Goal: Contribute content

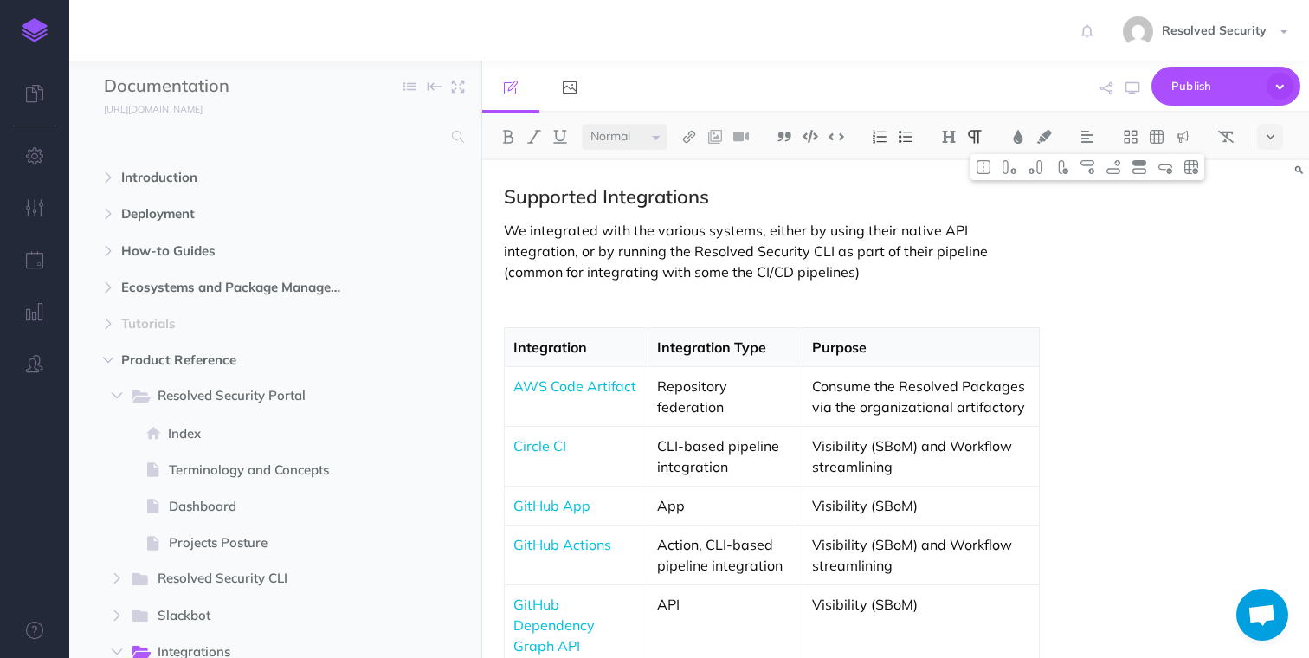
select select "null"
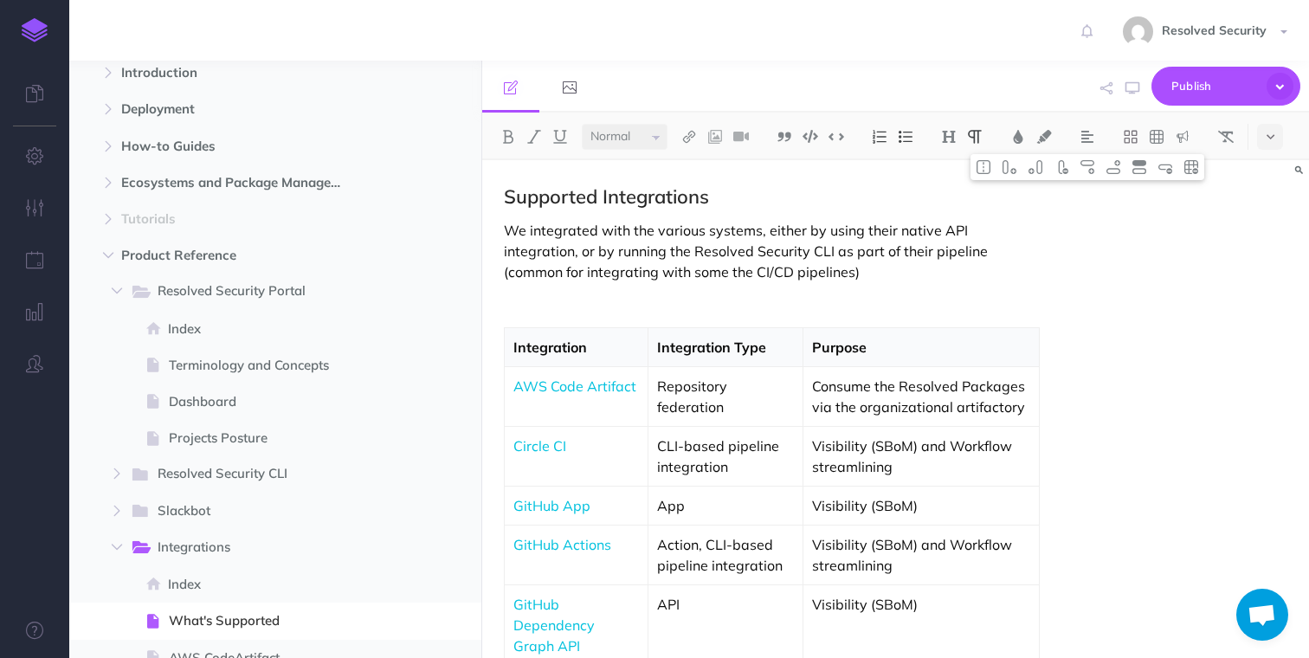
scroll to position [107, 0]
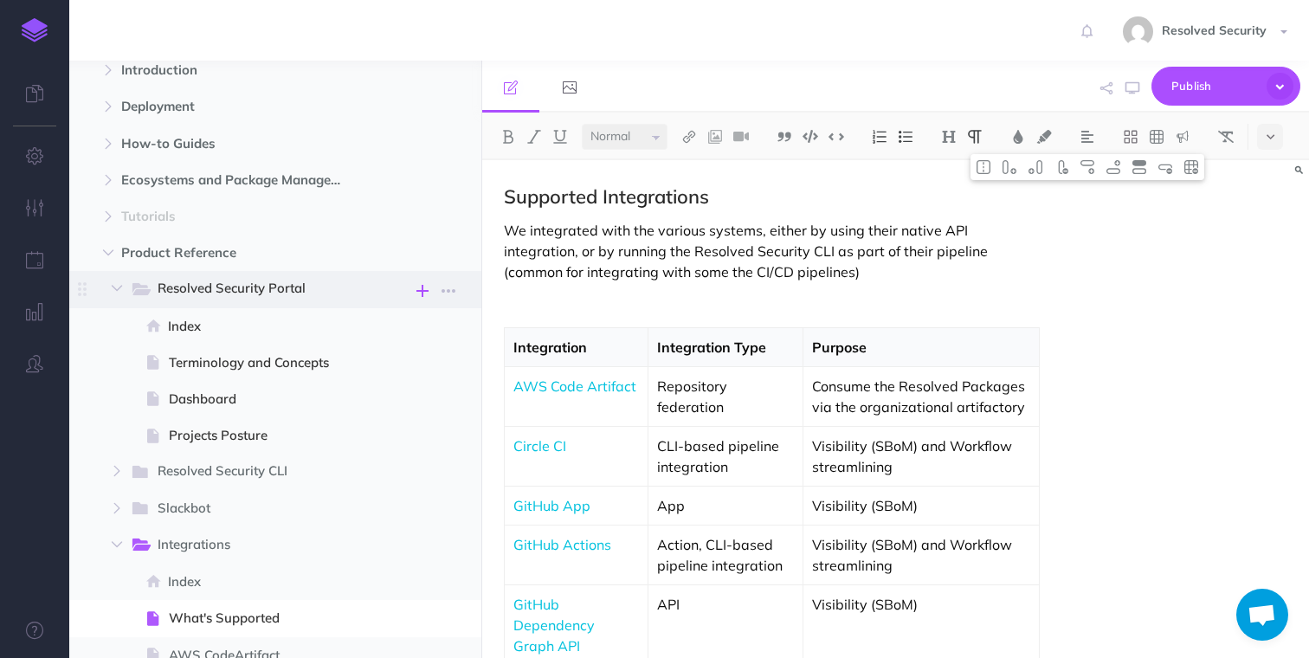
click at [419, 289] on icon "button" at bounding box center [422, 290] width 12 height 21
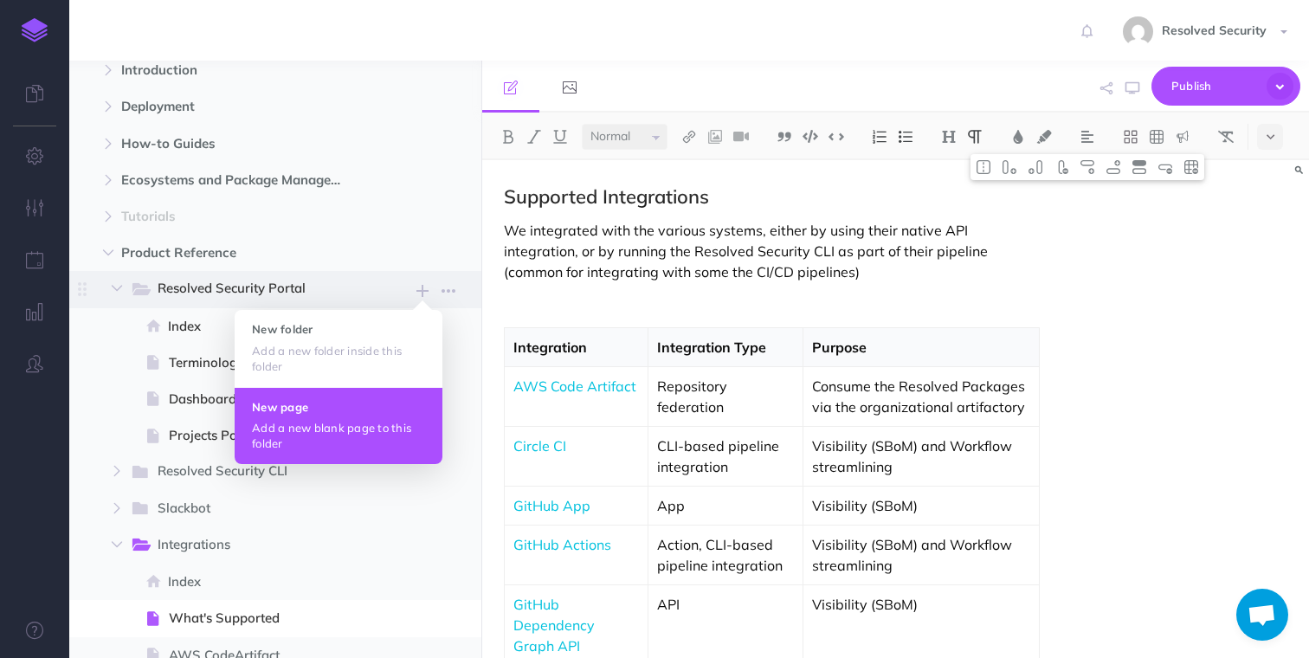
click at [336, 402] on h4 "New page" at bounding box center [338, 407] width 173 height 12
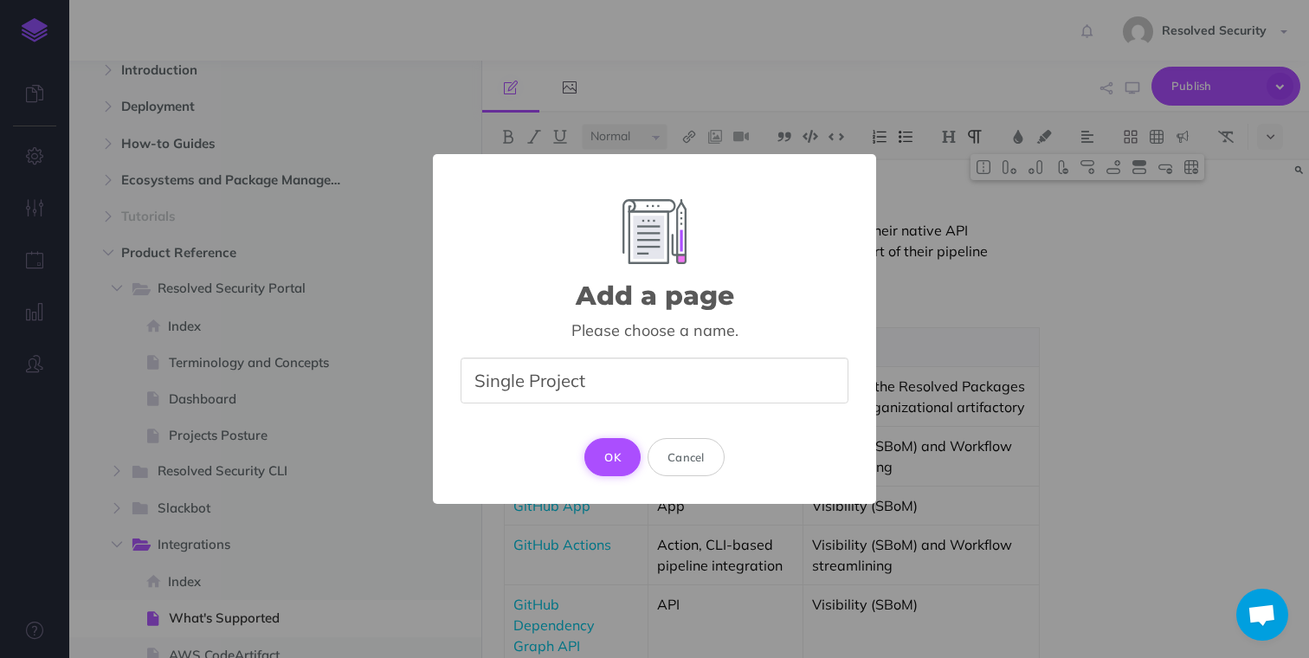
type input "Single Project"
click at [619, 458] on button "OK" at bounding box center [612, 457] width 56 height 38
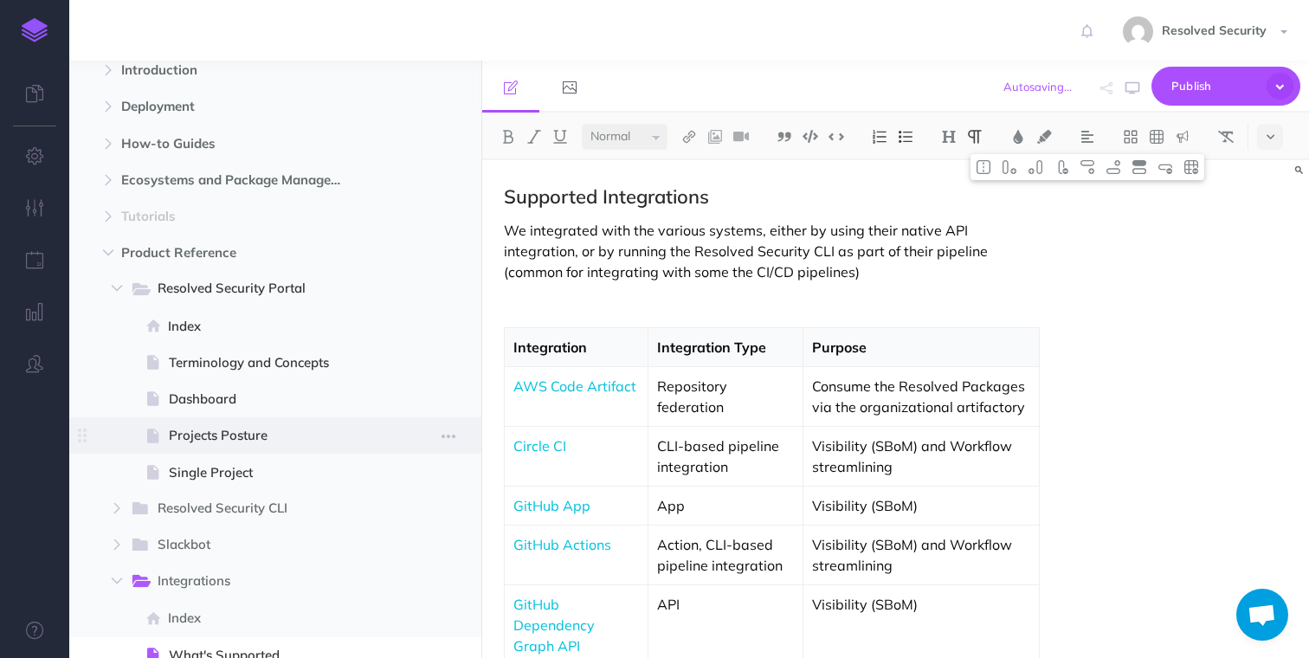
select select "null"
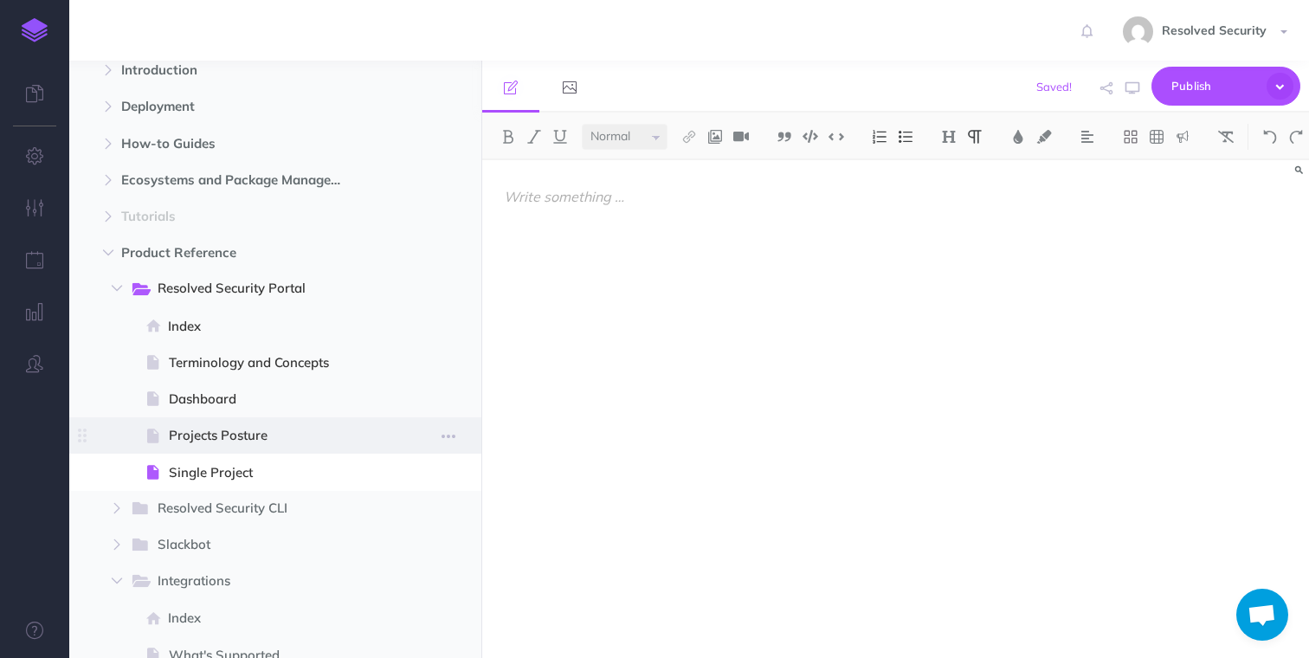
click at [245, 440] on span "Projects Posture" at bounding box center [273, 435] width 209 height 21
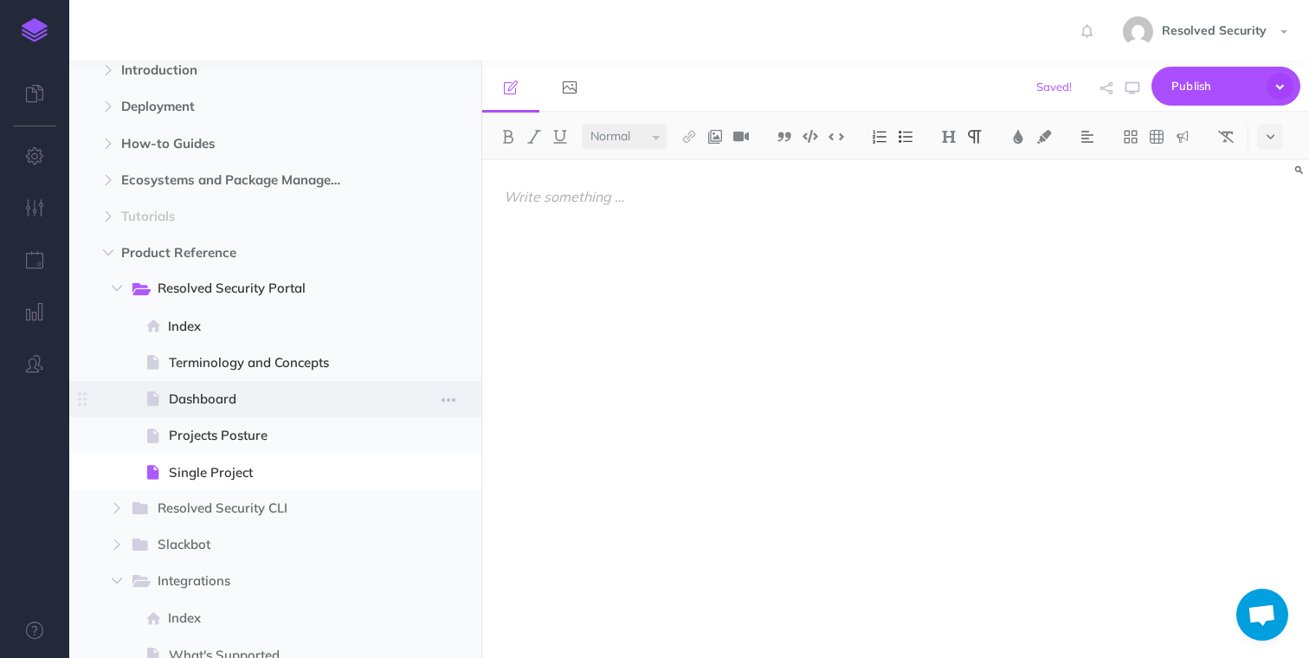
select select "null"
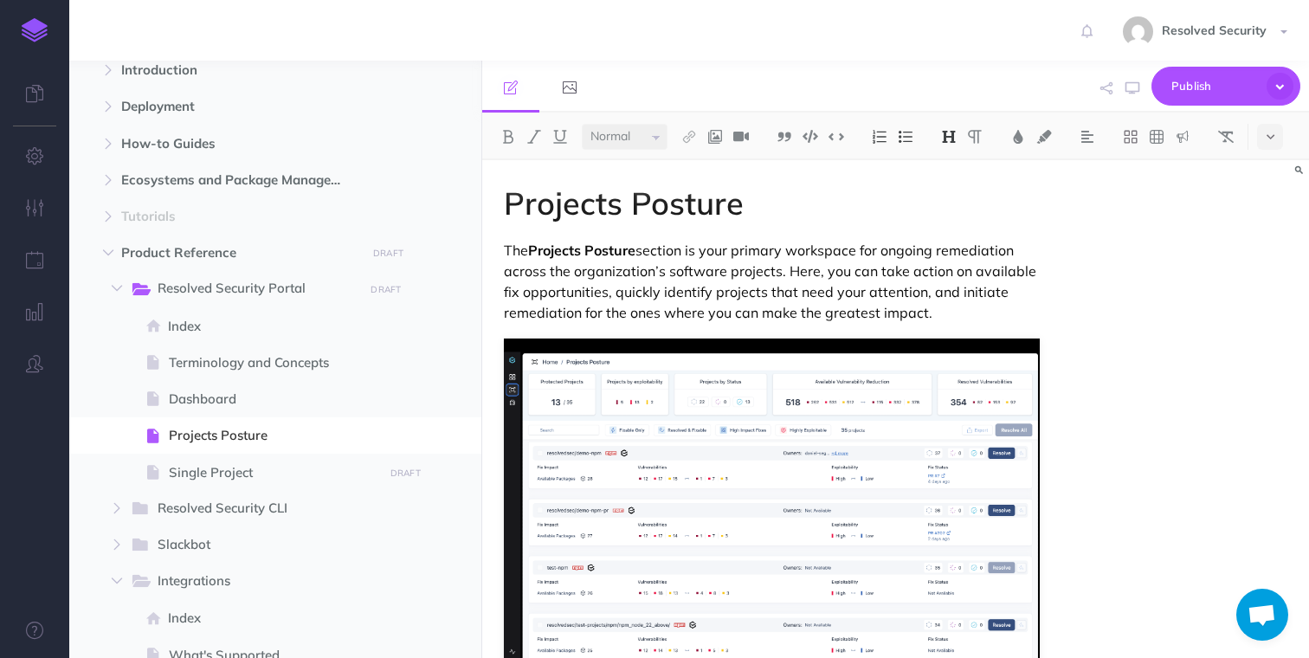
click at [582, 201] on h1 "Projects Posture" at bounding box center [771, 203] width 535 height 35
click at [951, 136] on img at bounding box center [949, 137] width 16 height 14
click at [1079, 237] on div "Projects Posture The Projects Posture section is your primary workspace for ong…" at bounding box center [895, 409] width 827 height 498
click at [203, 478] on span "Single Project" at bounding box center [273, 472] width 209 height 21
select select "null"
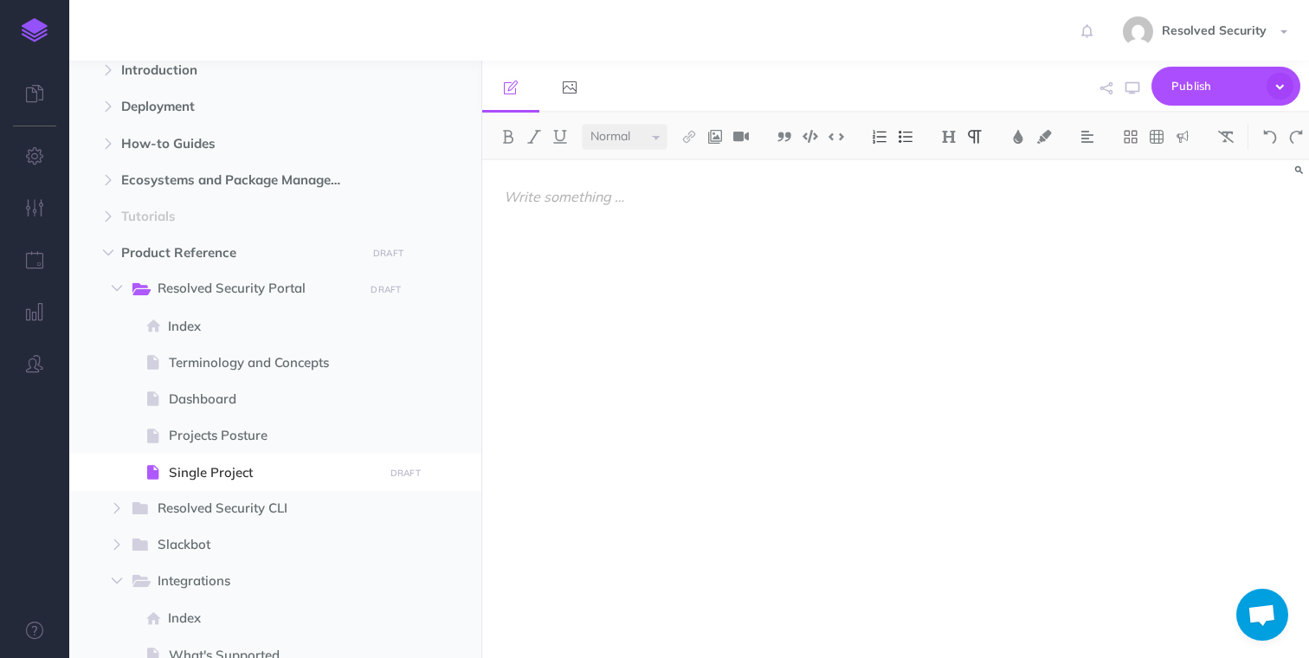
click at [578, 209] on div at bounding box center [771, 400] width 578 height 480
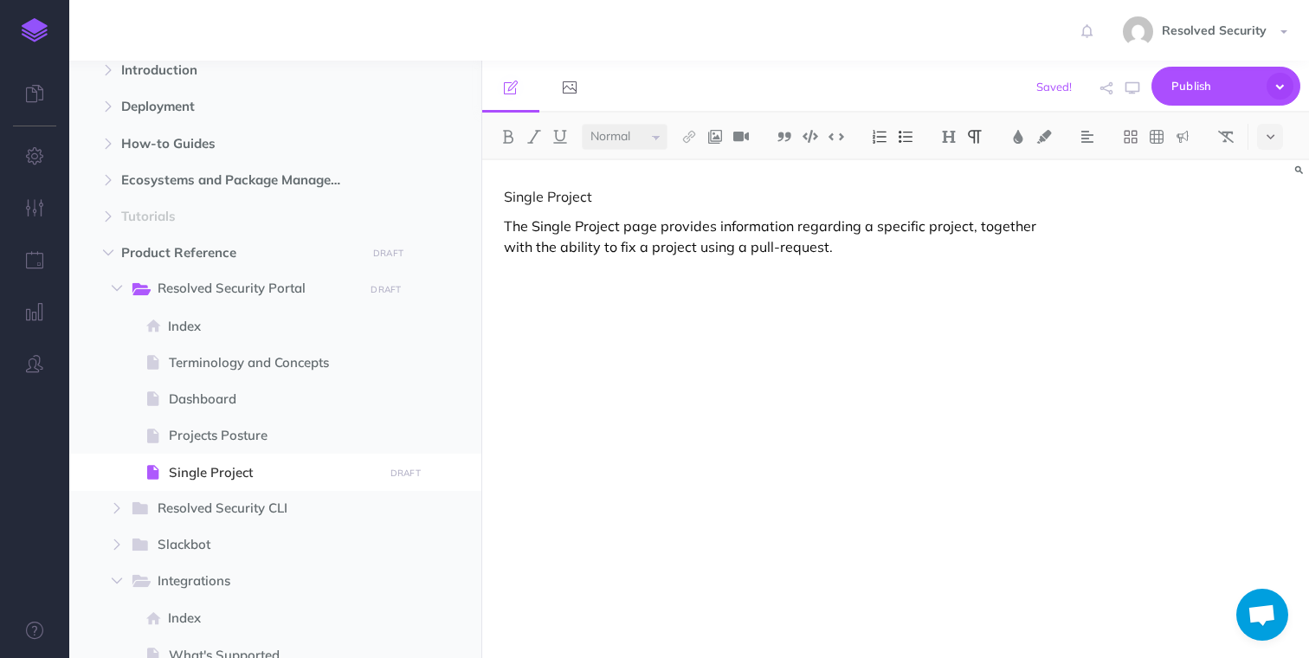
click at [514, 228] on p "The Single Project page provides information regarding a specific project, toge…" at bounding box center [771, 237] width 535 height 42
click at [516, 194] on p "Single Project" at bounding box center [771, 196] width 535 height 21
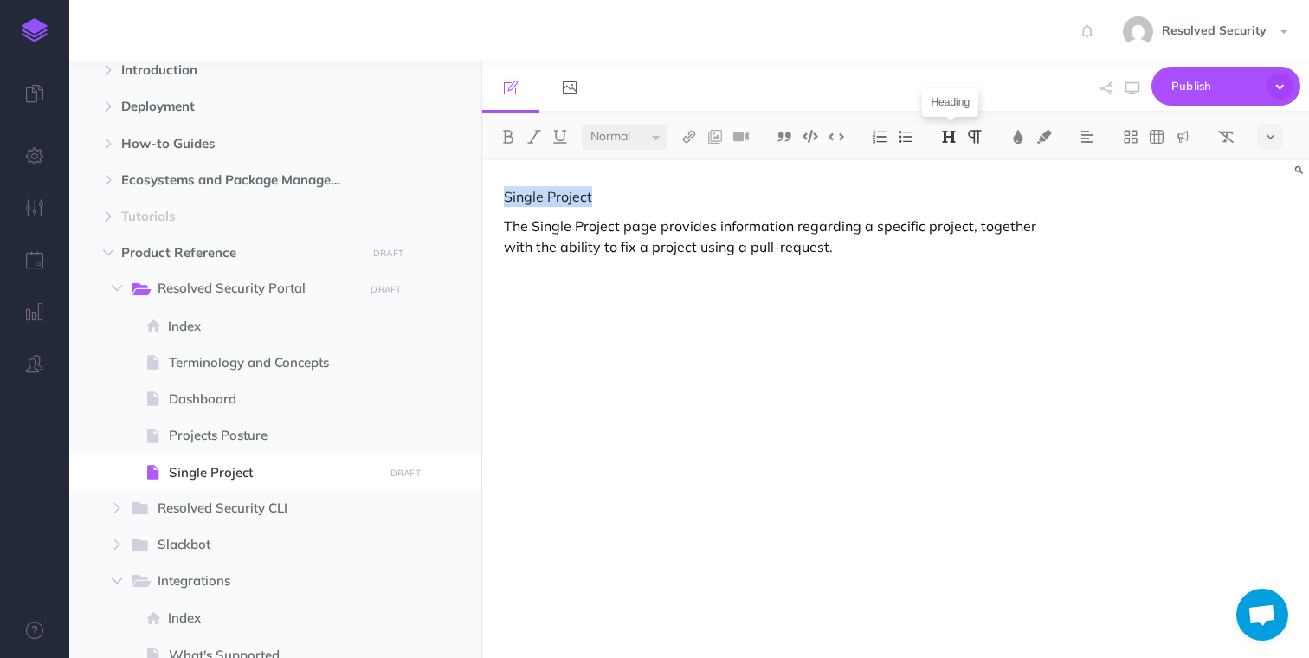
click at [952, 136] on img at bounding box center [949, 137] width 16 height 14
click at [954, 173] on button "H1" at bounding box center [949, 167] width 26 height 26
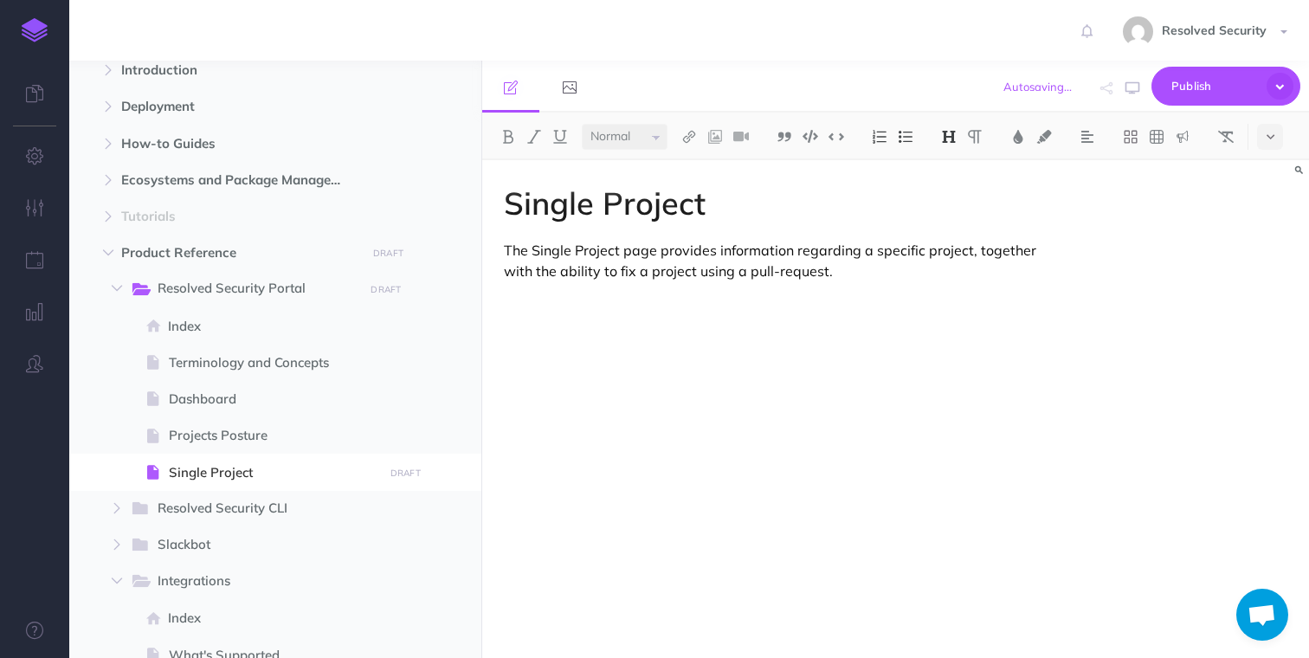
click at [513, 251] on p "The Single Project page provides information regarding a specific project, toge…" at bounding box center [771, 261] width 535 height 42
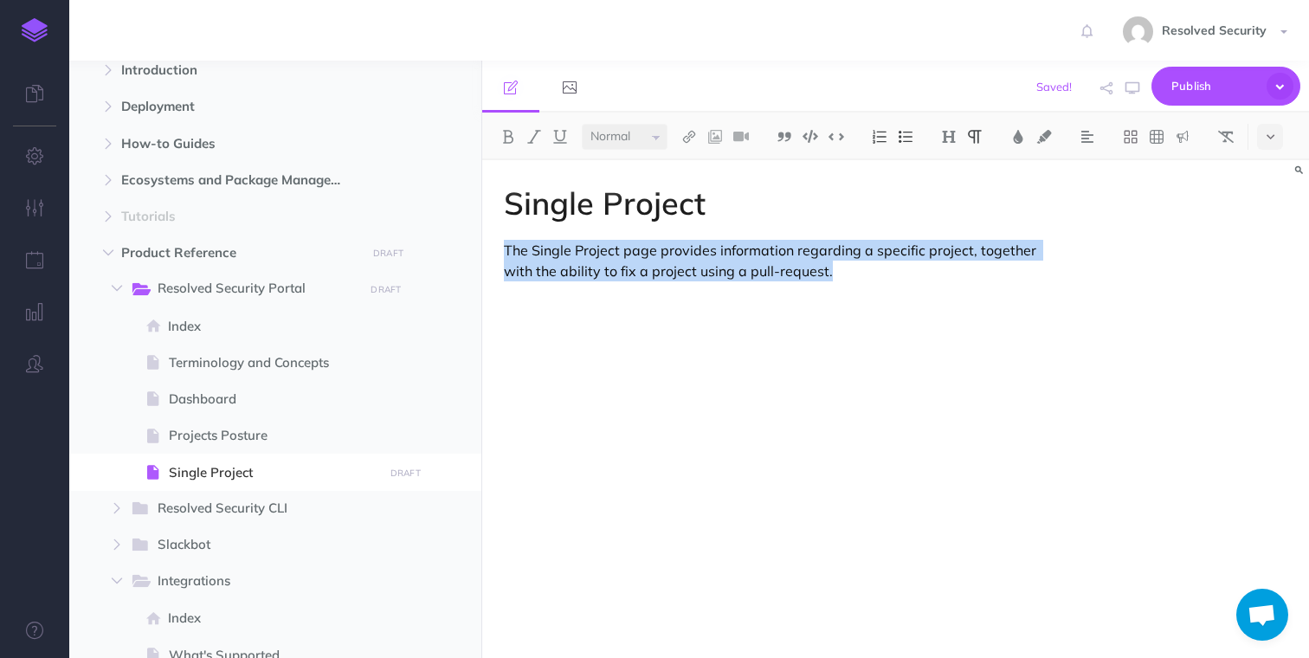
drag, startPoint x: 513, startPoint y: 251, endPoint x: 823, endPoint y: 268, distance: 310.3
click at [823, 268] on p "The Single Project page provides information regarding a specific project, toge…" at bounding box center [771, 261] width 535 height 42
copy p "The Single Project page provides information regarding a specific project, toge…"
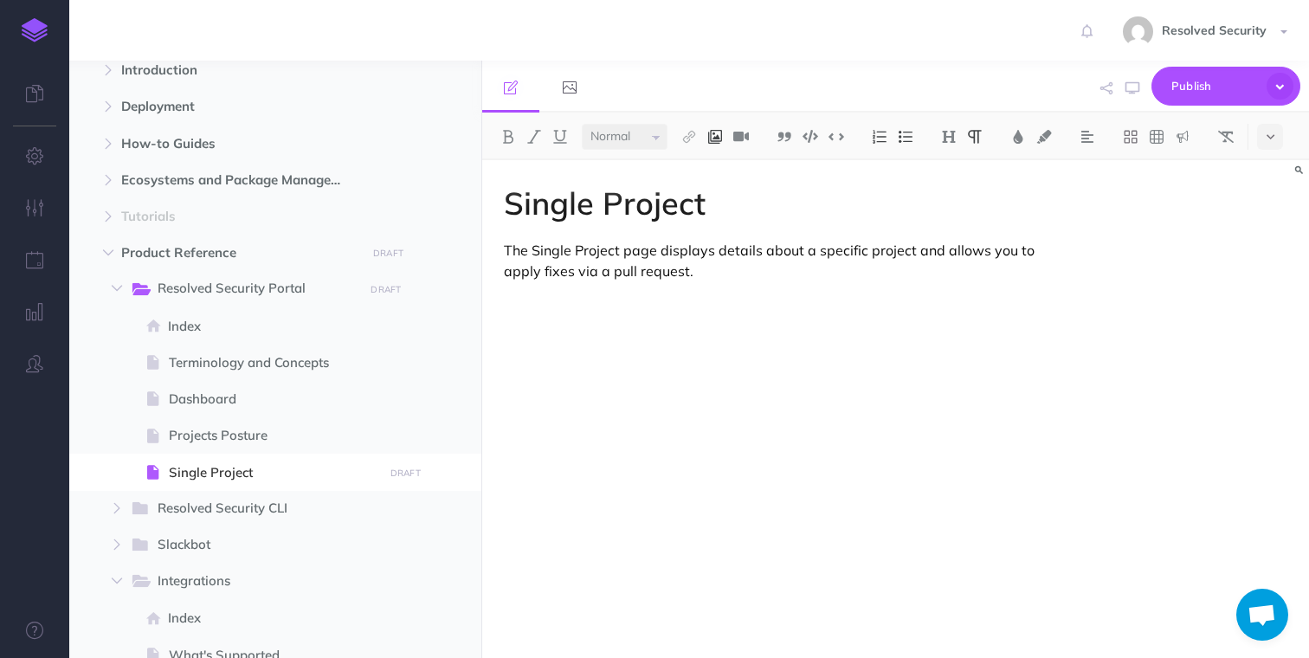
click at [721, 135] on img at bounding box center [715, 137] width 16 height 14
click at [721, 193] on icon at bounding box center [715, 193] width 16 height 12
click at [721, 138] on img at bounding box center [715, 137] width 16 height 14
click at [721, 172] on icon at bounding box center [715, 167] width 14 height 12
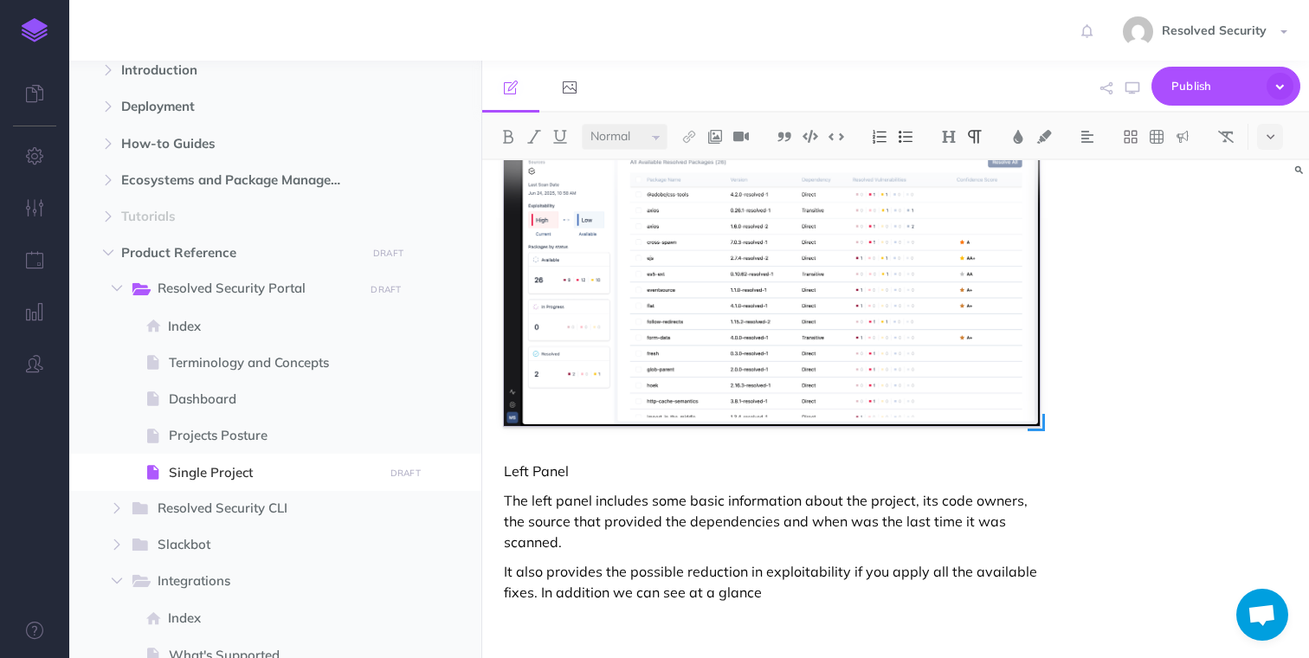
scroll to position [227, 0]
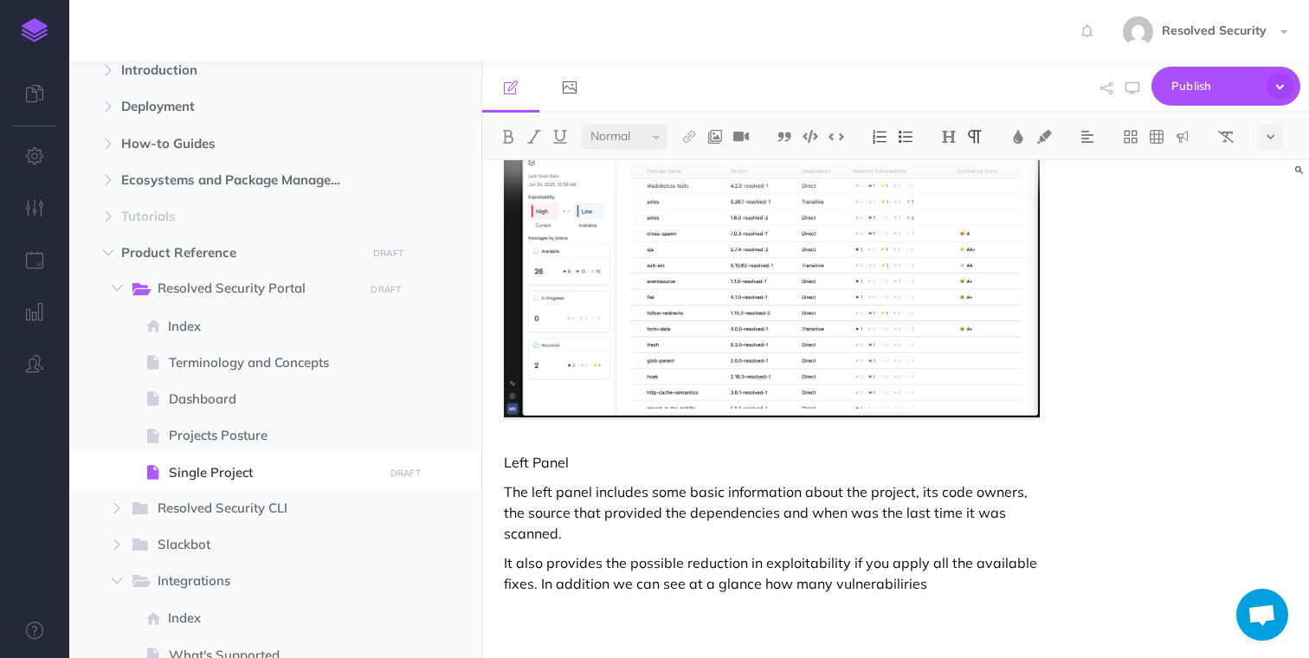
click at [874, 581] on p "It also provides the possible reduction in exploitability if you apply all the …" at bounding box center [771, 573] width 535 height 42
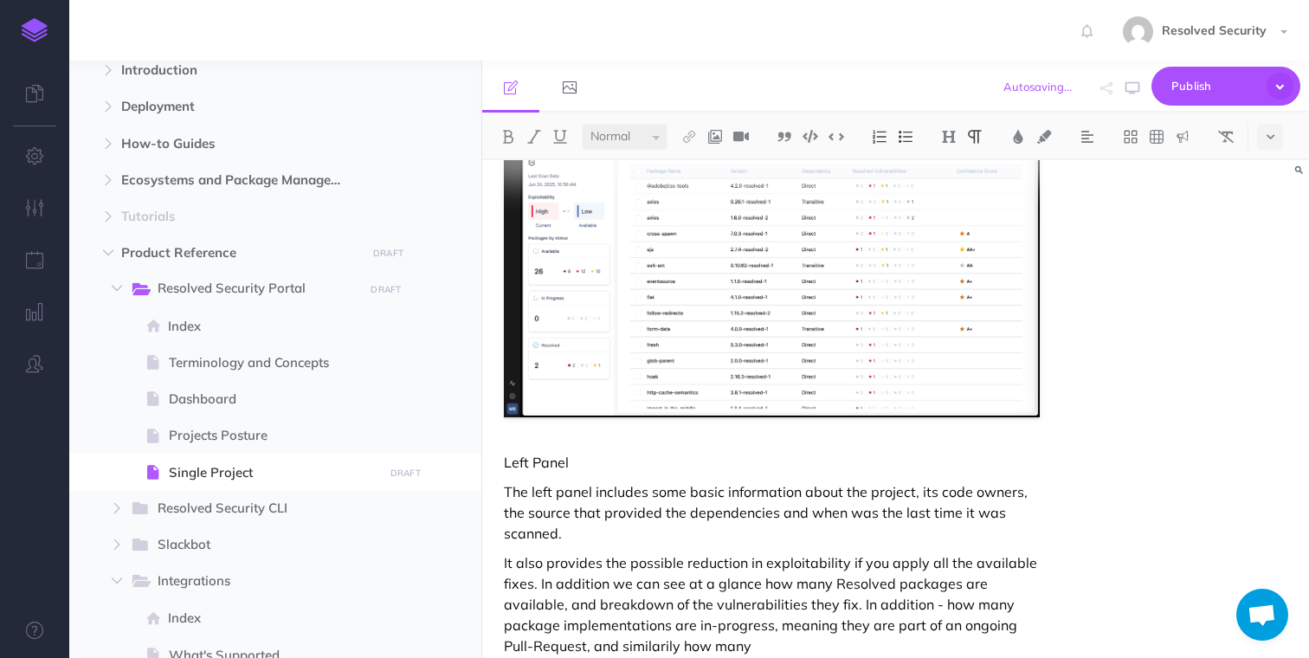
click at [660, 647] on p "It also provides the possible reduction in exploitability if you apply all the …" at bounding box center [771, 604] width 535 height 104
click at [763, 647] on p "It also provides the possible reduction in exploitability if you apply all the …" at bounding box center [771, 604] width 535 height 104
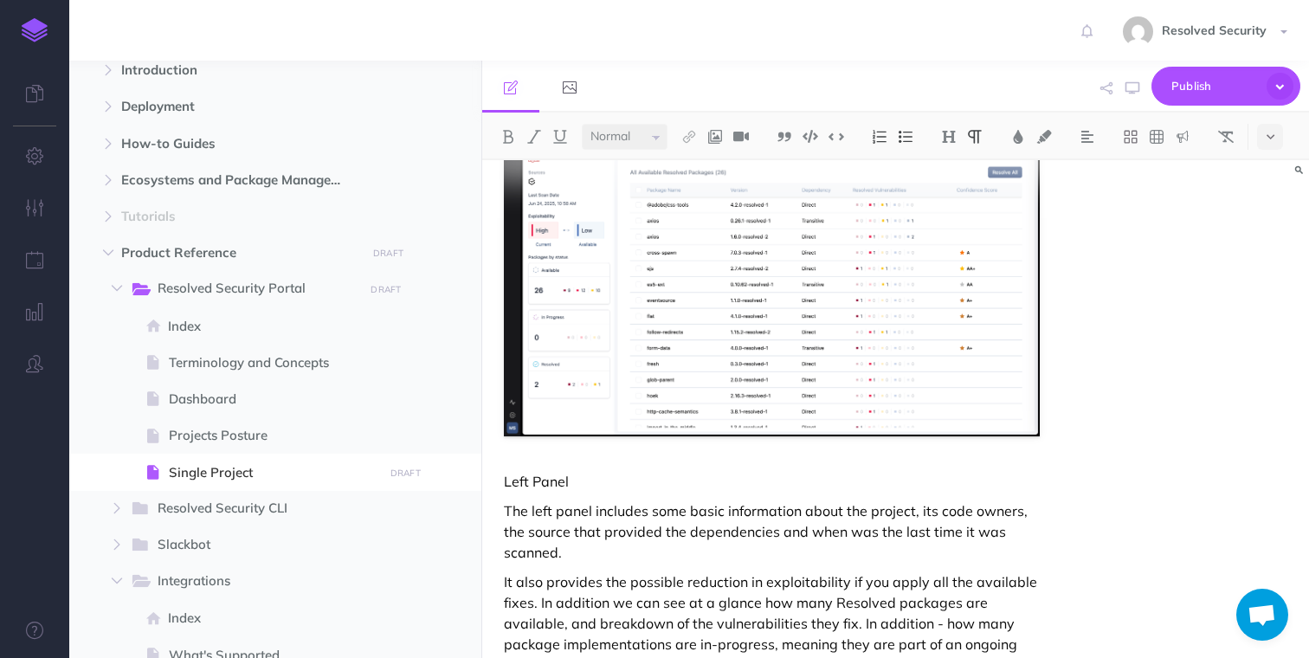
scroll to position [289, 0]
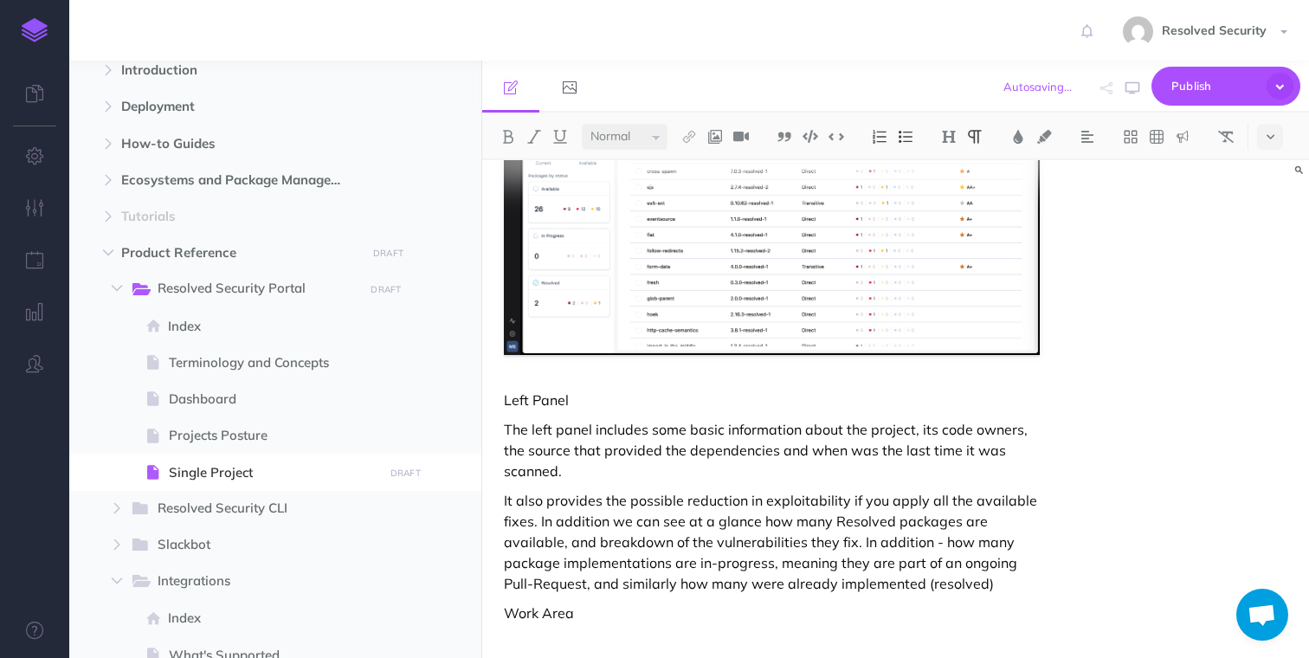
click at [517, 398] on p "Left Panel" at bounding box center [771, 399] width 535 height 21
click at [952, 130] on img at bounding box center [949, 137] width 16 height 14
click at [956, 193] on button "H2" at bounding box center [949, 193] width 26 height 26
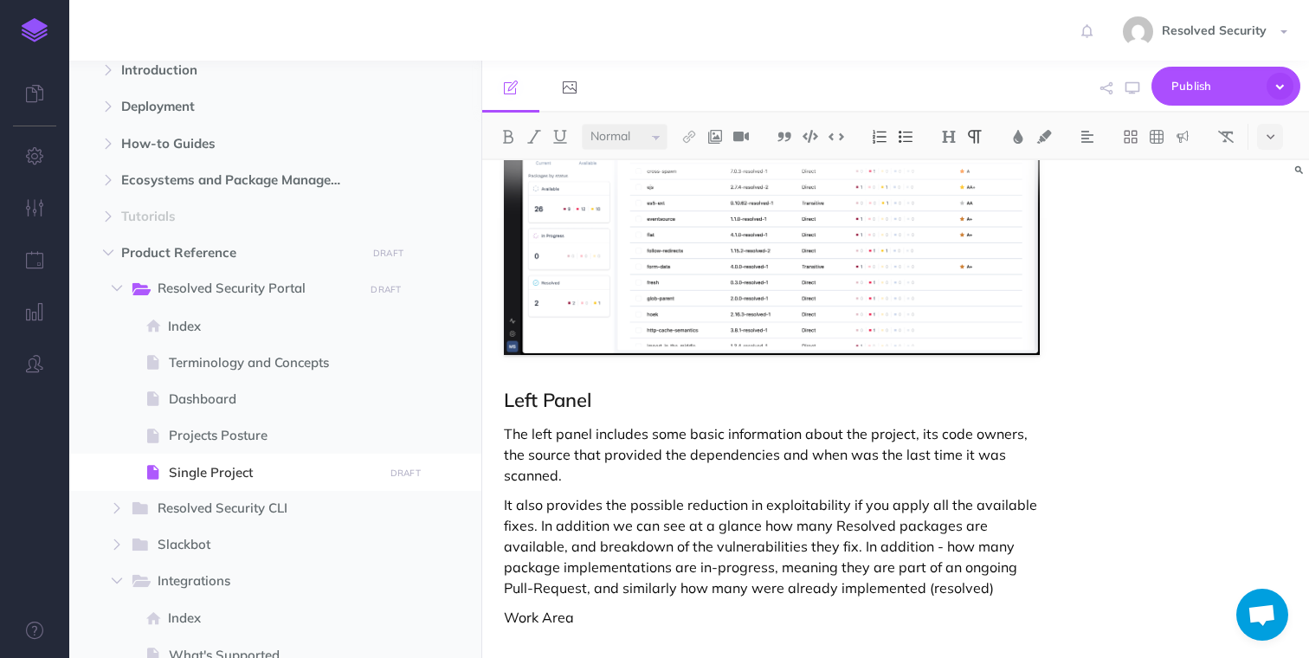
click at [512, 616] on p "Work Area" at bounding box center [771, 617] width 535 height 21
click at [955, 132] on img at bounding box center [949, 137] width 16 height 14
click at [954, 194] on button "H2" at bounding box center [949, 193] width 26 height 26
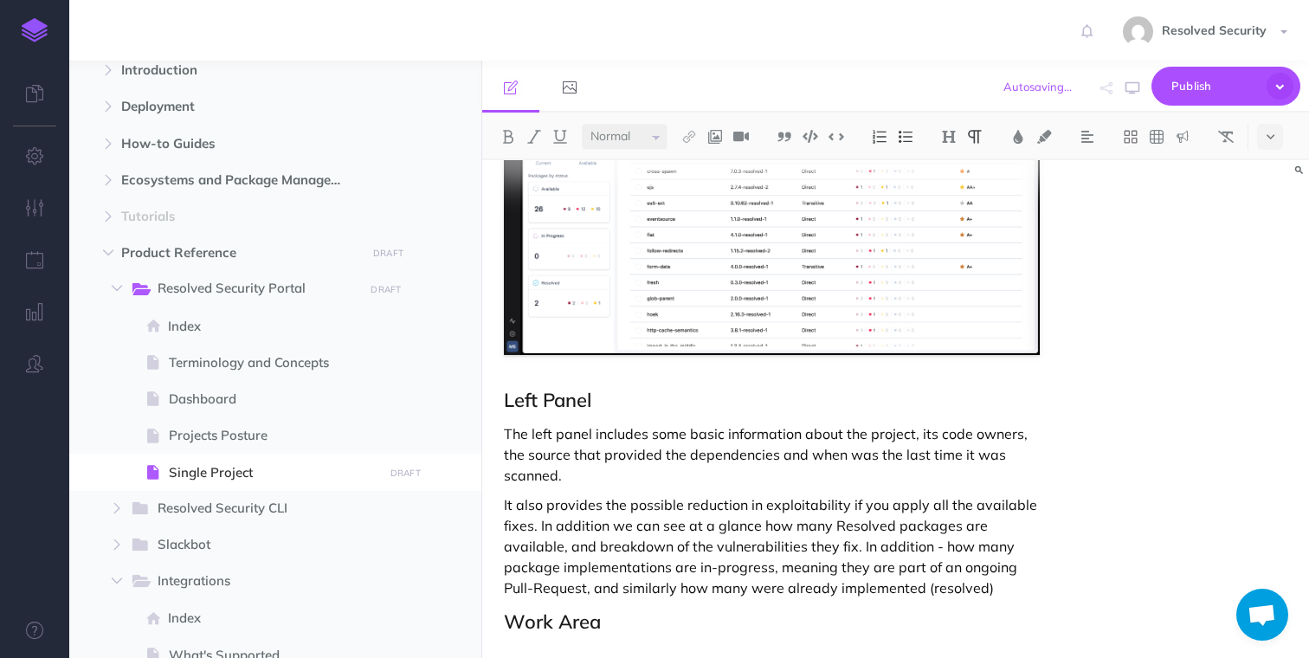
click at [625, 647] on p at bounding box center [771, 655] width 535 height 21
click at [511, 435] on p "The left panel includes some basic information about the project, its code owne…" at bounding box center [771, 454] width 535 height 62
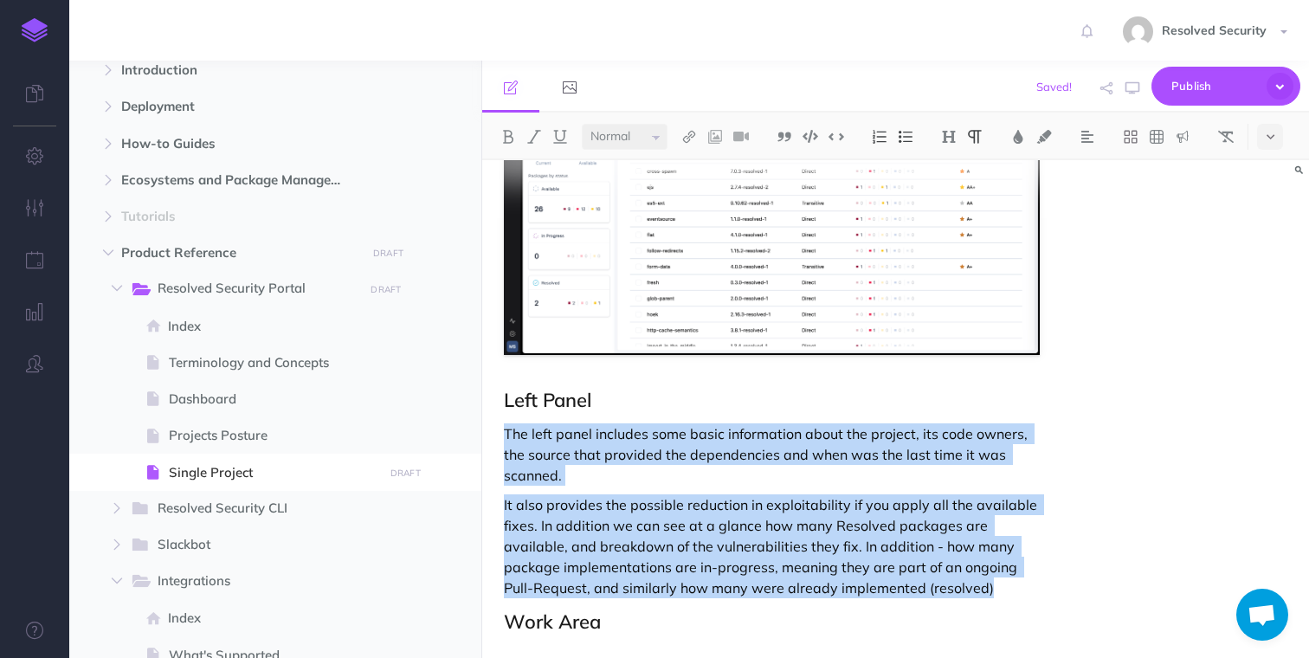
drag, startPoint x: 511, startPoint y: 435, endPoint x: 982, endPoint y: 582, distance: 494.1
click at [982, 582] on div "Single Project The Single Project page displays details about a specific projec…" at bounding box center [771, 300] width 578 height 859
copy div "The left panel includes some basic information about the project, its code owne…"
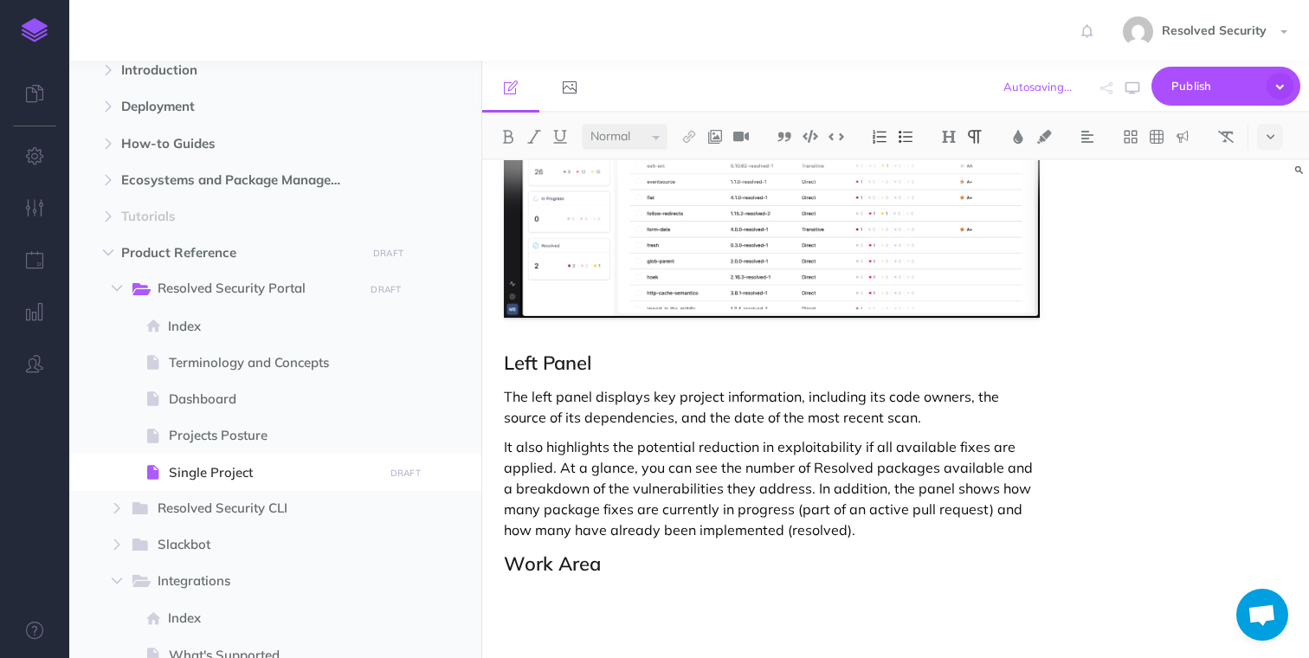
scroll to position [340, 0]
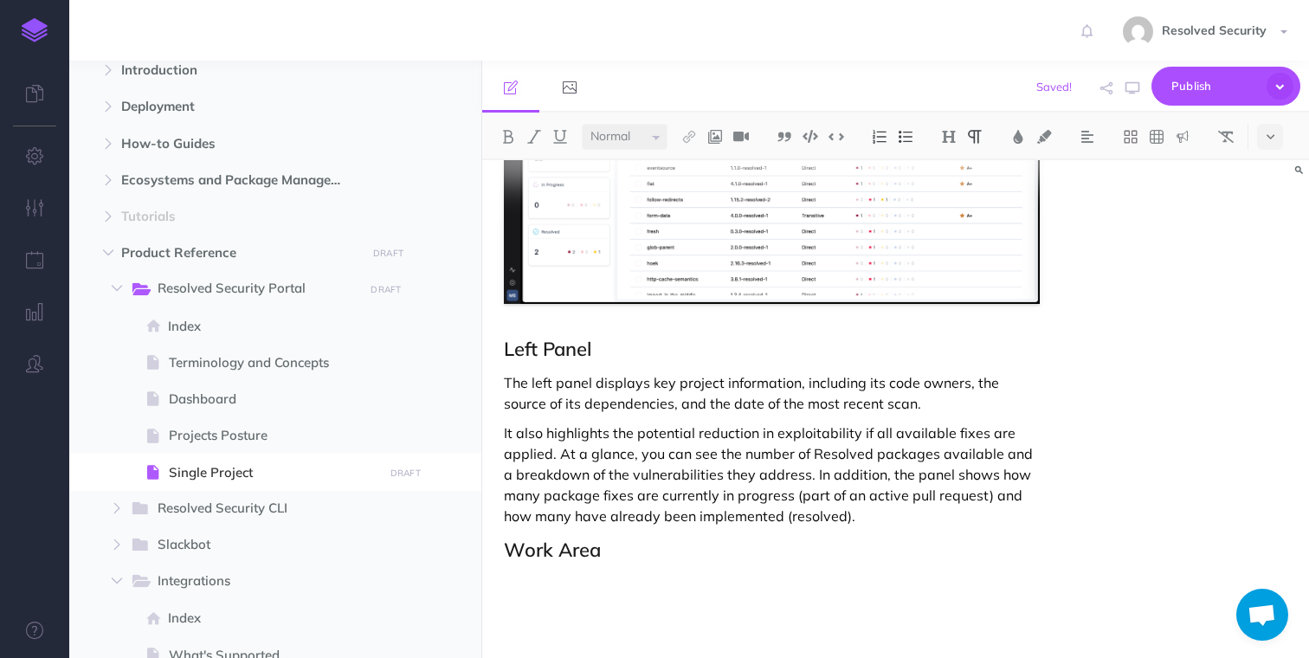
click at [557, 580] on p at bounding box center [771, 583] width 535 height 21
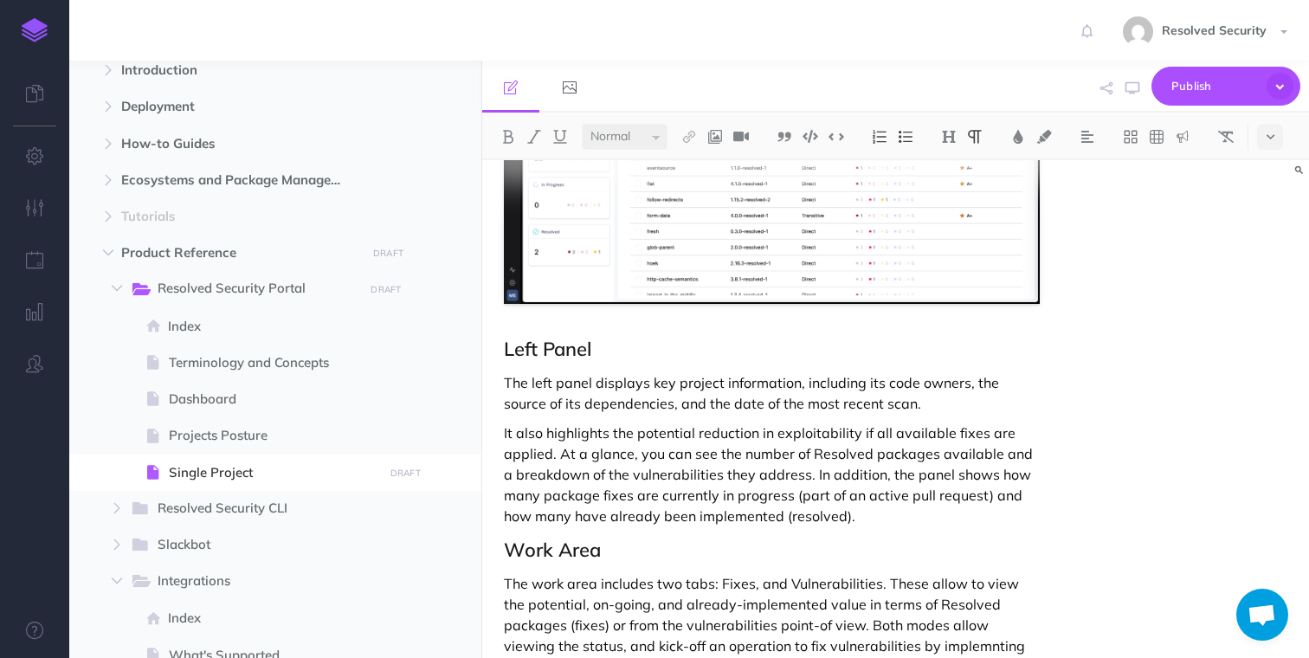
scroll to position [362, 0]
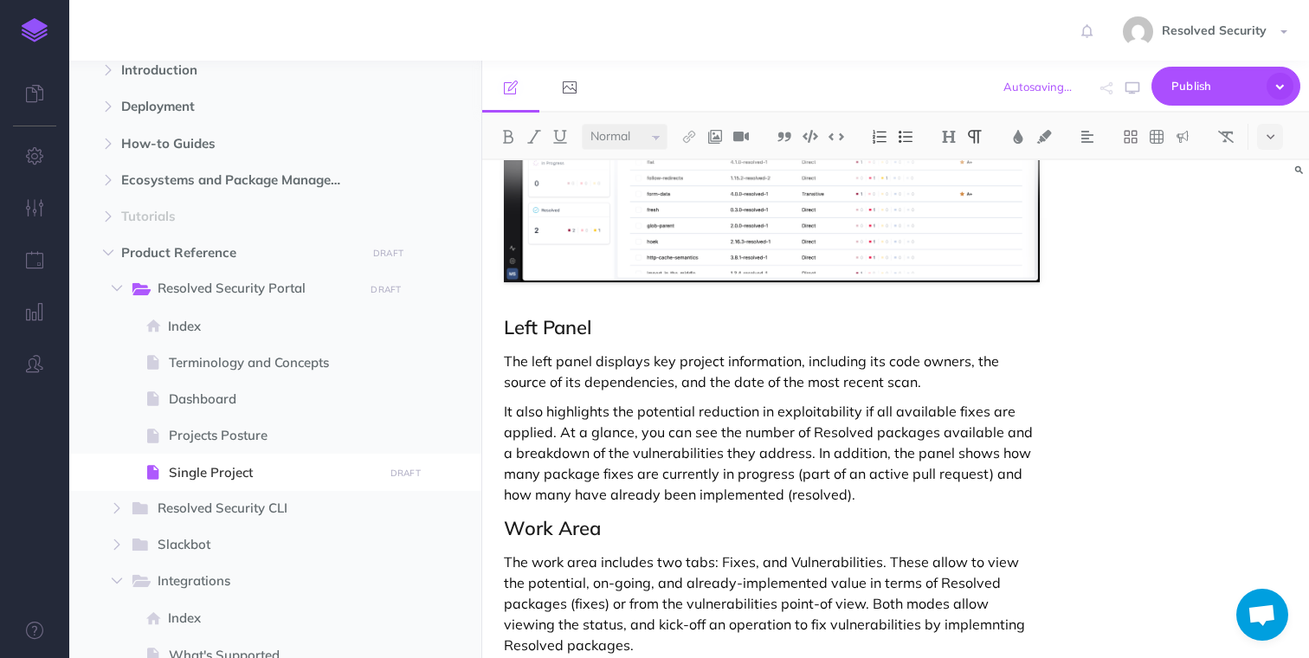
click at [516, 564] on p "The work area includes two tabs: Fixes, and Vulnerabilities. These allow to vie…" at bounding box center [771, 603] width 535 height 104
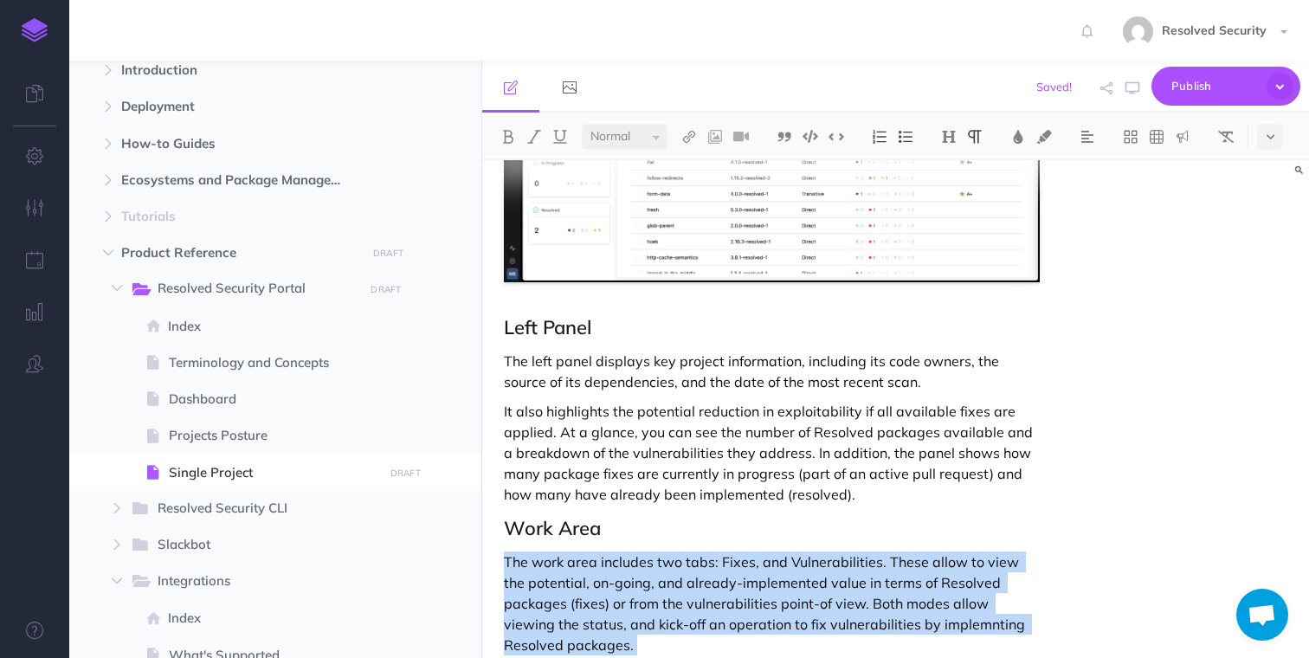
drag, startPoint x: 516, startPoint y: 564, endPoint x: 571, endPoint y: 639, distance: 92.8
click at [571, 639] on p "The work area includes two tabs: Fixes, and Vulnerabilities. These allow to vie…" at bounding box center [771, 603] width 535 height 104
copy p "The work area includes two tabs: Fixes, and Vulnerabilities. These allow to vie…"
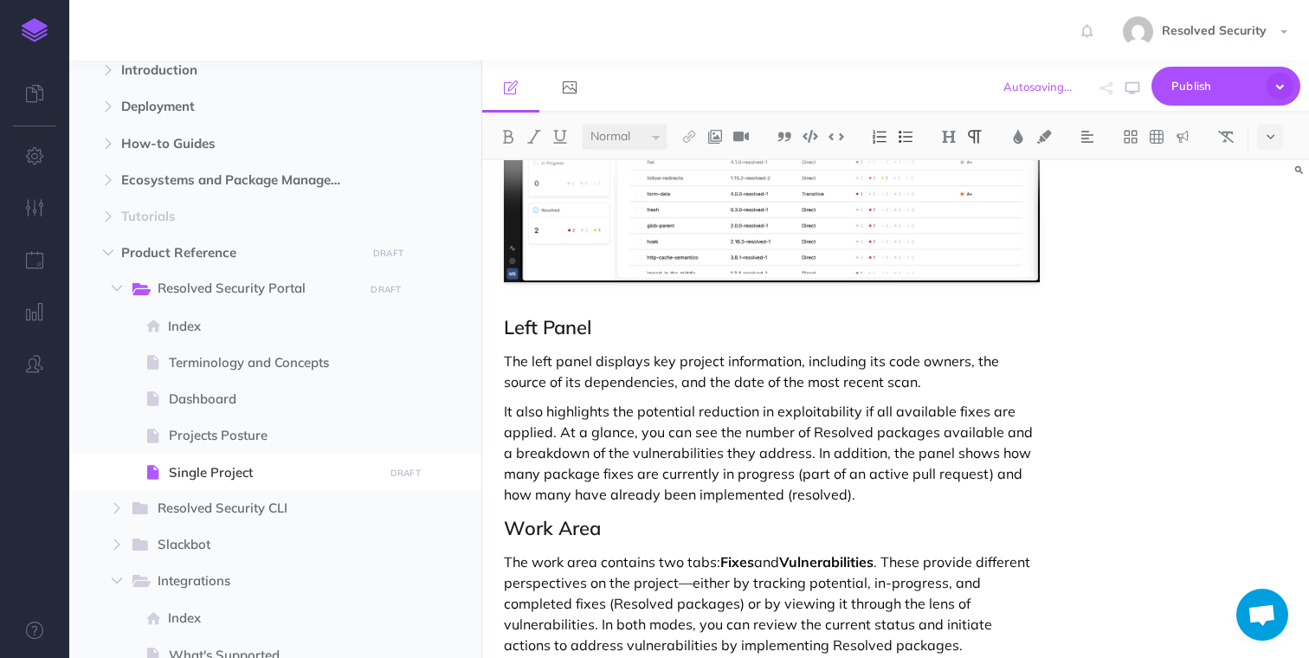
click at [686, 583] on p "The work area contains two tabs: Fixes and Vulnerabilities . These provide diff…" at bounding box center [771, 603] width 535 height 104
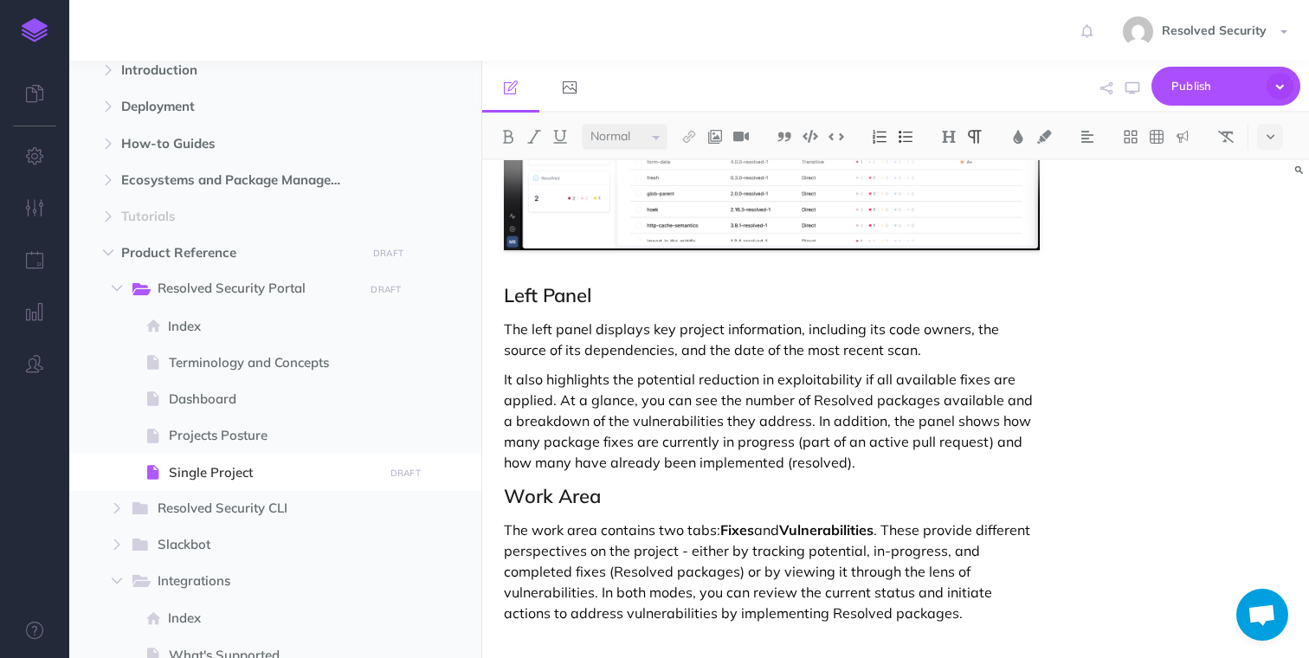
click at [586, 641] on div "Single Project The Single Project page displays details about a specific projec…" at bounding box center [771, 211] width 578 height 891
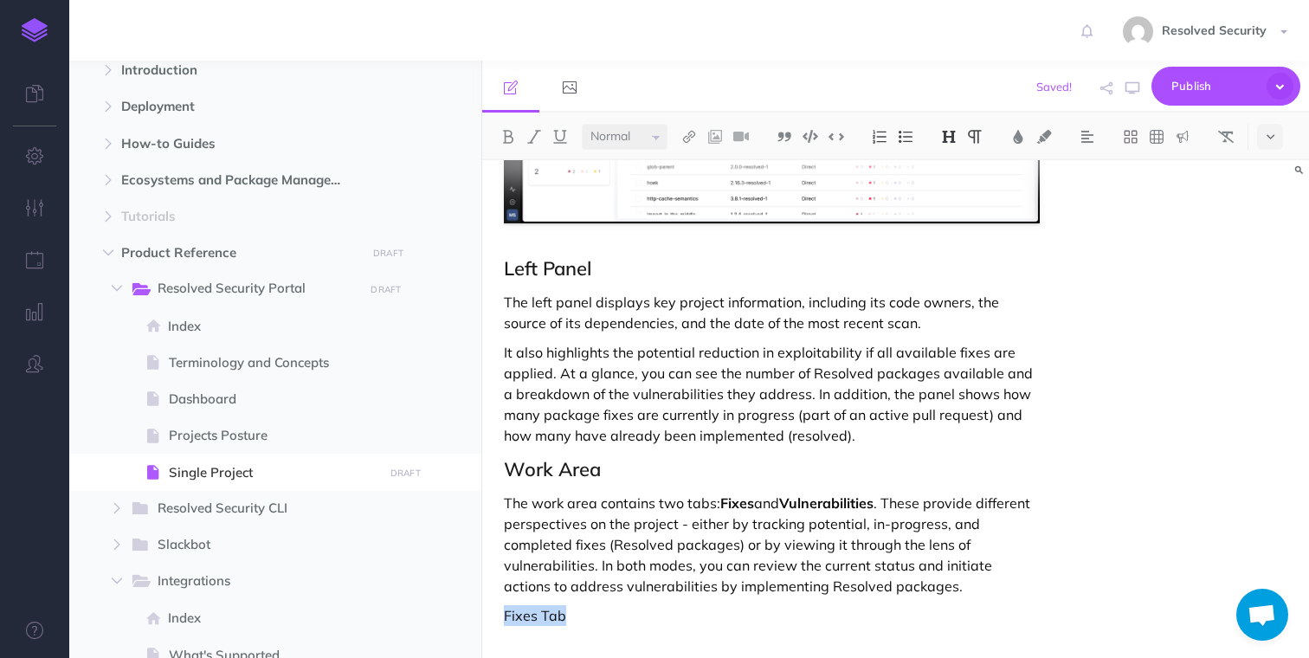
click at [949, 134] on img at bounding box center [949, 137] width 16 height 14
click at [956, 213] on button "H3" at bounding box center [949, 219] width 26 height 26
click at [584, 643] on p at bounding box center [771, 644] width 535 height 21
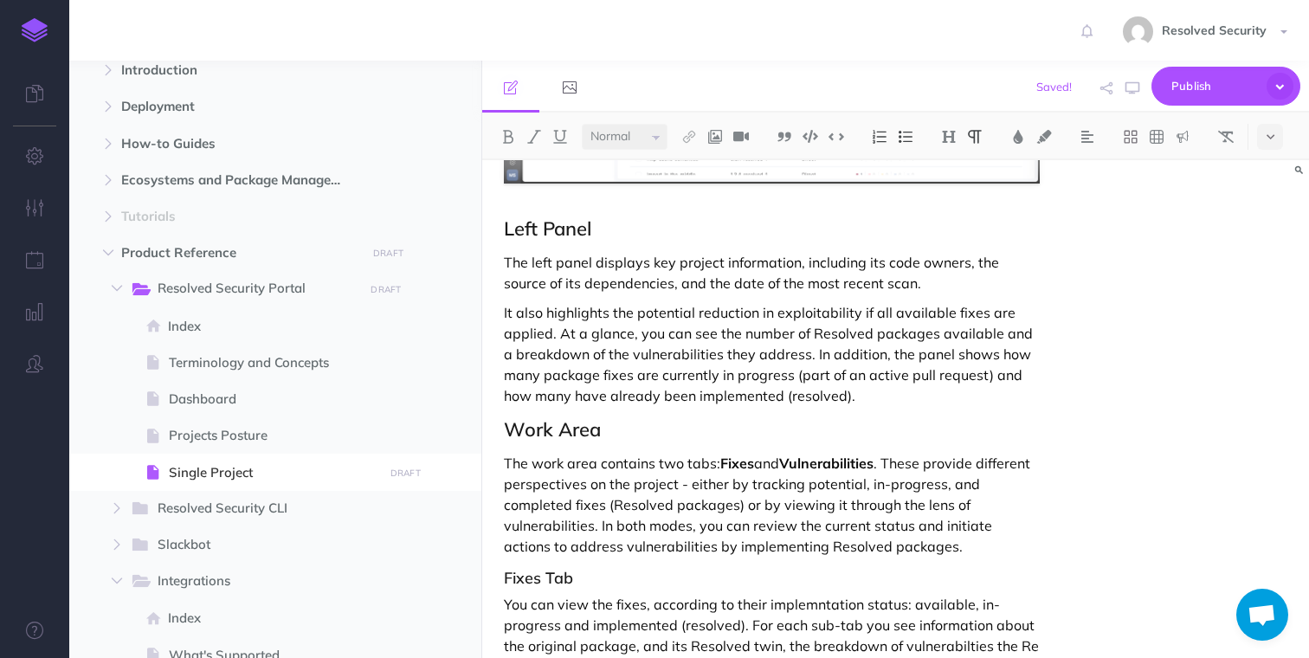
scroll to position [481, 0]
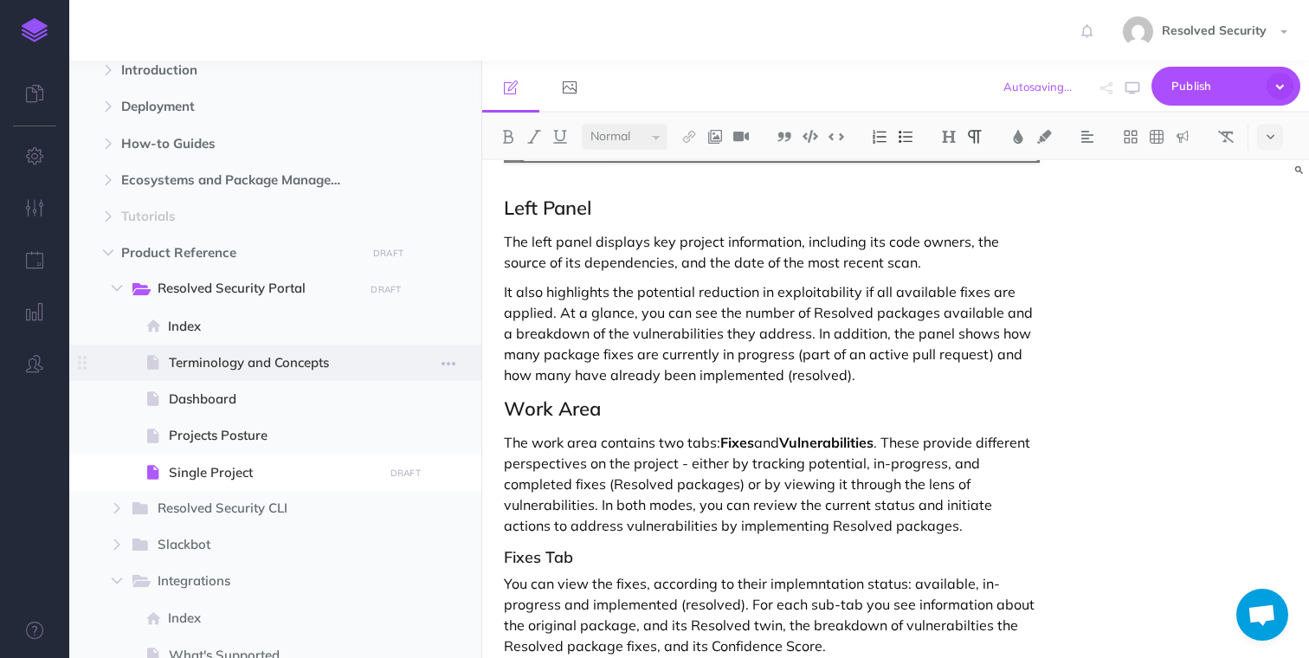
click at [254, 364] on span "Terminology and Concepts" at bounding box center [273, 362] width 209 height 21
select select "null"
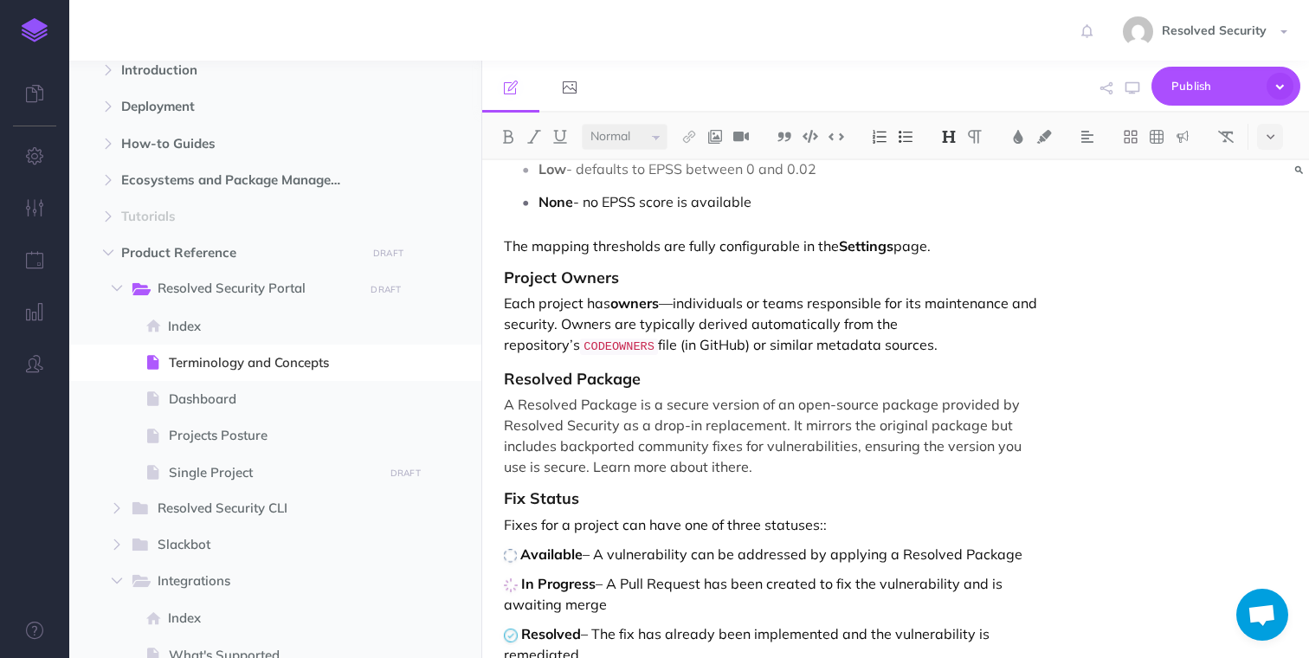
scroll to position [681, 0]
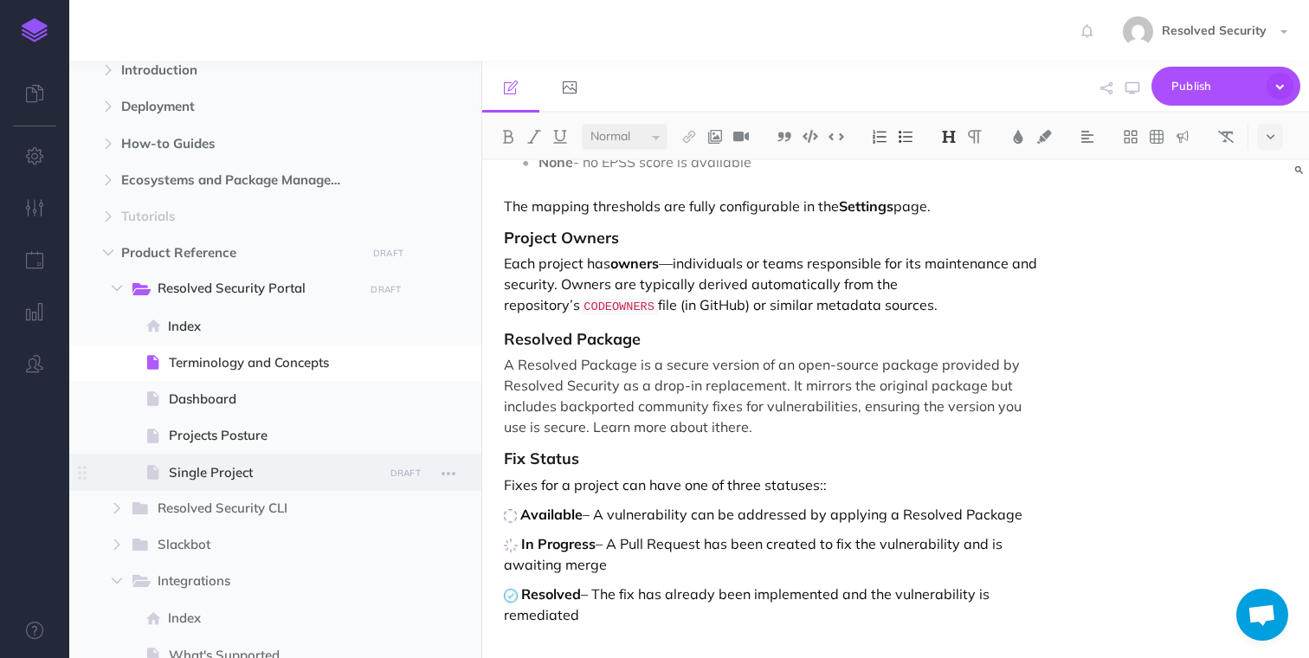
click at [229, 475] on span "Single Project" at bounding box center [273, 472] width 209 height 21
select select "null"
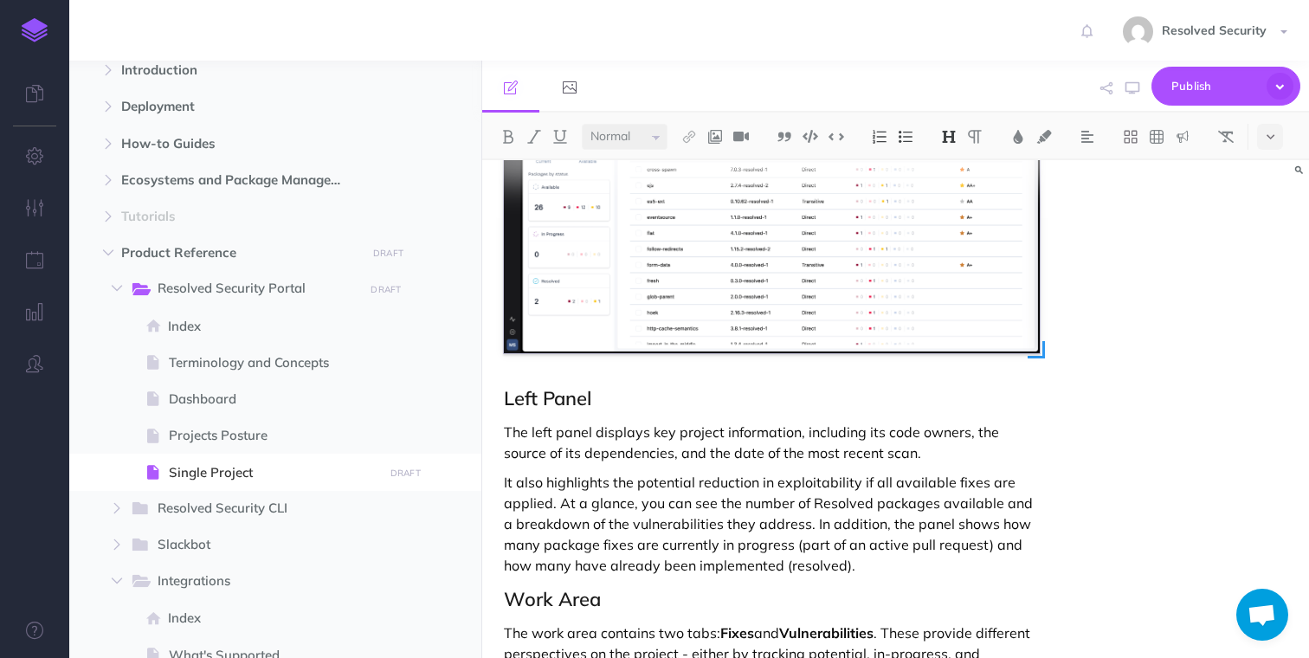
scroll to position [513, 0]
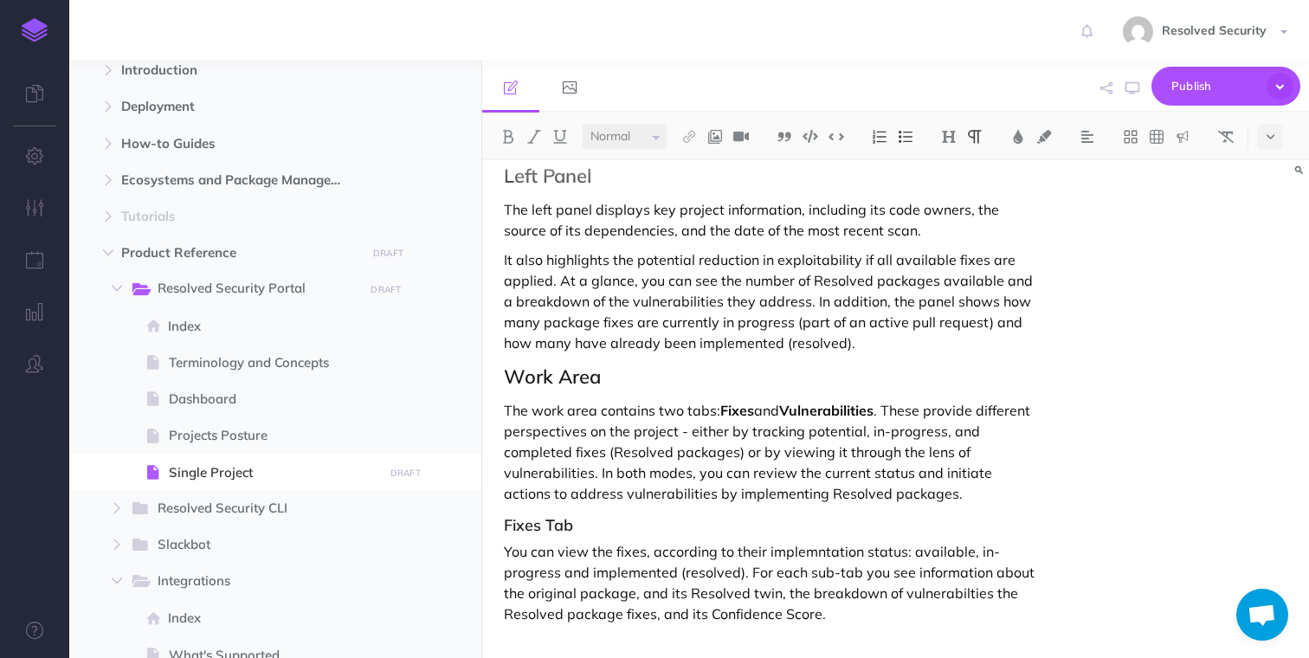
click at [800, 550] on p "You can view the fixes, according to their implemntation status: available, in-…" at bounding box center [771, 582] width 535 height 83
click at [774, 550] on p "You can view the fixes, according to their fix status: available, in-progress a…" at bounding box center [771, 582] width 535 height 83
drag, startPoint x: 774, startPoint y: 550, endPoint x: 798, endPoint y: 550, distance: 24.2
click at [798, 550] on p "You can view the fixes, according to their fix status: available, in-progress a…" at bounding box center [771, 582] width 535 height 83
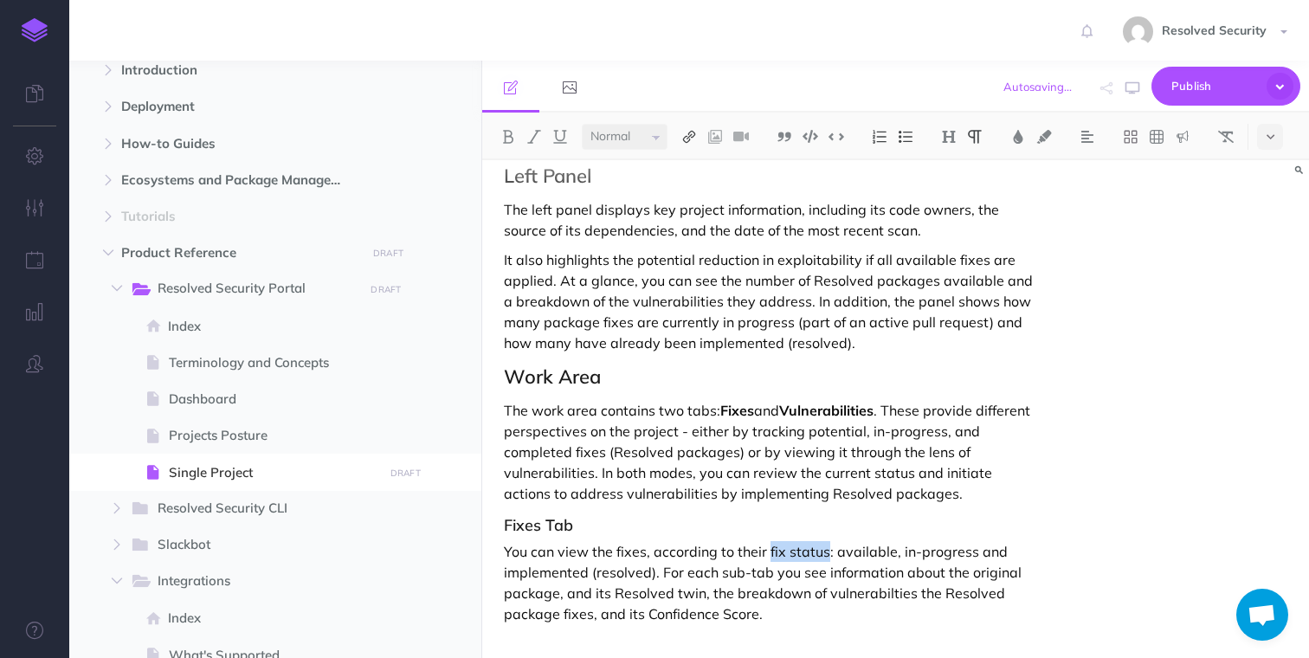
click at [694, 138] on img at bounding box center [689, 137] width 16 height 14
click at [692, 192] on icon at bounding box center [689, 193] width 14 height 12
select select
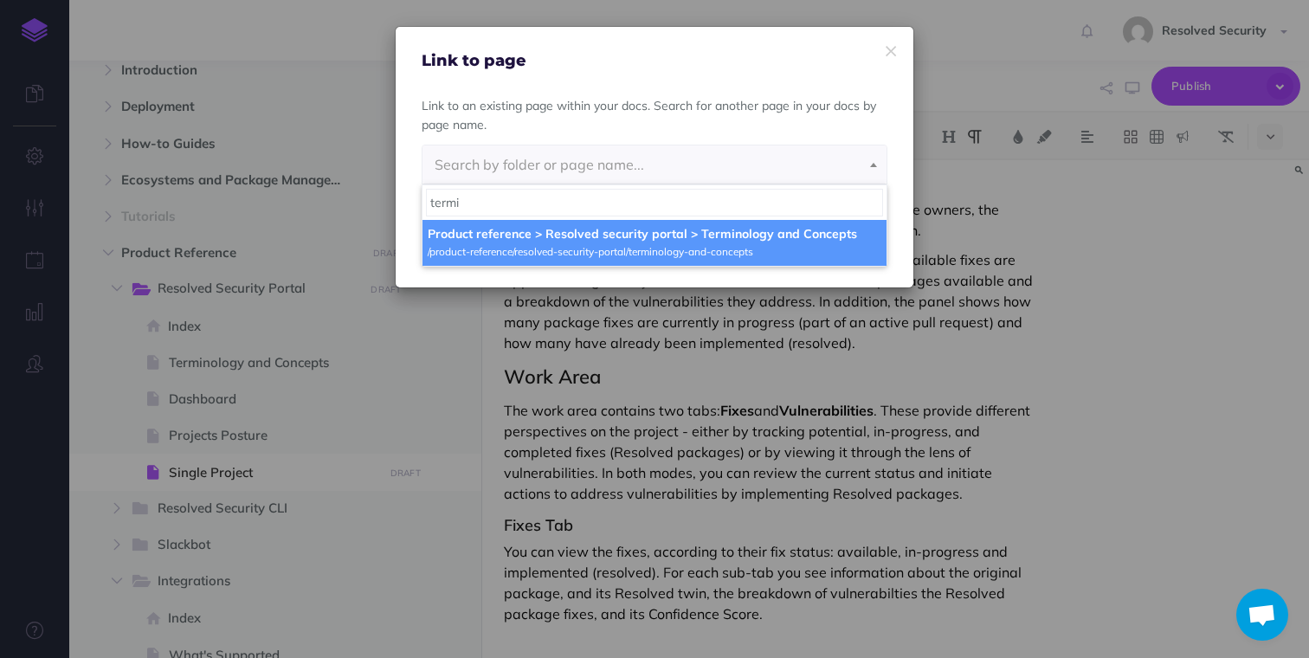
type input "termi"
select select "XBH-J6XP-7T3-2E0"
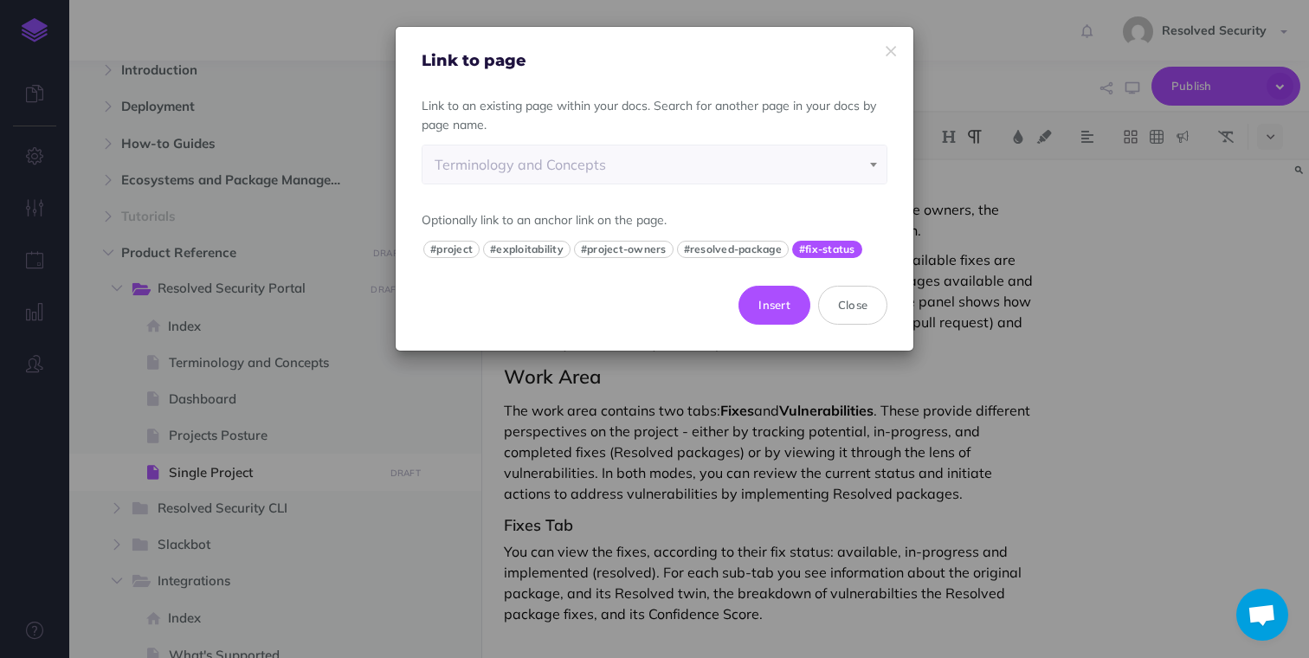
click at [816, 248] on button "#fix-status" at bounding box center [827, 249] width 70 height 17
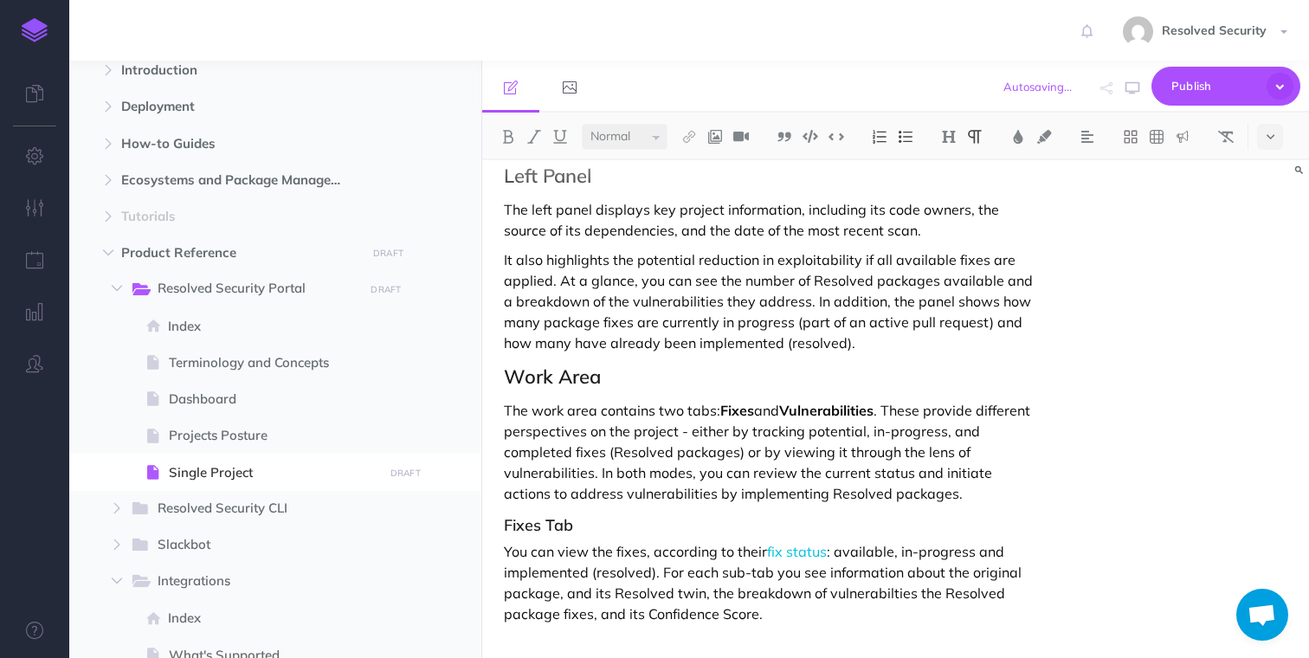
click at [731, 583] on p "You can view the fixes, according to their fix status : available, in-progress …" at bounding box center [771, 582] width 535 height 83
click at [513, 551] on p "You can view the fixes, according to their fix status : available, in-progress …" at bounding box center [771, 582] width 535 height 83
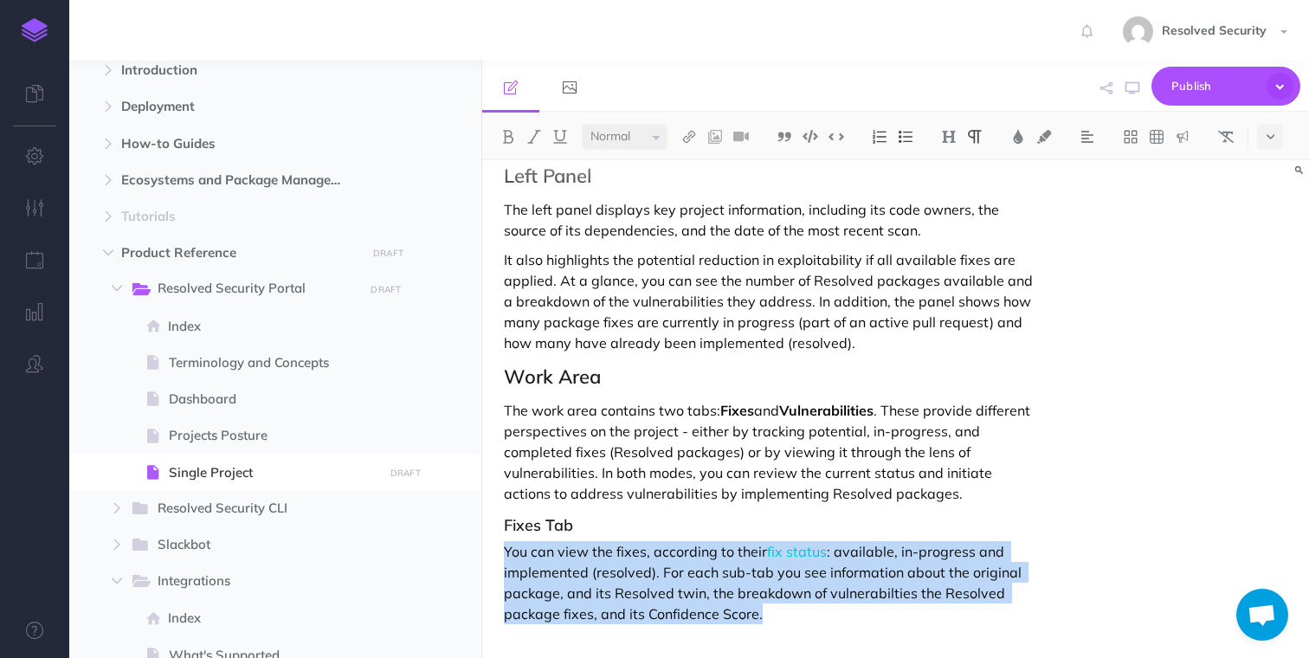
drag, startPoint x: 513, startPoint y: 551, endPoint x: 755, endPoint y: 615, distance: 249.6
click at [755, 615] on p "You can view the fixes, according to their fix status : available, in-progress …" at bounding box center [771, 582] width 535 height 83
click at [775, 615] on p "You can view the fixes, according to their fix status : available, in-progress …" at bounding box center [771, 582] width 535 height 83
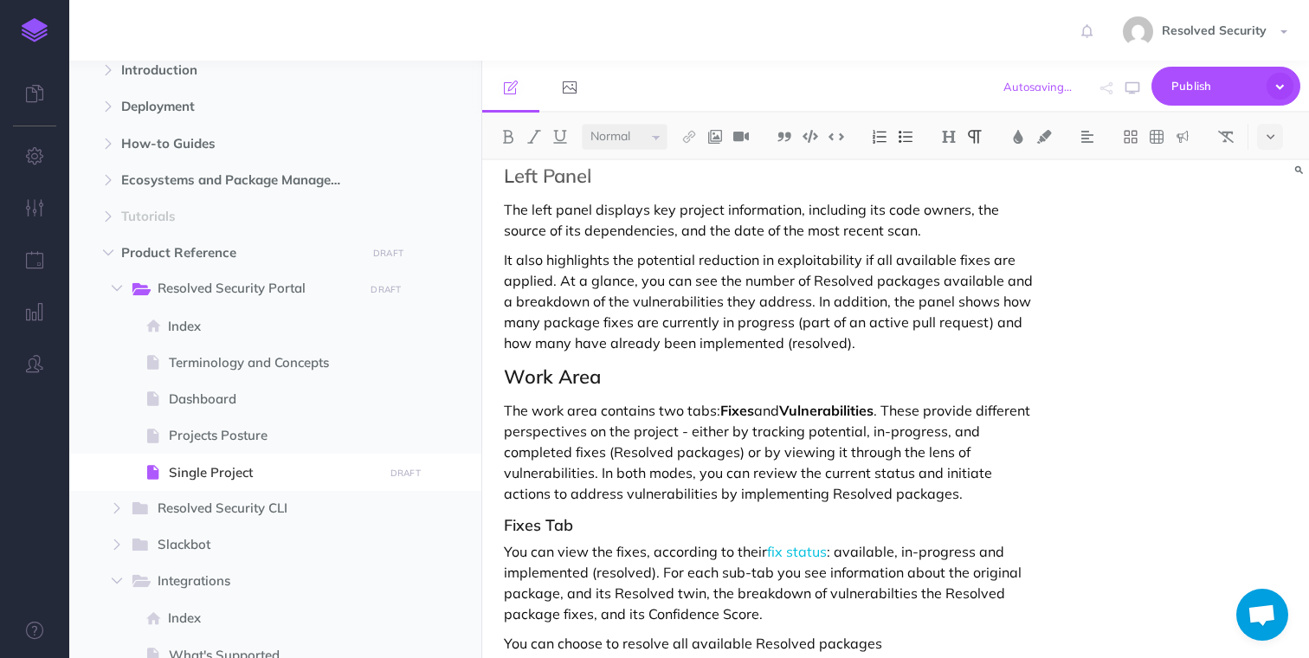
click at [647, 645] on p "You can choose to resolve all available Resolved packages" at bounding box center [771, 643] width 535 height 21
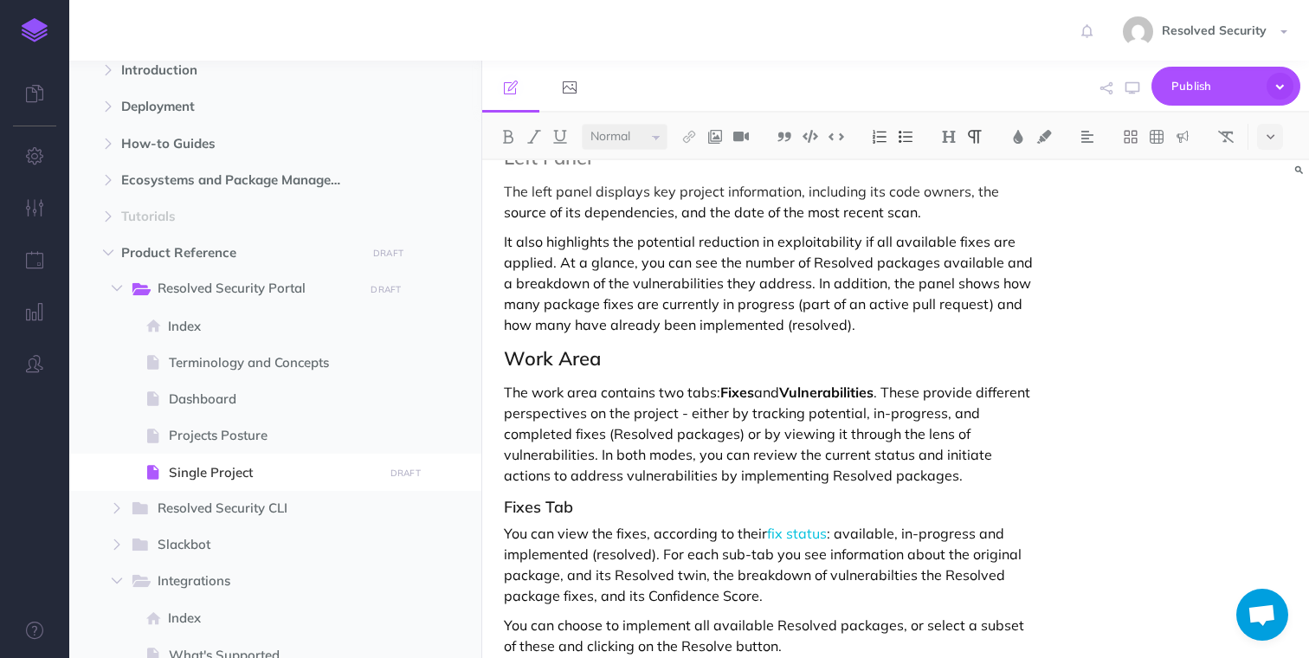
click at [513, 534] on p "You can view the fixes, according to their fix status : available, in-progress …" at bounding box center [771, 564] width 535 height 83
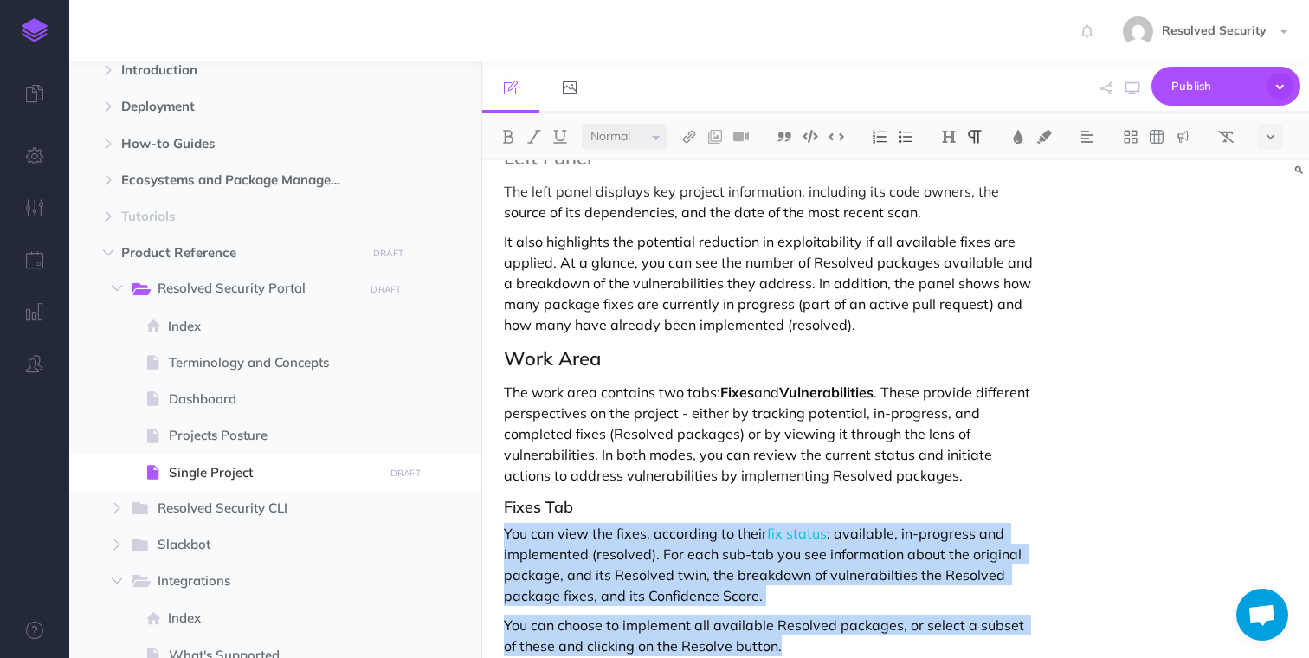
scroll to position [563, 0]
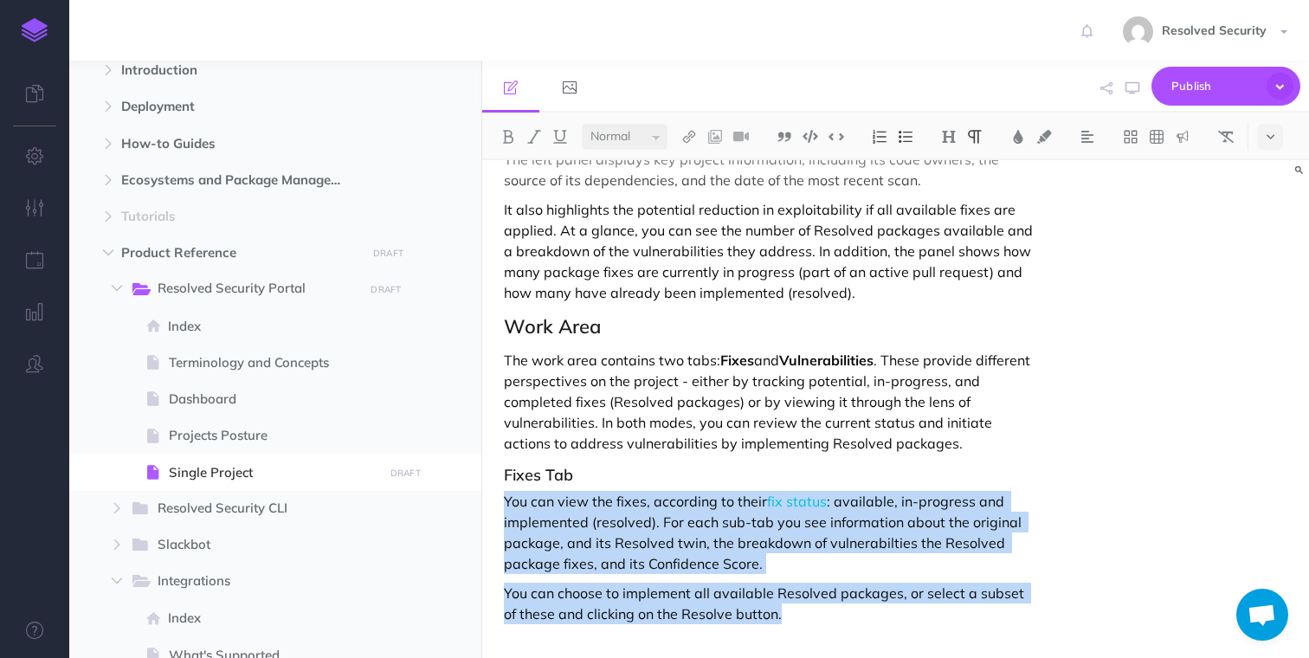
drag, startPoint x: 513, startPoint y: 534, endPoint x: 788, endPoint y: 624, distance: 288.7
click at [788, 624] on div "Single Project The Single Project page displays details about a specific projec…" at bounding box center [771, 128] width 578 height 1062
copy div "You can view the fixes, according to their fix status : available, in-progress …"
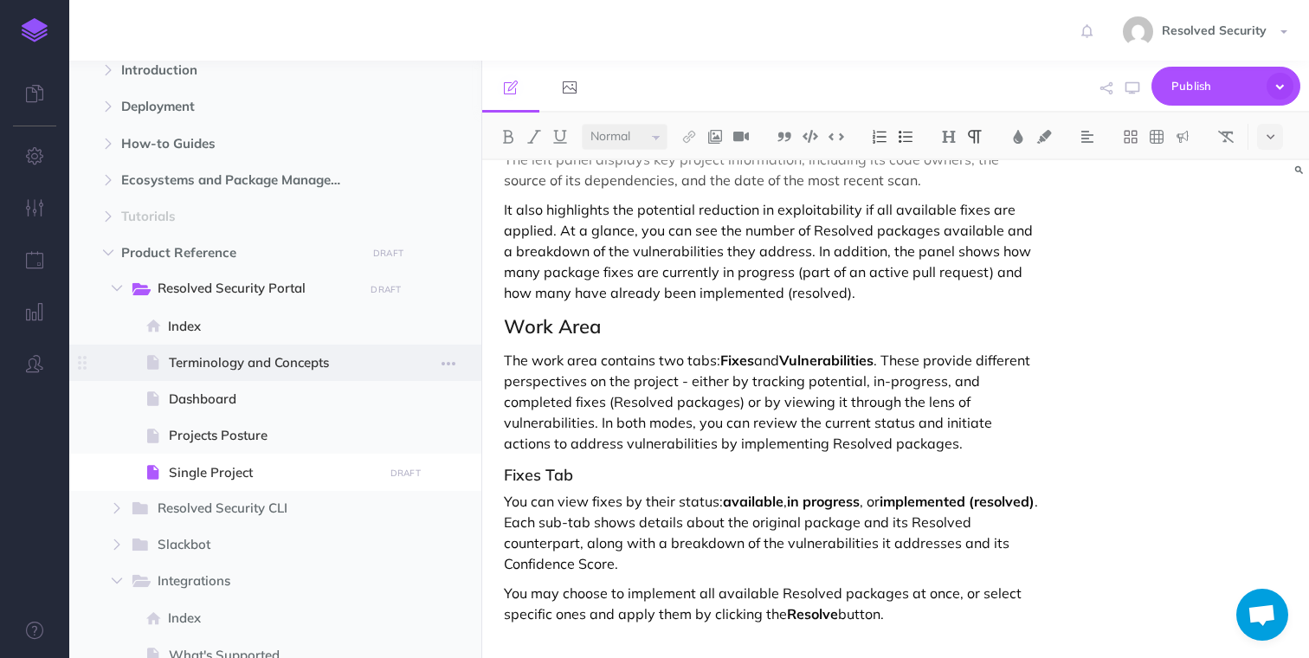
click at [266, 366] on span "Terminology and Concepts" at bounding box center [273, 362] width 209 height 21
select select "null"
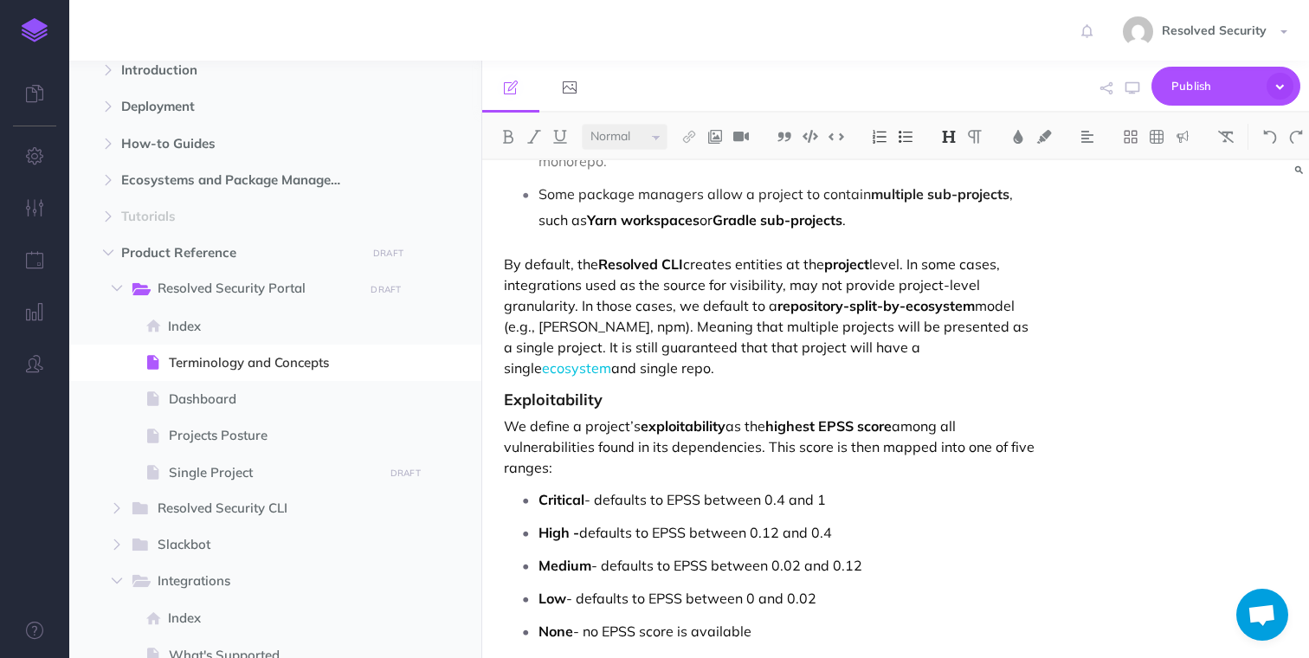
scroll to position [681, 0]
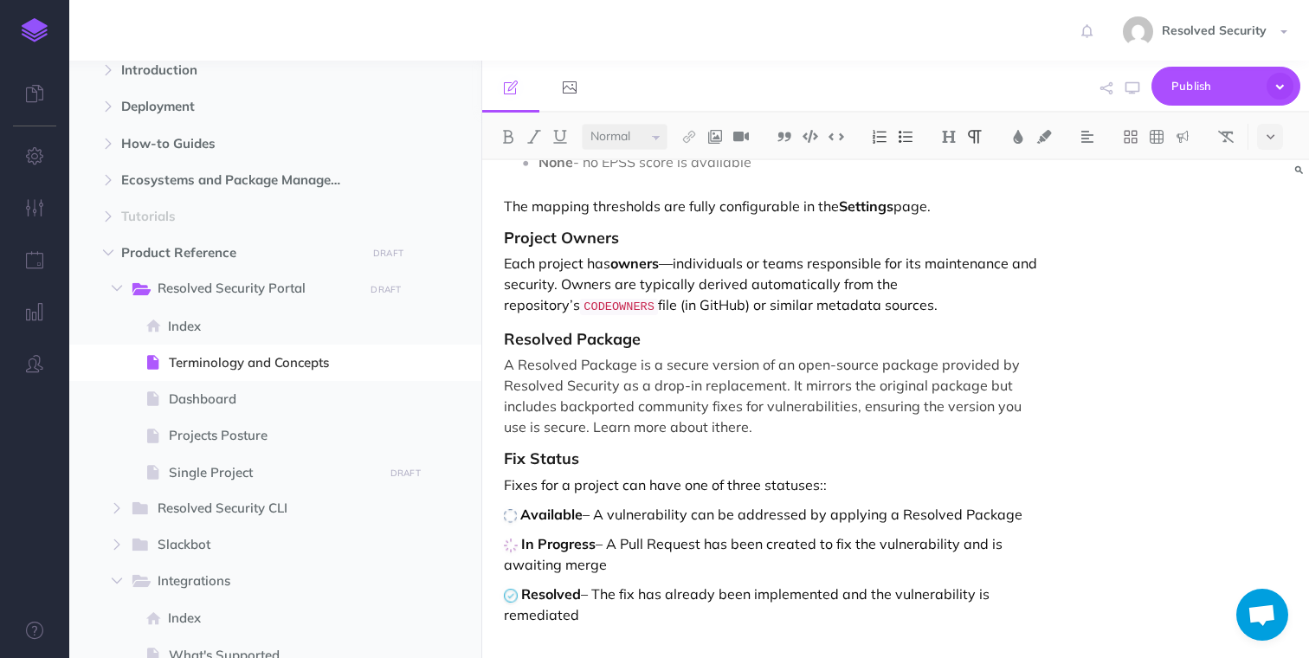
click at [626, 627] on div "Terminology and Concepts Project A project is the core entity we track and fix.…" at bounding box center [771, 69] width 578 height 1181
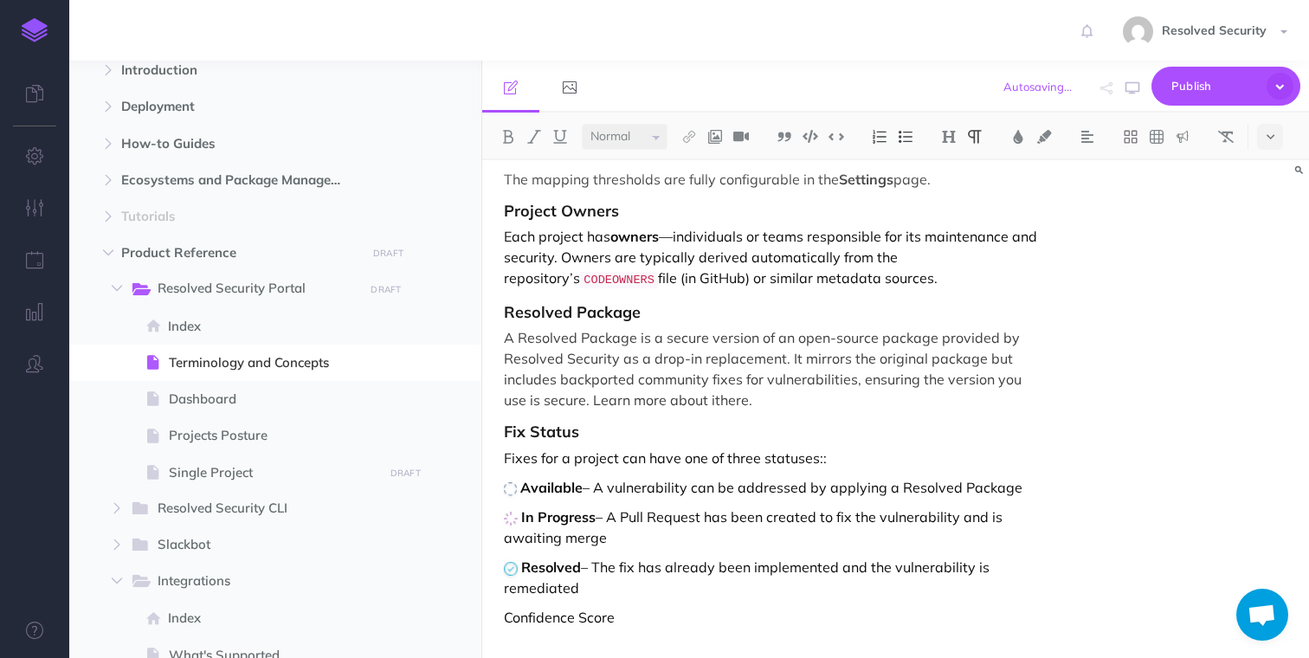
click at [561, 428] on strong "Fix Status" at bounding box center [541, 431] width 75 height 20
click at [953, 133] on img at bounding box center [949, 137] width 16 height 14
click at [533, 617] on p "Confidence Score" at bounding box center [771, 617] width 535 height 21
click at [505, 617] on p "Confidence Score" at bounding box center [771, 617] width 535 height 21
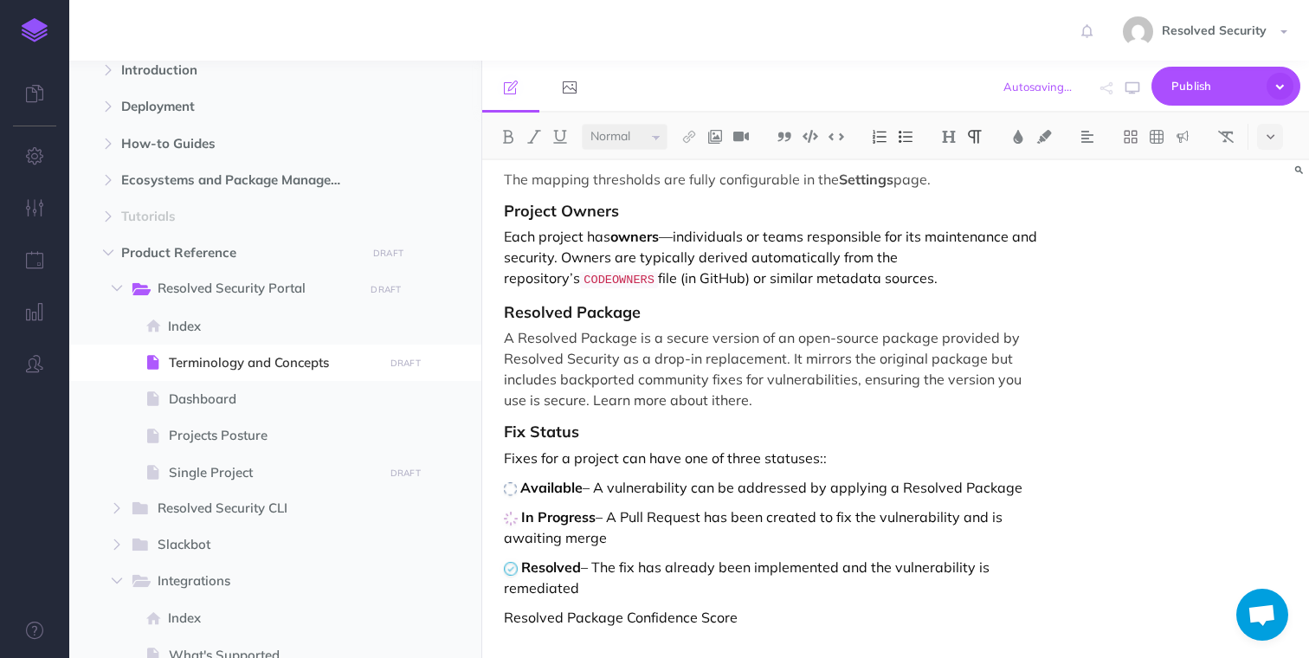
click at [513, 621] on p "Resolved Package Confidence Score" at bounding box center [771, 617] width 535 height 21
drag, startPoint x: 513, startPoint y: 621, endPoint x: 706, endPoint y: 619, distance: 193.0
click at [706, 619] on p "Resolved Package Confidence Score" at bounding box center [771, 617] width 535 height 21
click at [954, 136] on img at bounding box center [949, 137] width 16 height 14
click at [954, 219] on button "H3" at bounding box center [949, 219] width 26 height 26
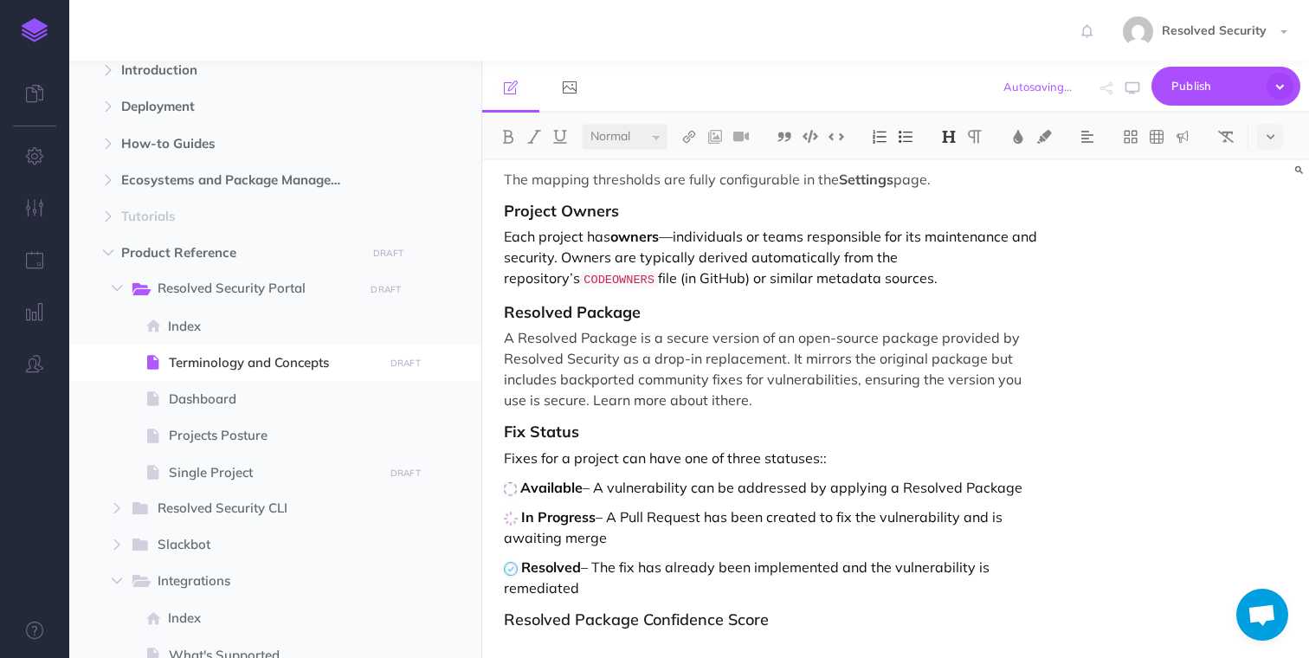
click at [801, 623] on h3 "Resolved Package Confidence Score" at bounding box center [771, 619] width 535 height 17
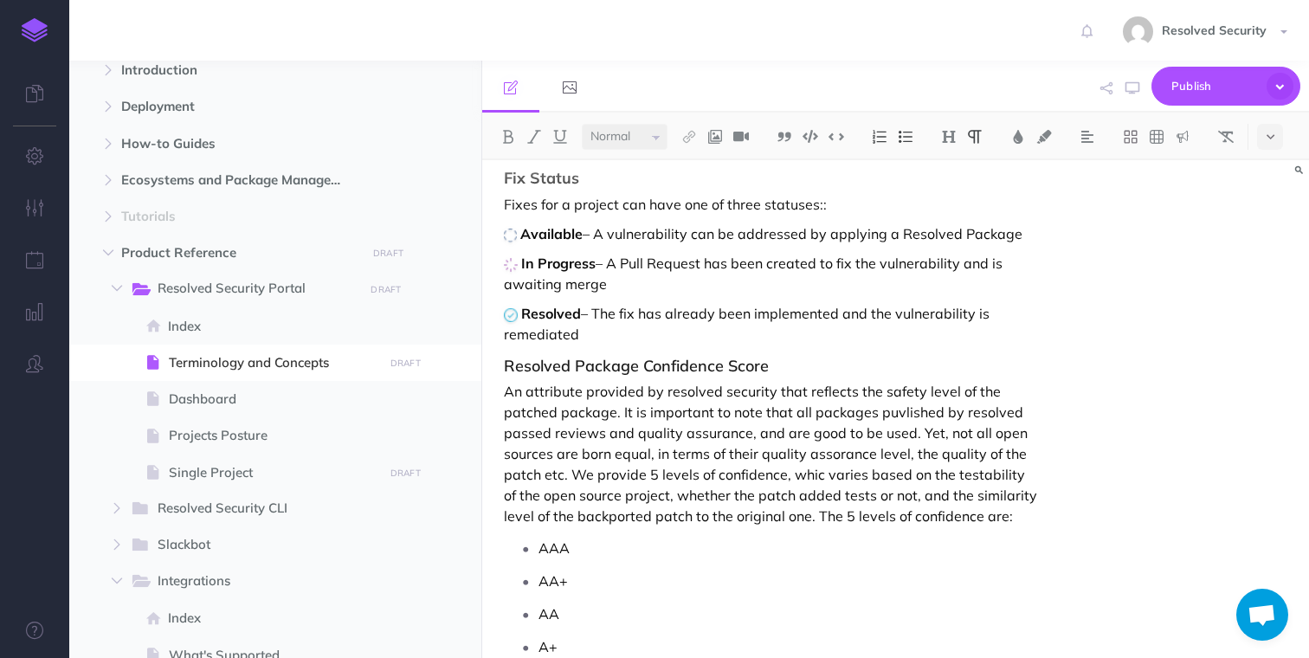
scroll to position [994, 0]
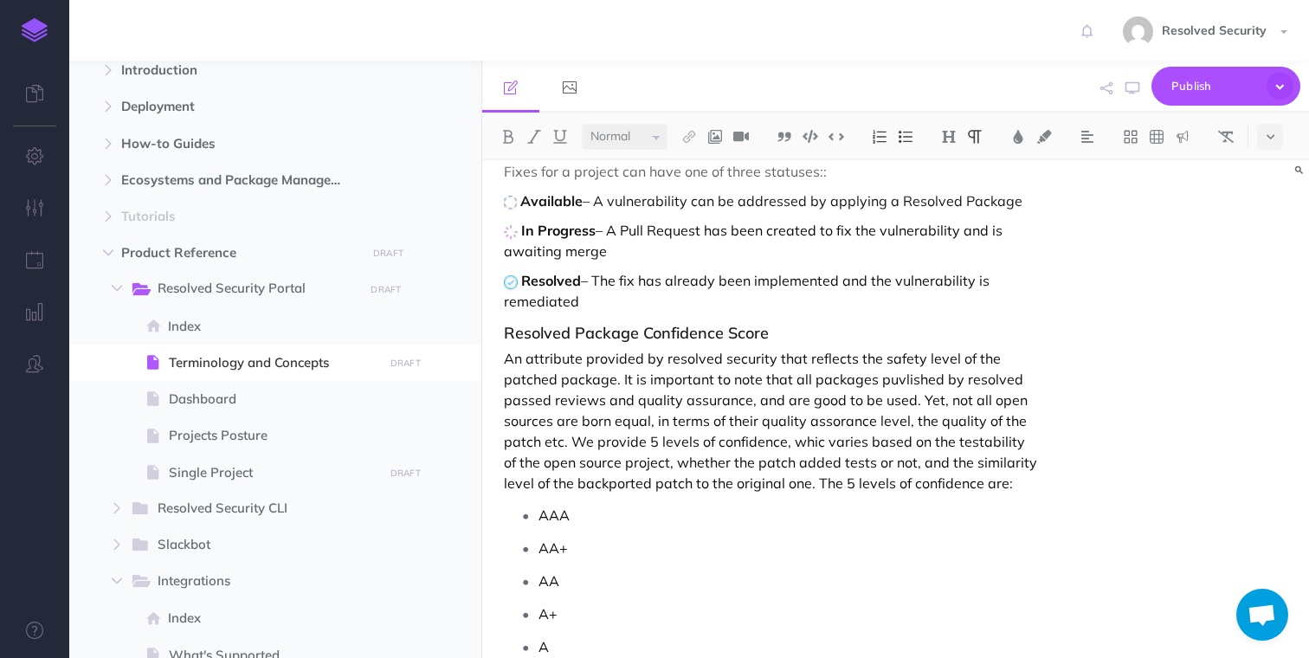
click at [513, 357] on p "An attribute provided by resolved security that reflects the safety level of th…" at bounding box center [771, 420] width 535 height 145
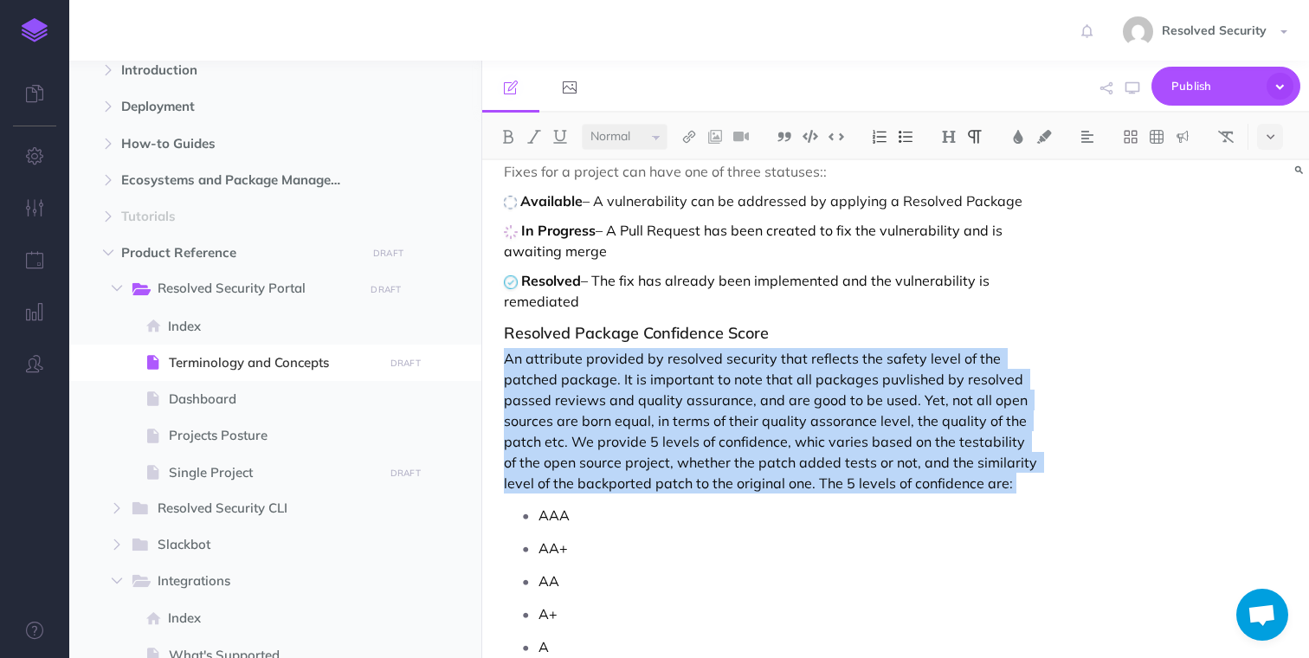
drag, startPoint x: 513, startPoint y: 357, endPoint x: 1026, endPoint y: 486, distance: 529.2
click at [1026, 486] on p "An attribute provided by resolved security that reflects the safety level of th…" at bounding box center [771, 420] width 535 height 145
copy p "An attribute provided by resolved security that reflects the safety level of th…"
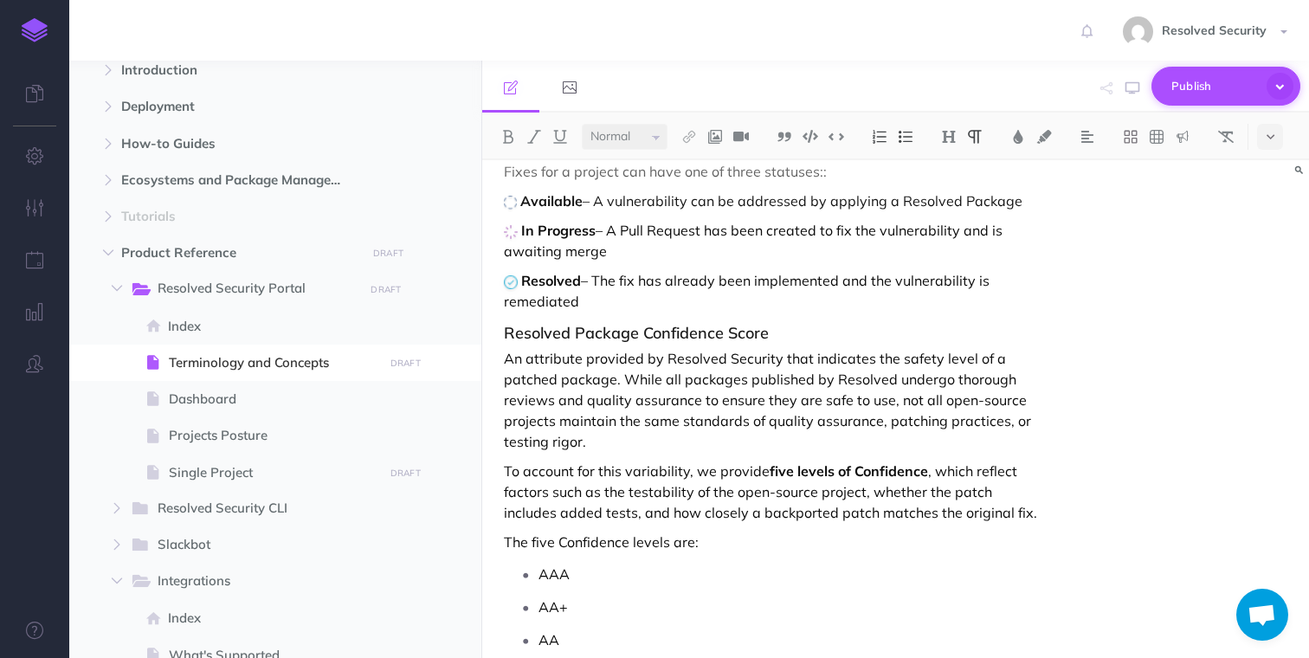
click at [1203, 86] on span "Publish" at bounding box center [1214, 86] width 87 height 27
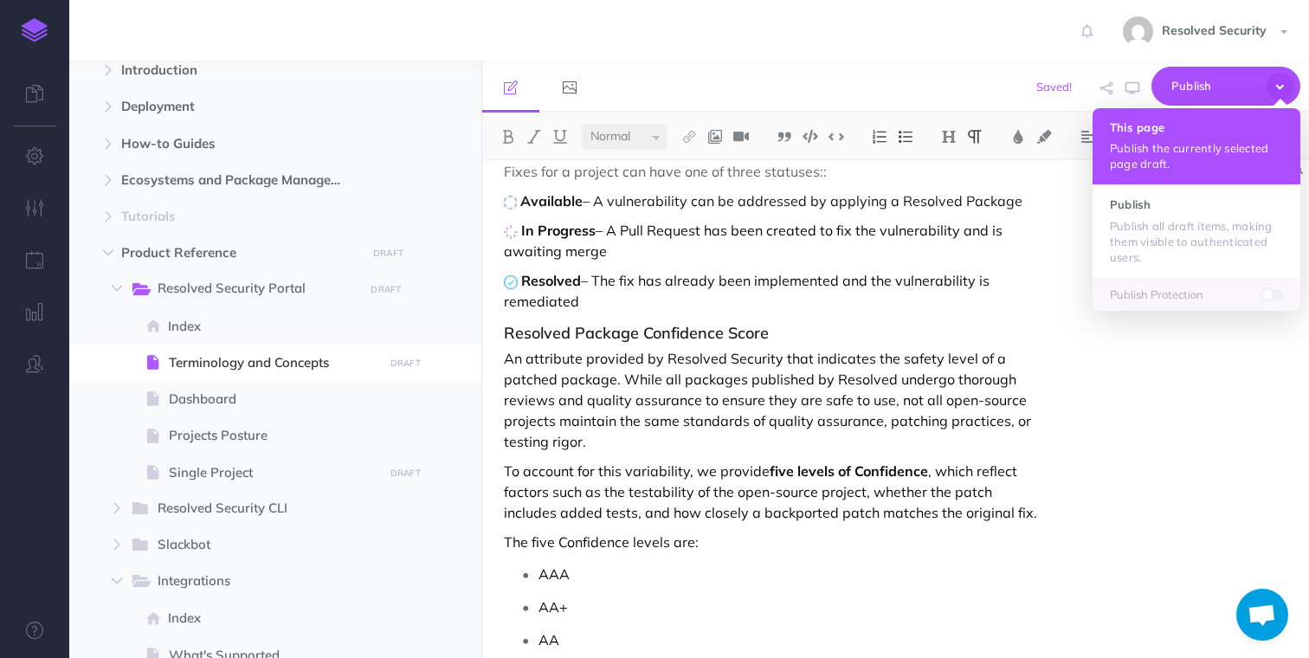
click at [1146, 135] on button "This page Publish the currently selected page draft." at bounding box center [1196, 146] width 208 height 76
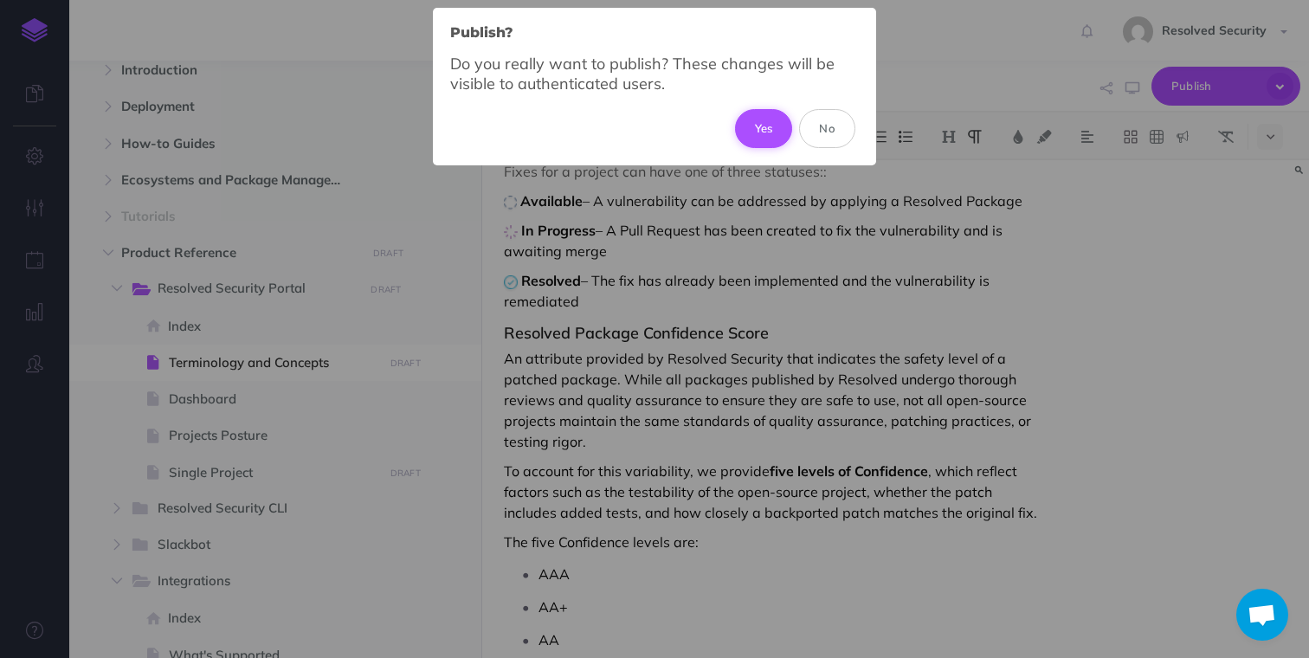
click at [750, 127] on button "Yes" at bounding box center [764, 128] width 58 height 38
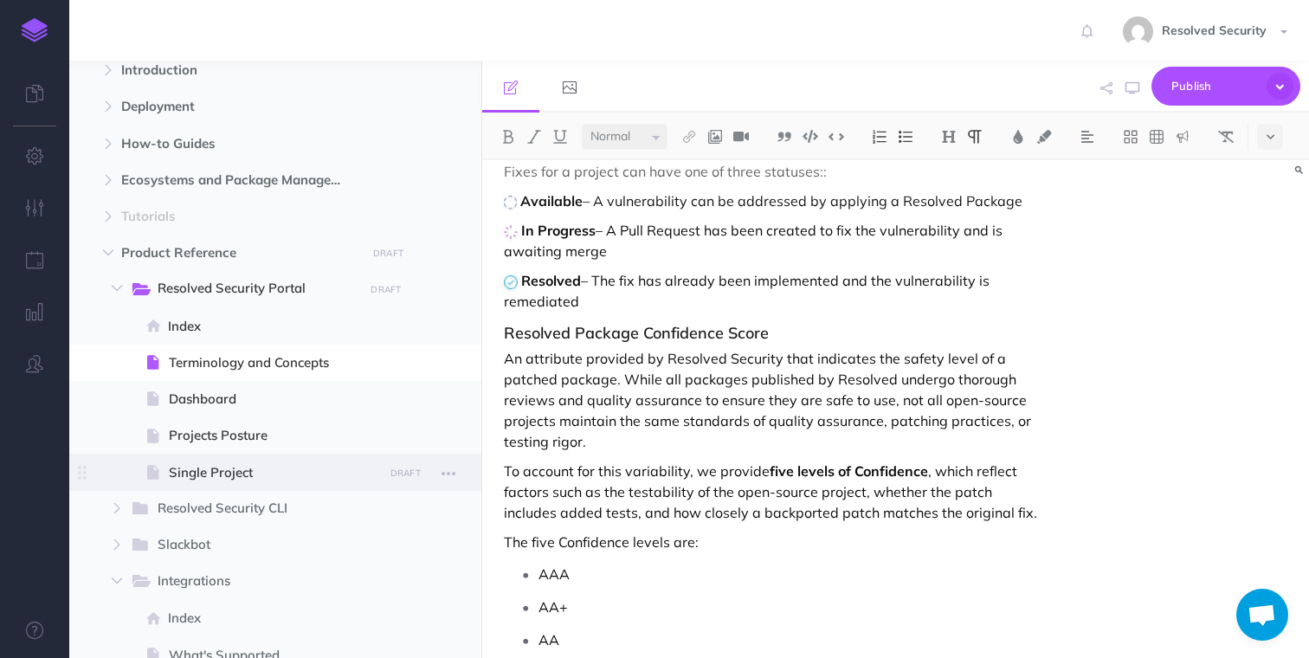
click at [231, 473] on span "Single Project" at bounding box center [273, 472] width 209 height 21
select select "null"
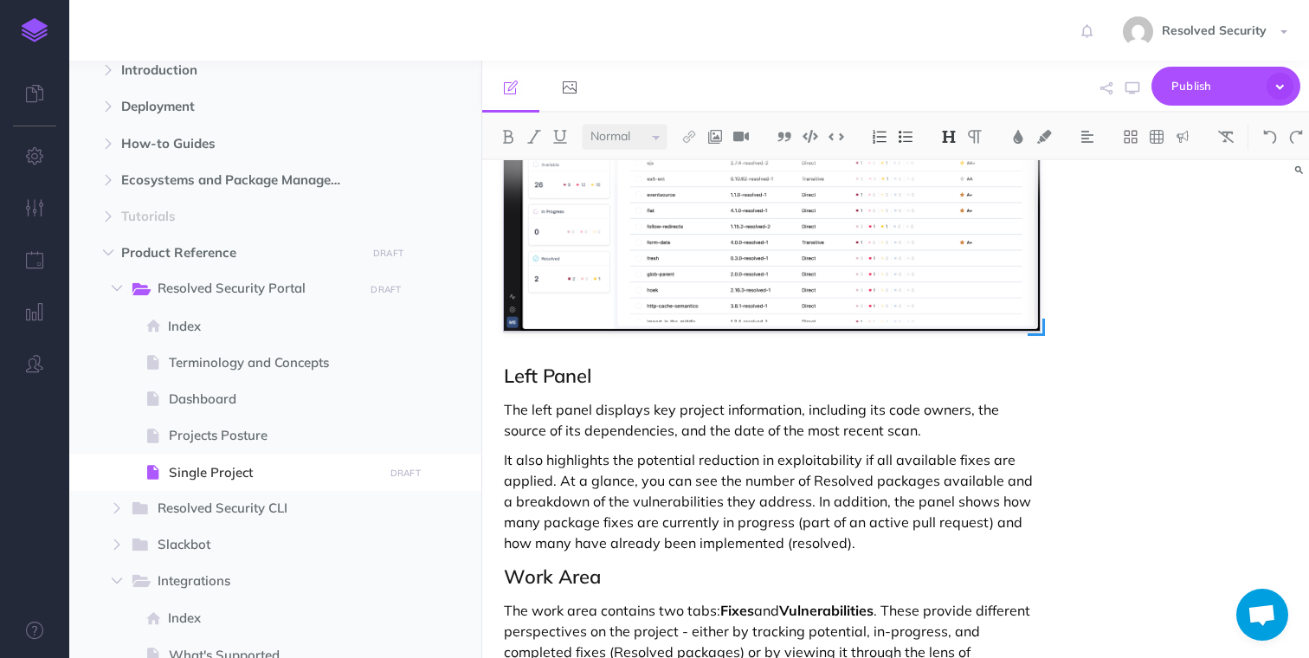
scroll to position [563, 0]
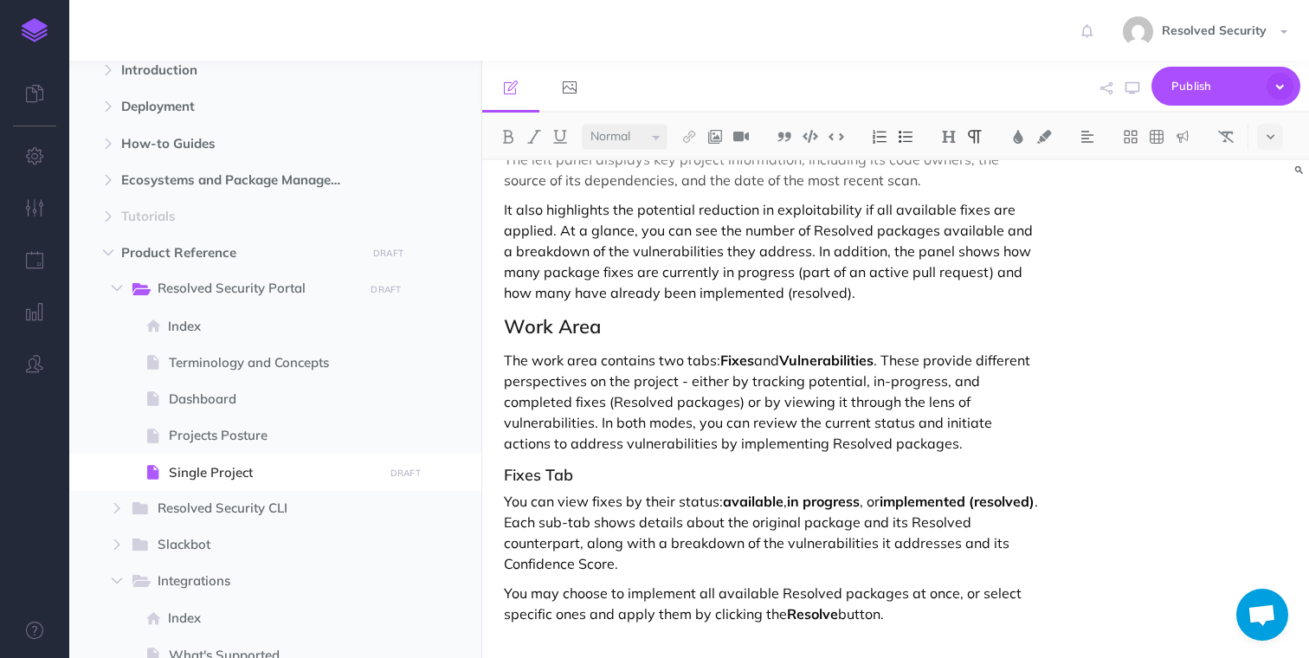
click at [689, 499] on p "You can view fixes by their status: available , in progress , or implemented (r…" at bounding box center [771, 532] width 535 height 83
click at [693, 133] on img at bounding box center [689, 137] width 16 height 14
click at [695, 194] on icon at bounding box center [689, 193] width 14 height 12
select select
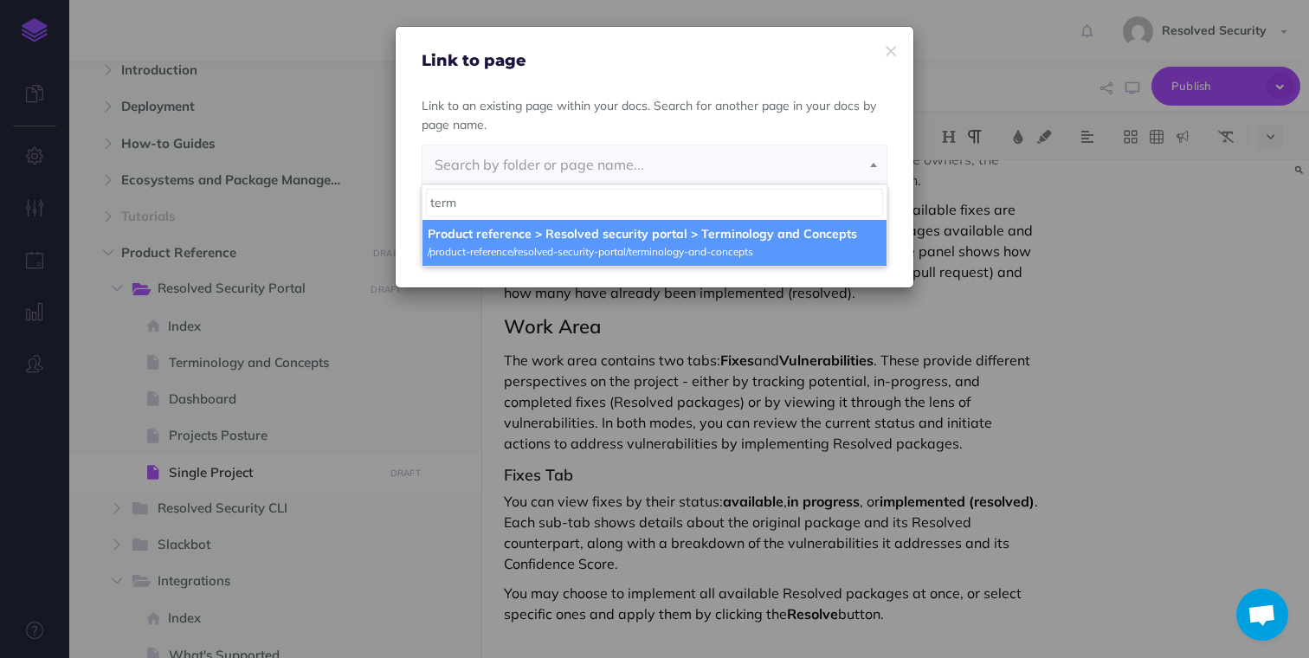
type input "termi"
select select "XBH-J6XP-7T3-2E0"
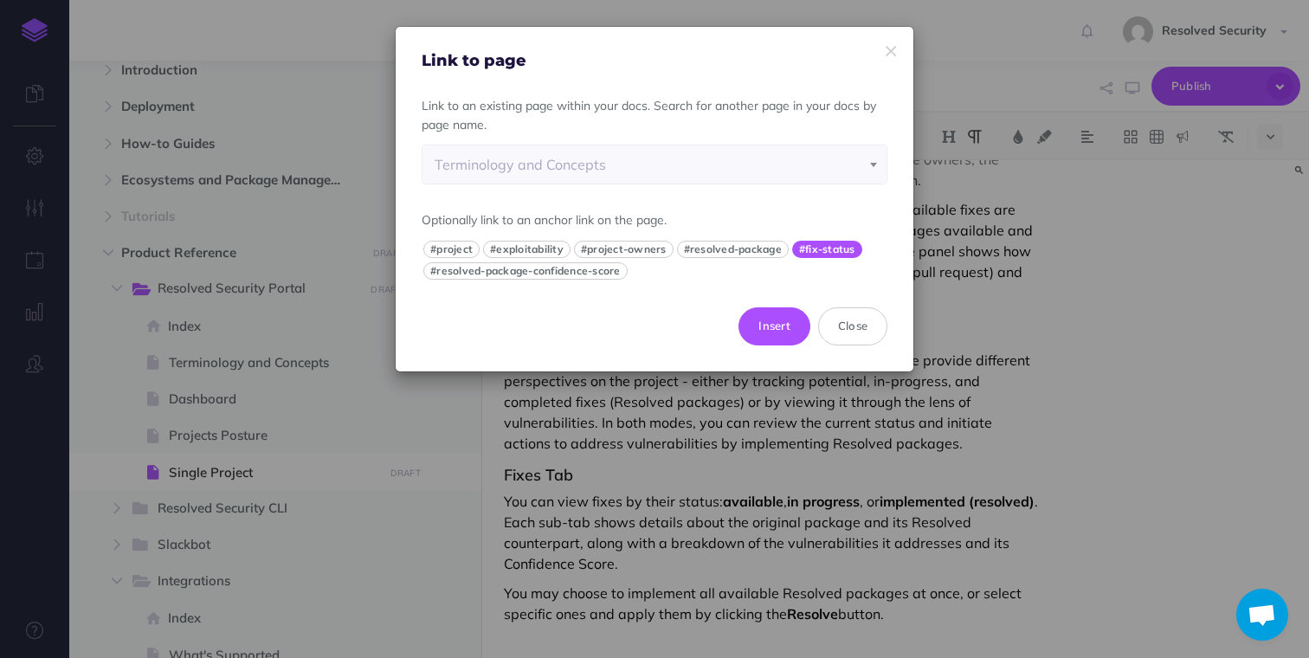
click at [822, 252] on button "#fix-status" at bounding box center [827, 249] width 70 height 17
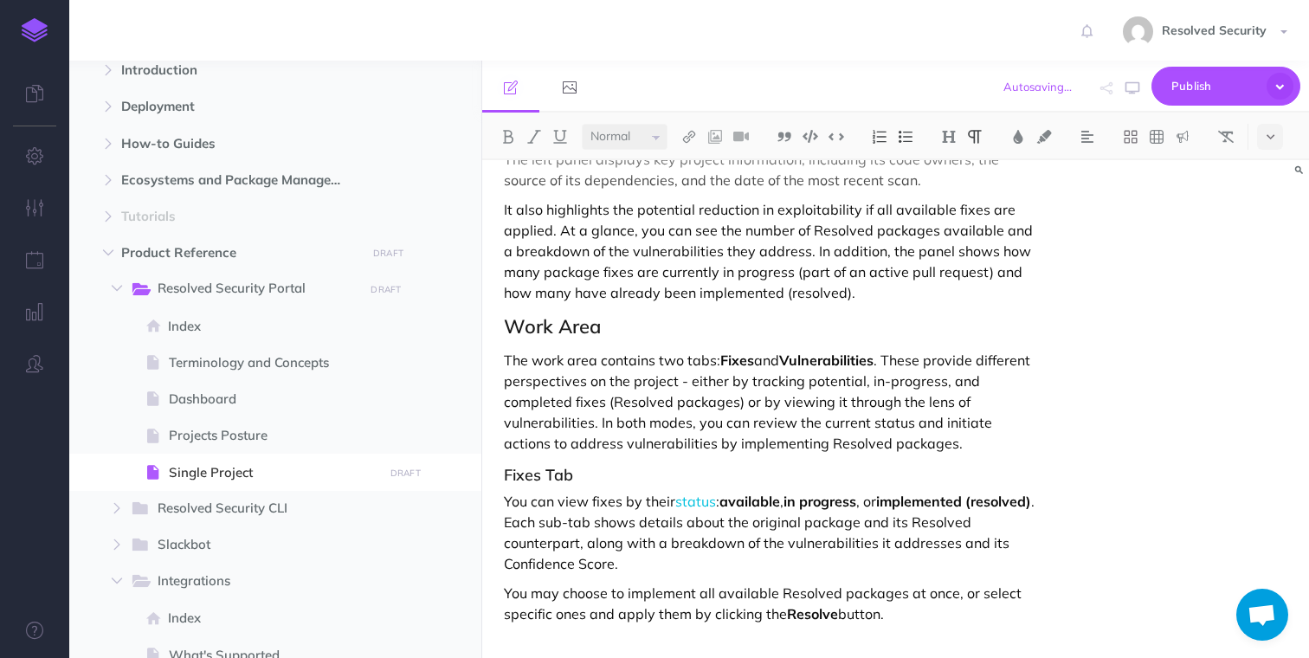
click at [786, 531] on p "You can view fixes by their status : available , in progress , or implemented (…" at bounding box center [771, 532] width 535 height 83
click at [536, 563] on p "You can view fixes by their status : available , in progress , or implemented (…" at bounding box center [771, 532] width 535 height 83
drag, startPoint x: 536, startPoint y: 563, endPoint x: 589, endPoint y: 569, distance: 53.0
click at [589, 569] on p "You can view fixes by their status : available , in progress , or implemented (…" at bounding box center [771, 532] width 535 height 83
click at [695, 141] on img at bounding box center [689, 137] width 16 height 14
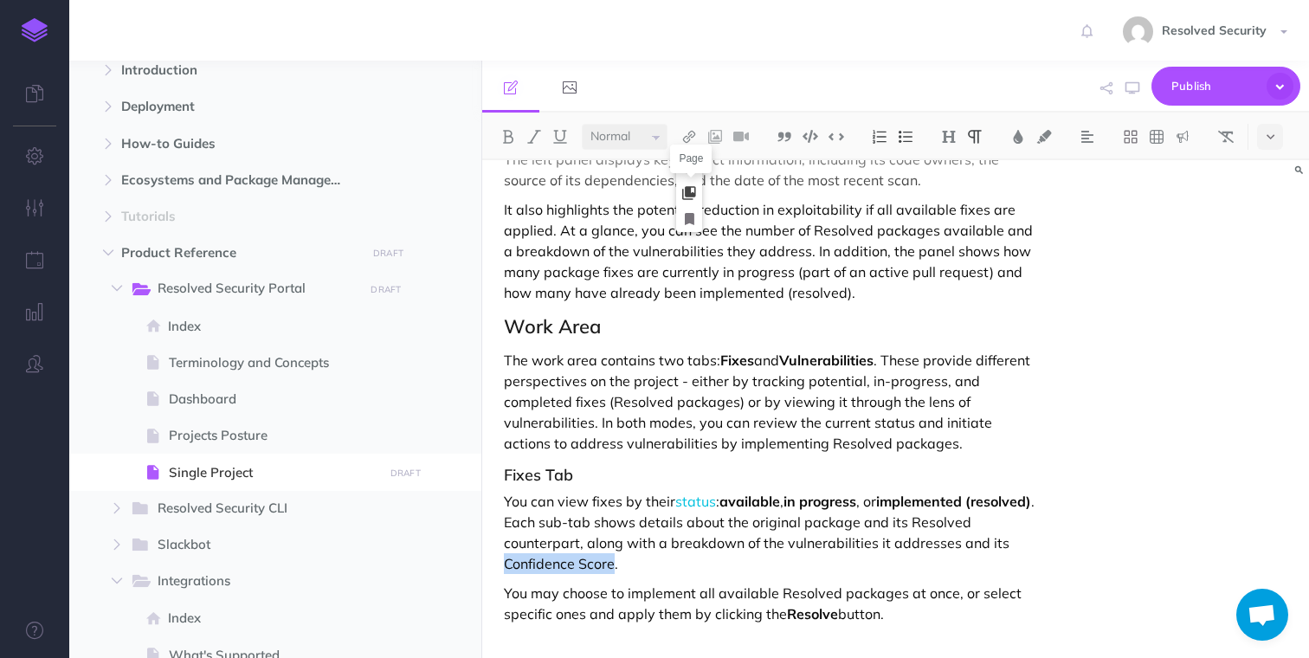
click at [695, 190] on icon at bounding box center [689, 193] width 14 height 12
select select
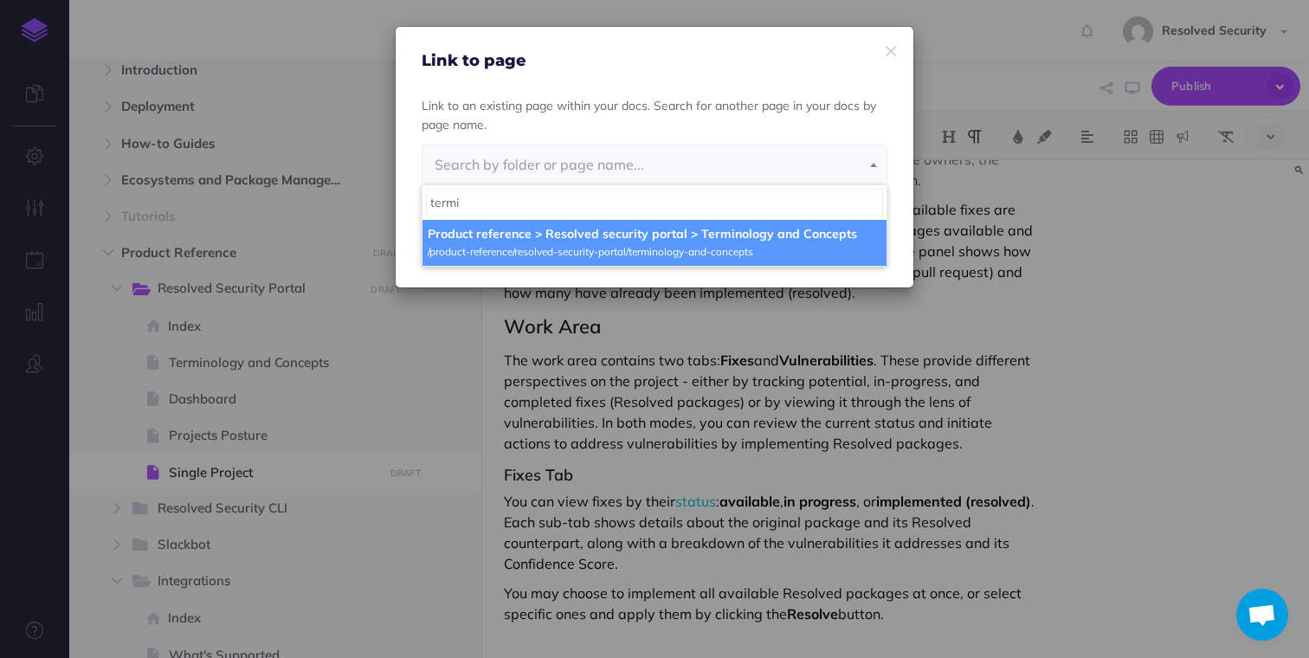
type input "termi"
select select "XBH-J6XP-7T3-2E0"
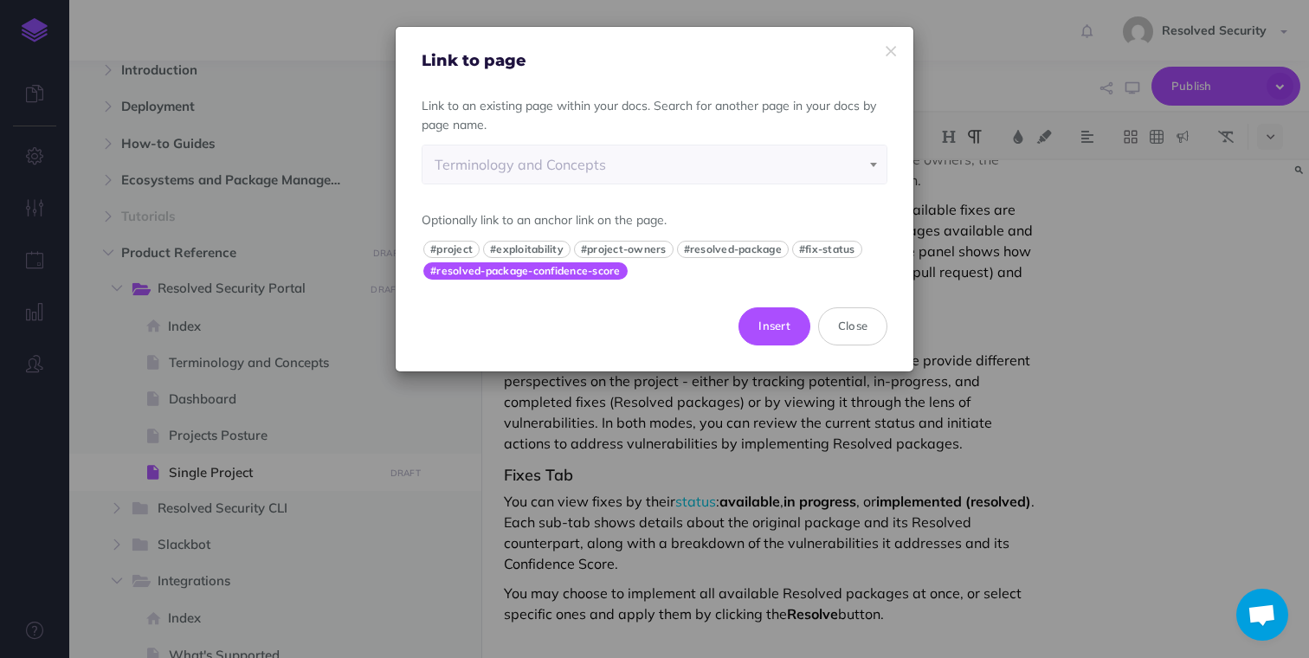
click at [586, 274] on button "#resolved-package-confidence-score" at bounding box center [525, 270] width 204 height 17
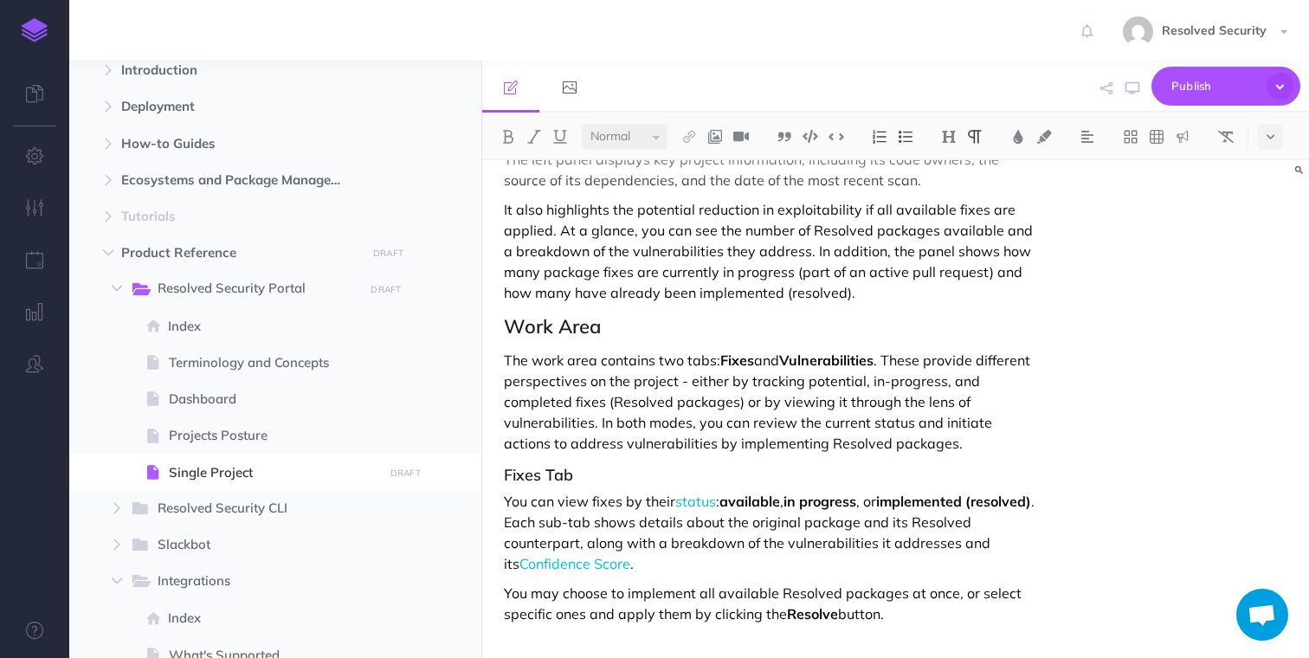
click at [915, 616] on p "You may choose to implement all available Resolved packages at once, or select …" at bounding box center [771, 603] width 535 height 42
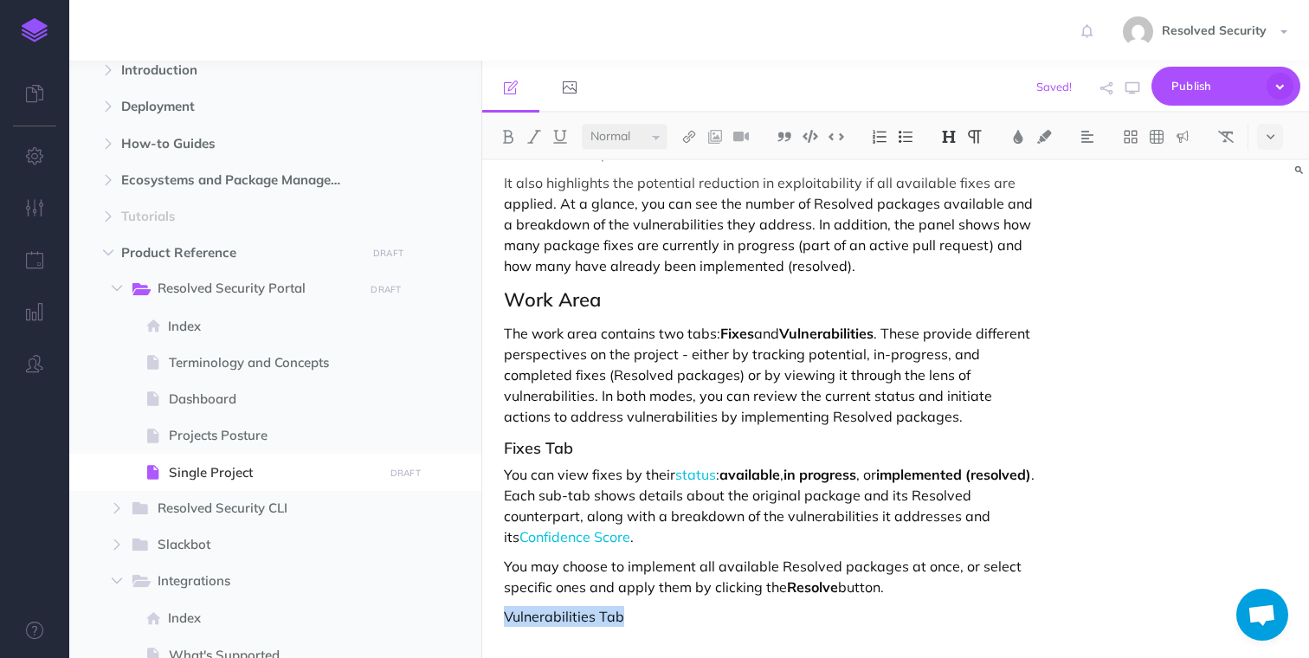
click at [951, 137] on img at bounding box center [949, 137] width 16 height 14
click at [953, 222] on button "H3" at bounding box center [949, 219] width 26 height 26
click at [600, 640] on p at bounding box center [771, 644] width 535 height 21
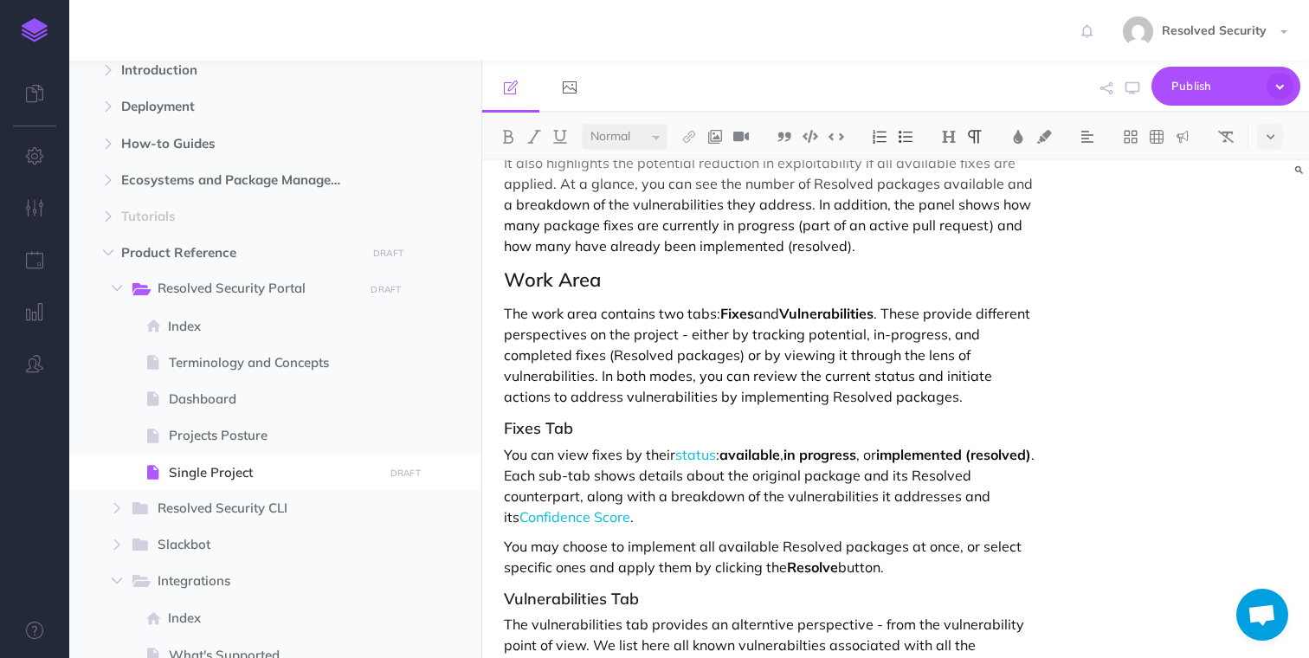
scroll to position [631, 0]
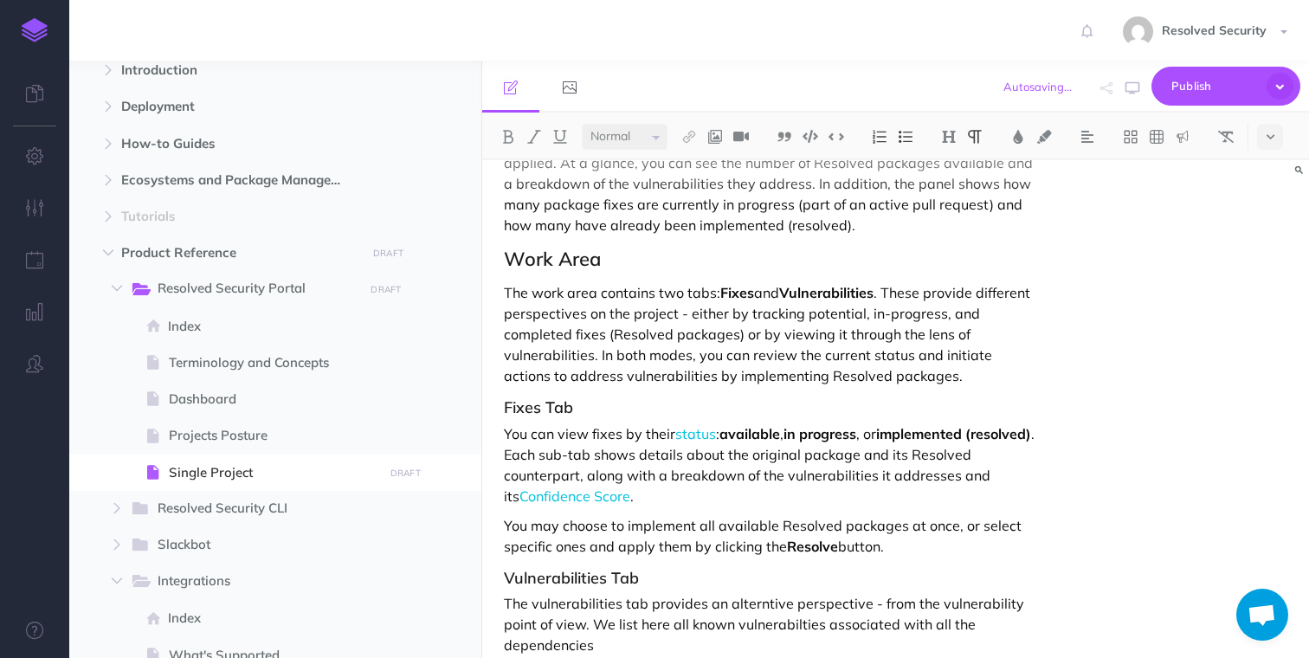
click at [996, 619] on p "The vulnerabilities tab provides an alterntive perspective - from the vulnerabi…" at bounding box center [771, 624] width 535 height 62
click at [277, 361] on span "Terminology and Concepts" at bounding box center [273, 362] width 209 height 21
click at [250, 366] on span "Terminology and Concepts" at bounding box center [273, 362] width 209 height 21
select select "null"
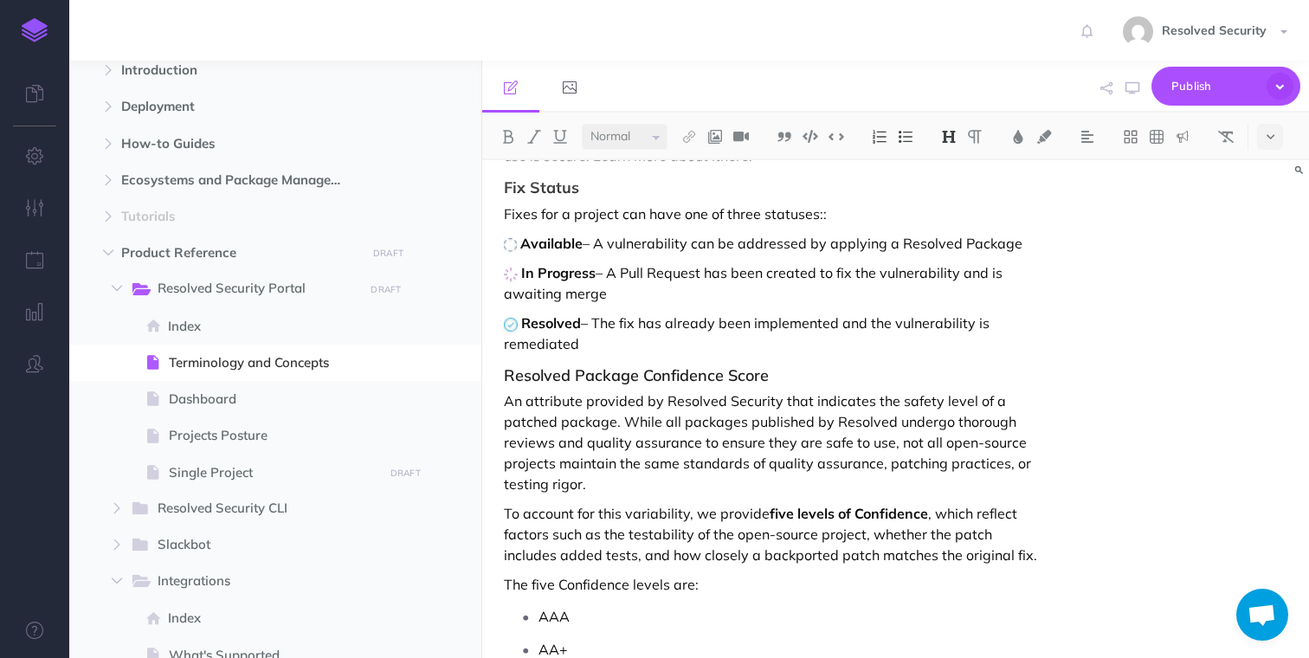
scroll to position [958, 0]
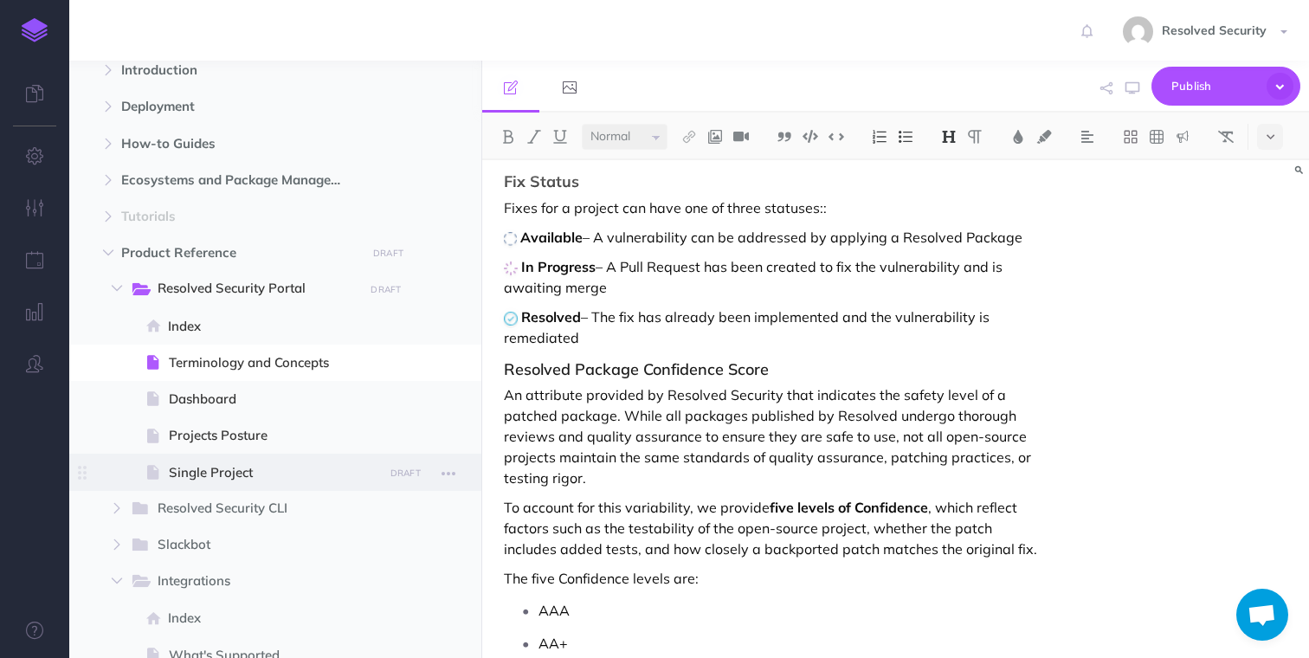
click at [210, 476] on span "Single Project" at bounding box center [273, 472] width 209 height 21
select select "null"
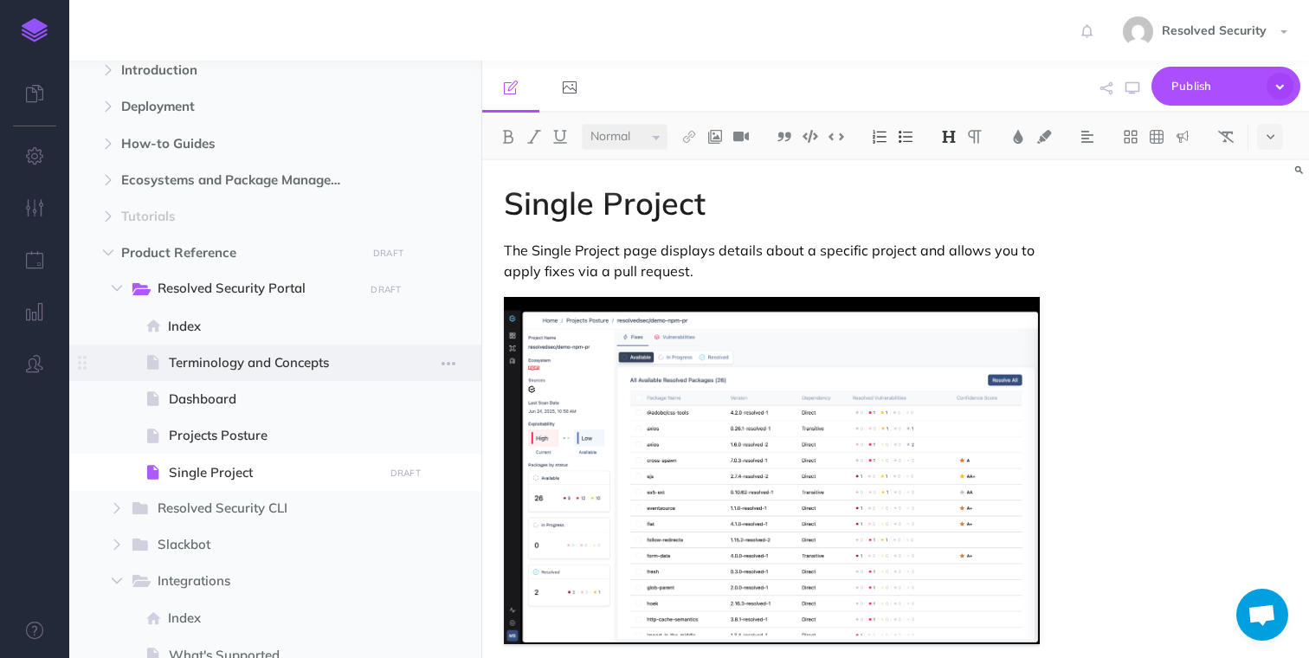
click at [208, 360] on span "Terminology and Concepts" at bounding box center [273, 362] width 209 height 21
select select "null"
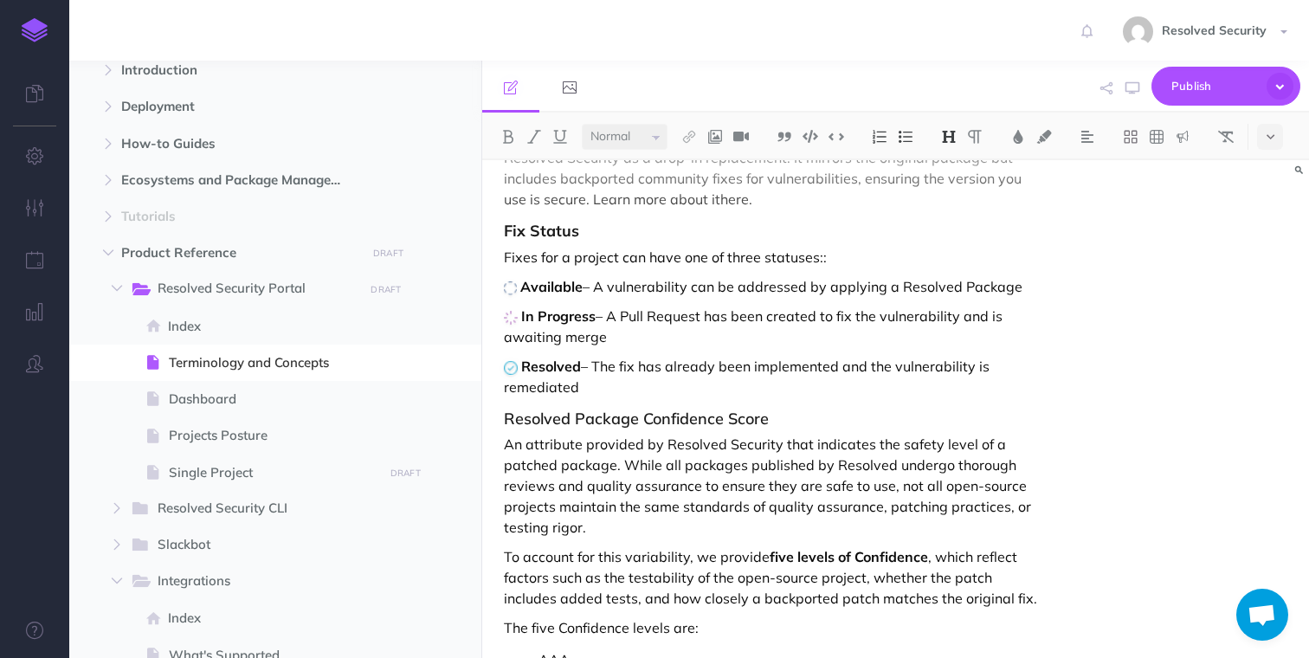
scroll to position [912, 0]
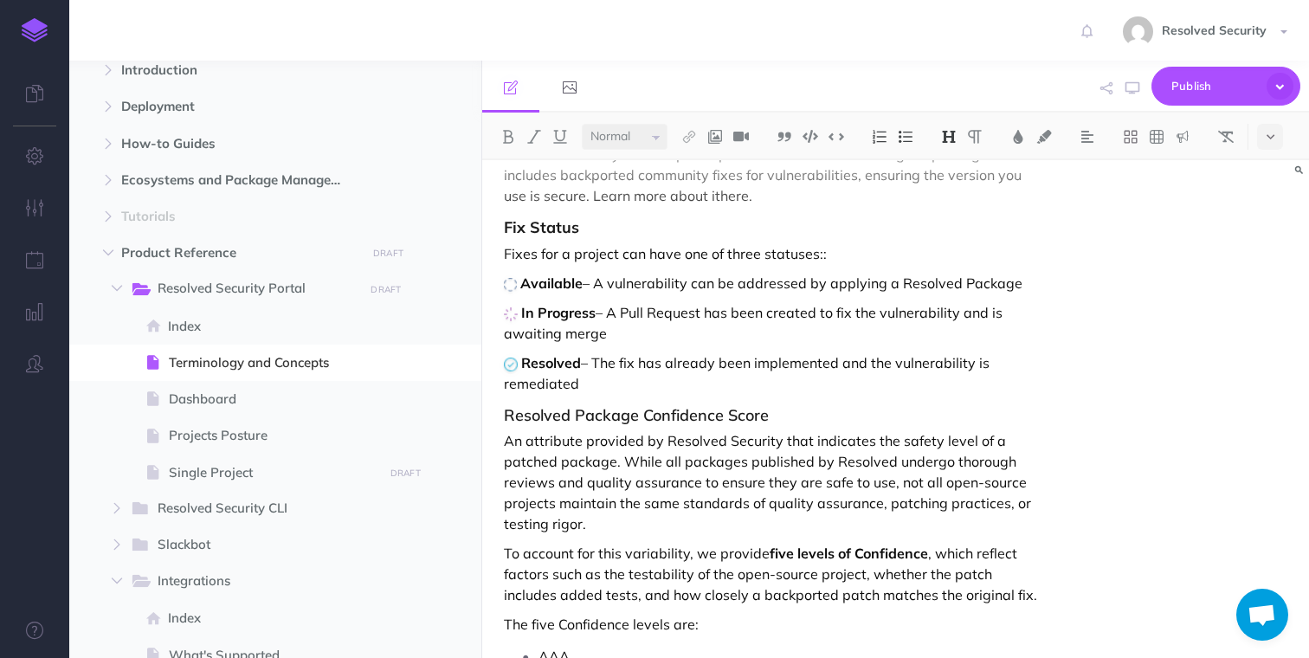
click at [629, 394] on div "Terminology and Concepts Project A project is the core entity we track and fix.…" at bounding box center [771, 62] width 578 height 1629
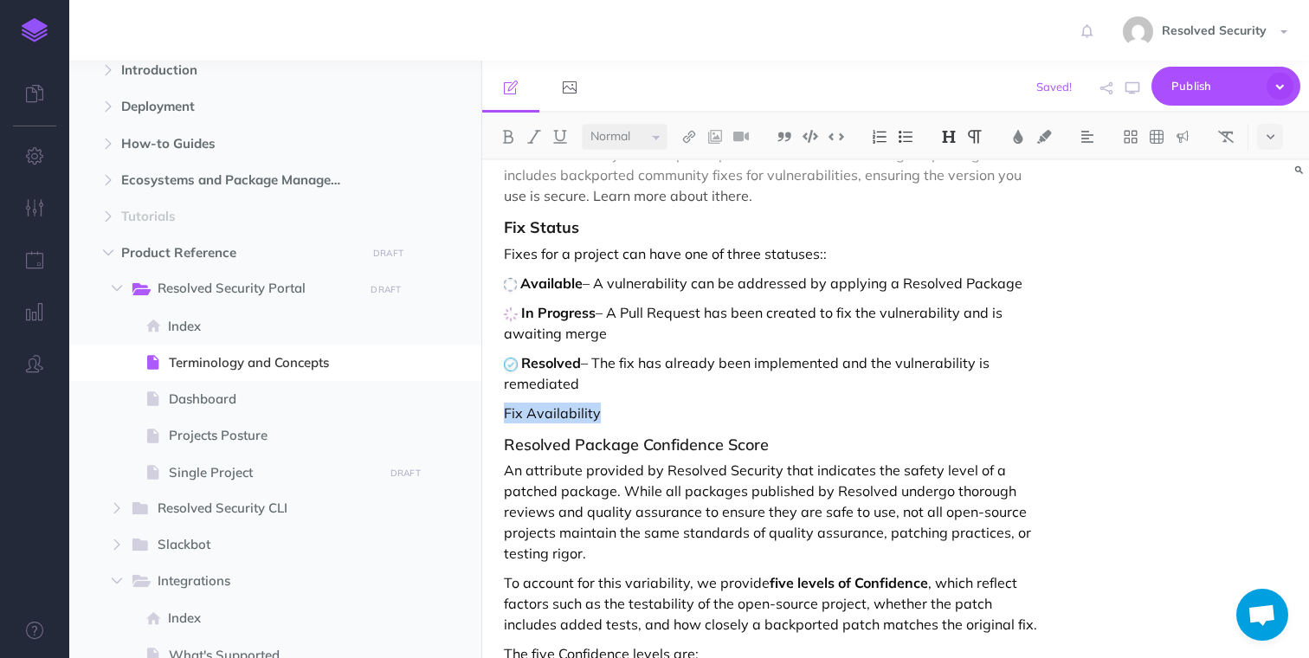
click at [953, 138] on img at bounding box center [949, 137] width 16 height 14
click at [956, 213] on button "H3" at bounding box center [949, 219] width 26 height 26
click at [701, 412] on h3 "Fix Availability" at bounding box center [771, 415] width 535 height 17
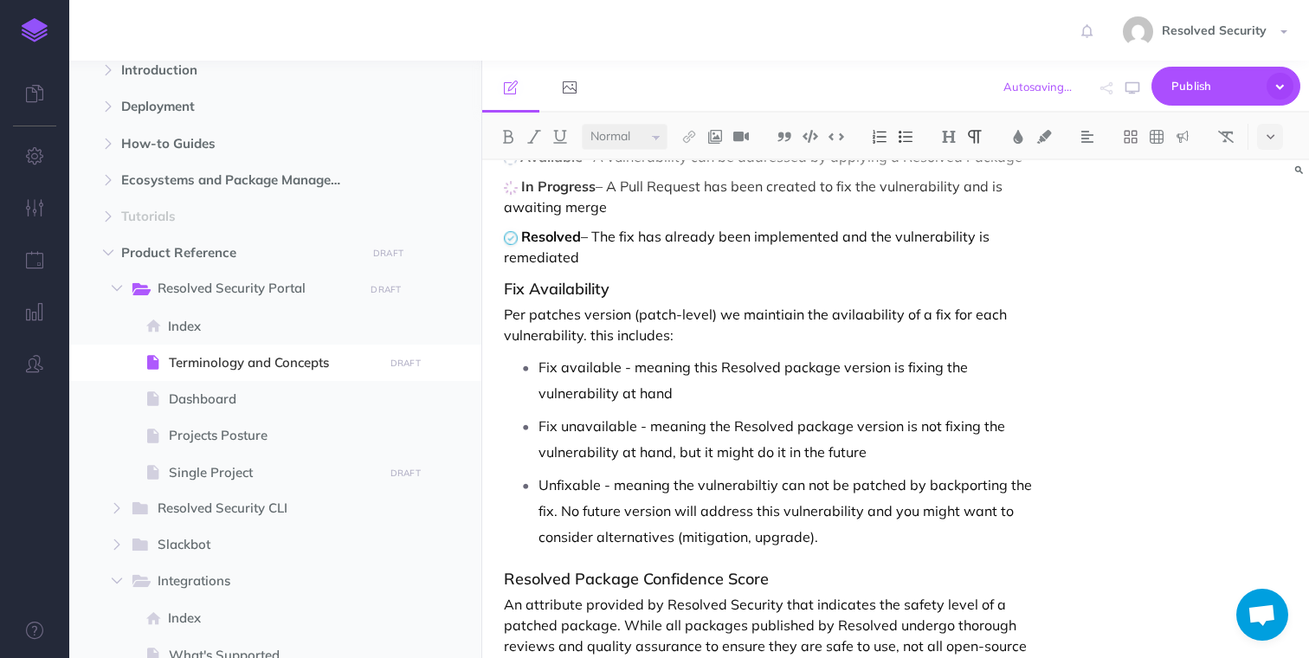
scroll to position [1043, 0]
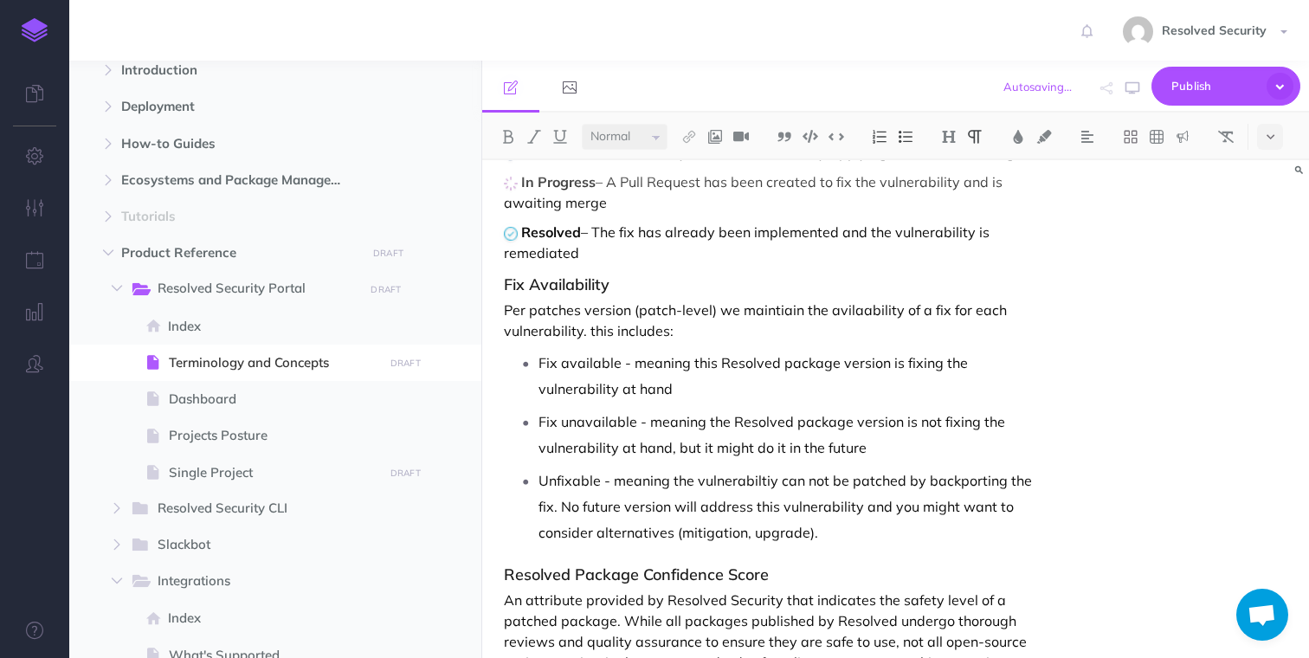
click at [514, 306] on p "Per patches version (patch-level) we maintiain the avilaability of a fix for ea…" at bounding box center [771, 320] width 535 height 42
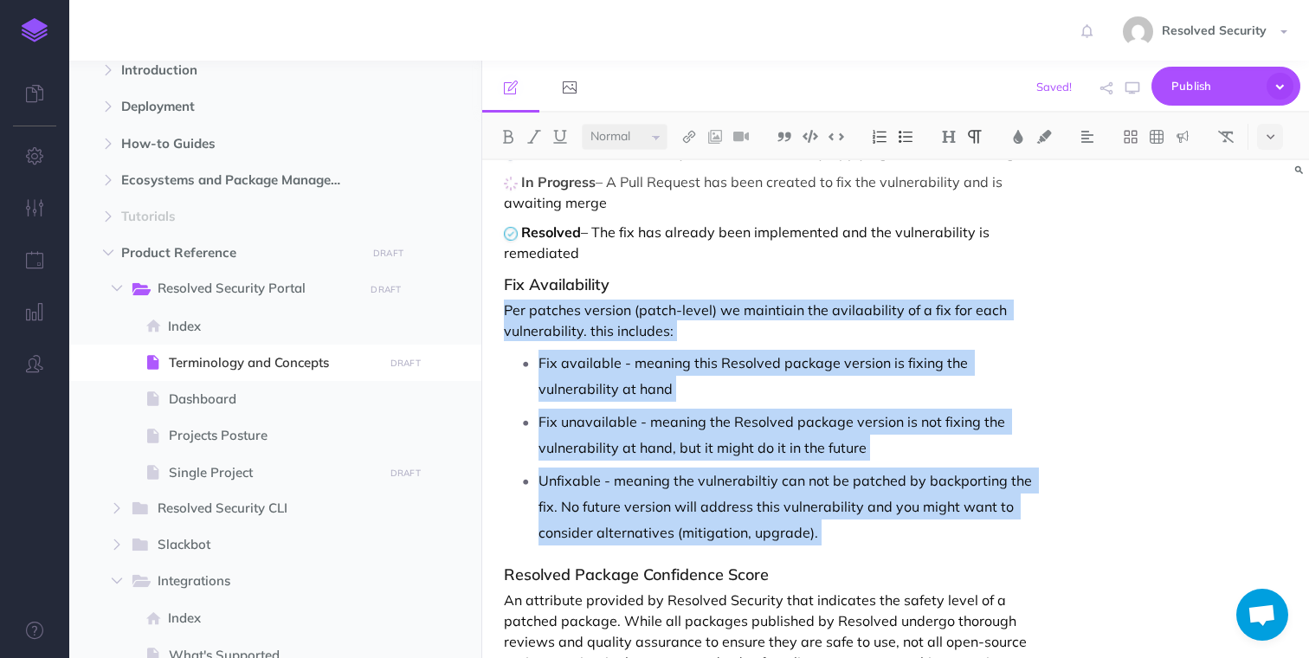
drag, startPoint x: 514, startPoint y: 306, endPoint x: 830, endPoint y: 526, distance: 384.9
click at [830, 526] on div "Terminology and Concepts Project A project is the core entity we track and fix.…" at bounding box center [771, 76] width 578 height 1919
copy div "Per patches version (patch-level) we maintiain the avilaability of a fix for ea…"
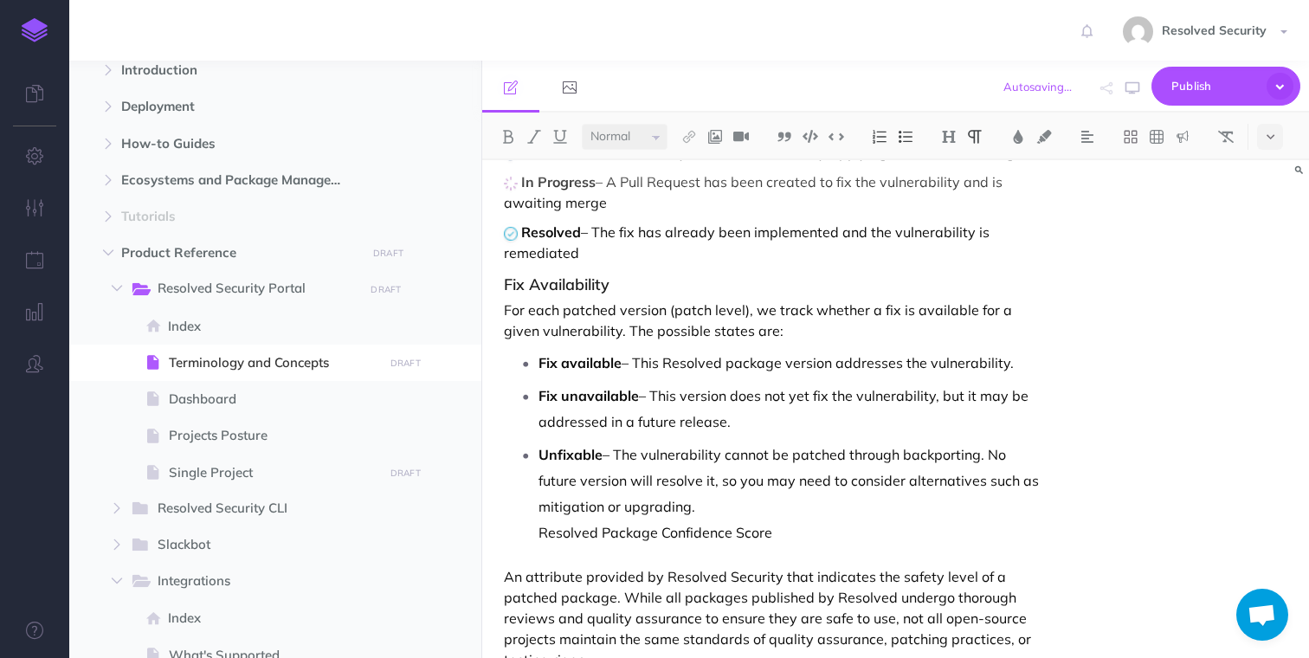
click at [666, 535] on p "Resolved Package Confidence Score" at bounding box center [788, 532] width 500 height 26
click at [949, 138] on img at bounding box center [949, 137] width 16 height 14
click at [953, 216] on button "H3" at bounding box center [949, 219] width 26 height 26
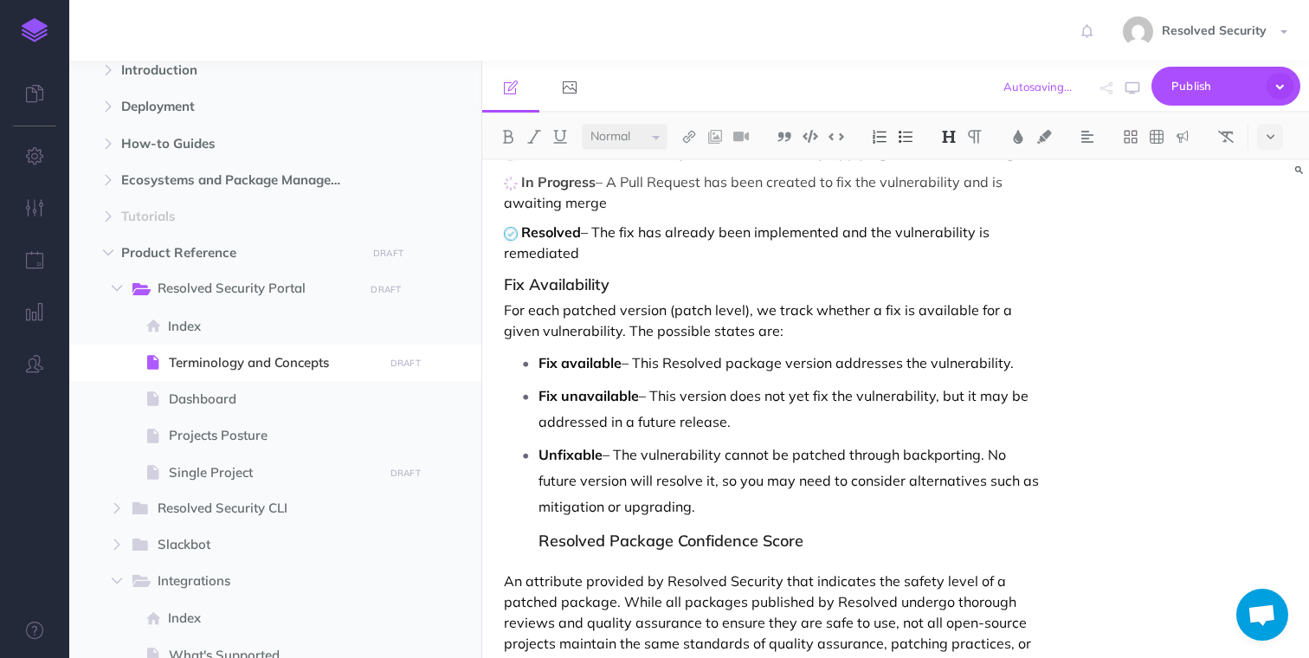
click at [542, 537] on h3 "Resolved Package Confidence Score" at bounding box center [788, 540] width 500 height 17
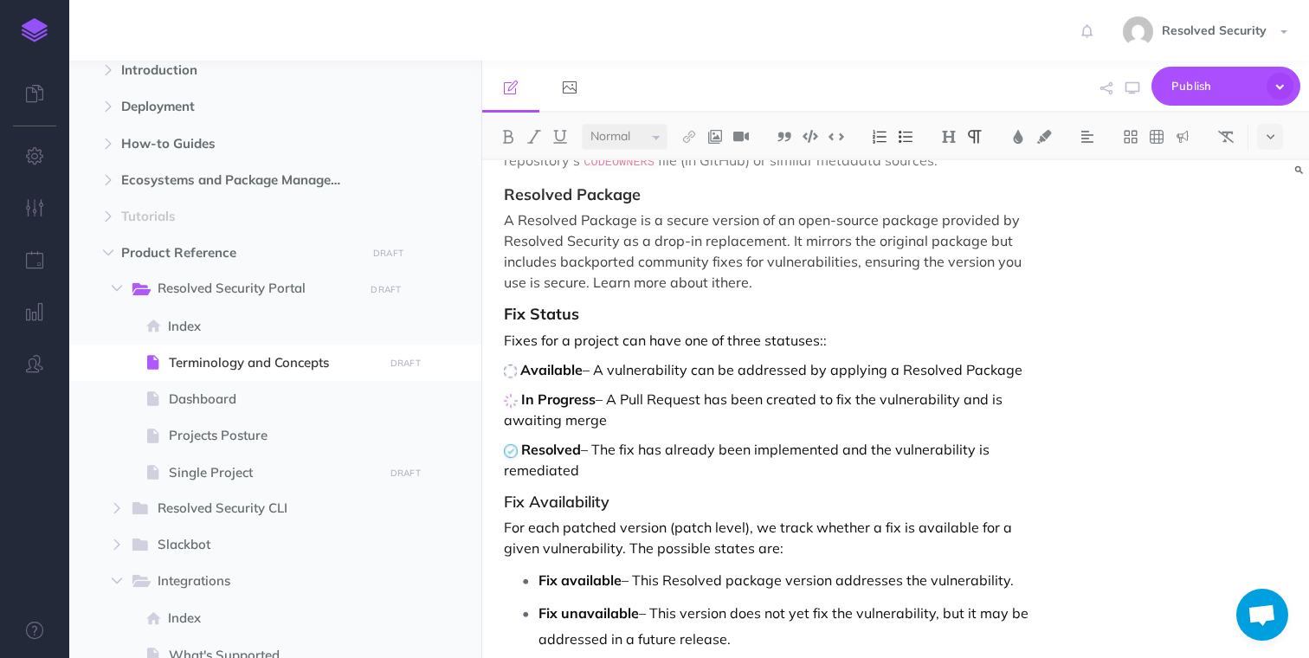
scroll to position [820, 0]
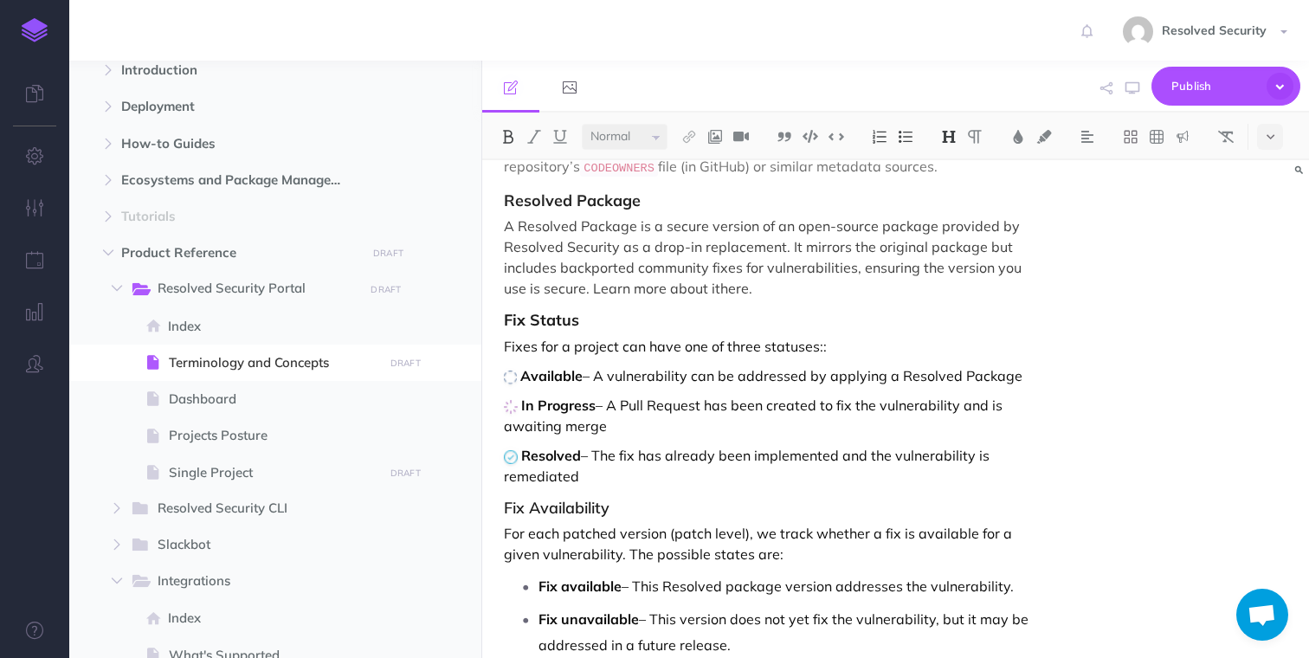
click at [574, 319] on strong "Fix Status" at bounding box center [541, 320] width 75 height 20
click at [952, 136] on img at bounding box center [949, 137] width 16 height 14
click at [560, 506] on h3 "Fix Availability" at bounding box center [771, 507] width 535 height 17
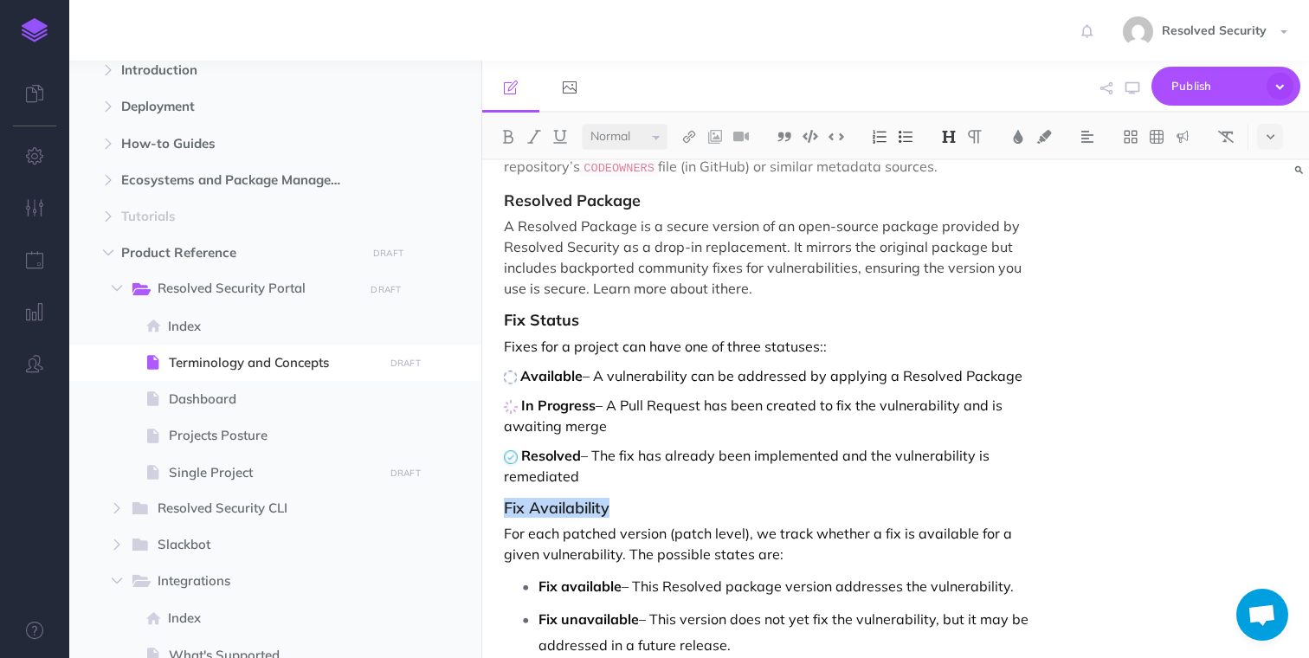
click at [949, 138] on img at bounding box center [949, 137] width 16 height 14
click at [737, 432] on p "In Progress – A Pull Request has been created to fix the vulnerability and is a…" at bounding box center [771, 416] width 535 height 42
click at [1183, 97] on span "Publish" at bounding box center [1214, 86] width 87 height 27
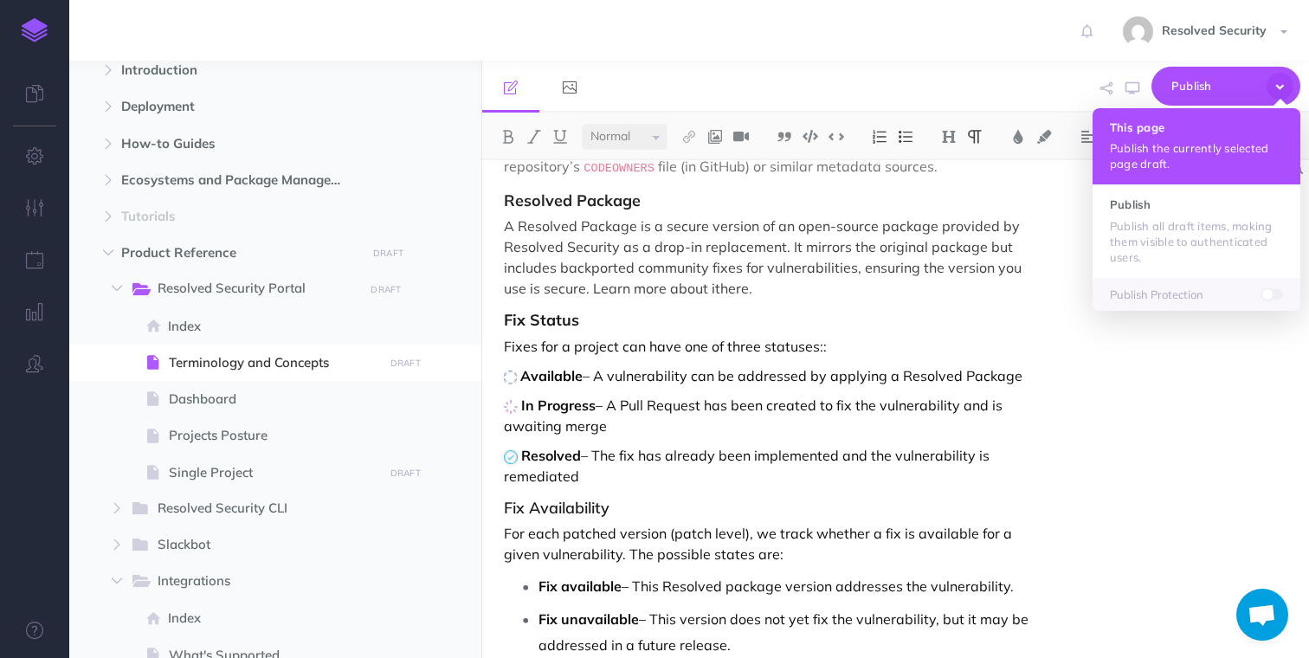
click at [1161, 140] on p "Publish the currently selected page draft." at bounding box center [1196, 155] width 173 height 31
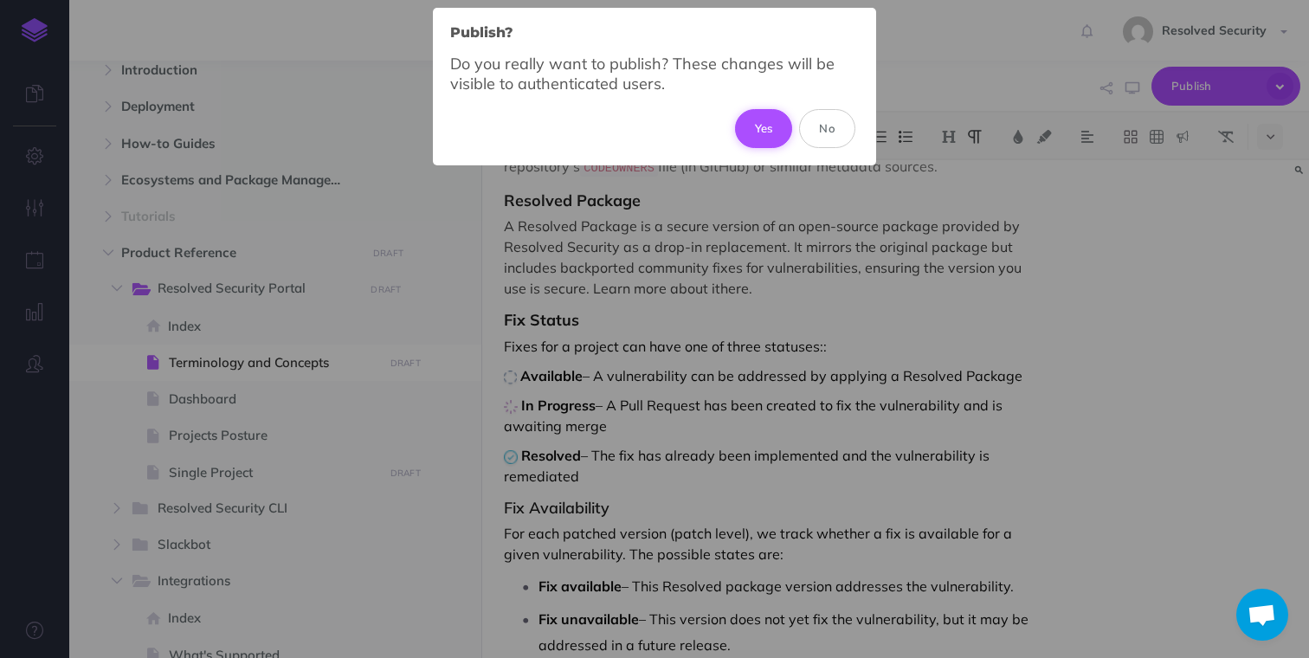
click at [757, 125] on button "Yes" at bounding box center [764, 128] width 58 height 38
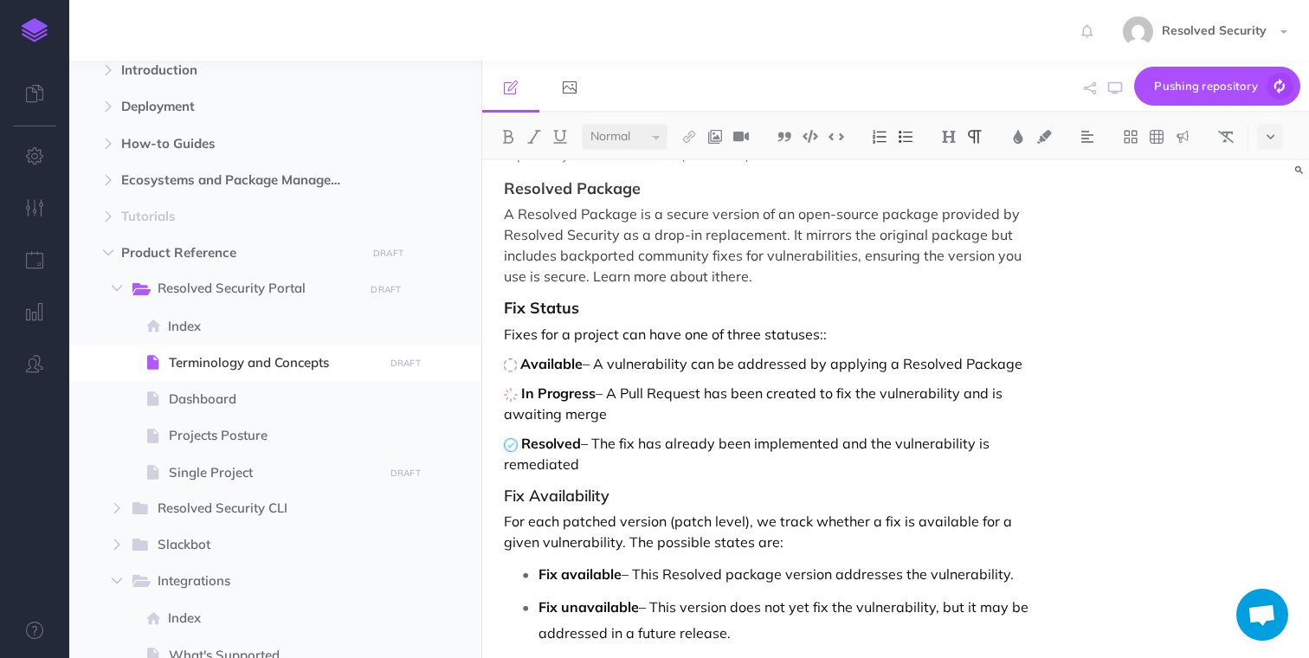
scroll to position [833, 0]
click at [217, 473] on span "Single Project" at bounding box center [273, 472] width 209 height 21
select select "null"
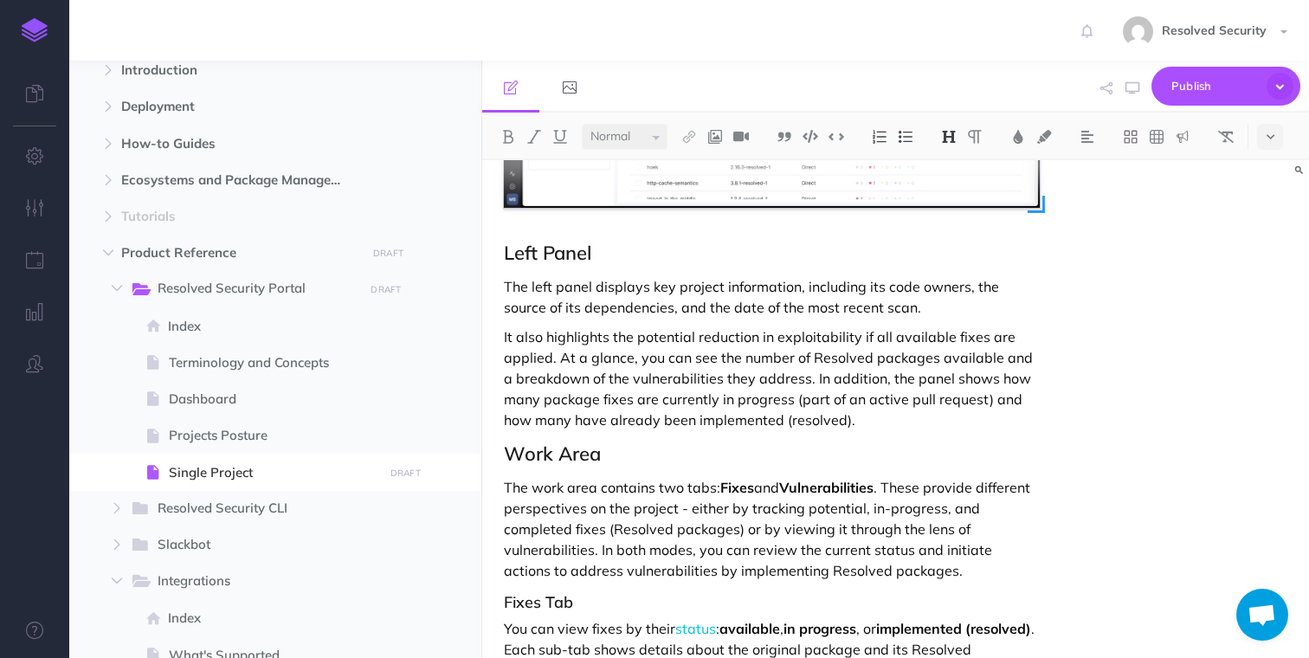
scroll to position [663, 0]
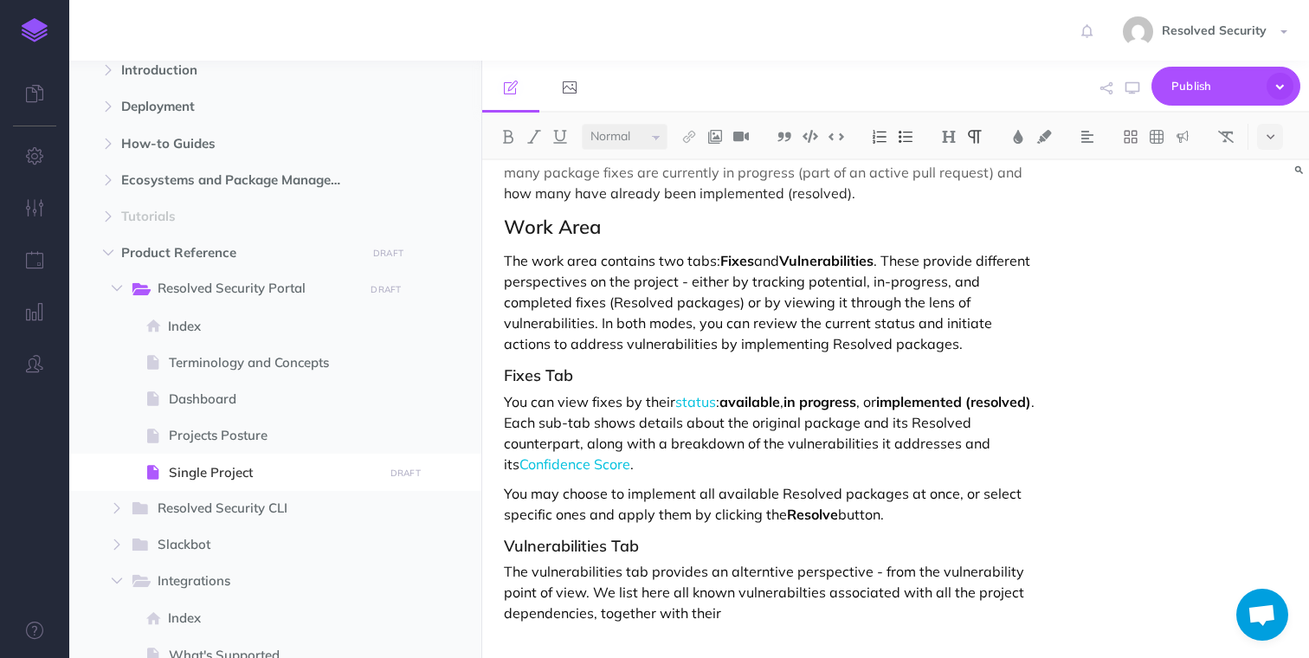
click at [755, 615] on p "The vulnerabilities tab provides an alterntive perspective - from the vulnerabi…" at bounding box center [771, 592] width 535 height 62
click at [692, 136] on img at bounding box center [689, 137] width 16 height 14
click at [694, 190] on icon at bounding box center [689, 193] width 14 height 12
select select
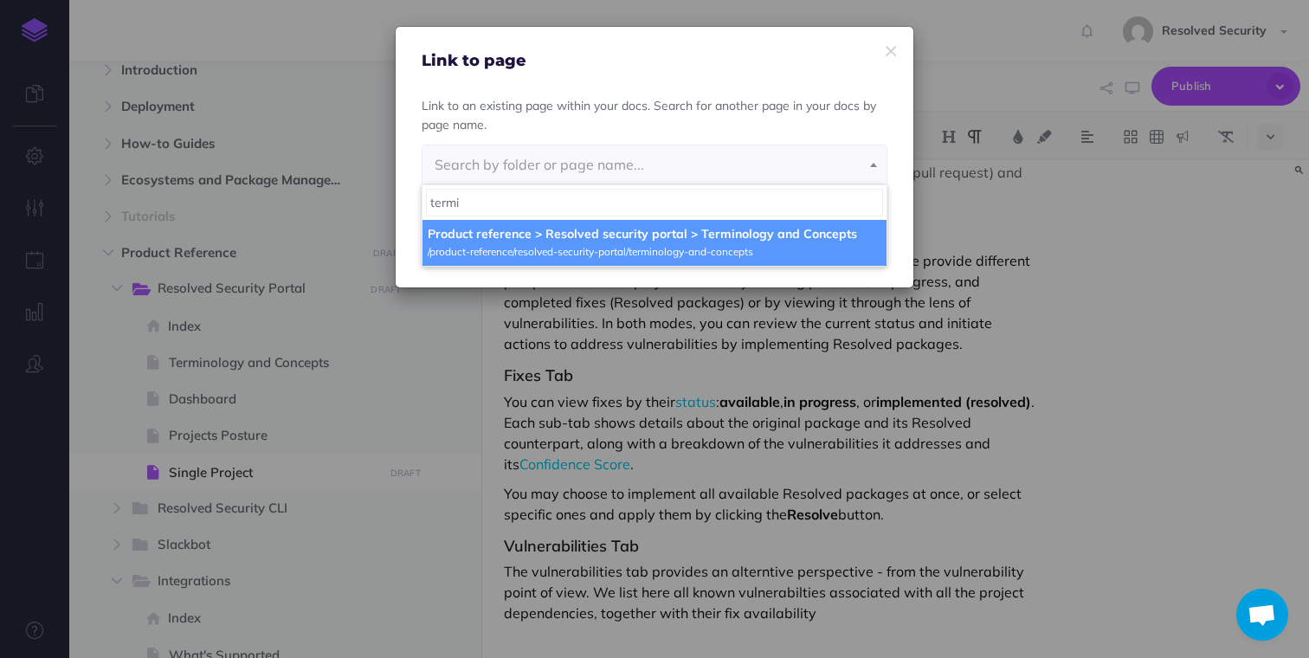
type input "termi"
select select "XBH-J6XP-7T3-2E0"
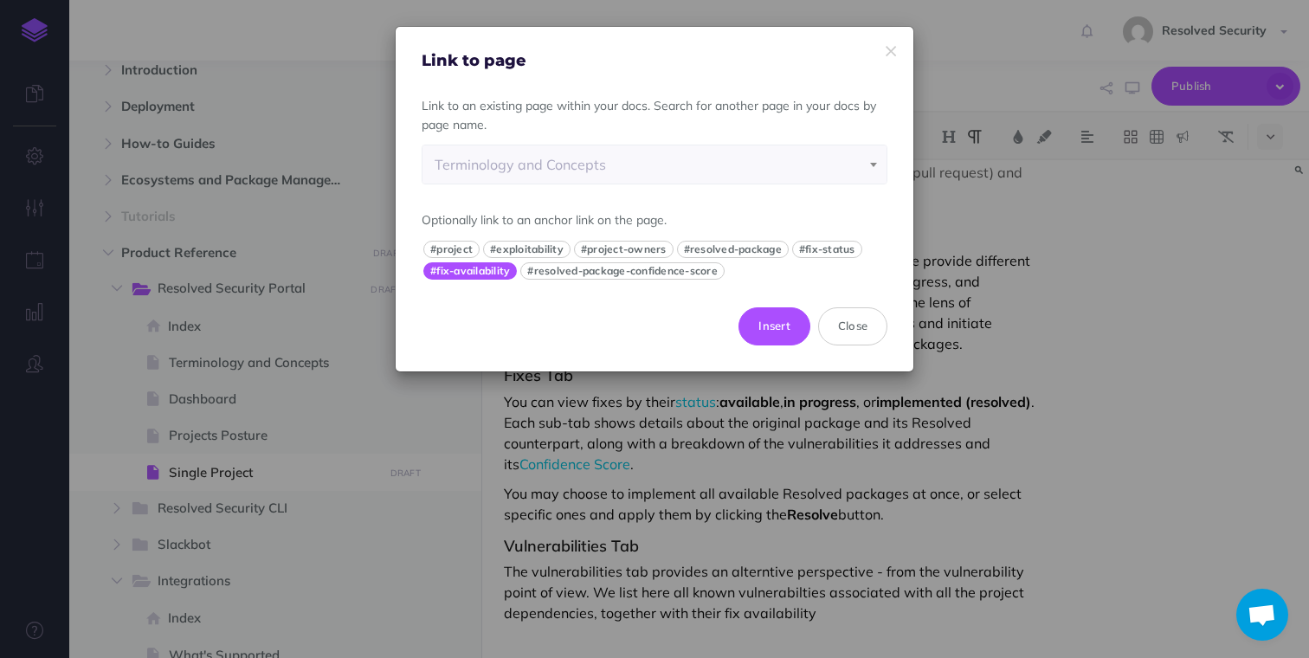
click at [488, 274] on button "#fix-availability" at bounding box center [469, 270] width 93 height 17
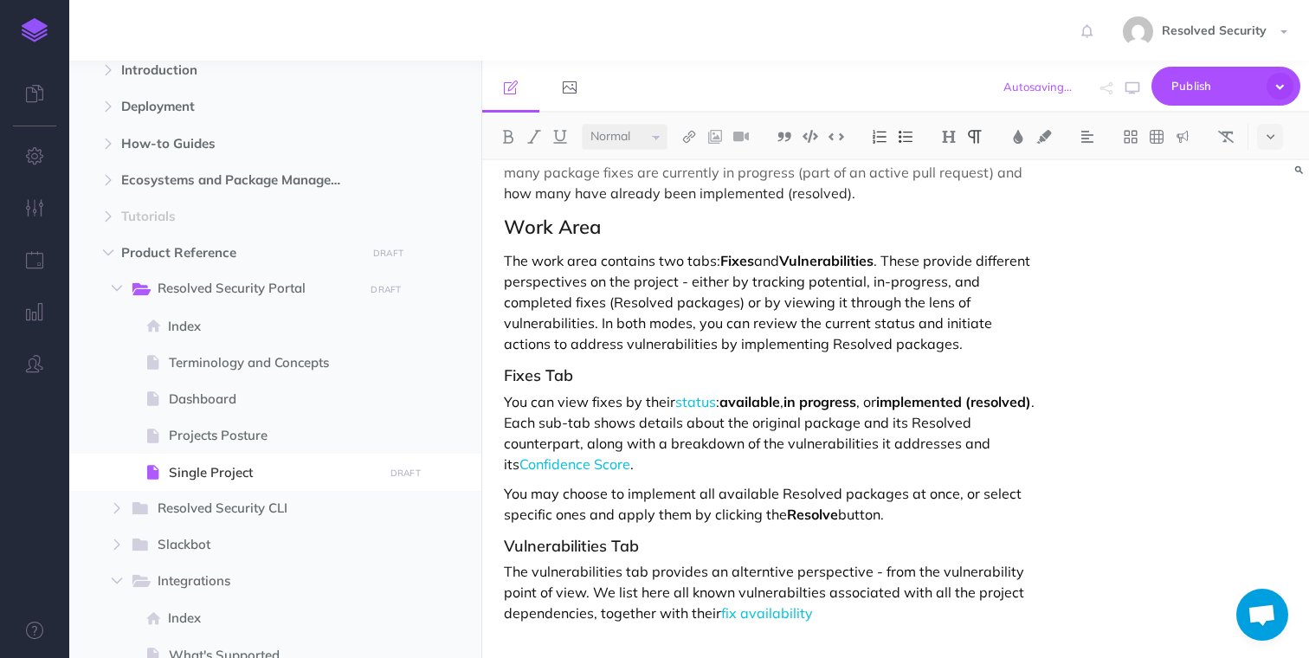
click at [840, 611] on p "The vulnerabilities tab provides an alterntive perspective - from the vulnerabi…" at bounding box center [771, 592] width 535 height 62
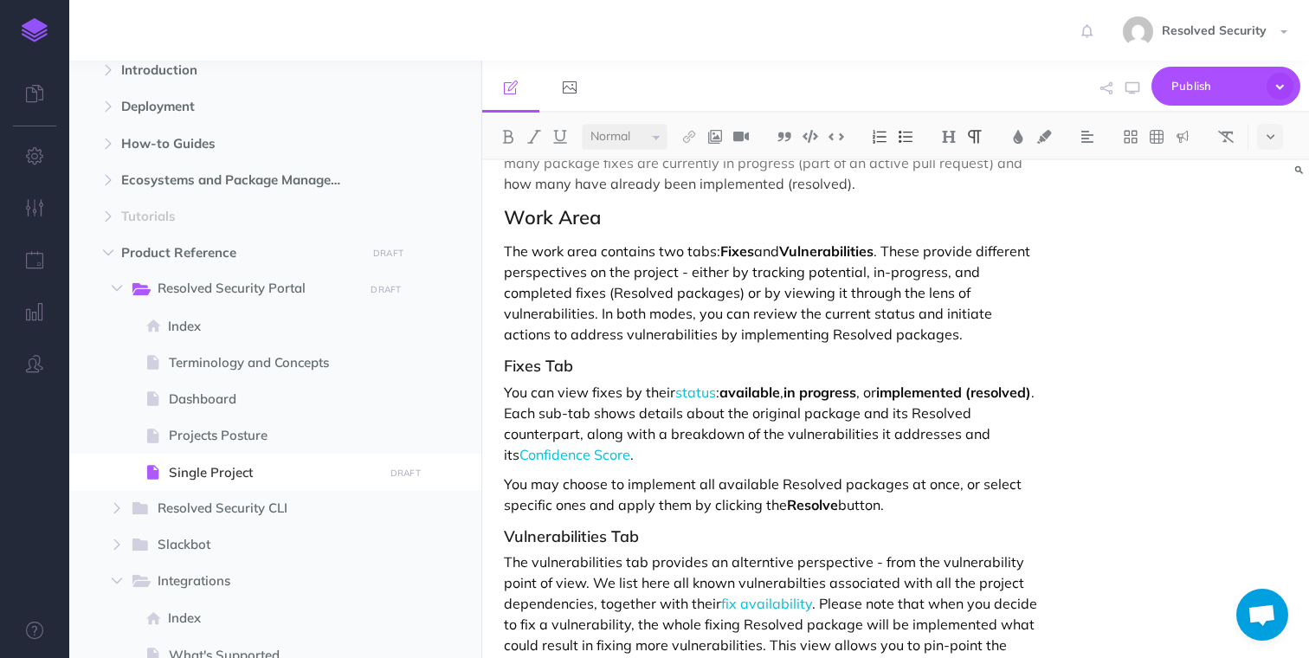
scroll to position [693, 0]
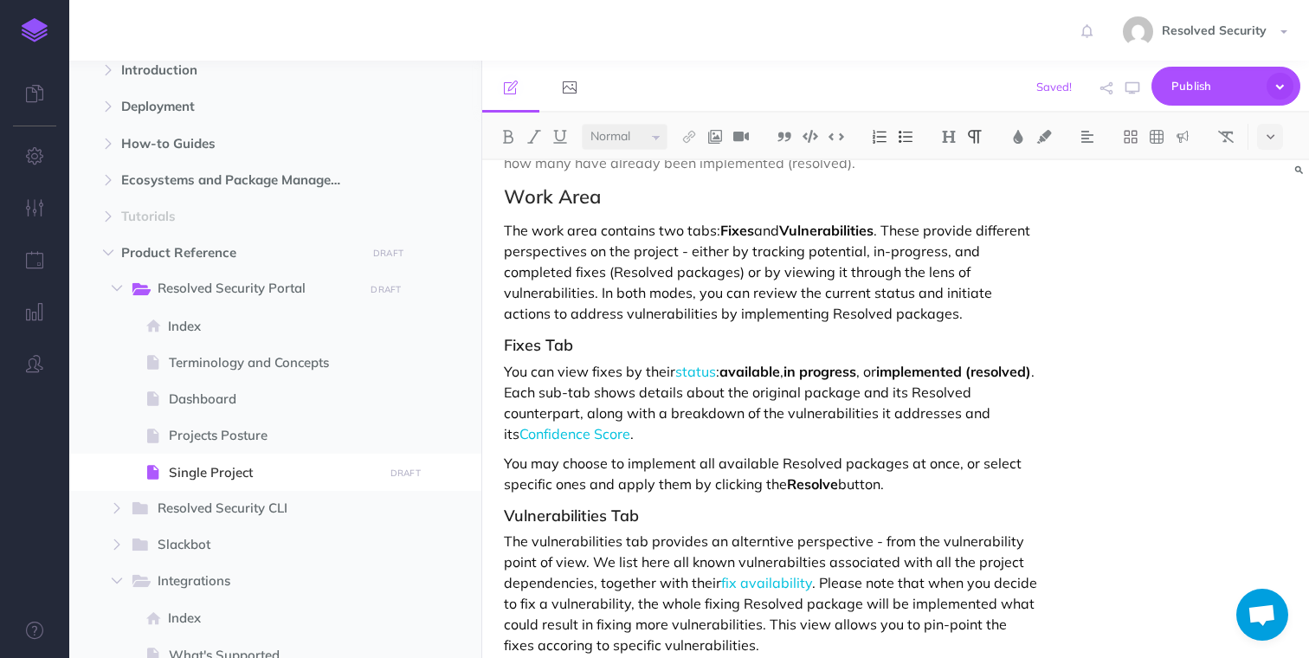
click at [540, 644] on p "The vulnerabilities tab provides an alterntive perspective - from the vulnerabi…" at bounding box center [771, 593] width 535 height 125
drag, startPoint x: 540, startPoint y: 644, endPoint x: 565, endPoint y: 646, distance: 25.2
click at [565, 646] on p "The vulnerabilities tab provides an alterntive perspective - from the vulnerabi…" at bounding box center [771, 593] width 535 height 125
click at [775, 628] on p "The vulnerabilities tab provides an alterntive perspective - from the vulnerabi…" at bounding box center [771, 593] width 535 height 125
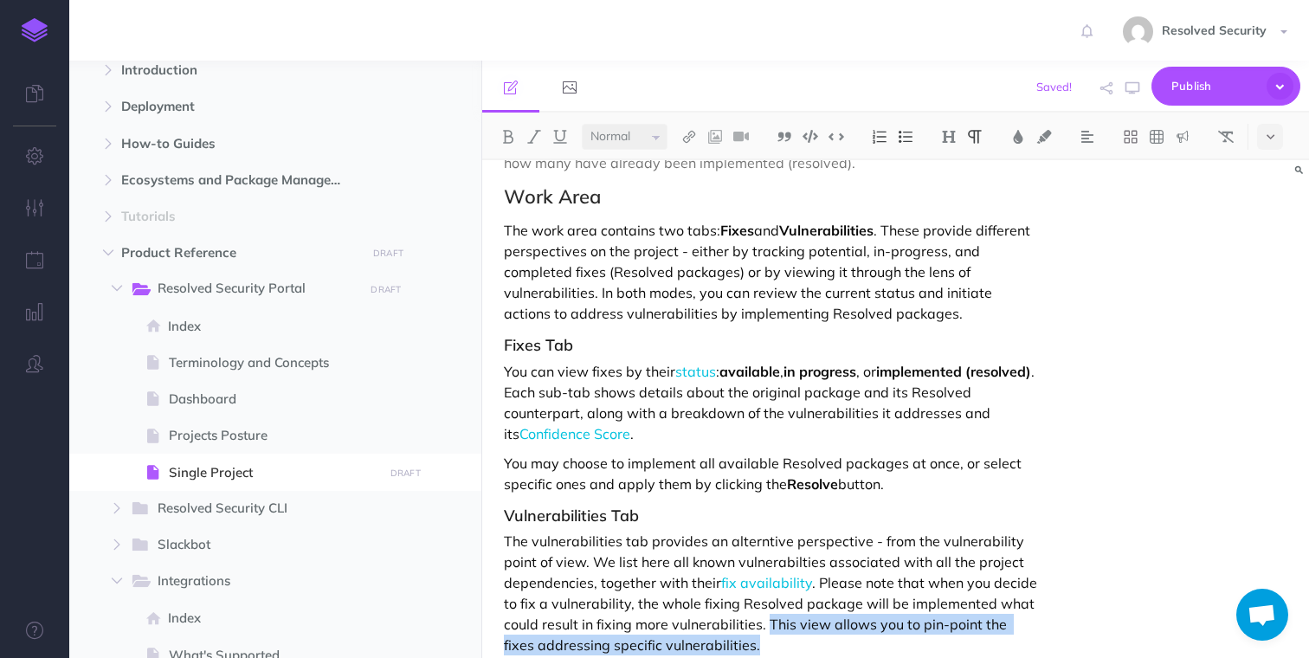
drag, startPoint x: 775, startPoint y: 628, endPoint x: 773, endPoint y: 643, distance: 14.9
click at [773, 643] on p "The vulnerabilities tab provides an alterntive perspective - from the vulnerabi…" at bounding box center [771, 593] width 535 height 125
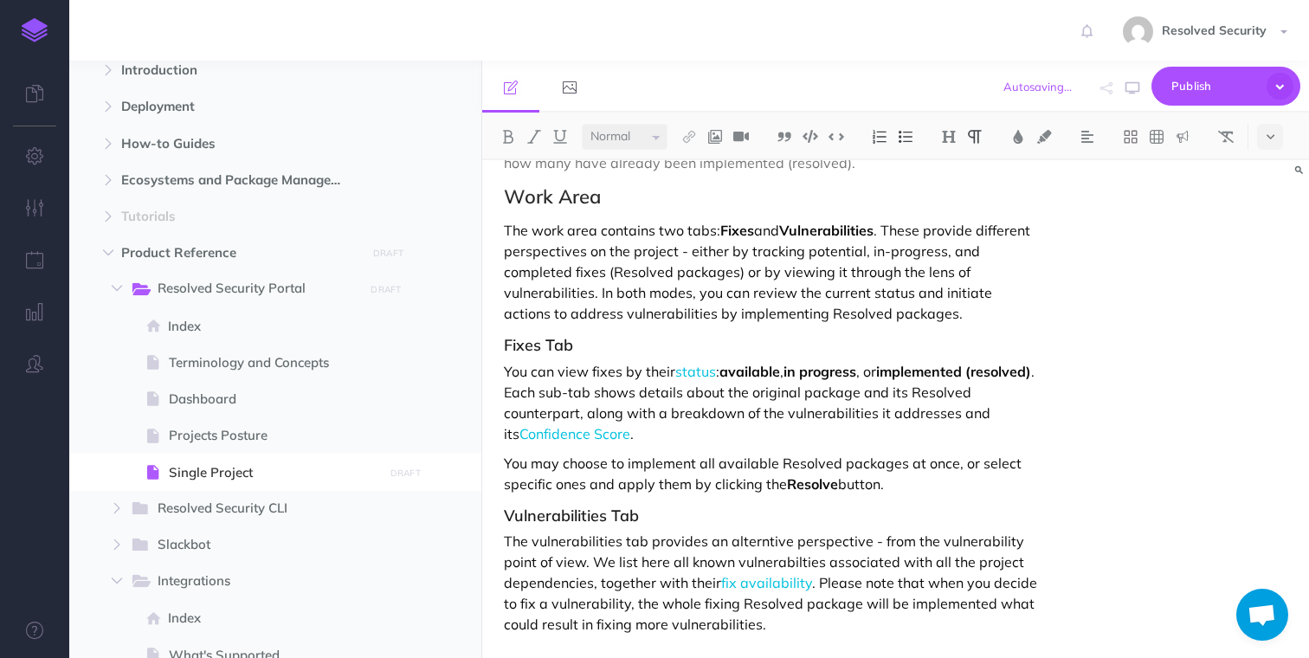
click at [818, 582] on p "The vulnerabilities tab provides an alterntive perspective - from the vulnerabi…" at bounding box center [771, 583] width 535 height 104
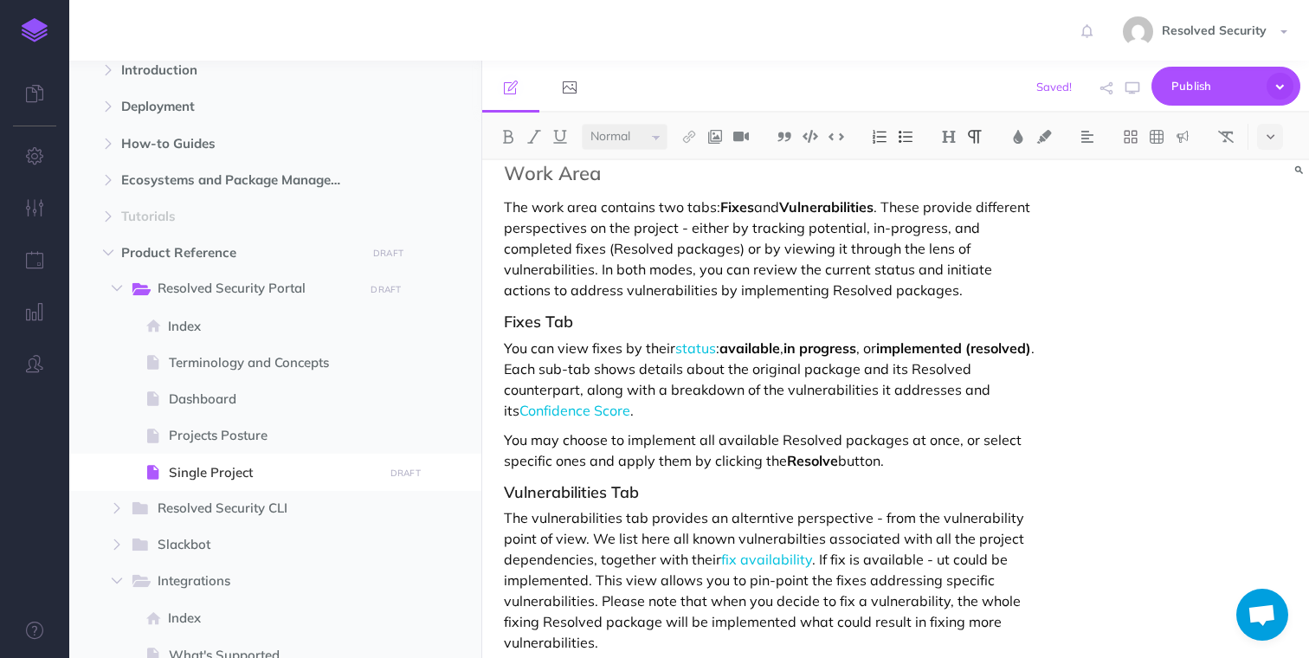
scroll to position [746, 0]
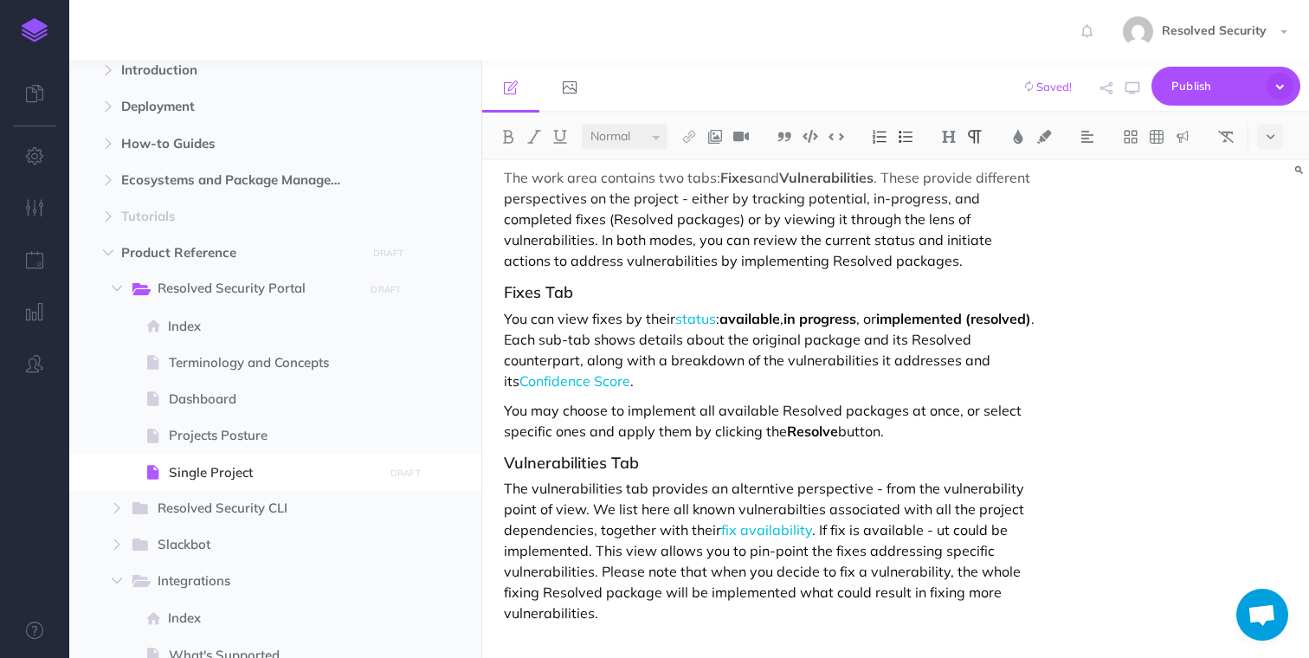
click at [518, 491] on p "The vulnerabilities tab provides an alterntive perspective - from the vulnerabi…" at bounding box center [771, 550] width 535 height 145
drag, startPoint x: 518, startPoint y: 491, endPoint x: 599, endPoint y: 615, distance: 147.6
click at [599, 615] on p "The vulnerabilities tab provides an alterntive perspective - from the vulnerabi…" at bounding box center [771, 550] width 535 height 145
copy p "The vulnerabilities tab provides an alterntive perspective - from the vulnerabi…"
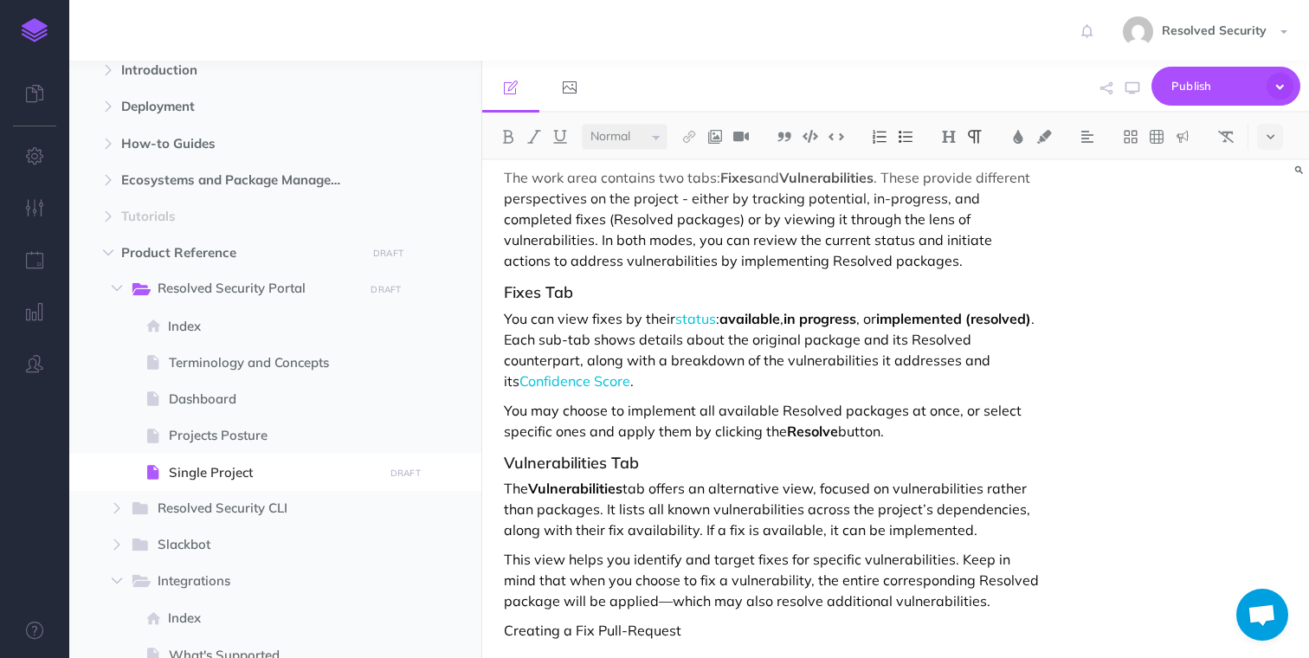
scroll to position [761, 0]
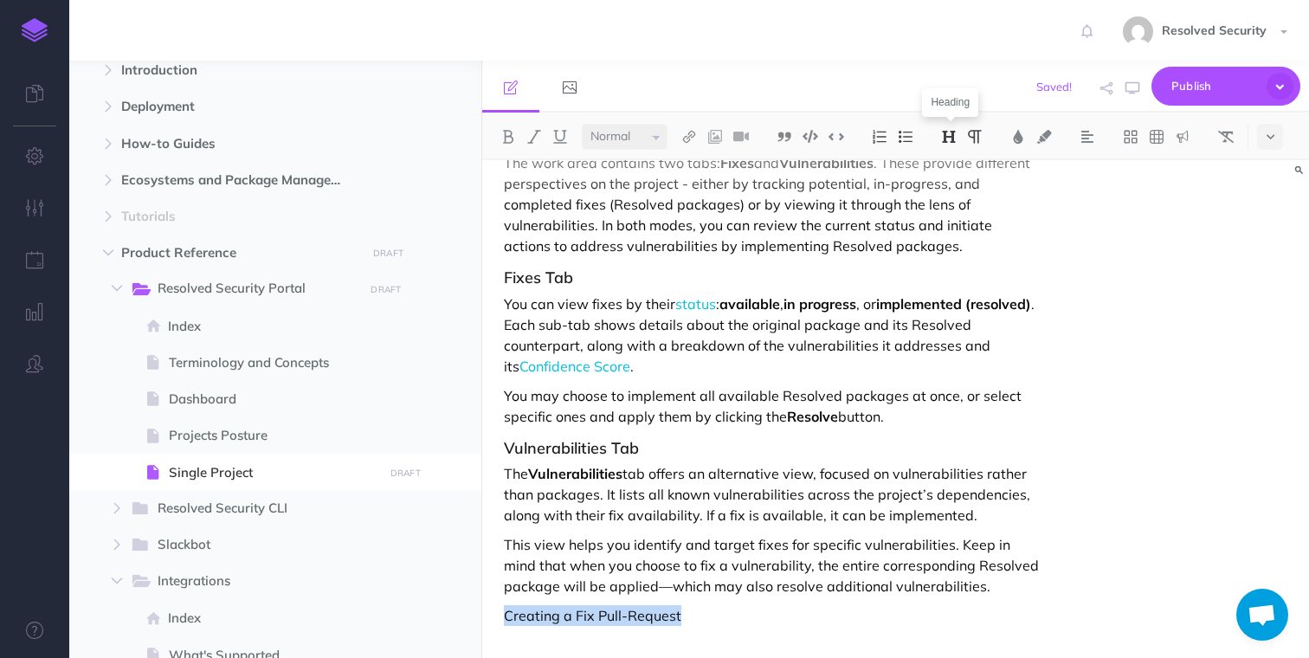
click at [951, 138] on img at bounding box center [949, 137] width 16 height 14
click at [956, 220] on button "H3" at bounding box center [949, 219] width 26 height 26
click at [708, 460] on div "Single Project The Single Project page displays details about a specific projec…" at bounding box center [771, 43] width 578 height 1289
click at [672, 449] on h3 "Vulnerabilities Tab" at bounding box center [771, 448] width 535 height 17
click at [991, 583] on p "This view helps you identify and target fixes for specific vulnerabilities. Kee…" at bounding box center [771, 565] width 535 height 62
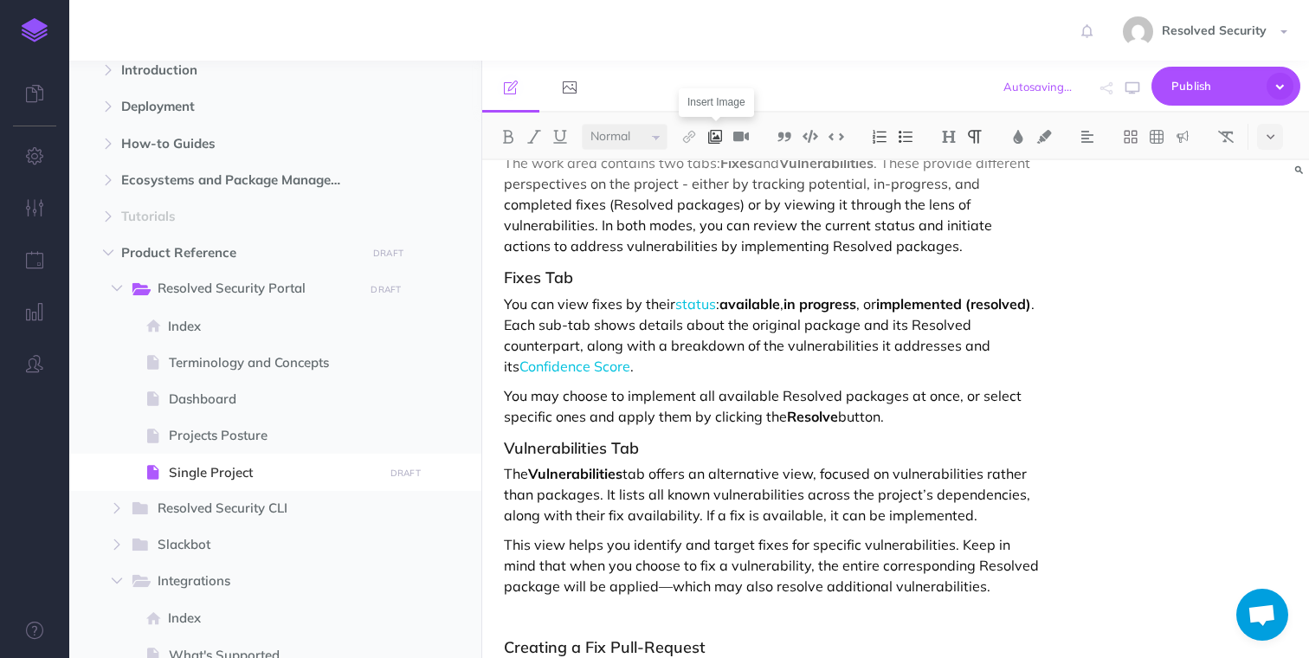
click at [720, 136] on img at bounding box center [715, 137] width 16 height 14
click at [717, 169] on icon at bounding box center [715, 167] width 14 height 12
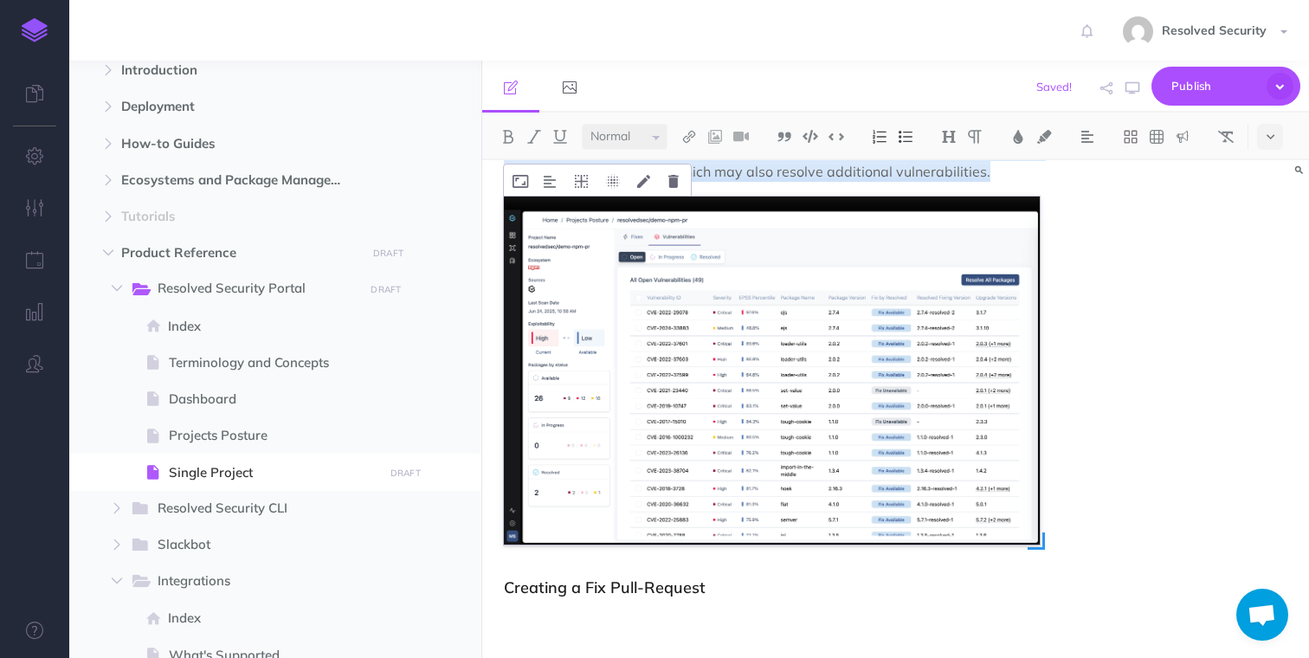
scroll to position [1175, 0]
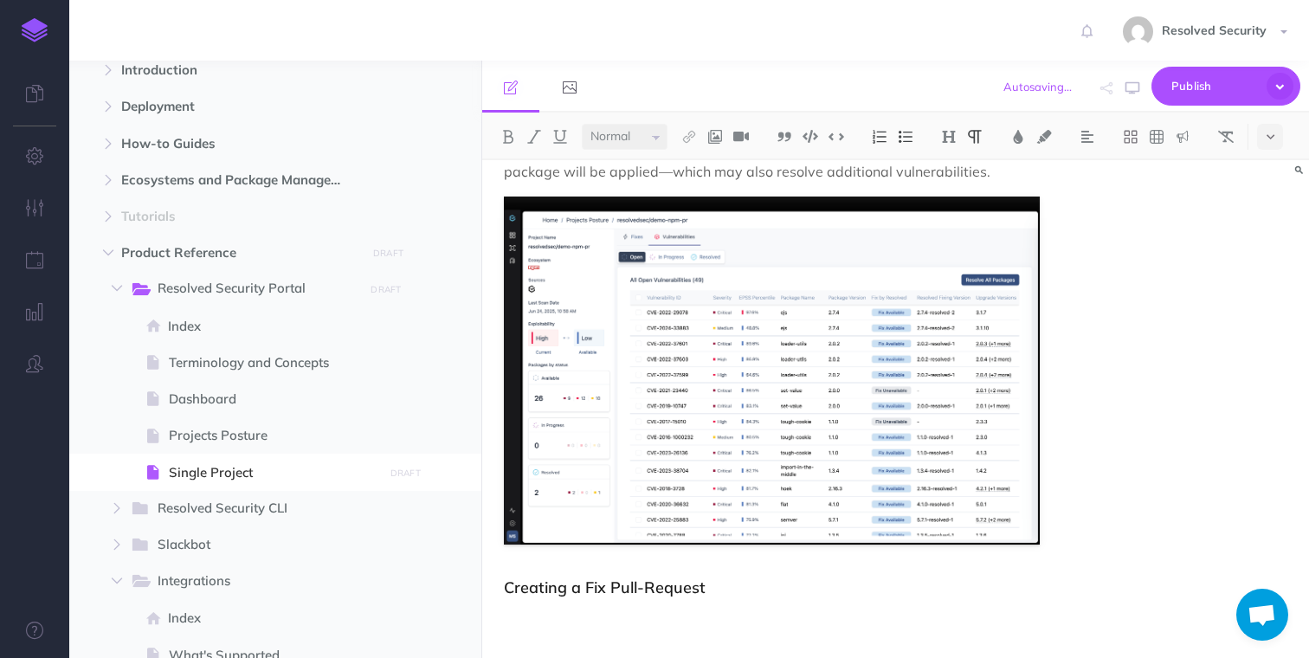
click at [653, 618] on p at bounding box center [771, 612] width 535 height 21
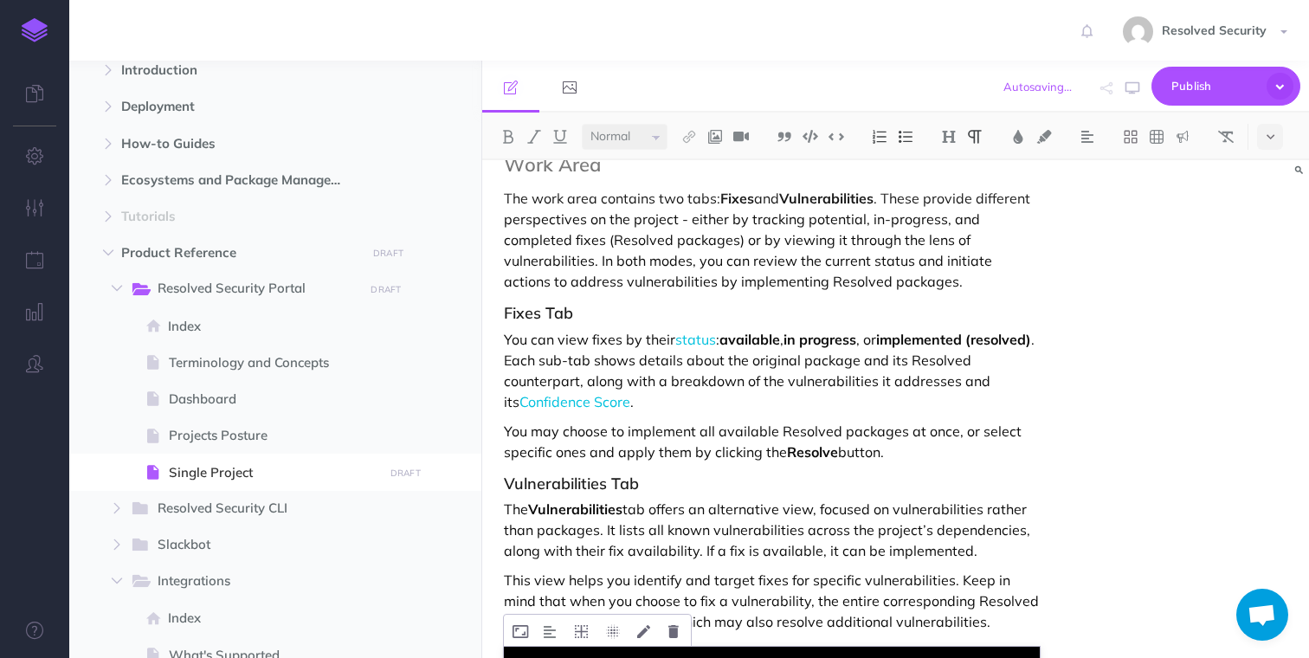
scroll to position [720, 0]
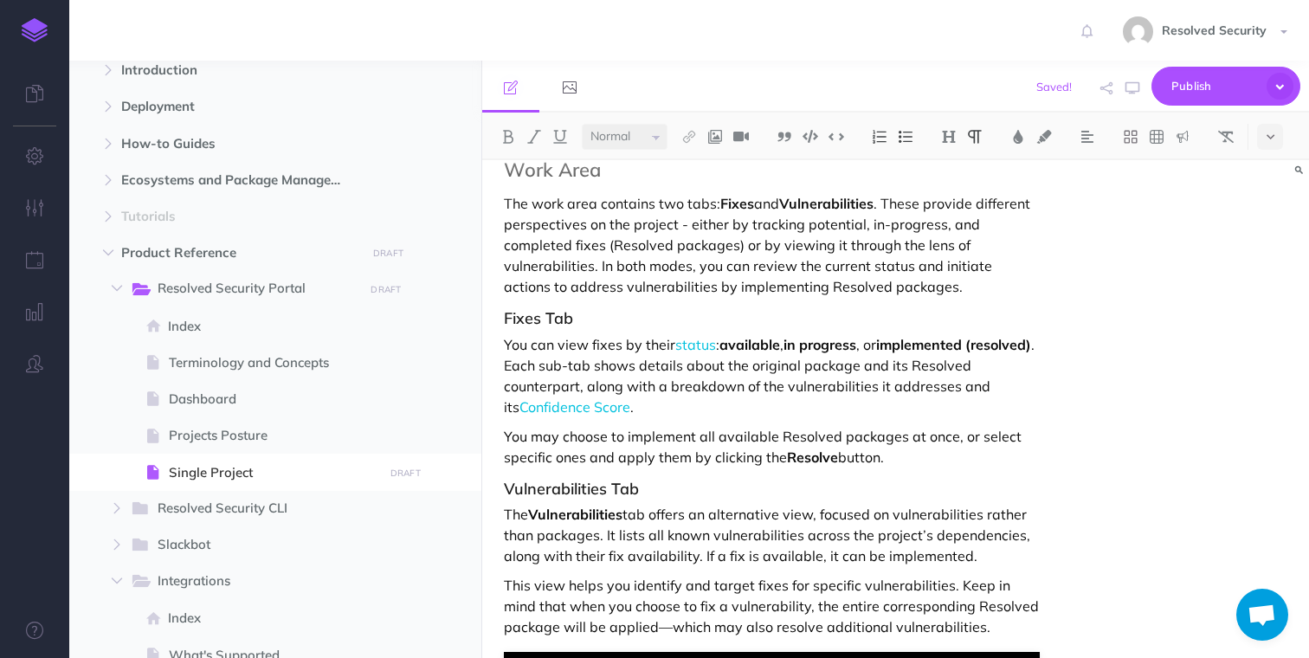
click at [905, 461] on p "You may choose to implement all available Resolved packages at once, or select …" at bounding box center [771, 447] width 535 height 42
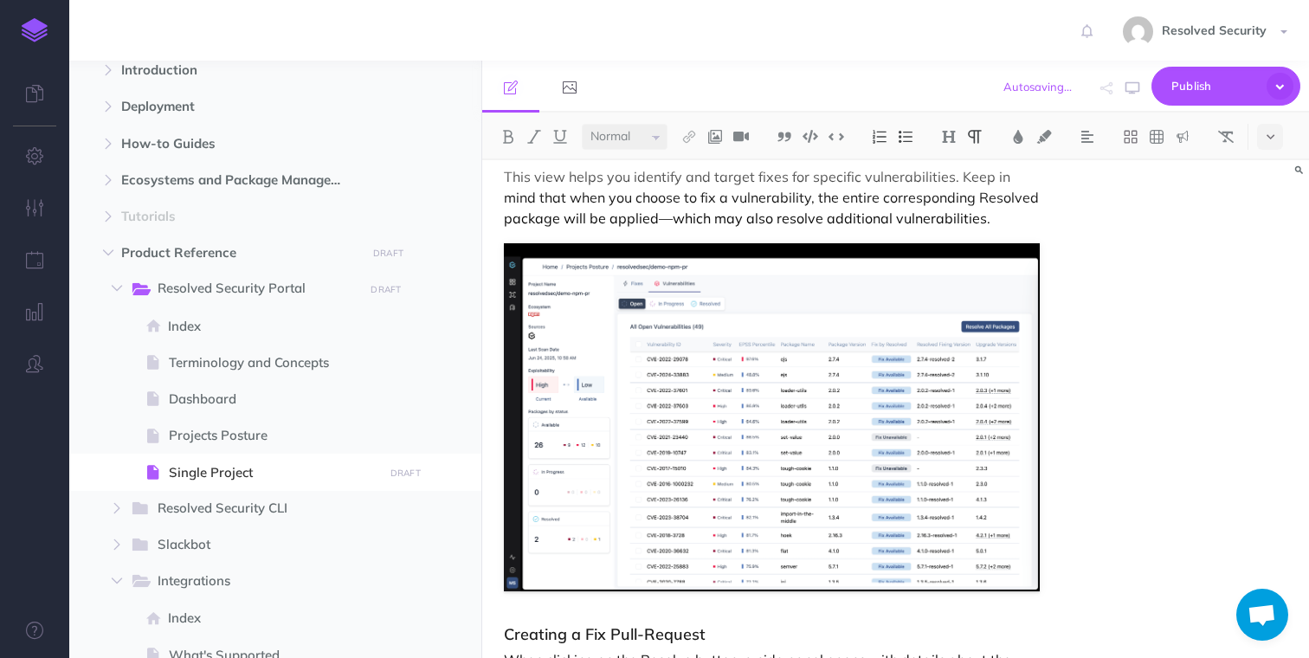
scroll to position [1246, 0]
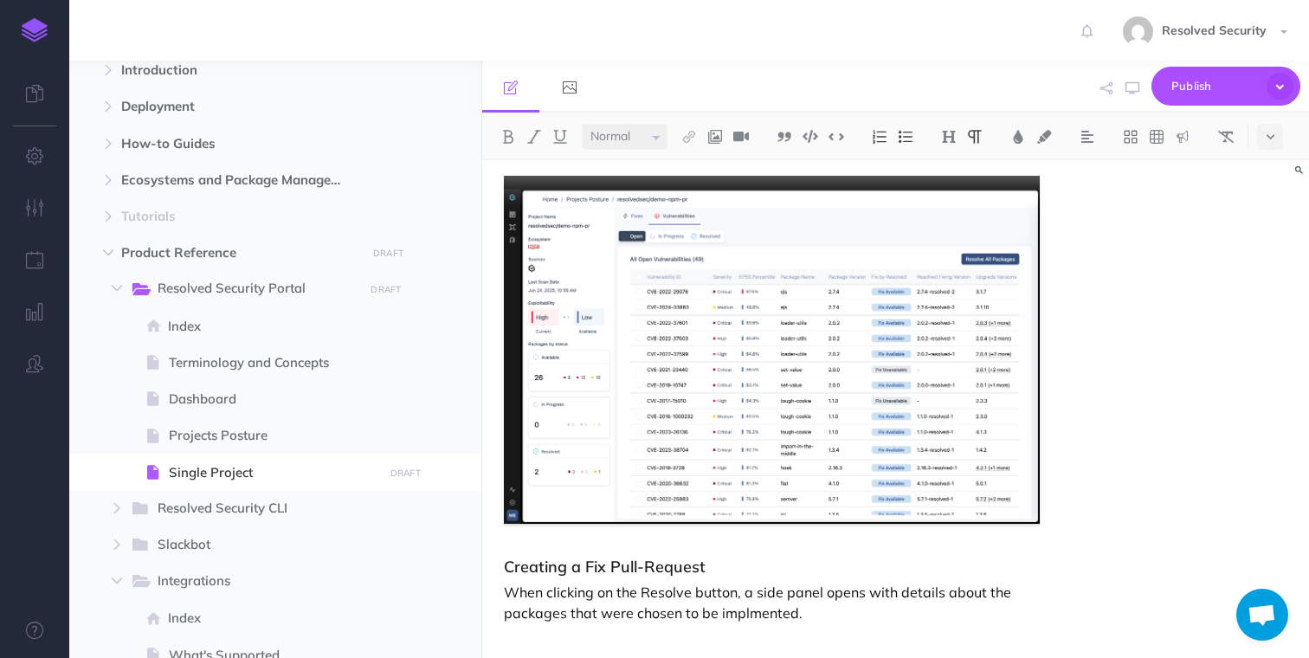
click at [755, 616] on p "When clicking on the Resolve button, a side panel opens with details about the …" at bounding box center [771, 603] width 535 height 42
click at [505, 637] on p "When clicking on the Resolve button, a side panel opens with details about the …" at bounding box center [771, 613] width 535 height 62
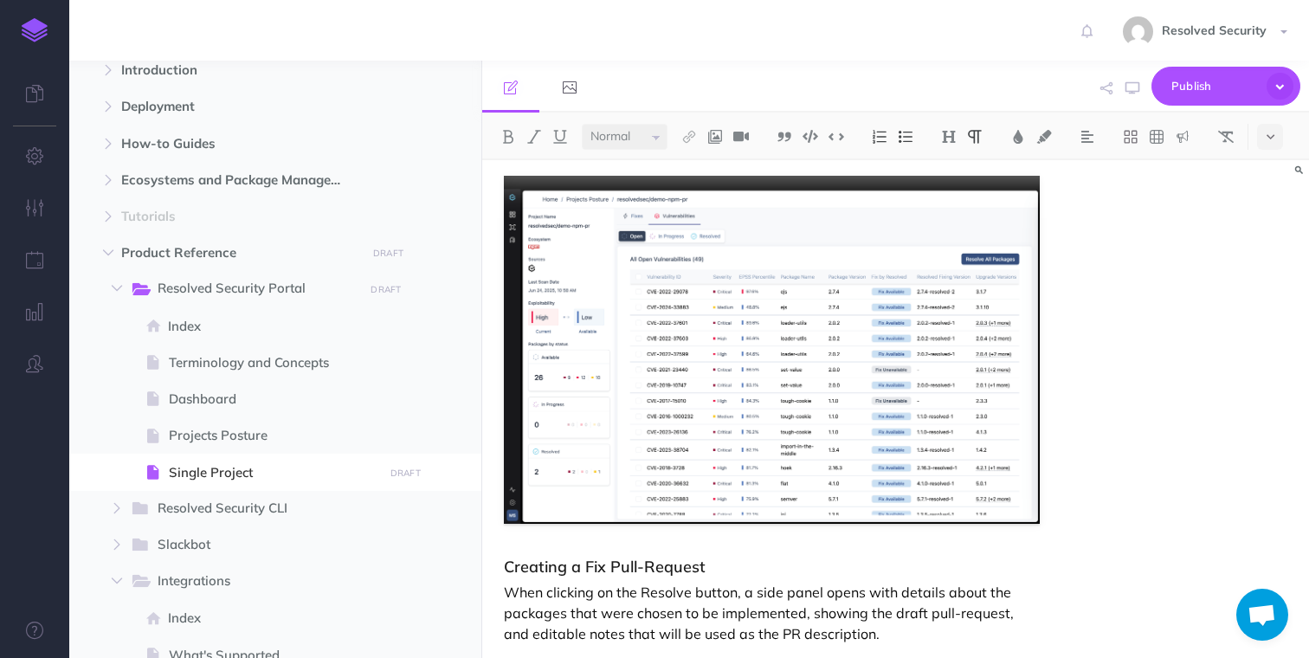
click at [511, 600] on p "When clicking on the Resolve button, a side panel opens with details about the …" at bounding box center [771, 613] width 535 height 62
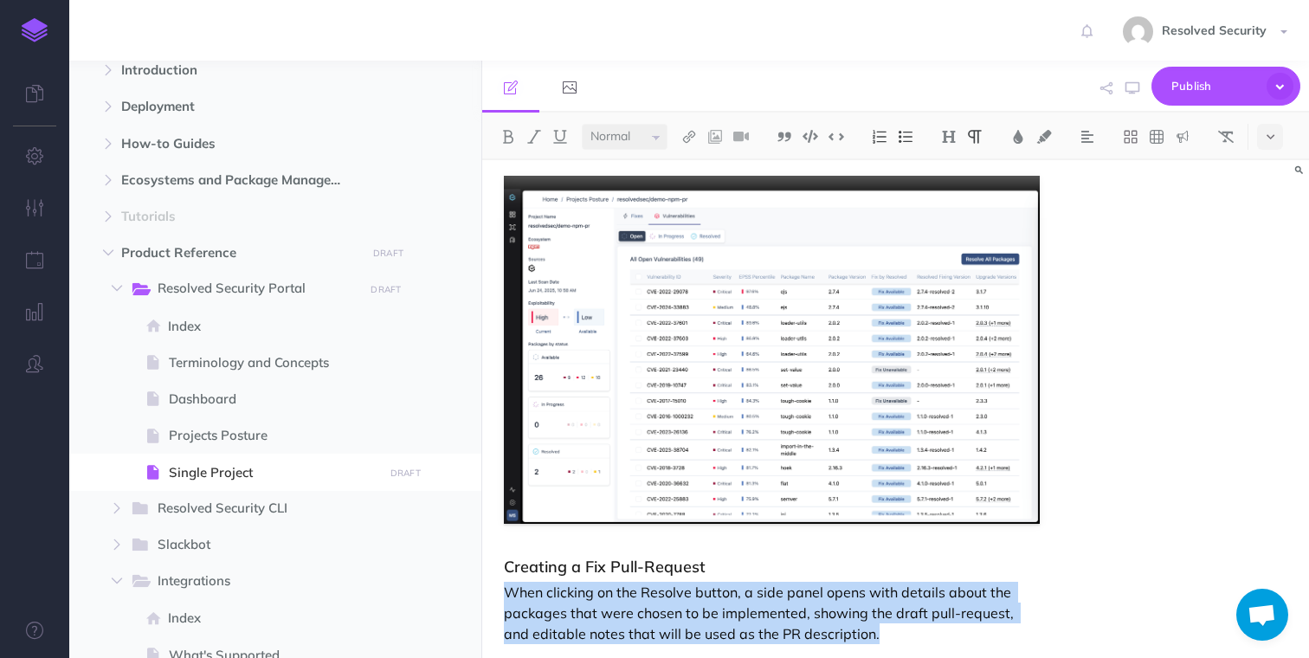
drag, startPoint x: 511, startPoint y: 600, endPoint x: 830, endPoint y: 646, distance: 322.6
copy p "When clicking on the Resolve button, a side panel opens with details about the …"
click at [859, 637] on p "When clicking on the Resolve button, a side panel opens with details about the …" at bounding box center [771, 613] width 535 height 62
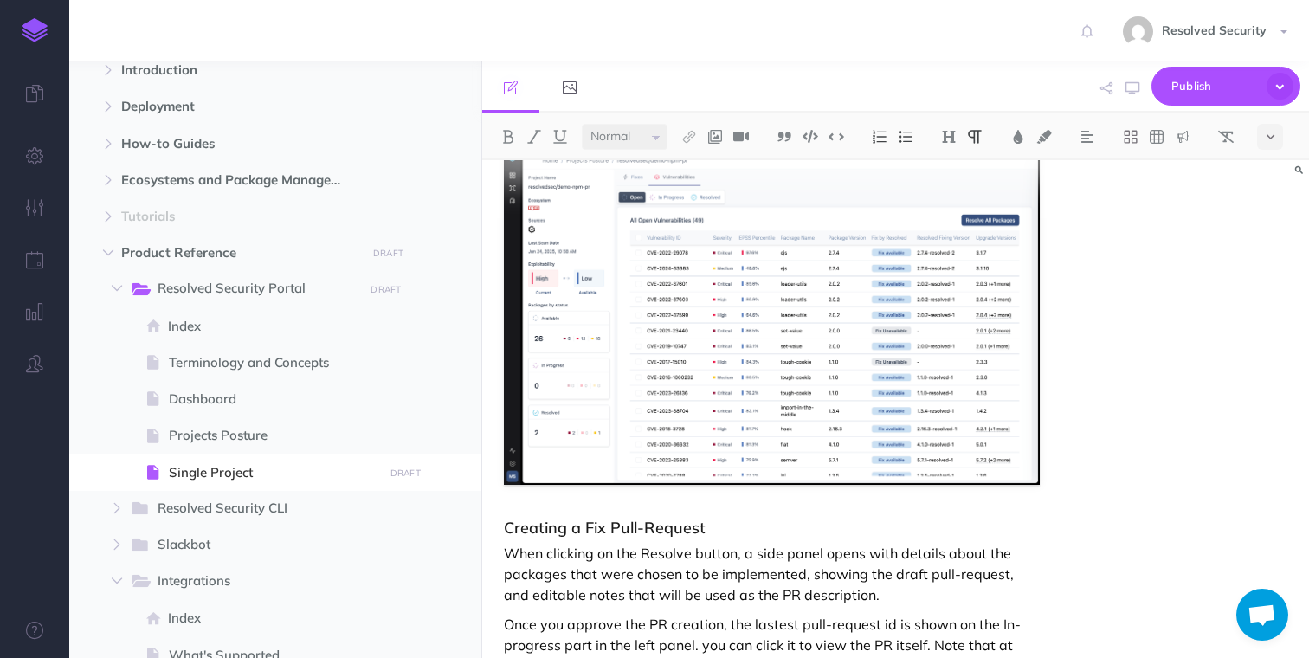
scroll to position [1306, 0]
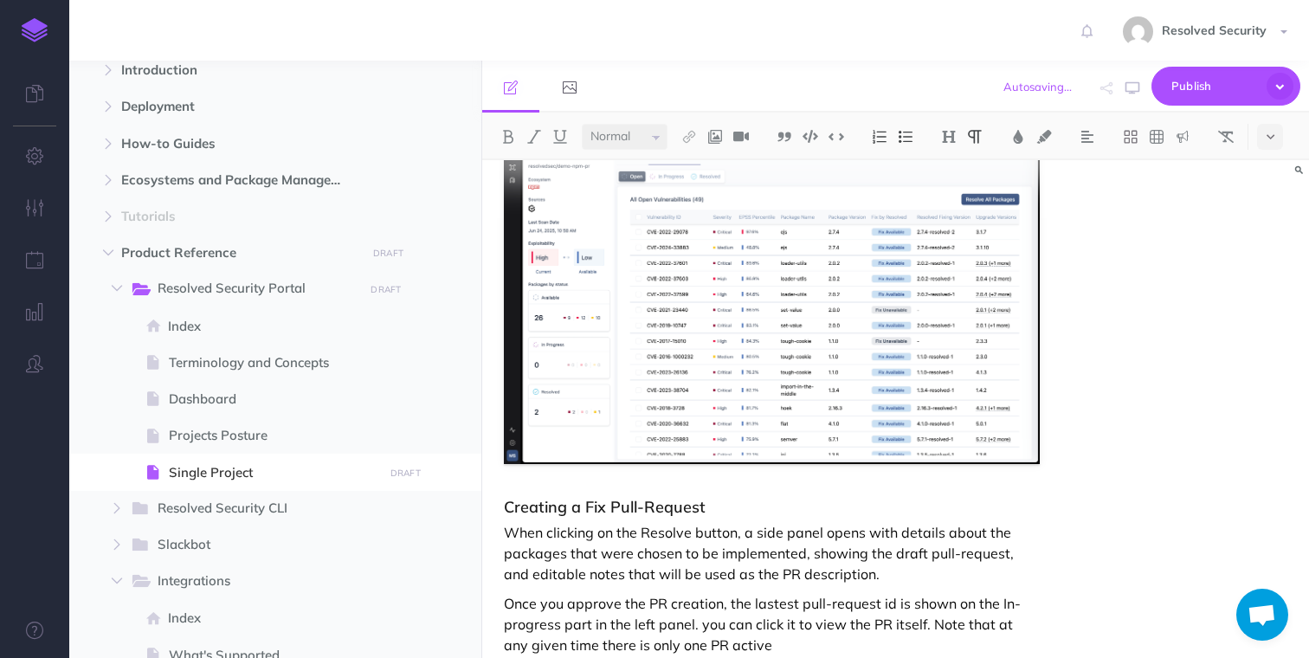
click at [624, 649] on p "Once you approve the PR creation, the lastest pull-request id is shown on the I…" at bounding box center [771, 624] width 535 height 62
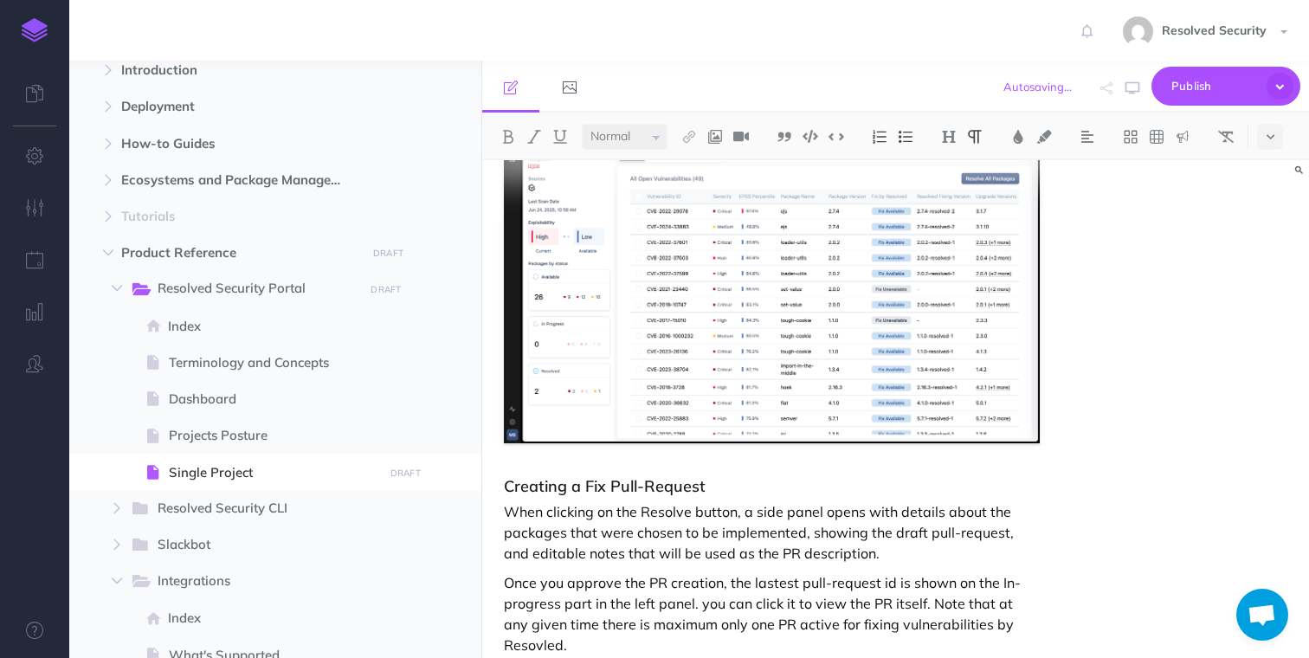
click at [524, 514] on p "When clicking on the Resolve button, a side panel opens with details about the …" at bounding box center [771, 532] width 535 height 62
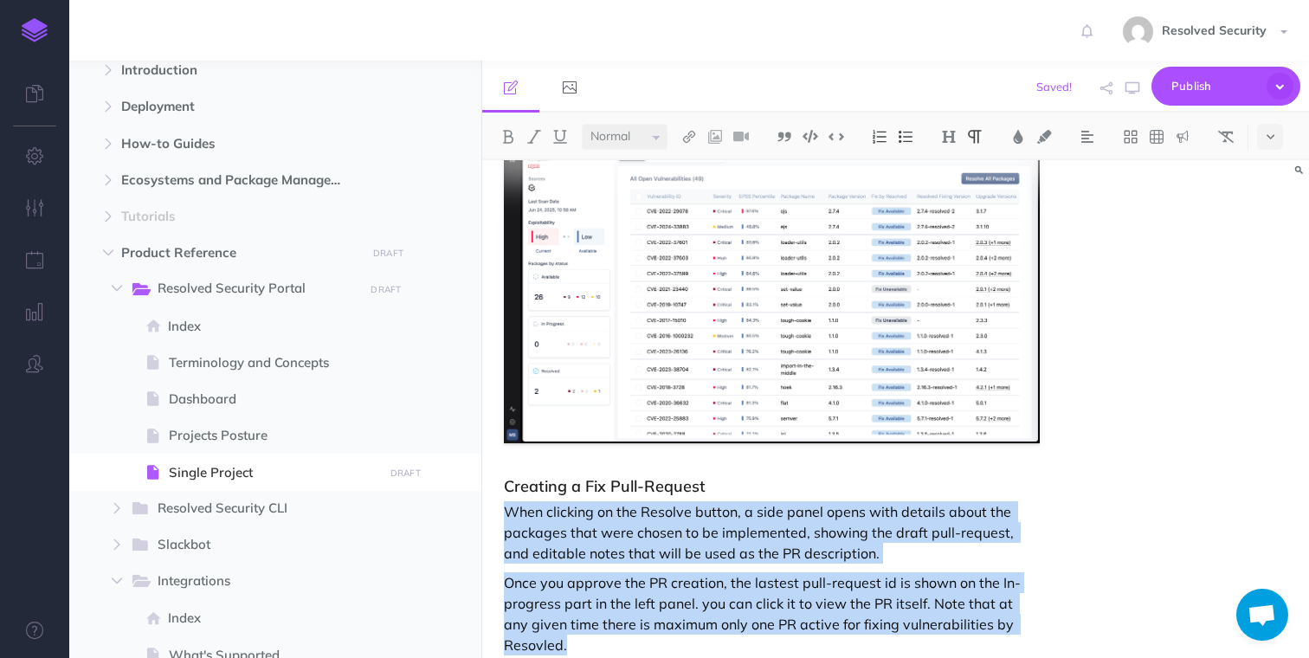
drag, startPoint x: 524, startPoint y: 514, endPoint x: 768, endPoint y: 644, distance: 276.4
copy div "When clicking on the Resolve button, a side panel opens with details about the …"
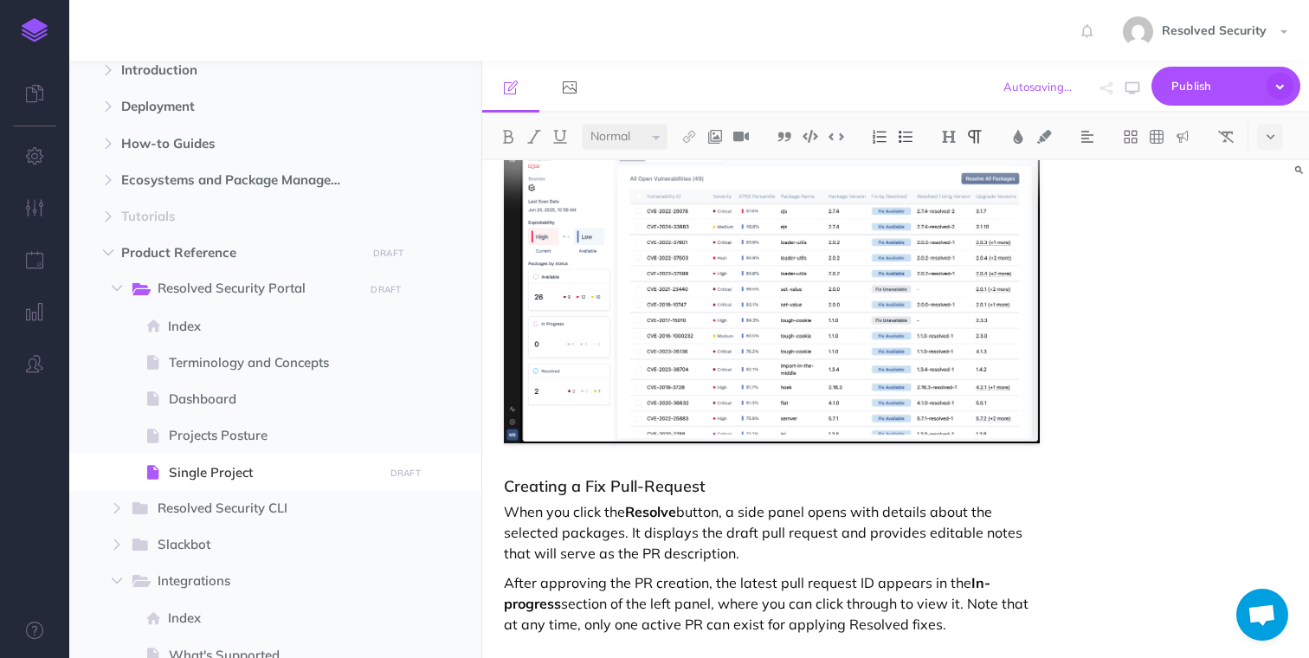
click at [758, 550] on p "When you click the Resolve button, a side panel opens with details about the se…" at bounding box center [771, 532] width 535 height 62
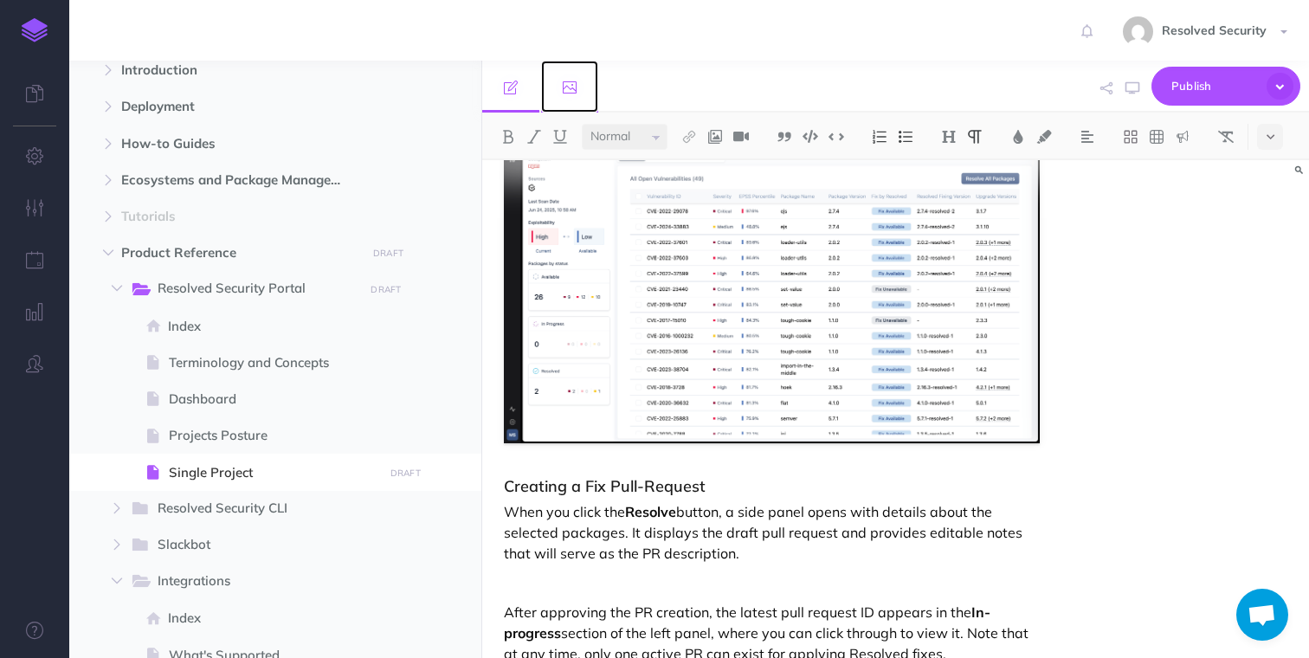
click at [571, 89] on icon at bounding box center [570, 87] width 14 height 14
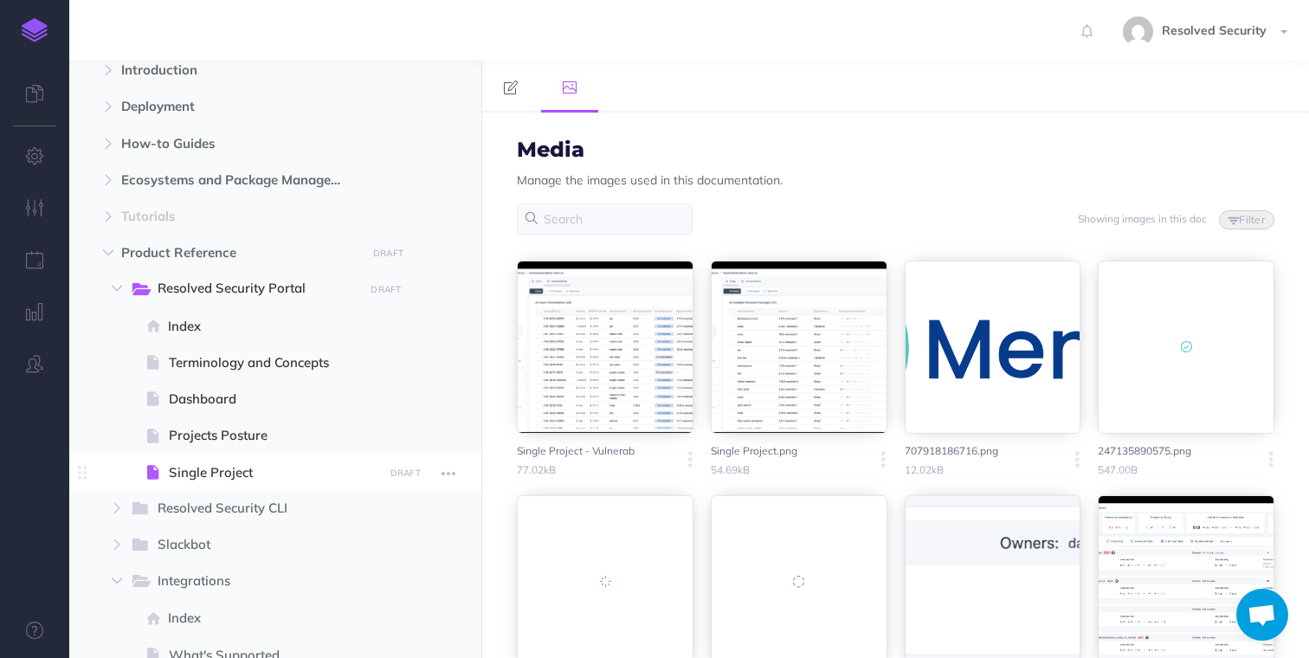
click at [222, 468] on span "Single Project" at bounding box center [273, 472] width 209 height 21
click at [573, 87] on icon at bounding box center [570, 87] width 14 height 14
click at [514, 80] on icon at bounding box center [511, 87] width 14 height 14
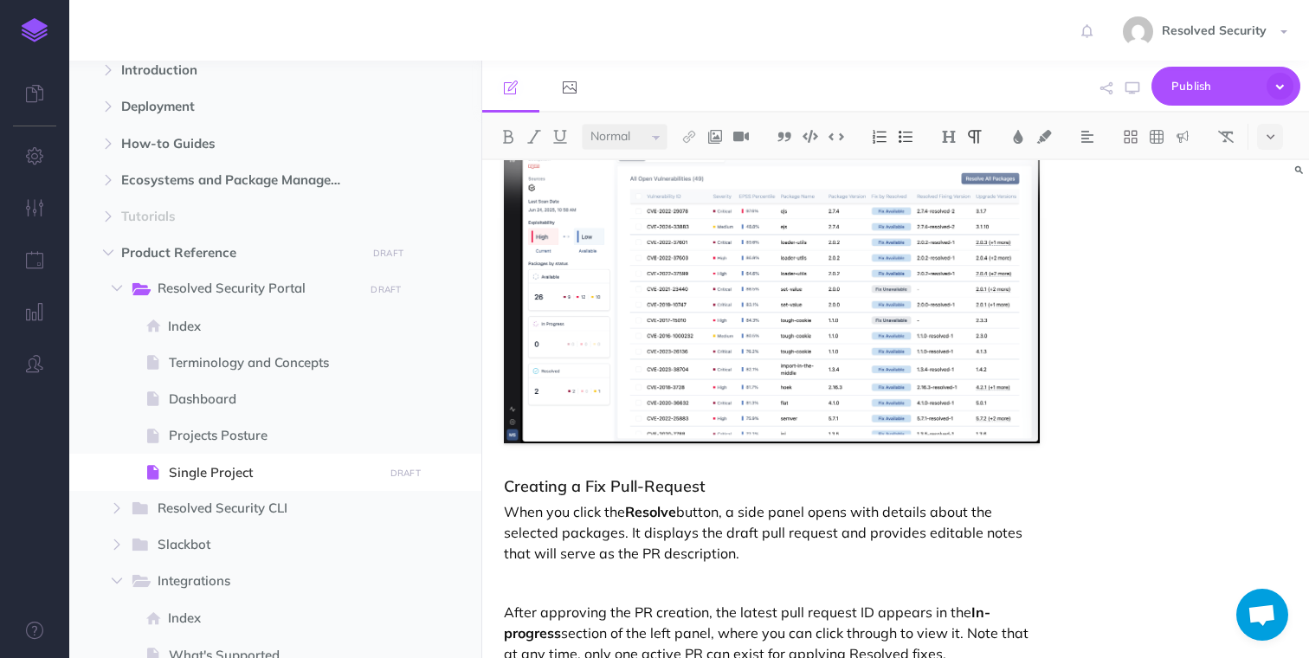
click at [593, 579] on p at bounding box center [771, 582] width 535 height 21
click at [723, 138] on img at bounding box center [715, 137] width 16 height 14
click at [717, 166] on icon at bounding box center [715, 167] width 14 height 12
click at [582, 572] on p at bounding box center [771, 582] width 535 height 21
click at [634, 501] on p "When you click the Resolve button, a side panel opens with details about the se…" at bounding box center [771, 532] width 535 height 62
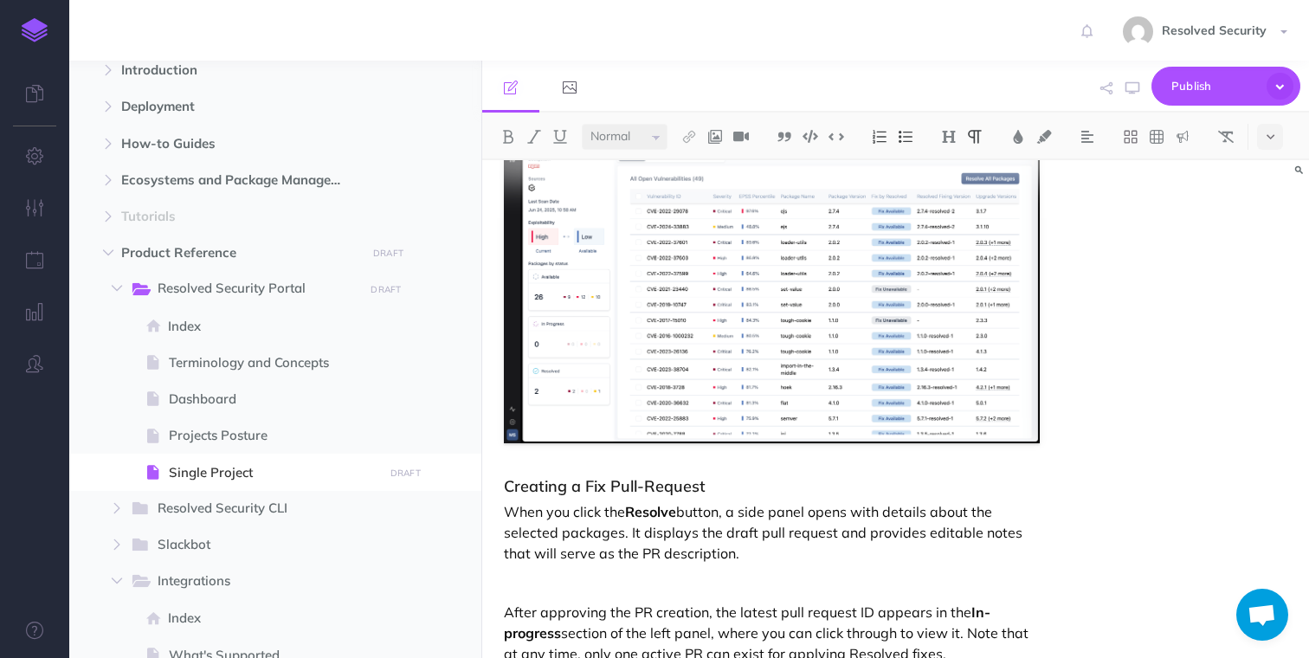
click at [605, 572] on p at bounding box center [771, 582] width 535 height 21
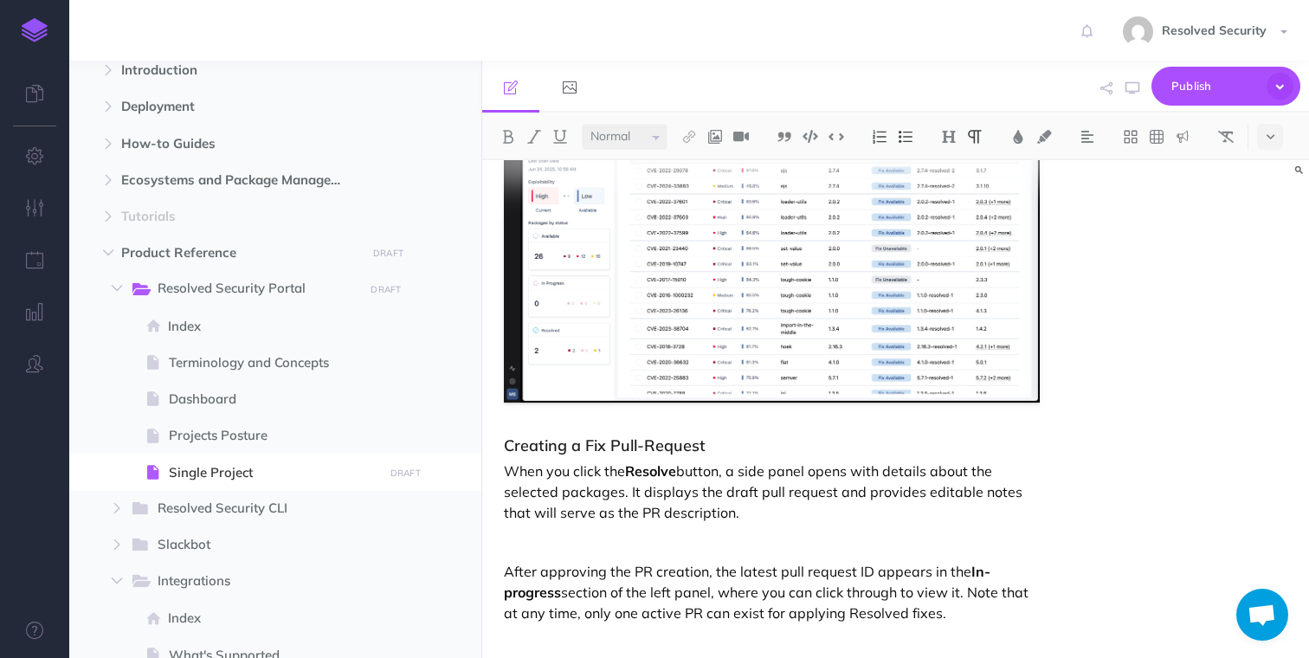
click at [541, 552] on p at bounding box center [771, 541] width 535 height 21
click at [716, 138] on img at bounding box center [715, 137] width 16 height 14
click at [718, 168] on icon at bounding box center [715, 167] width 14 height 12
click at [739, 542] on p at bounding box center [771, 541] width 535 height 21
click at [567, 87] on icon at bounding box center [570, 87] width 14 height 14
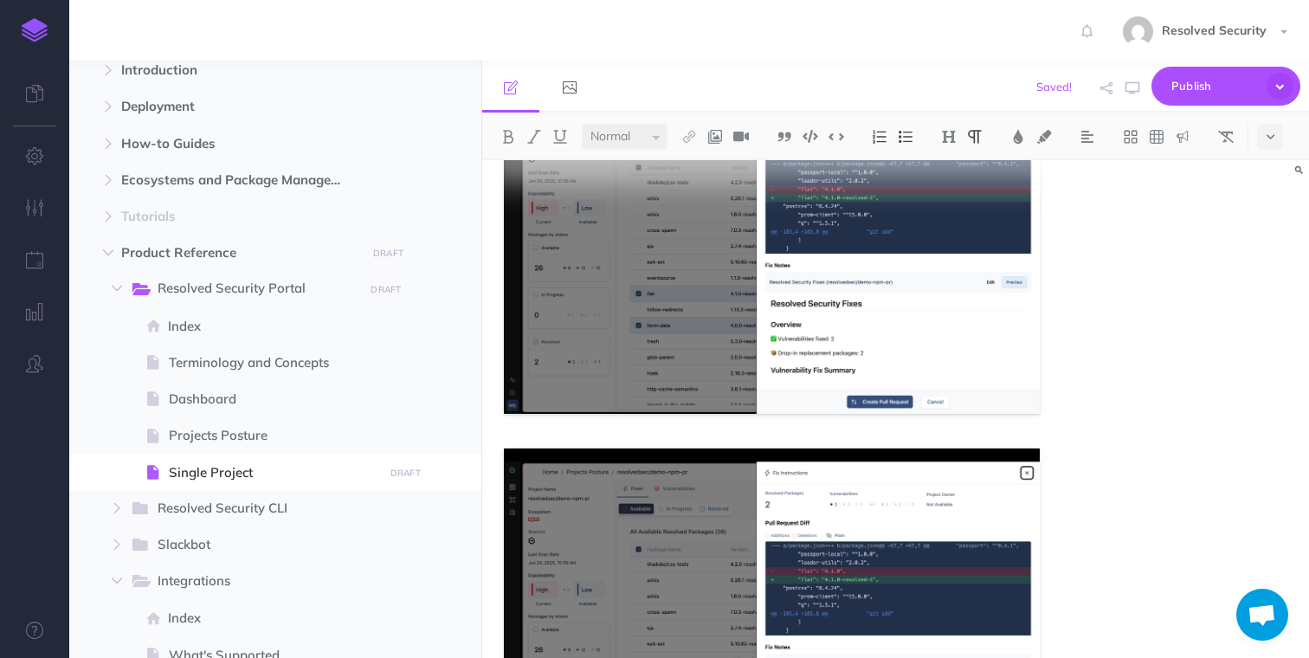
scroll to position [1857, 0]
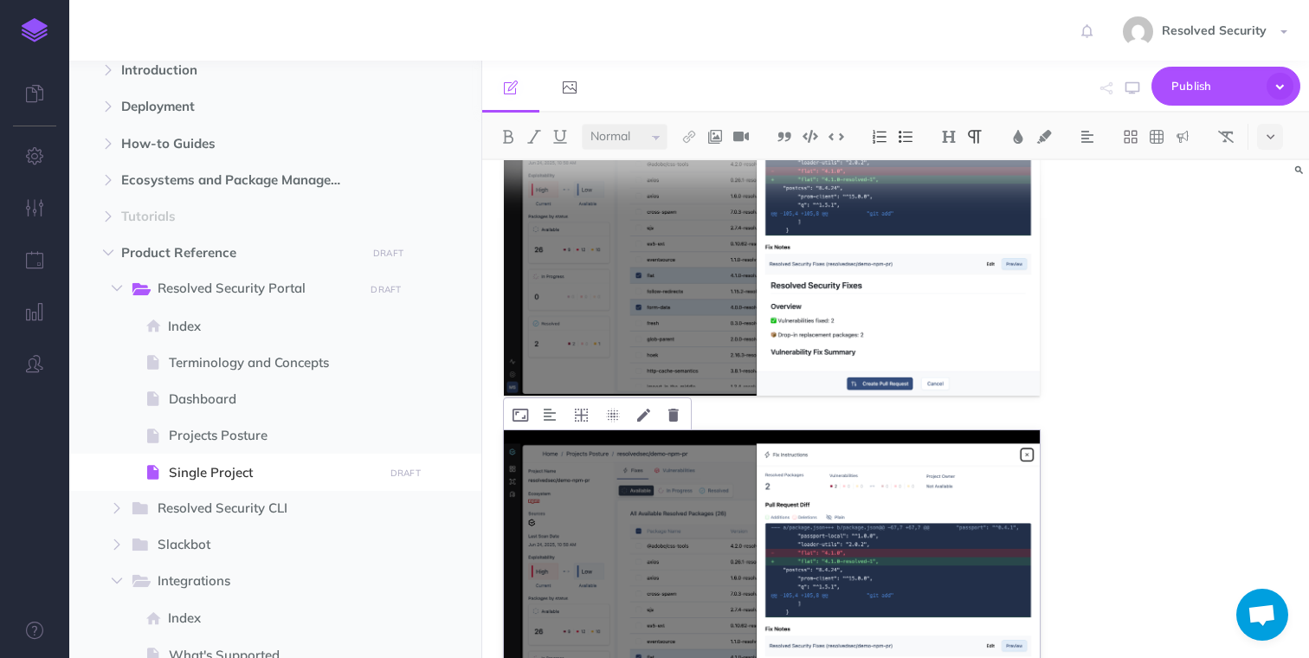
click at [701, 500] on img at bounding box center [771, 603] width 535 height 347
click at [676, 417] on icon at bounding box center [673, 415] width 10 height 13
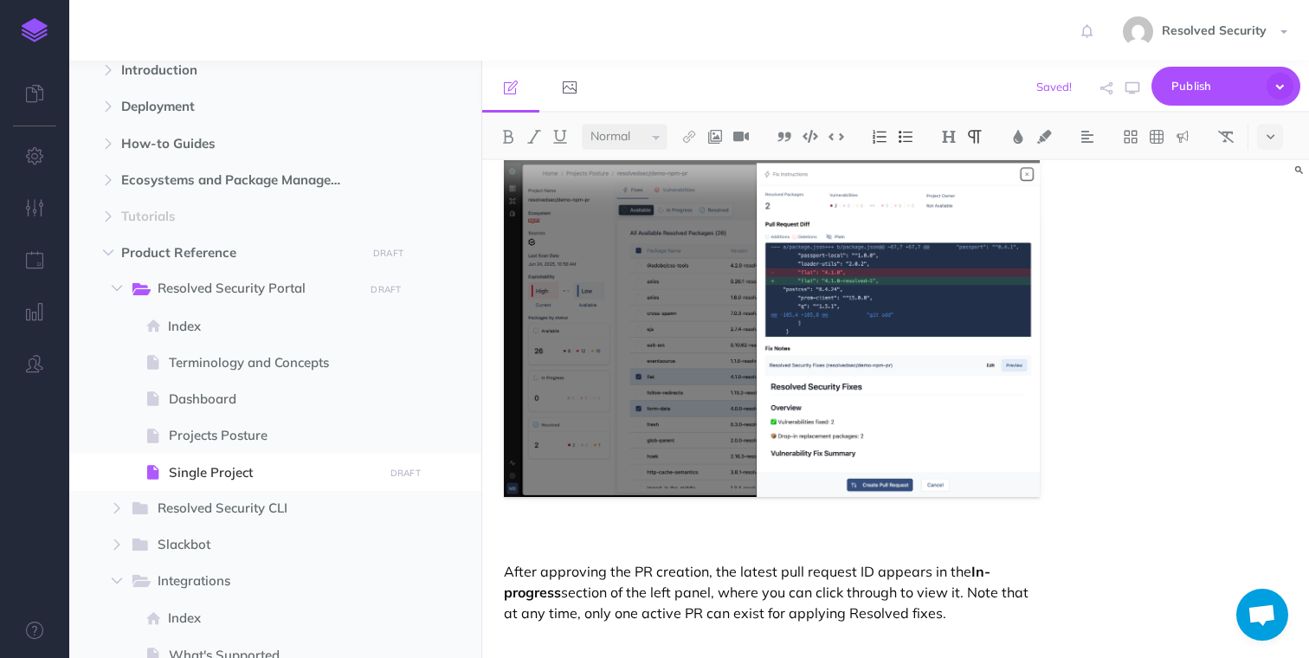
scroll to position [1756, 0]
click at [582, 531] on p at bounding box center [771, 541] width 535 height 21
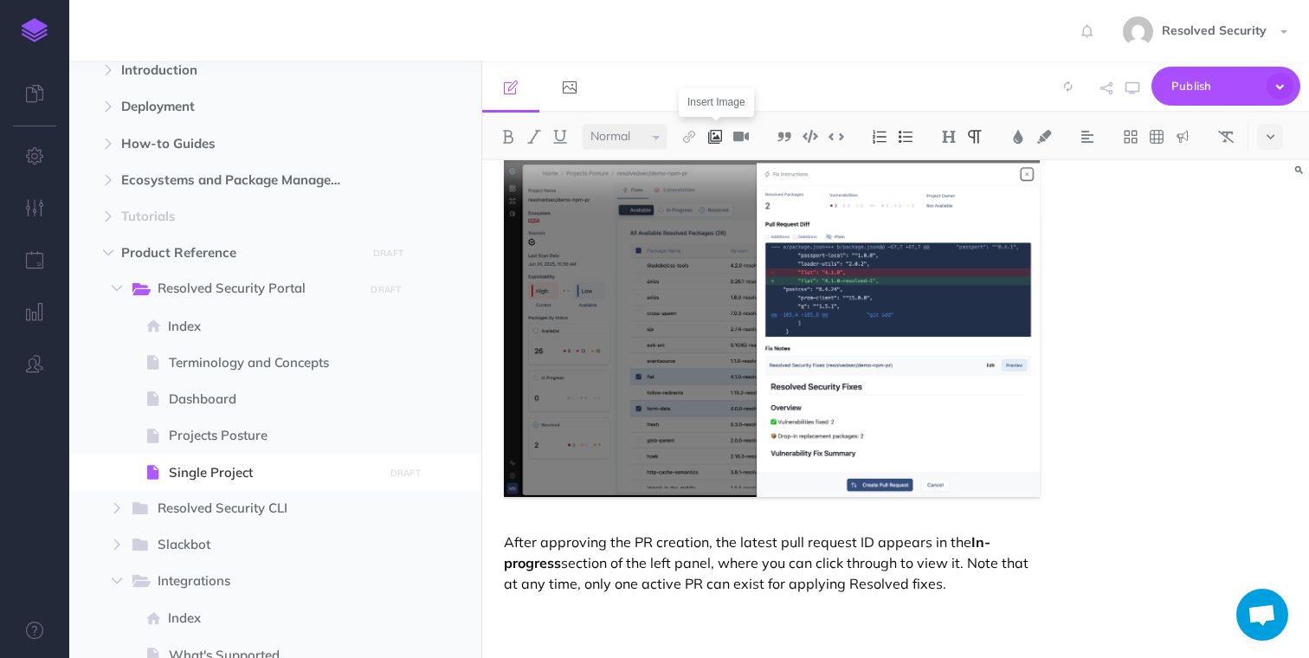
click at [717, 135] on img at bounding box center [715, 137] width 16 height 14
click at [717, 162] on icon at bounding box center [715, 167] width 14 height 12
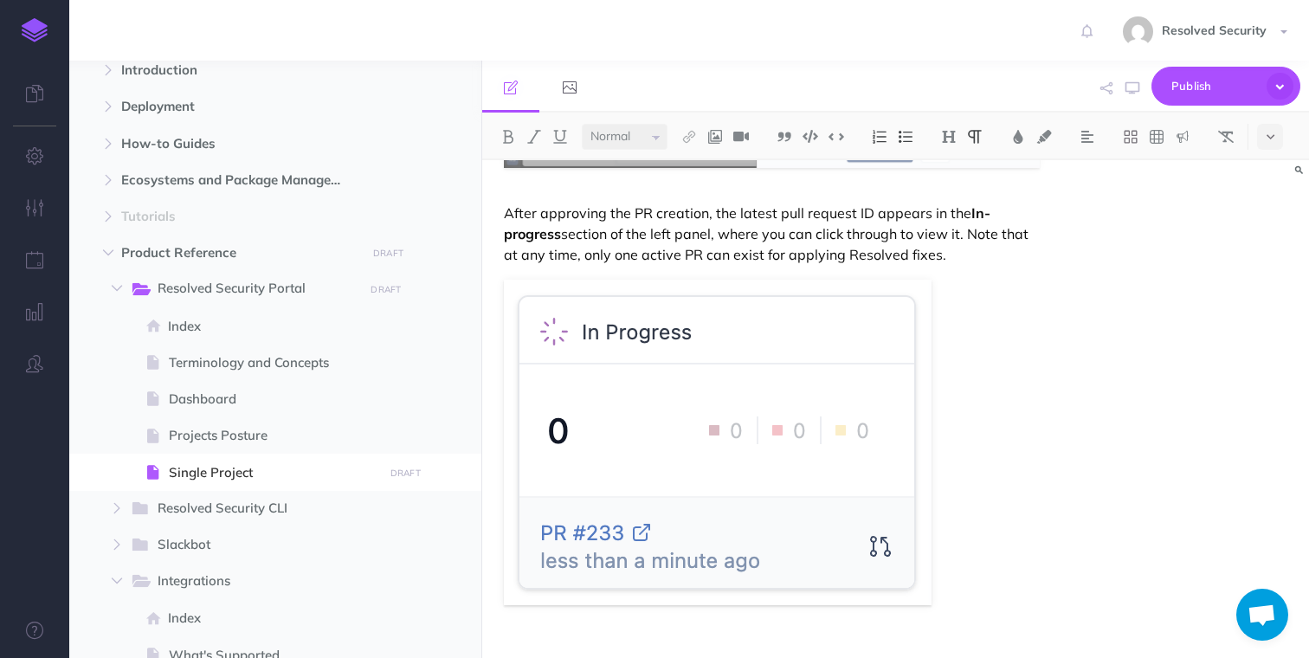
scroll to position [2086, 0]
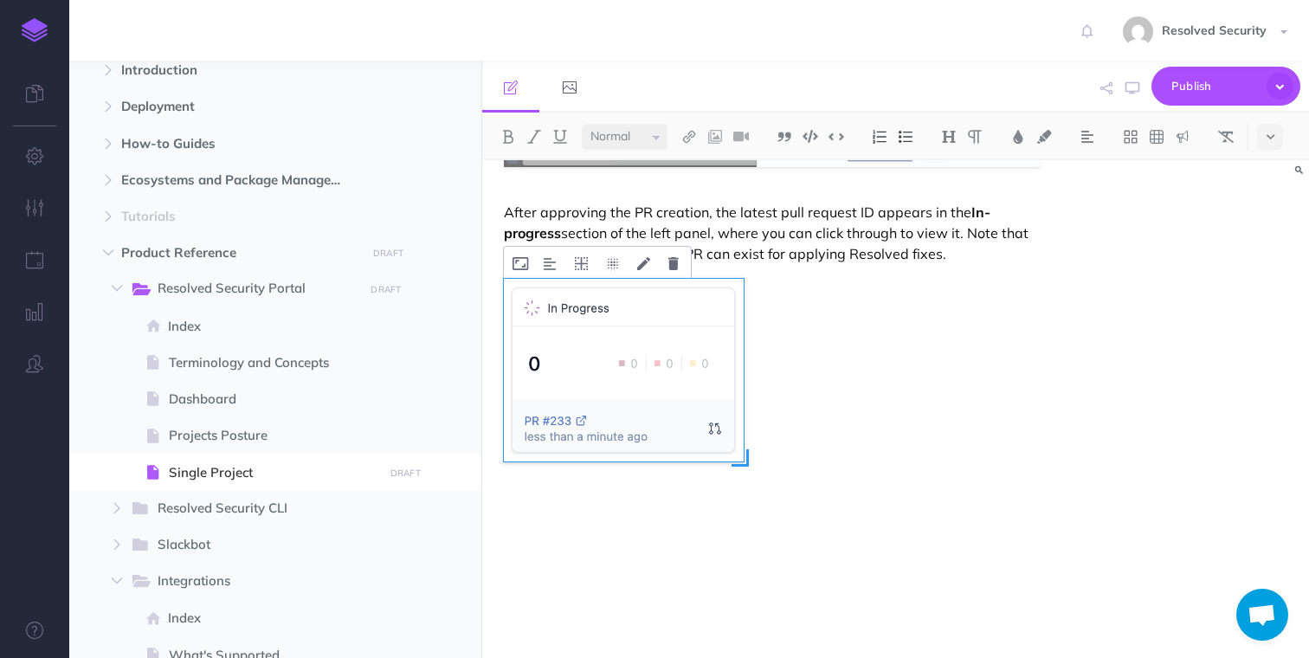
drag, startPoint x: 933, startPoint y: 604, endPoint x: 745, endPoint y: 475, distance: 227.8
click at [745, 475] on div at bounding box center [718, 441] width 428 height 325
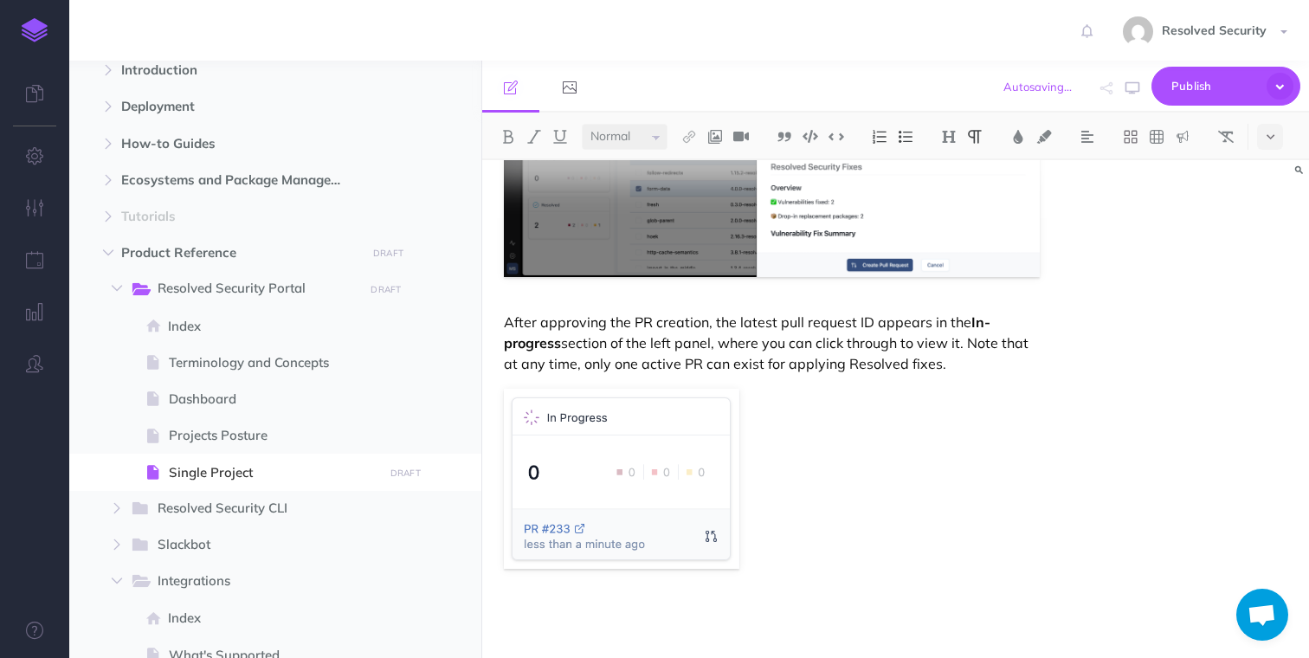
click at [846, 347] on p "After approving the PR creation, the latest pull request ID appears in the In-p…" at bounding box center [771, 343] width 535 height 62
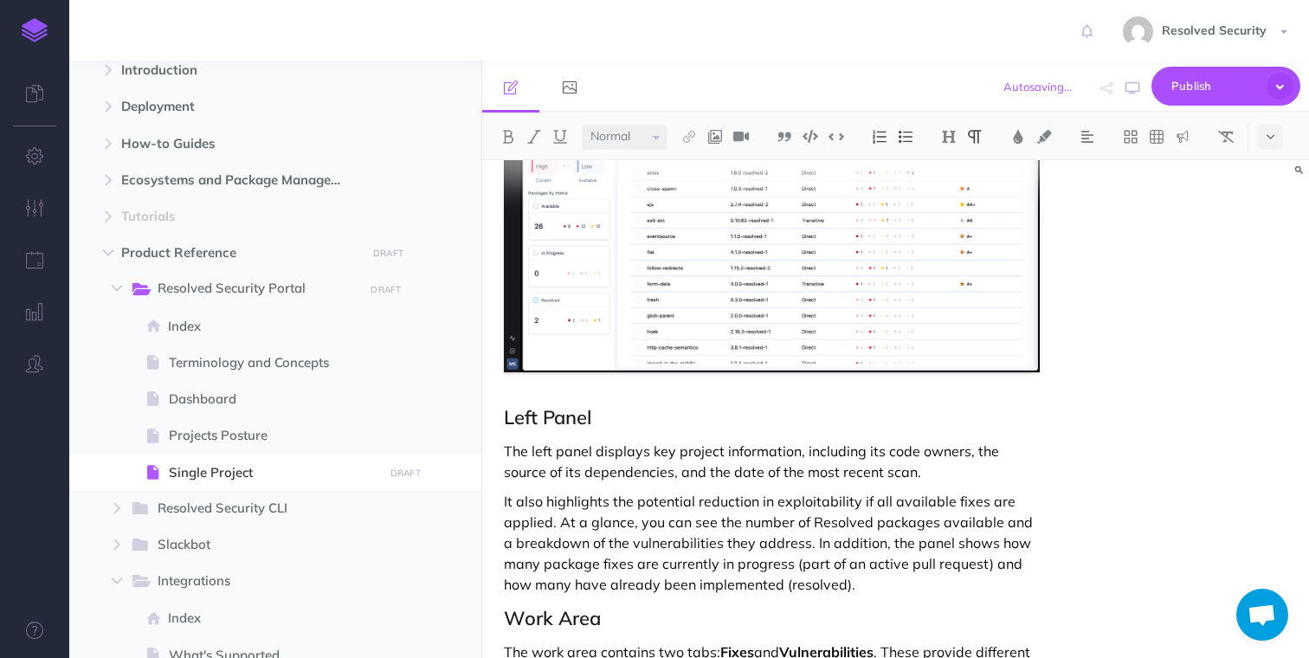
scroll to position [0, 0]
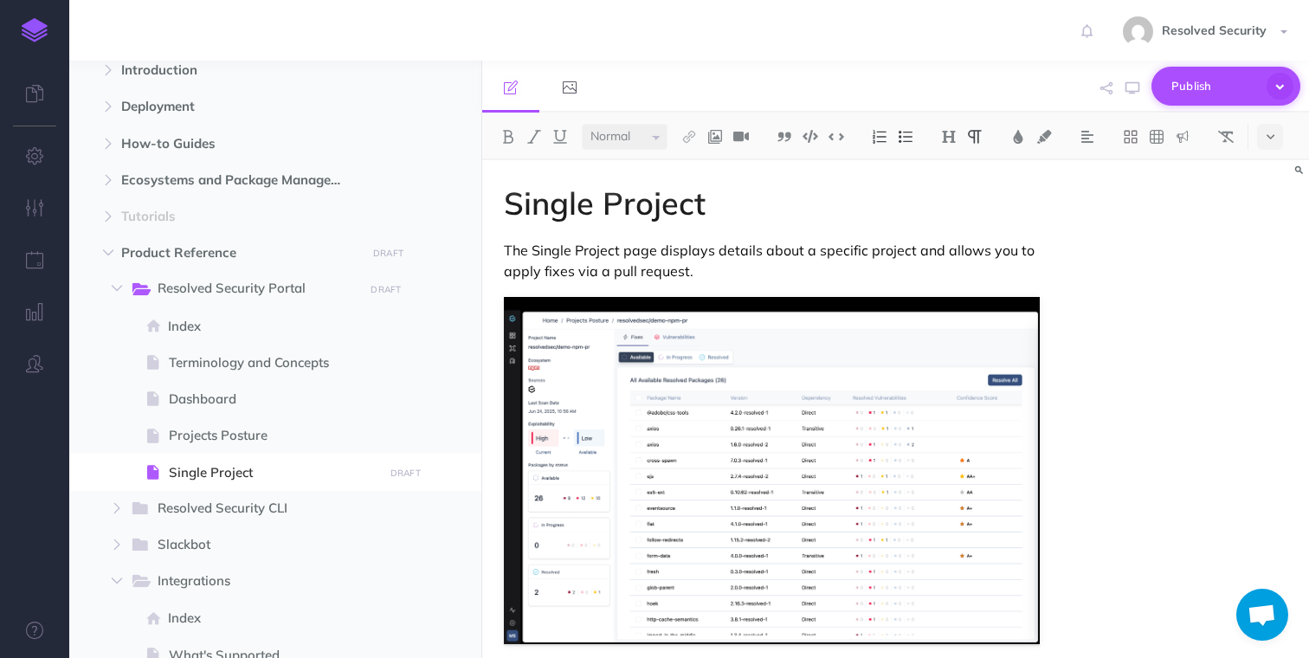
click at [1185, 84] on span "Publish" at bounding box center [1214, 86] width 87 height 27
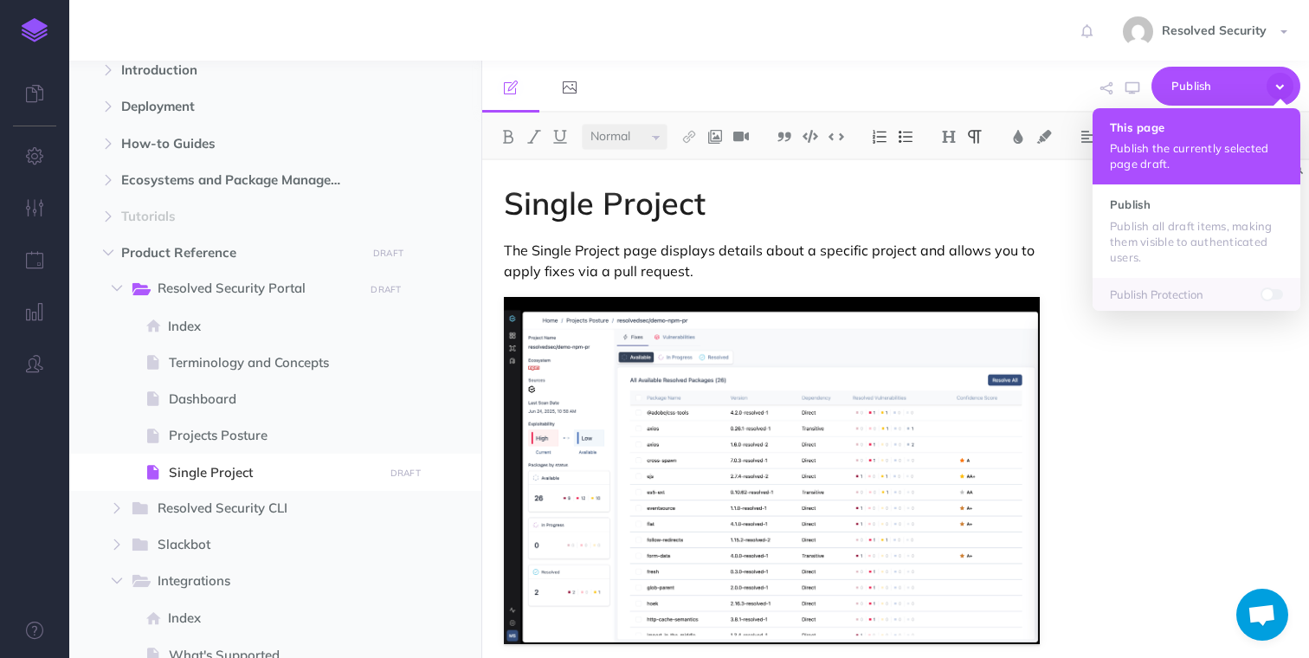
click at [1155, 140] on p "Publish the currently selected page draft." at bounding box center [1196, 155] width 173 height 31
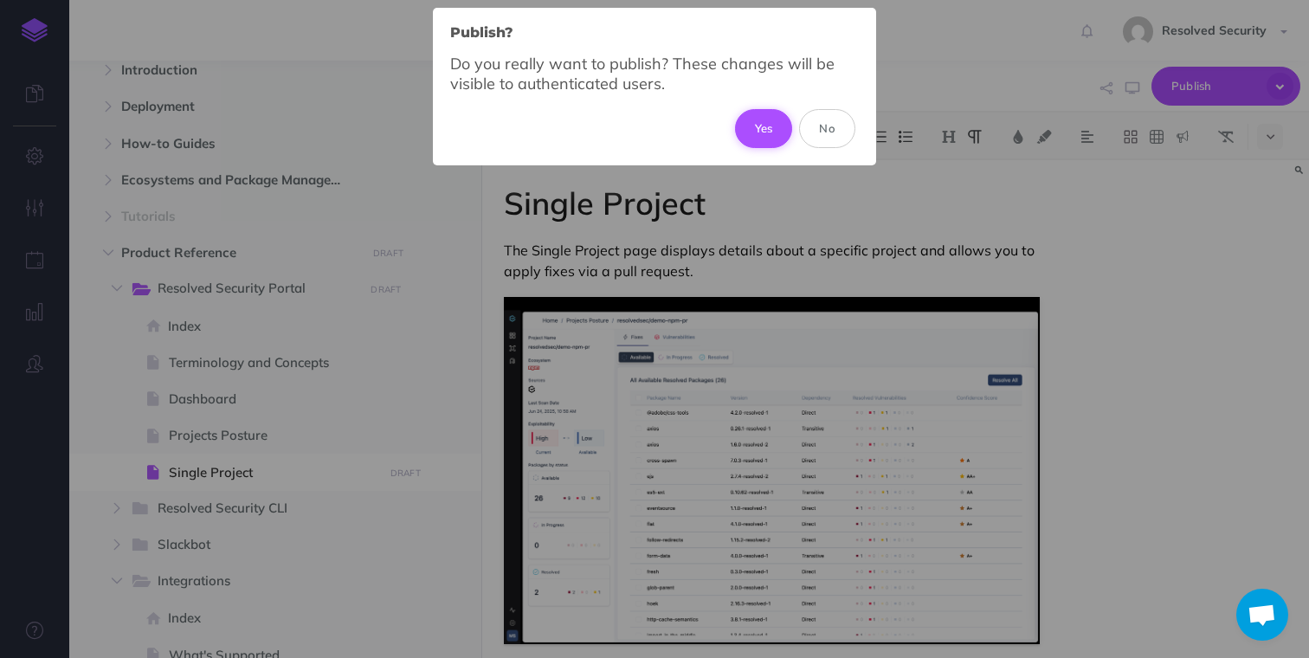
click at [764, 118] on button "Yes" at bounding box center [764, 128] width 58 height 38
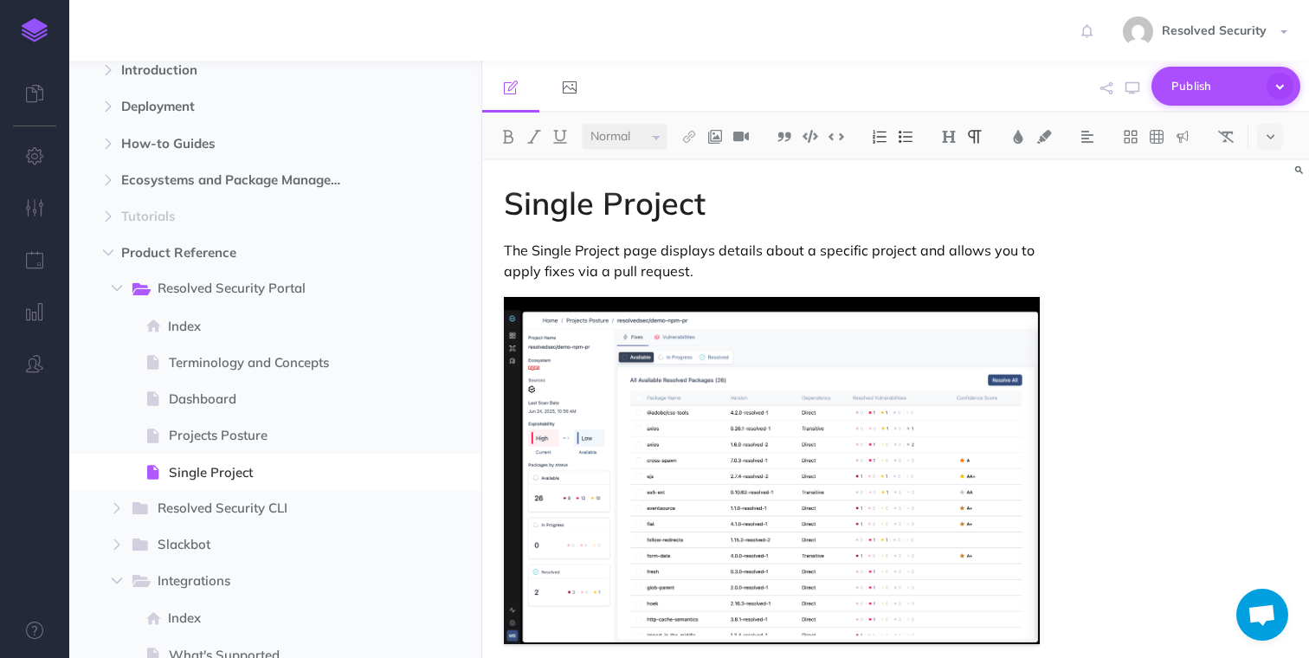
click at [1264, 91] on button "Publish" at bounding box center [1225, 86] width 149 height 39
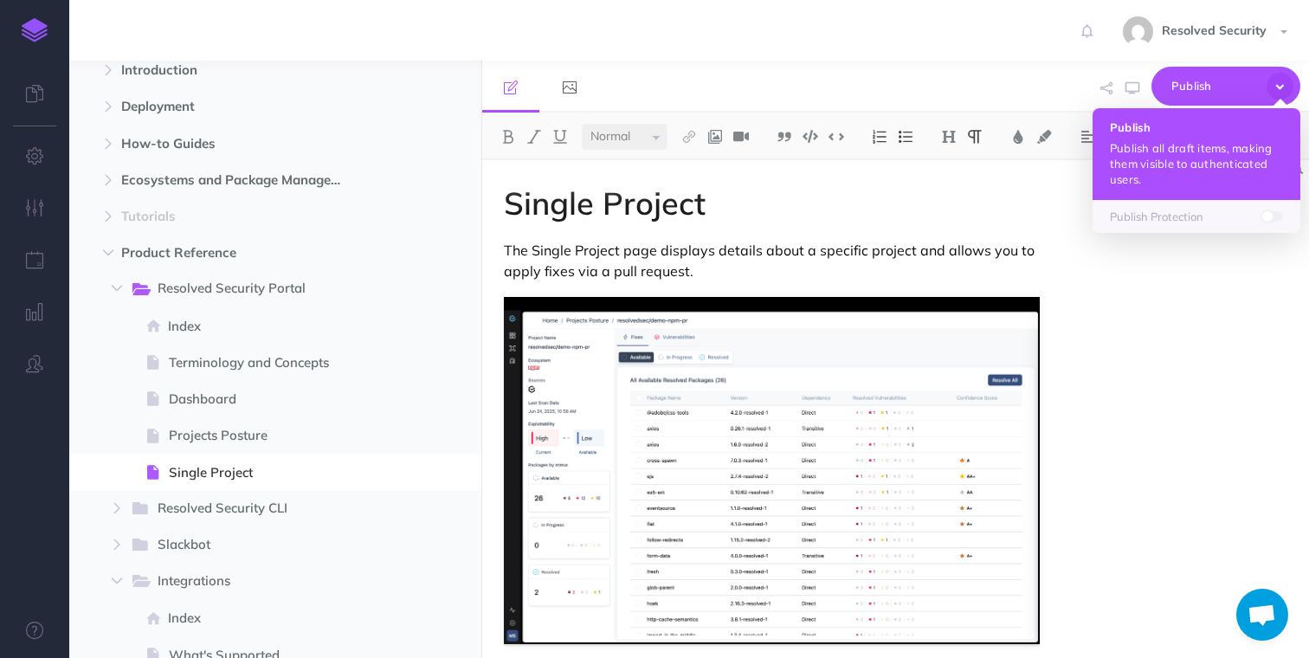
click at [1189, 139] on button "Publish Publish all draft items, making them visible to authenticated users." at bounding box center [1196, 154] width 208 height 92
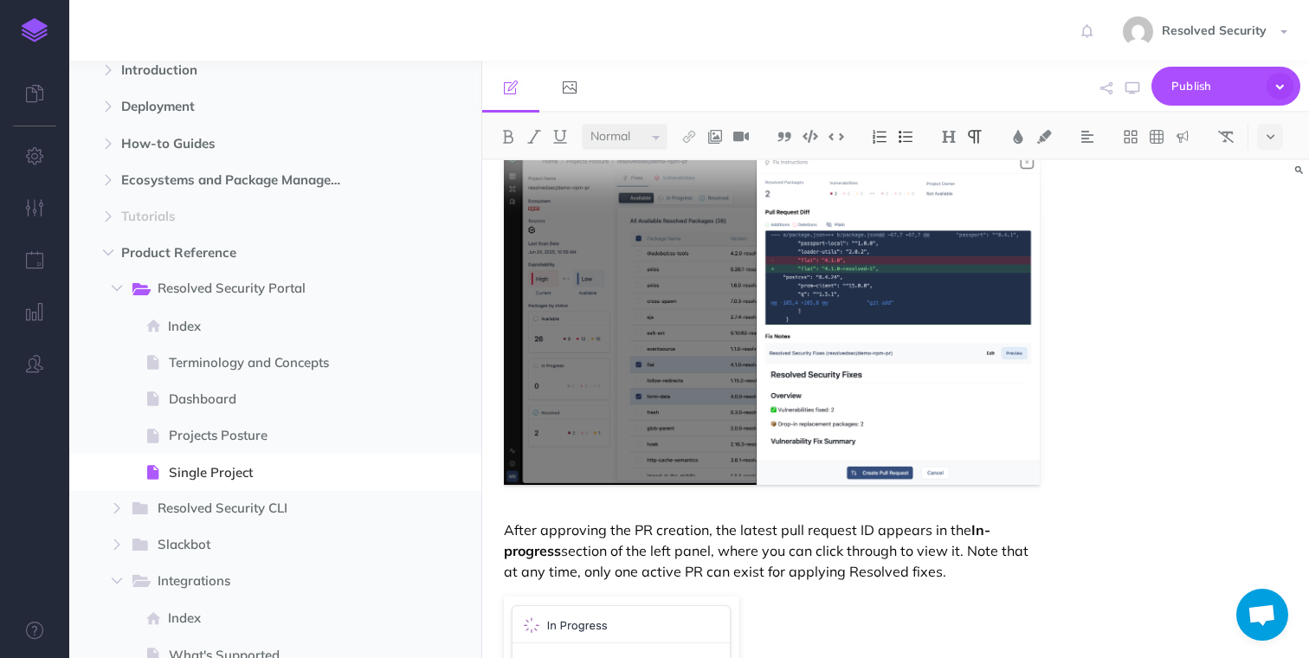
scroll to position [1976, 0]
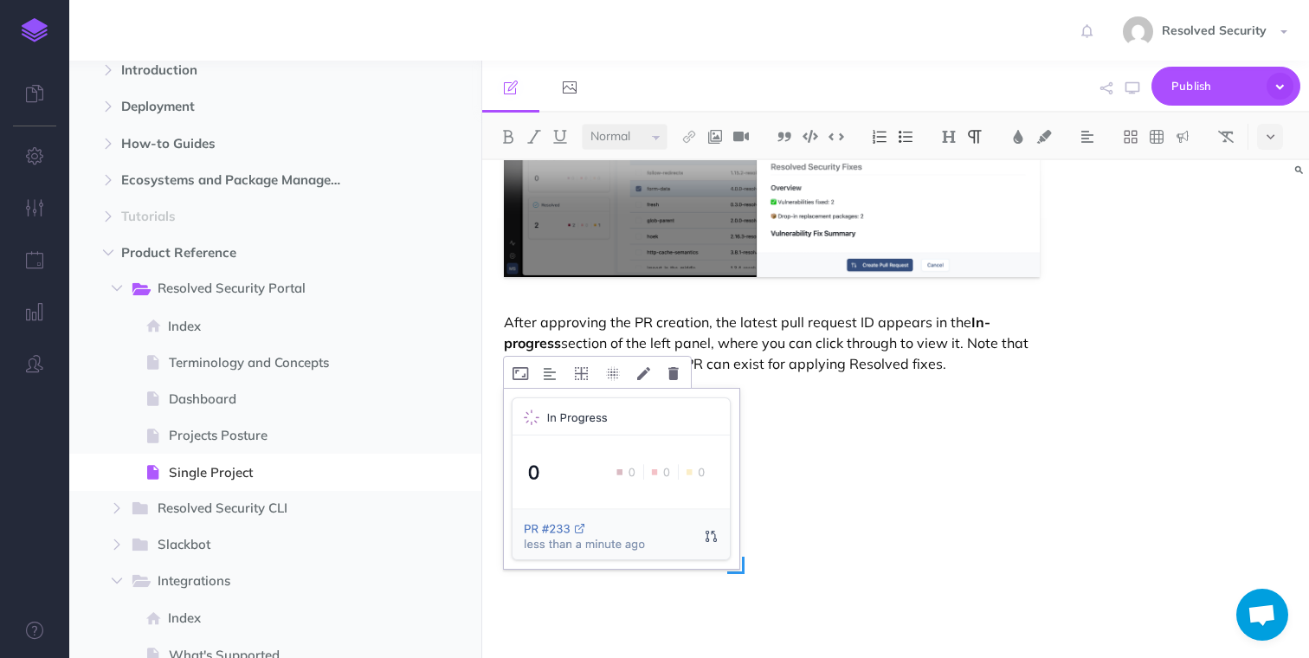
click at [593, 430] on img at bounding box center [621, 478] width 235 height 179
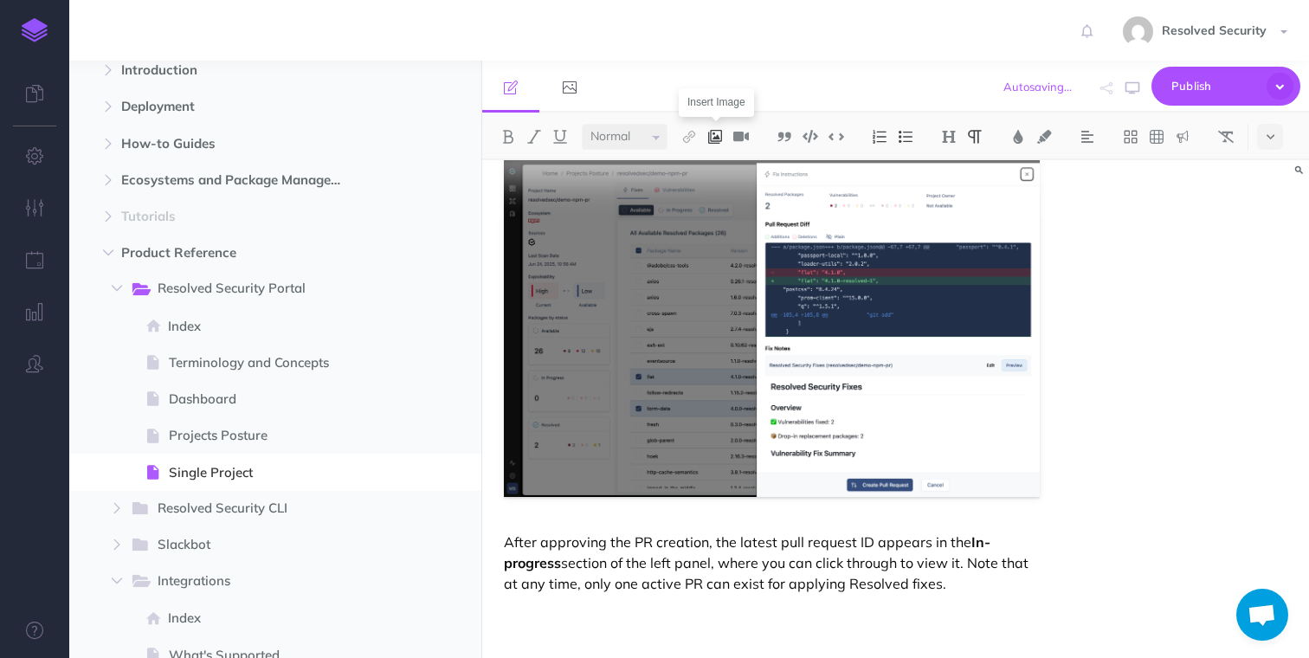
click at [717, 138] on img at bounding box center [715, 137] width 16 height 14
click at [718, 171] on icon at bounding box center [715, 167] width 14 height 12
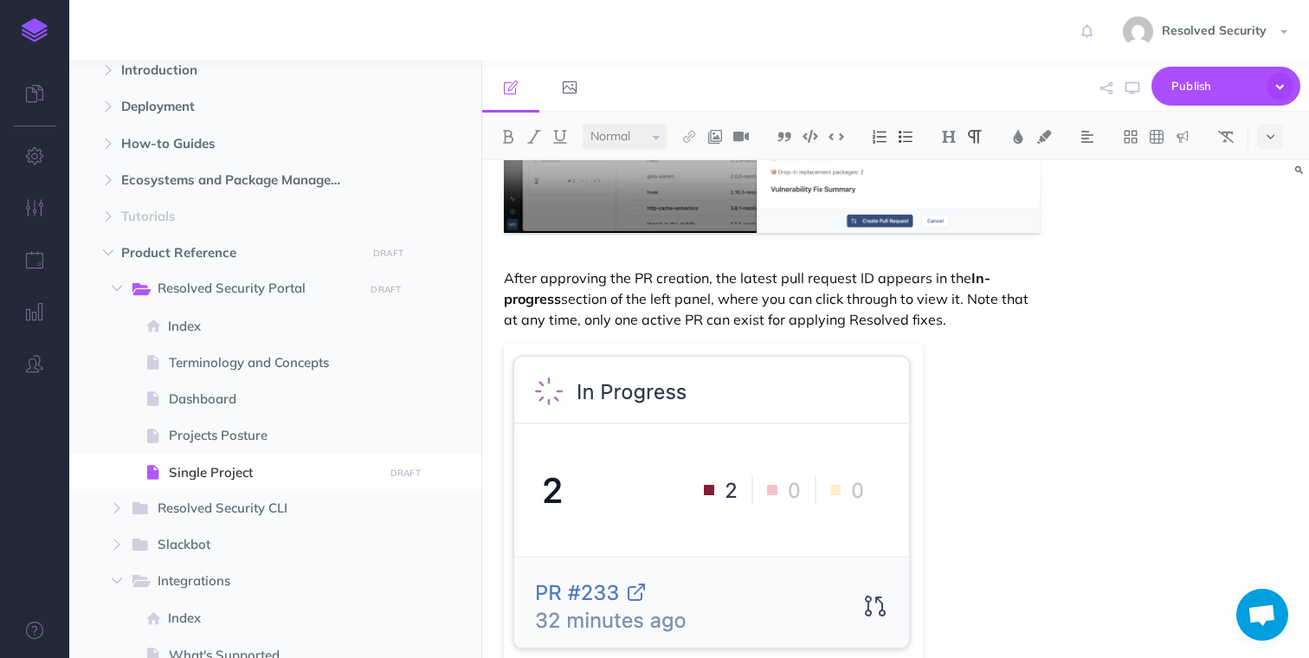
scroll to position [2119, 0]
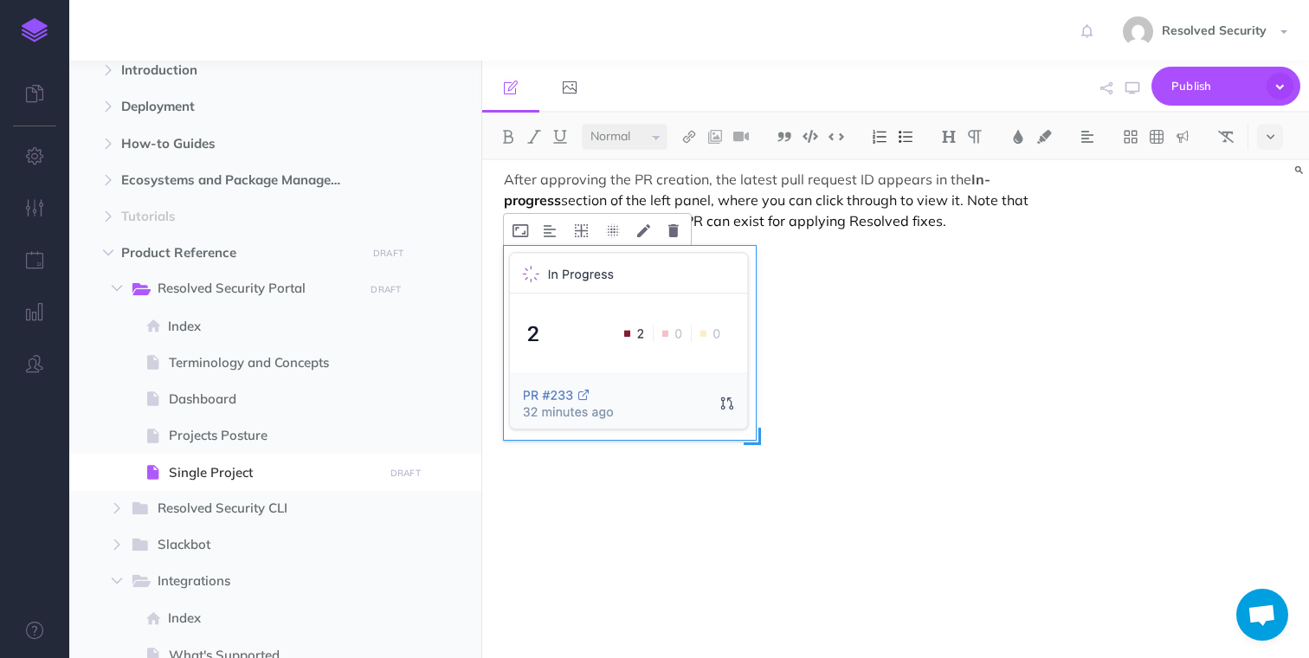
drag, startPoint x: 924, startPoint y: 569, endPoint x: 757, endPoint y: 440, distance: 211.6
click at [757, 440] on span at bounding box center [751, 436] width 17 height 17
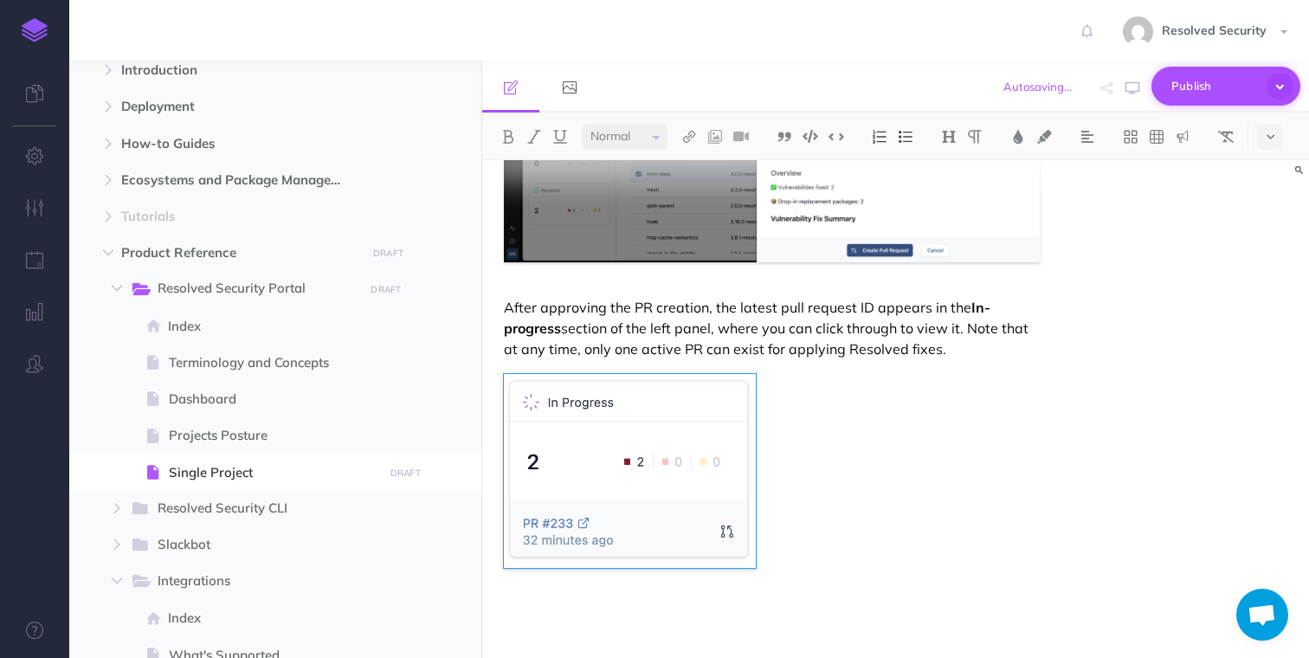
click at [1199, 80] on span "Publish" at bounding box center [1214, 86] width 87 height 27
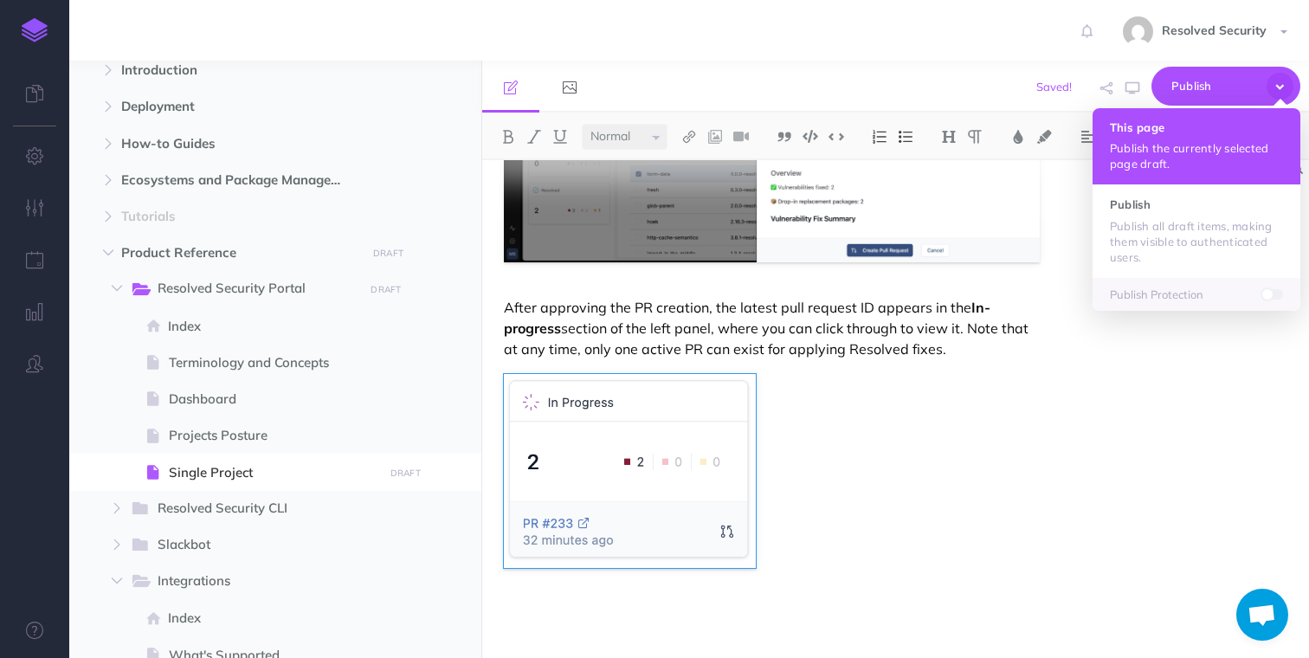
click at [1154, 132] on h4 "This page" at bounding box center [1196, 127] width 173 height 12
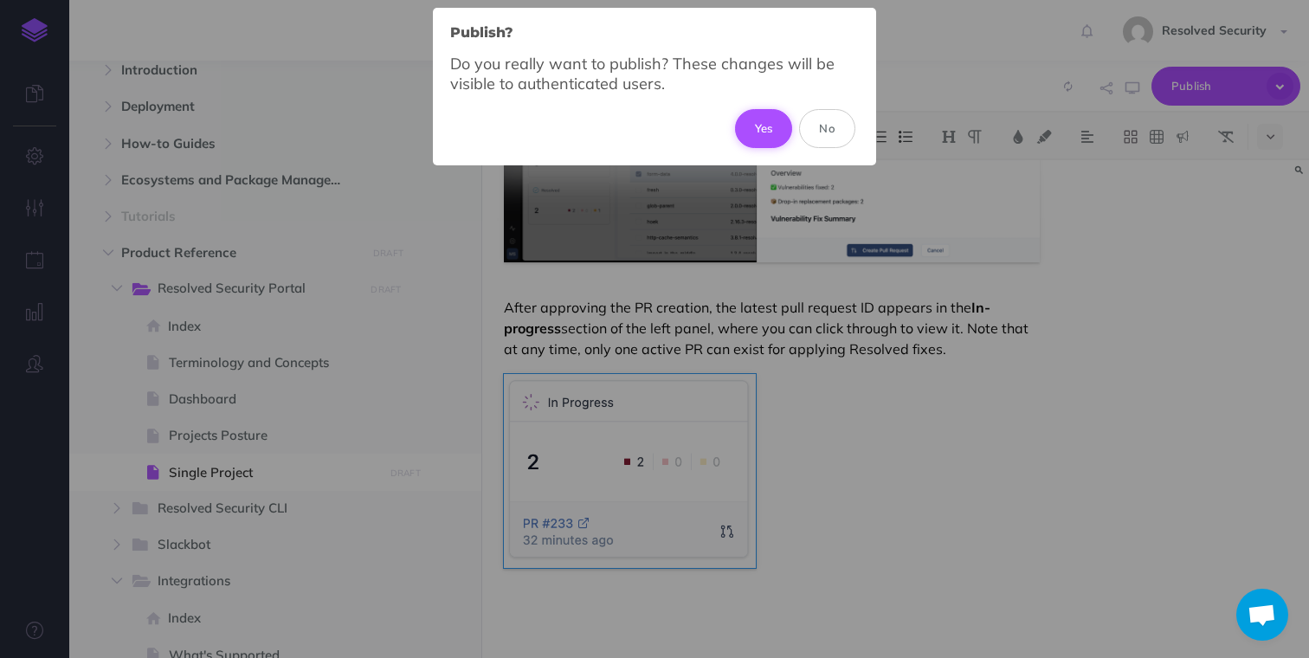
click at [759, 128] on button "Yes" at bounding box center [764, 128] width 58 height 38
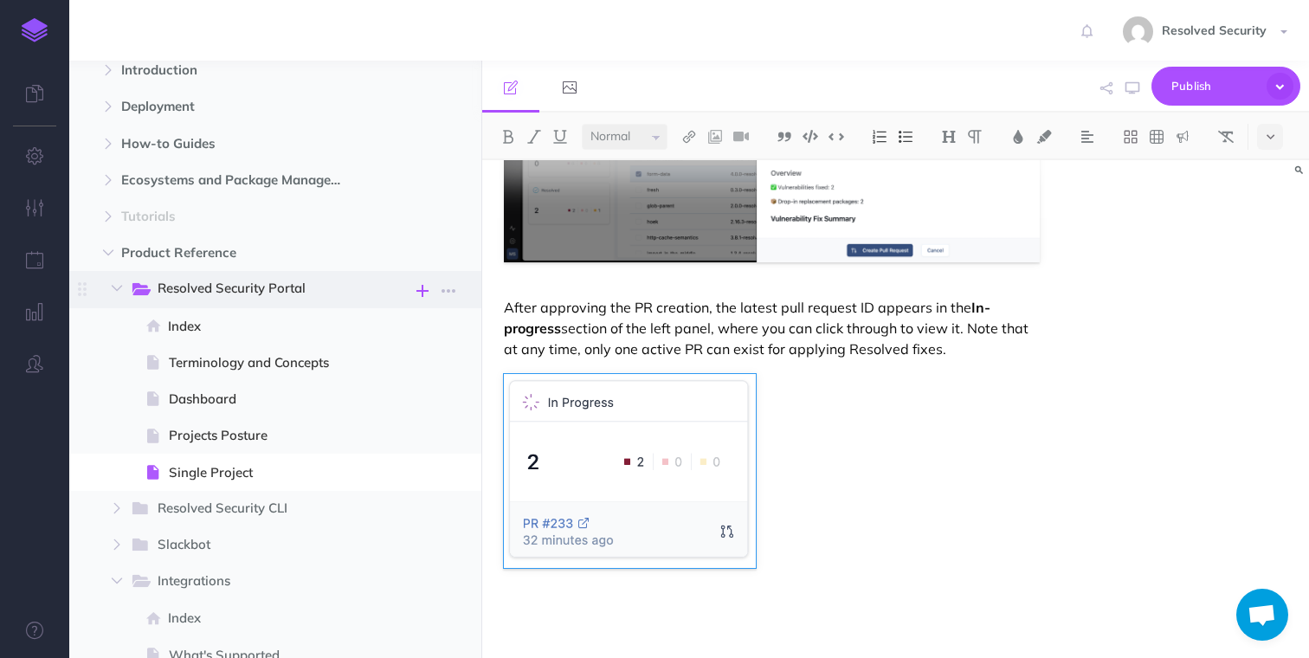
click at [421, 290] on icon "button" at bounding box center [422, 290] width 12 height 21
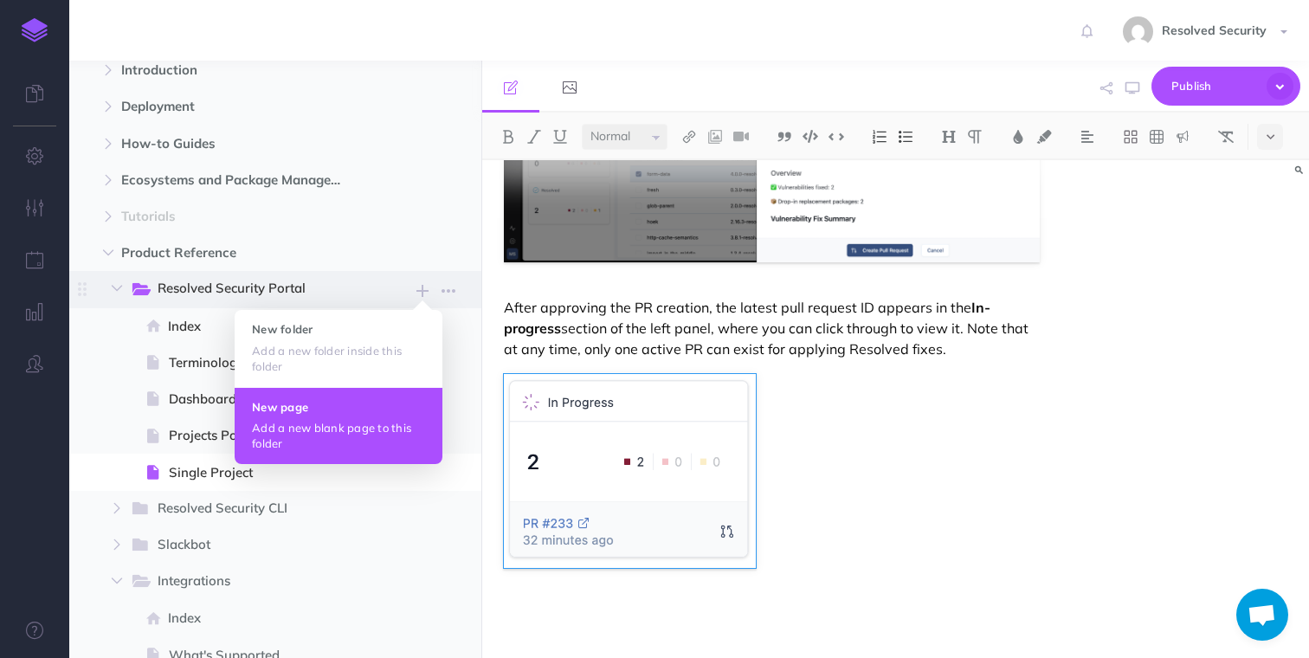
click at [313, 415] on button "New page Add a new blank page to this folder" at bounding box center [339, 425] width 208 height 77
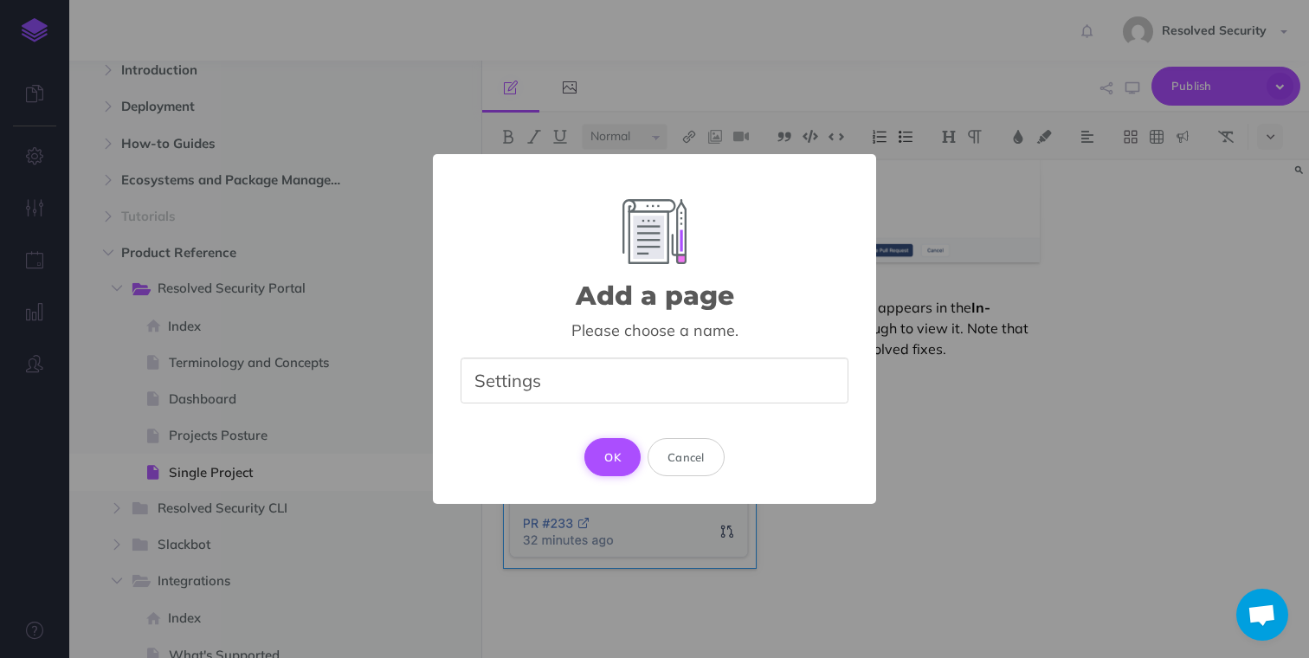
type input "Settings"
click at [620, 460] on button "OK" at bounding box center [612, 457] width 56 height 38
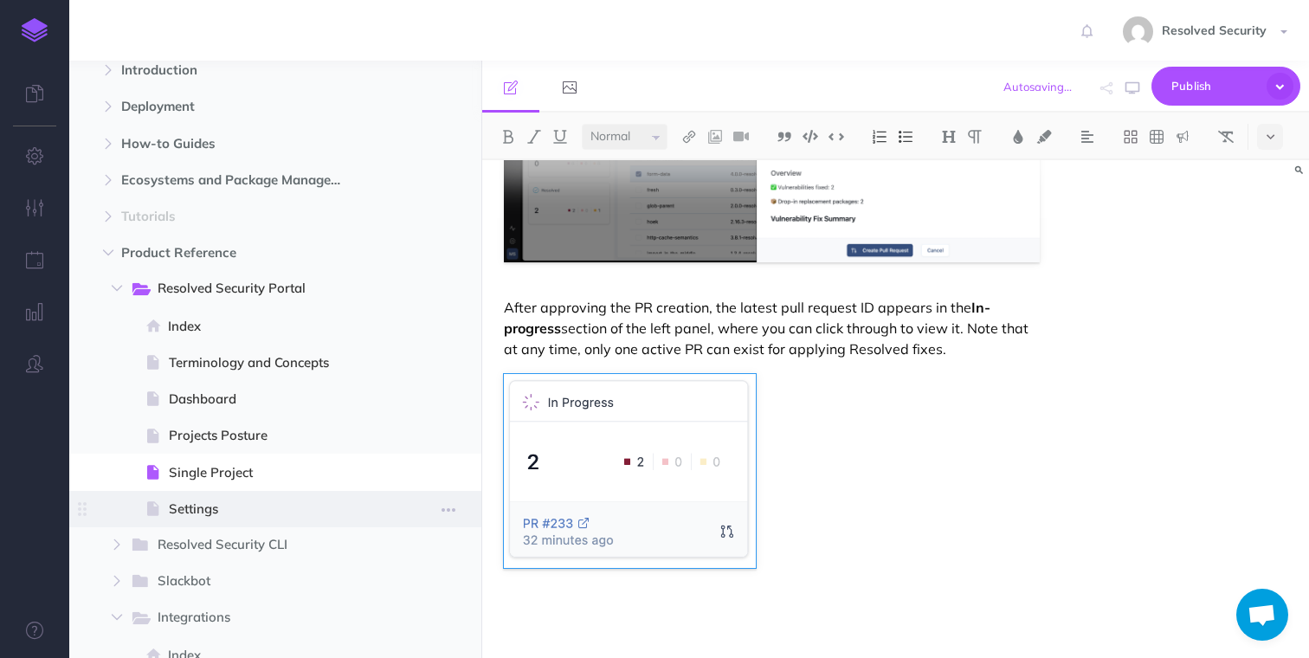
click at [209, 509] on span "Settings" at bounding box center [273, 509] width 209 height 21
select select "null"
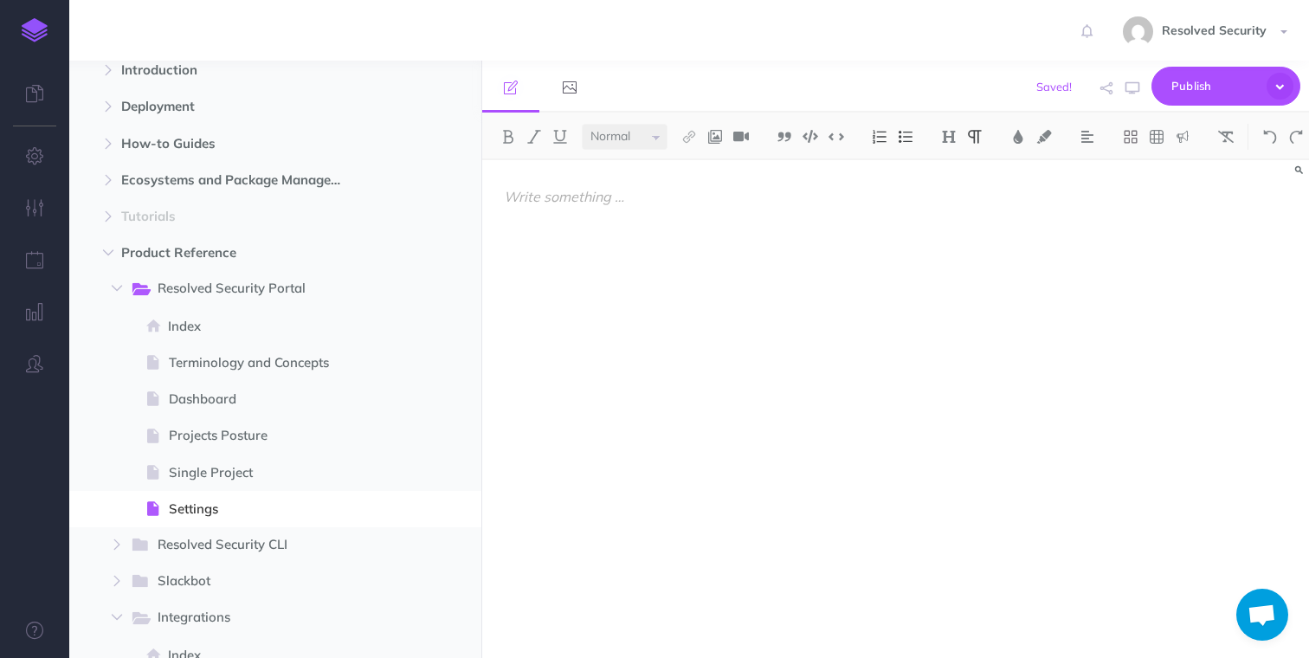
click at [587, 195] on p at bounding box center [771, 196] width 535 height 21
click at [949, 137] on img at bounding box center [949, 137] width 16 height 14
click at [954, 170] on button "H1" at bounding box center [949, 167] width 26 height 26
click at [677, 254] on p at bounding box center [771, 250] width 535 height 21
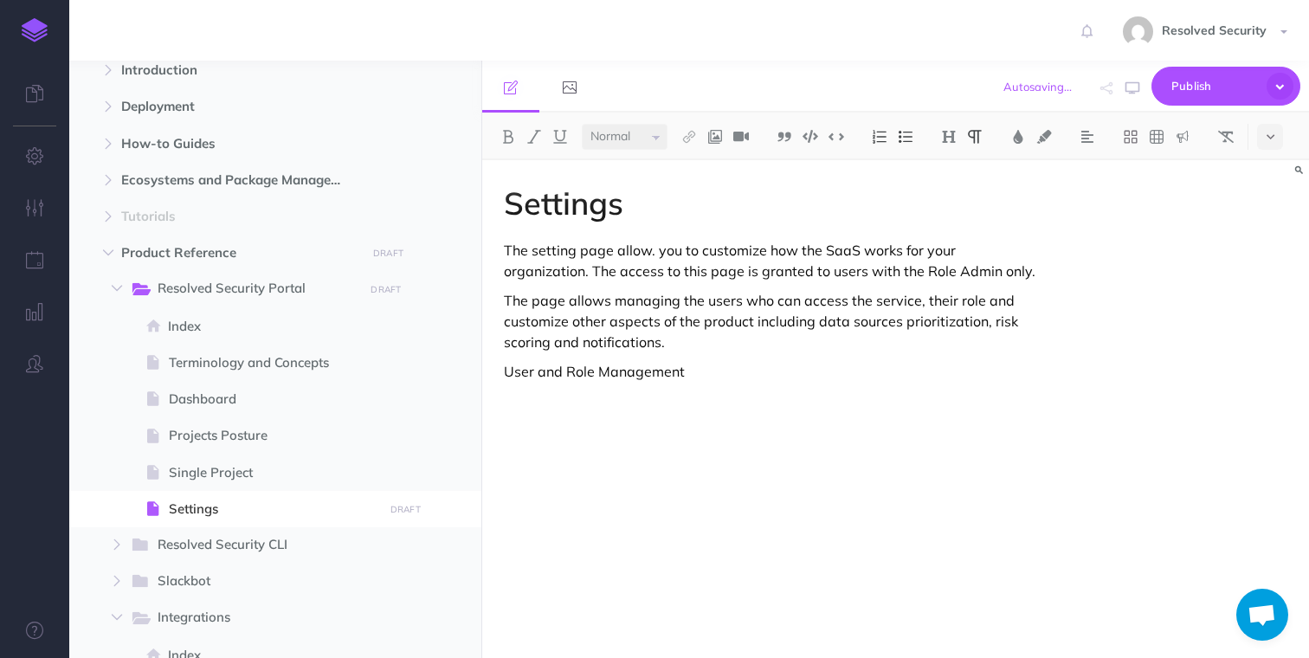
click at [520, 376] on p "User and Role Management" at bounding box center [771, 371] width 535 height 21
drag, startPoint x: 520, startPoint y: 376, endPoint x: 647, endPoint y: 375, distance: 126.4
click at [647, 375] on p "User and Role Management" at bounding box center [771, 371] width 535 height 21
click at [950, 135] on img at bounding box center [949, 137] width 16 height 14
click at [954, 190] on button "H2" at bounding box center [949, 193] width 26 height 26
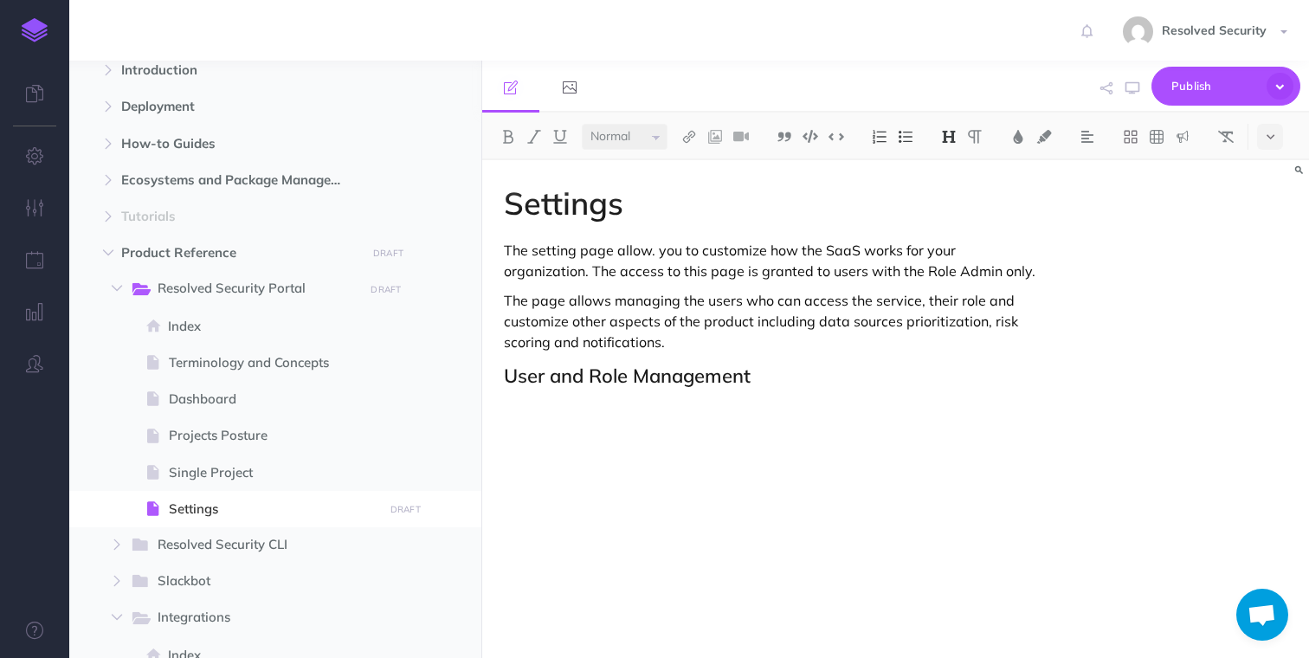
click at [639, 397] on div "Settings The setting page allow. you to customize how the SaaS works for your o…" at bounding box center [771, 400] width 578 height 480
click at [512, 250] on p "The setting page allow. you to customize how the SaaS works for your organizati…" at bounding box center [771, 261] width 535 height 42
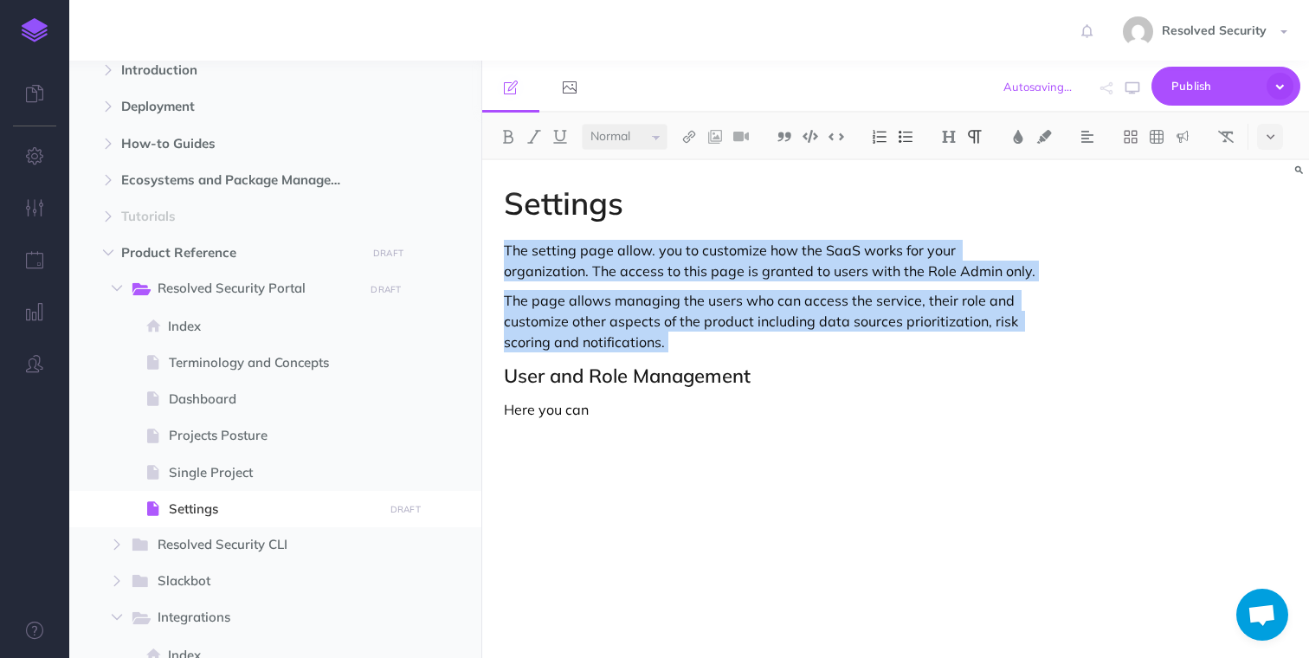
drag, startPoint x: 512, startPoint y: 250, endPoint x: 795, endPoint y: 345, distance: 299.4
click at [795, 345] on div "Settings The setting page allow. you to customize how the SaaS works for your o…" at bounding box center [771, 400] width 578 height 480
copy div "The setting page allow. you to customize how the SaaS works for your organizati…"
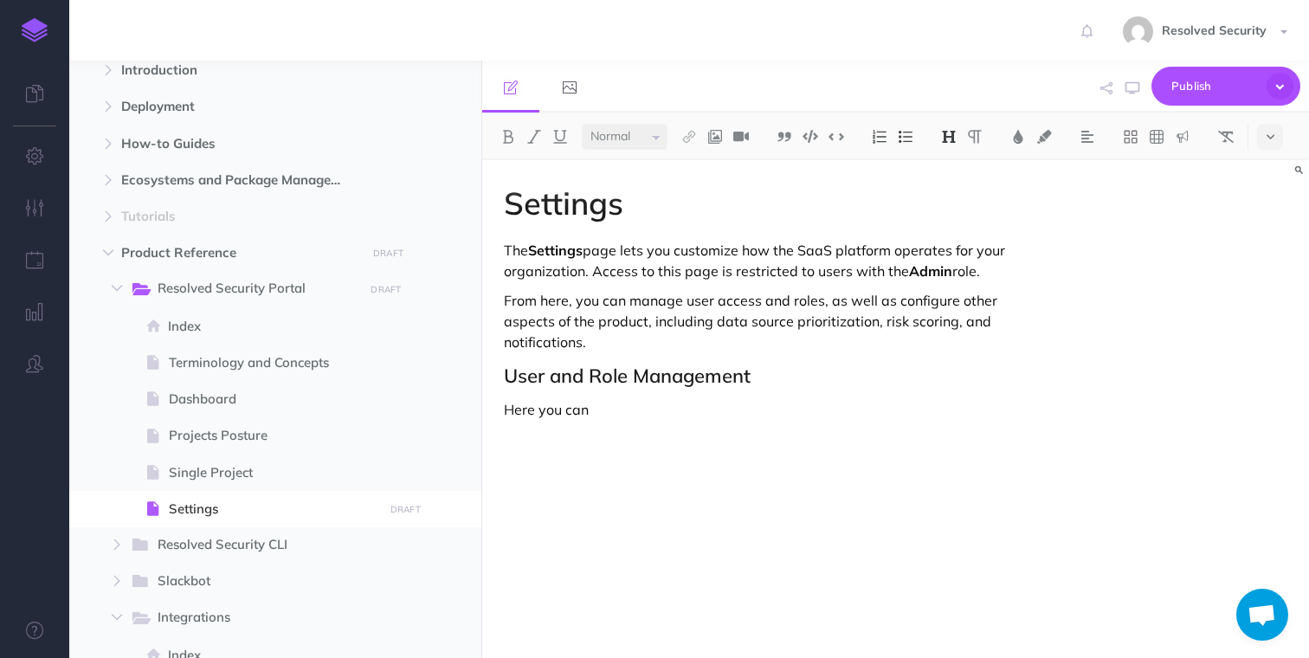
click at [536, 382] on h2 "User and Role Management" at bounding box center [771, 375] width 535 height 21
click at [617, 405] on p "Here you can" at bounding box center [771, 409] width 535 height 21
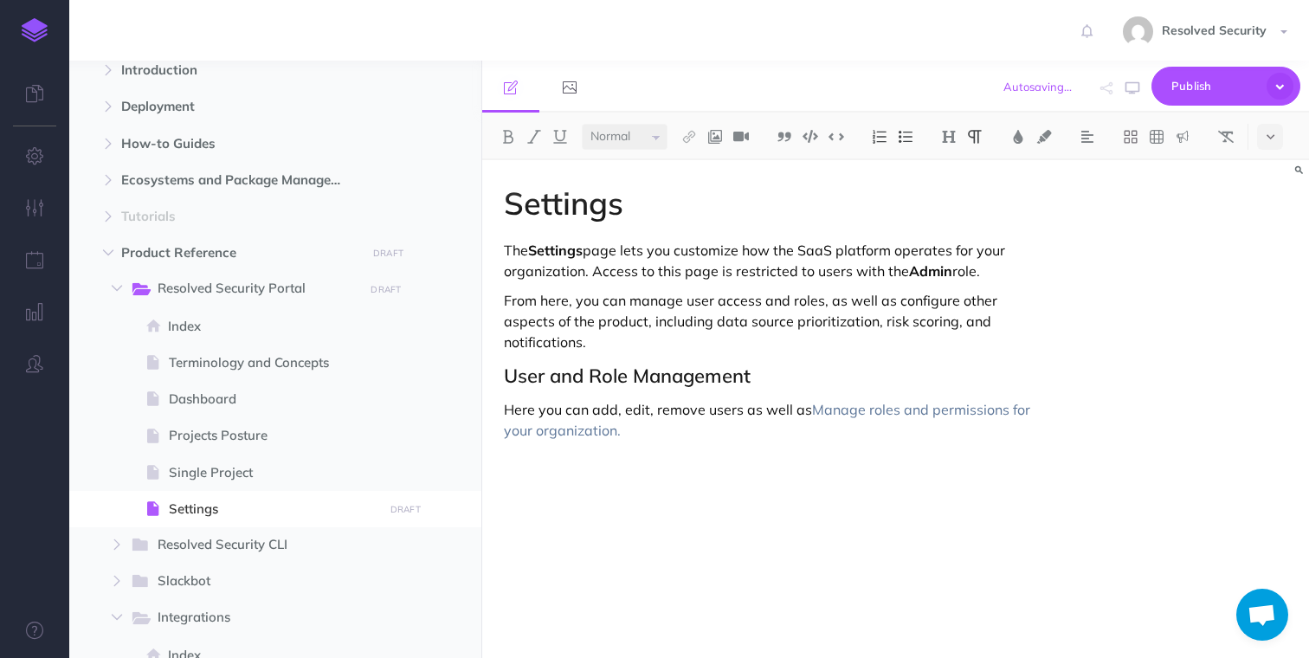
click at [799, 415] on p "Here you can add, edit, remove users as well as Manage roles and permissions fo…" at bounding box center [771, 420] width 535 height 42
click at [833, 414] on span "Manage roles and permissions for your organization." at bounding box center [769, 420] width 530 height 38
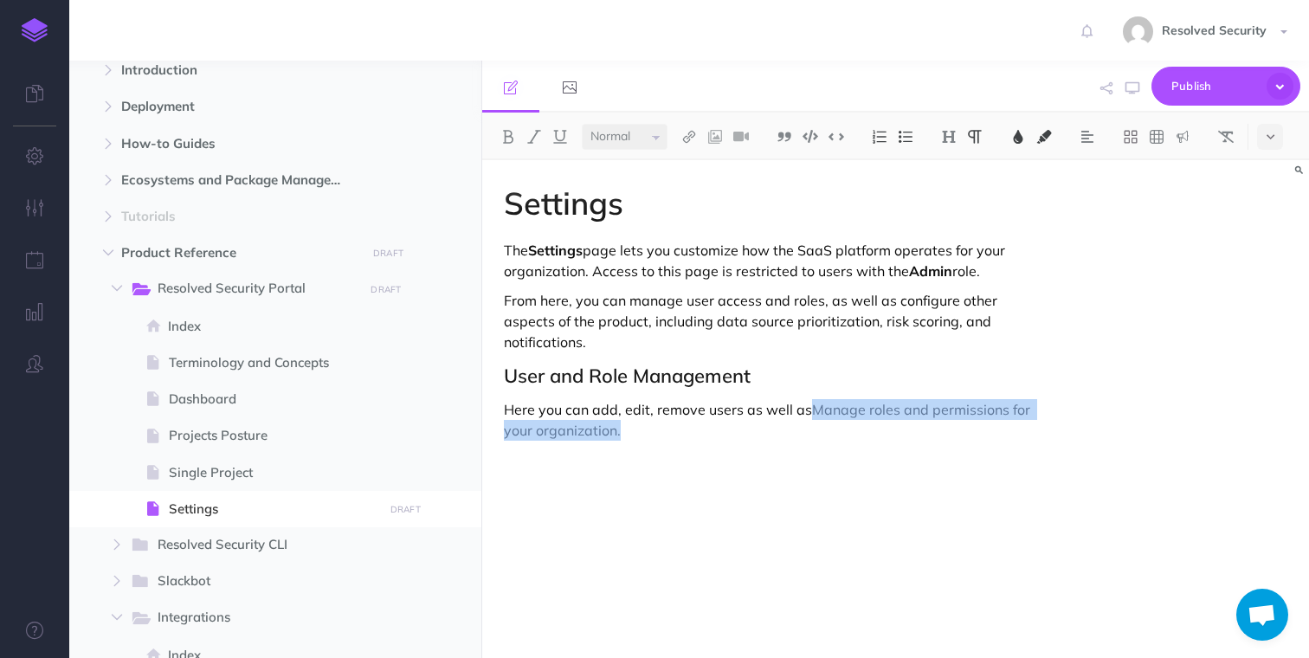
drag, startPoint x: 833, startPoint y: 414, endPoint x: 905, endPoint y: 457, distance: 83.9
click at [905, 457] on div "Settings The Settings page lets you customize how the SaaS platform operates fo…" at bounding box center [771, 400] width 578 height 480
click at [1230, 136] on img at bounding box center [1226, 137] width 16 height 14
click at [818, 413] on p "Here you can add, edit, remove users as well as Manage roles and permissions fo…" at bounding box center [771, 420] width 535 height 42
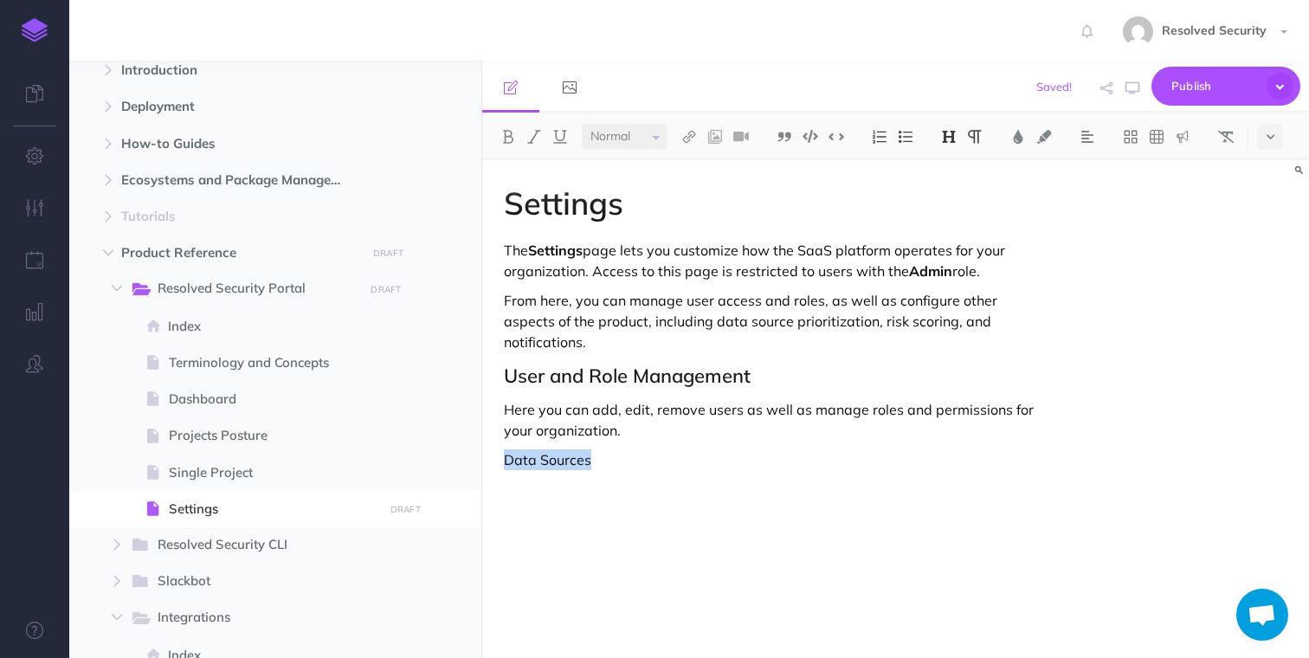
click at [956, 134] on img at bounding box center [949, 137] width 16 height 14
click at [955, 196] on button "H2" at bounding box center [949, 193] width 26 height 26
click at [608, 505] on p at bounding box center [771, 497] width 535 height 21
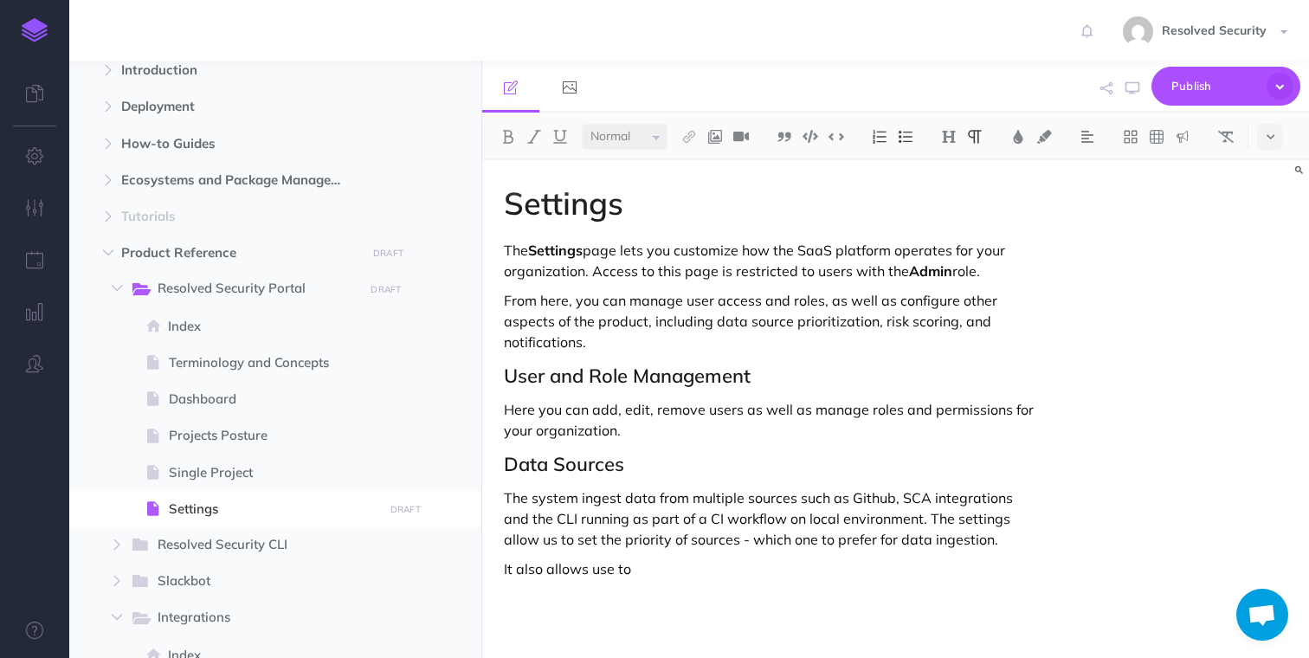
click at [956, 537] on p "The system ingest data from multiple sources such as Github, SCA integrations a…" at bounding box center [771, 518] width 535 height 62
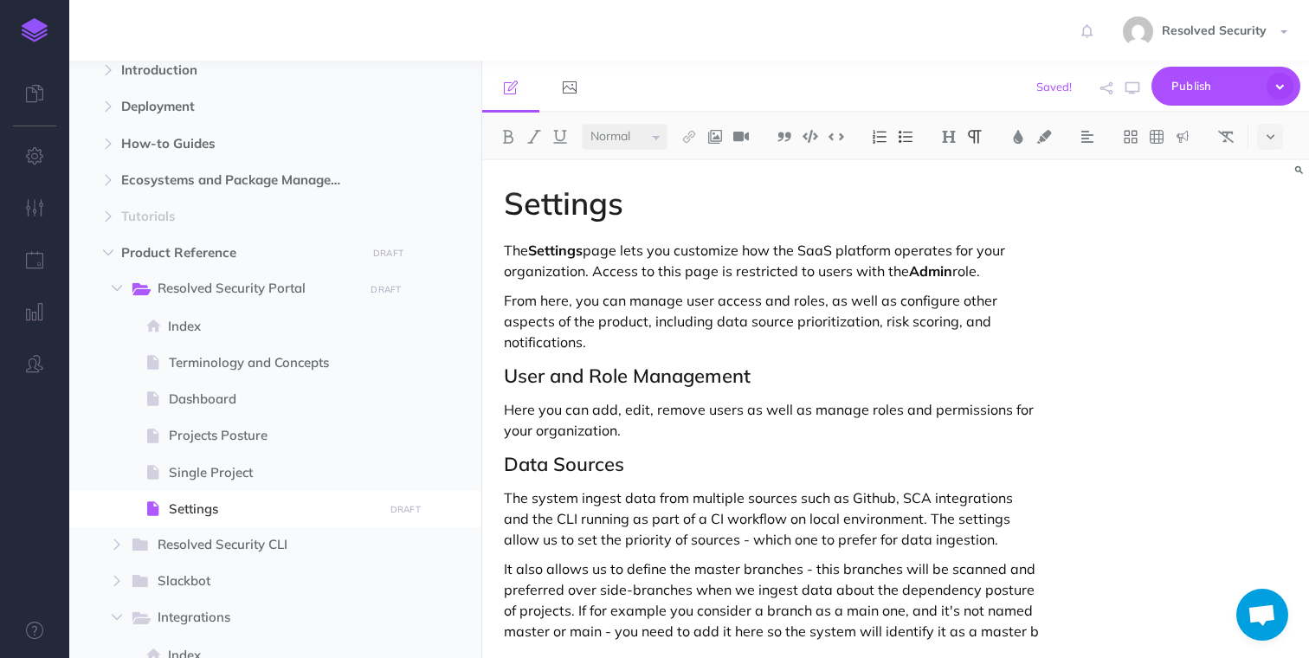
scroll to position [7, 0]
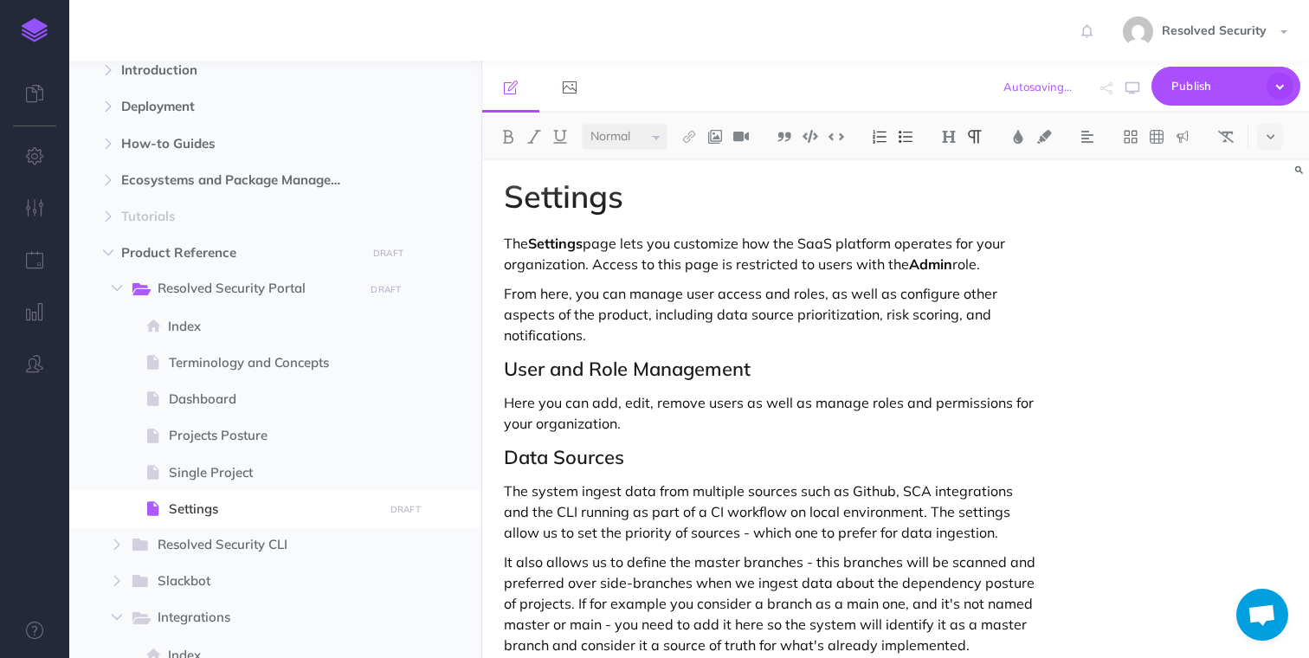
click at [513, 494] on p "The system ingest data from multiple sources such as Github, SCA integrations a…" at bounding box center [771, 511] width 535 height 62
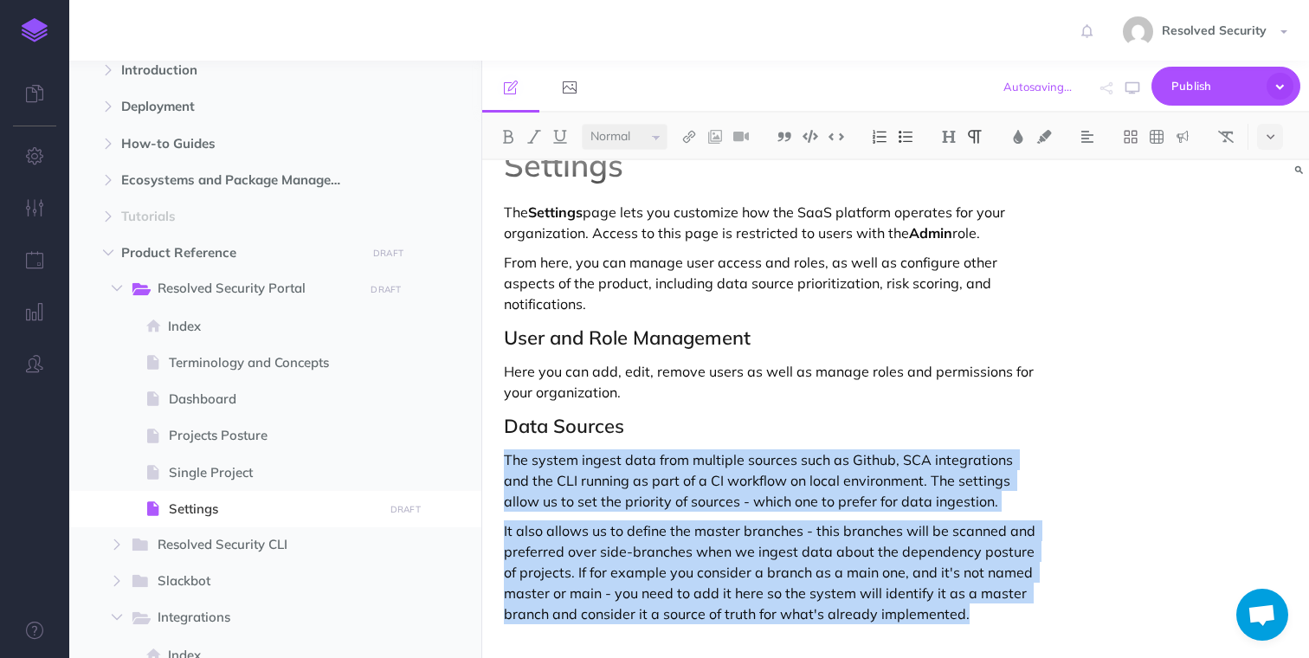
scroll to position [39, 0]
drag, startPoint x: 513, startPoint y: 494, endPoint x: 959, endPoint y: 617, distance: 462.4
click at [959, 617] on div "Settings The Settings page lets you customize how the SaaS platform operates fo…" at bounding box center [771, 389] width 578 height 537
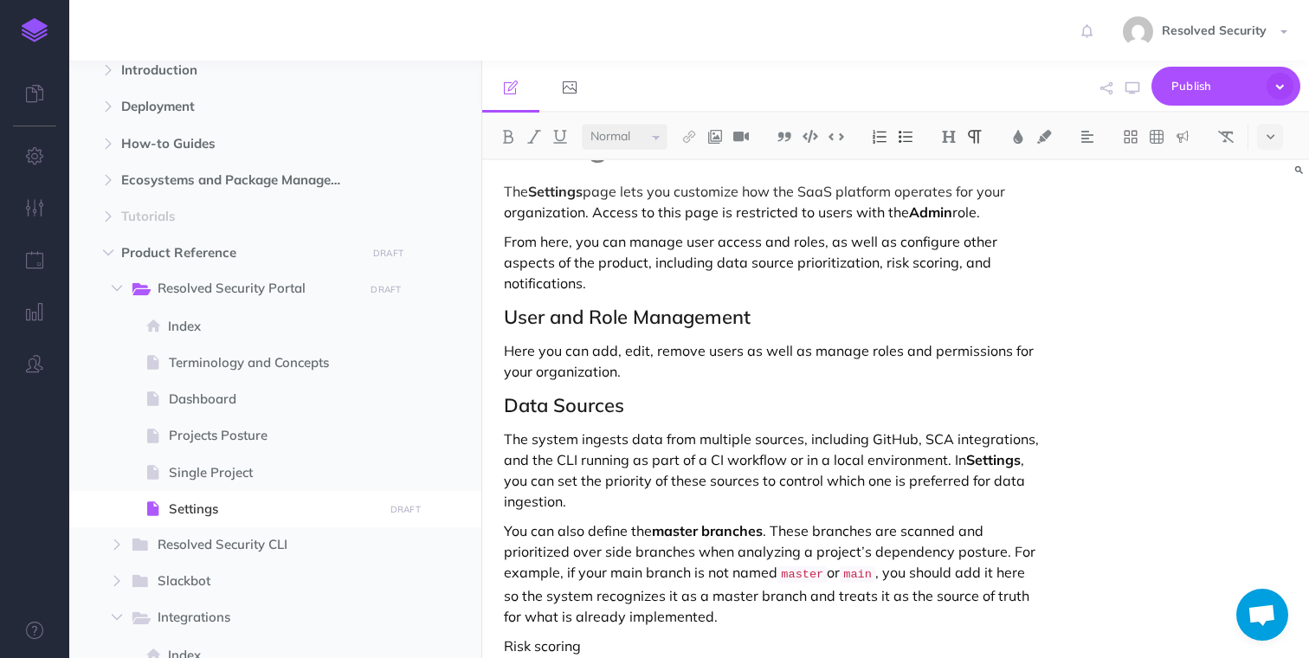
scroll to position [88, 0]
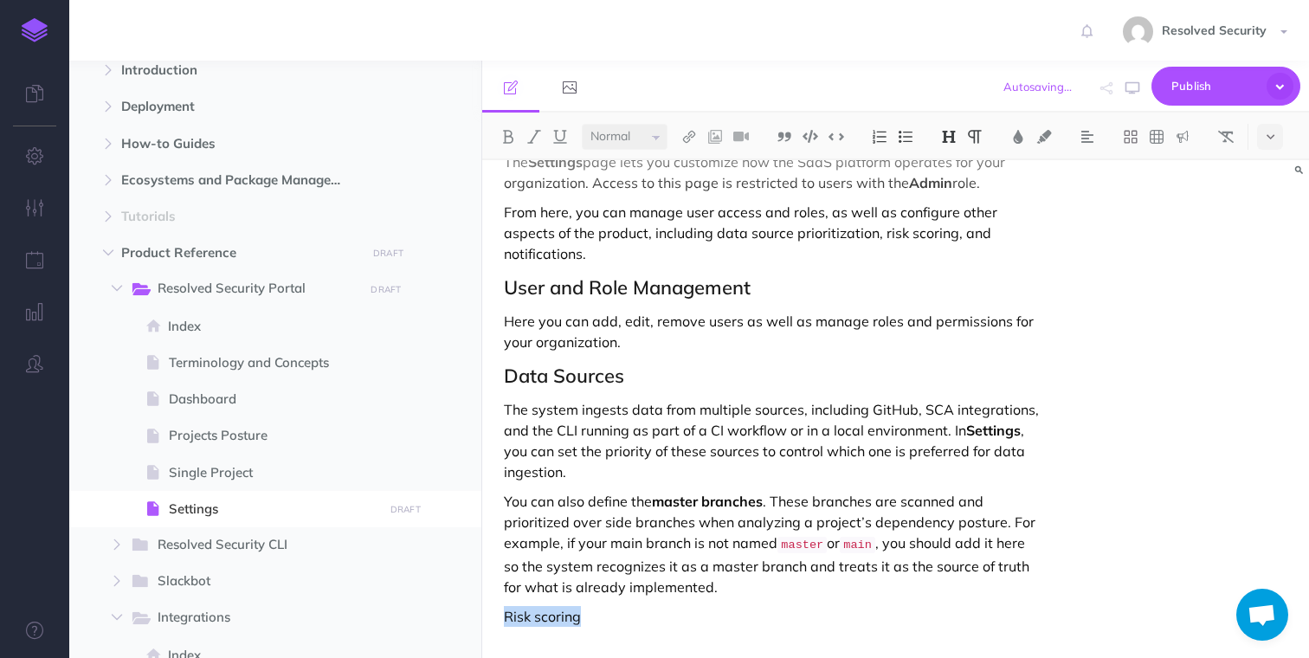
click at [952, 138] on img at bounding box center [949, 137] width 16 height 14
click at [952, 193] on button "H2" at bounding box center [949, 193] width 26 height 26
click at [579, 638] on div "Settings The Settings page lets you customize how the SaaS platform operates fo…" at bounding box center [771, 386] width 578 height 628
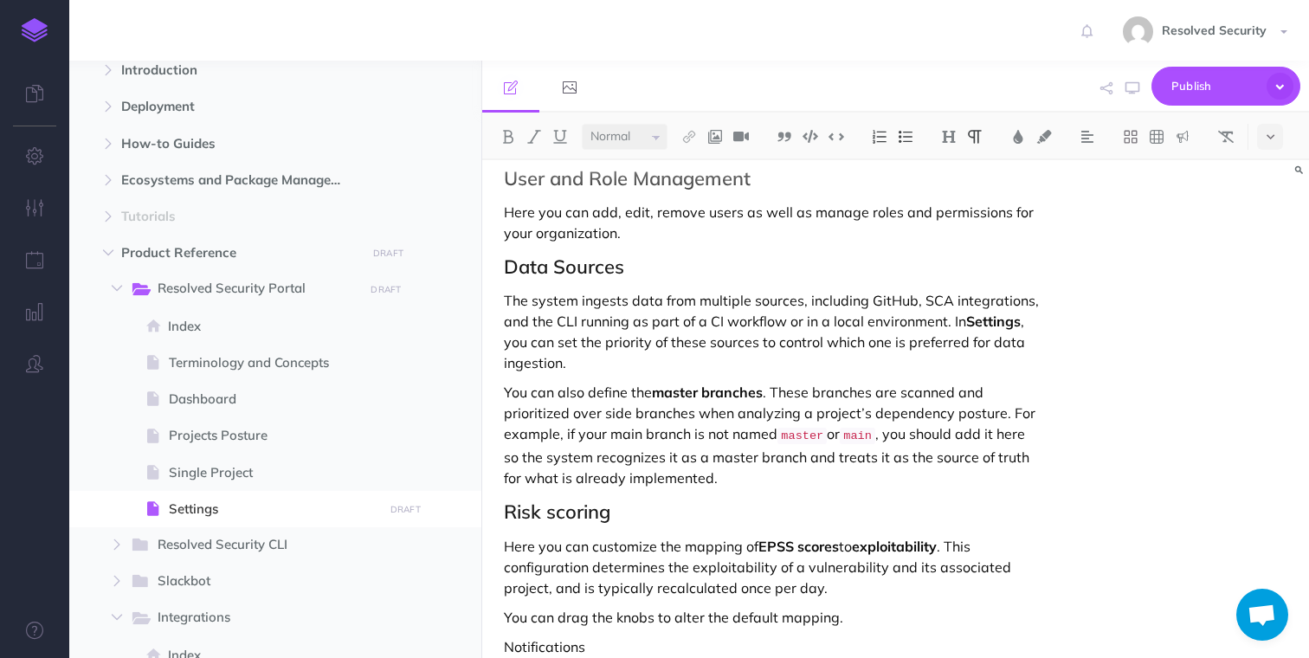
scroll to position [227, 0]
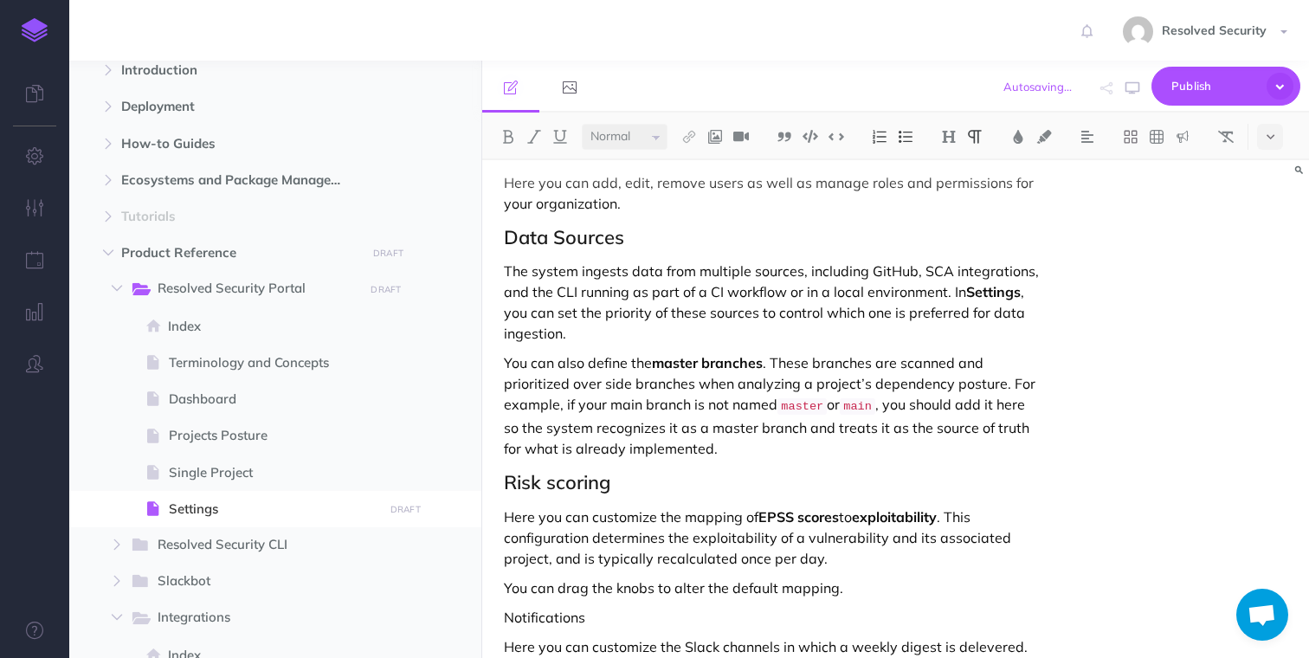
click at [512, 620] on p "Notifications" at bounding box center [771, 617] width 535 height 21
click at [954, 138] on img at bounding box center [949, 137] width 16 height 14
click at [954, 197] on button "H2" at bounding box center [949, 193] width 26 height 26
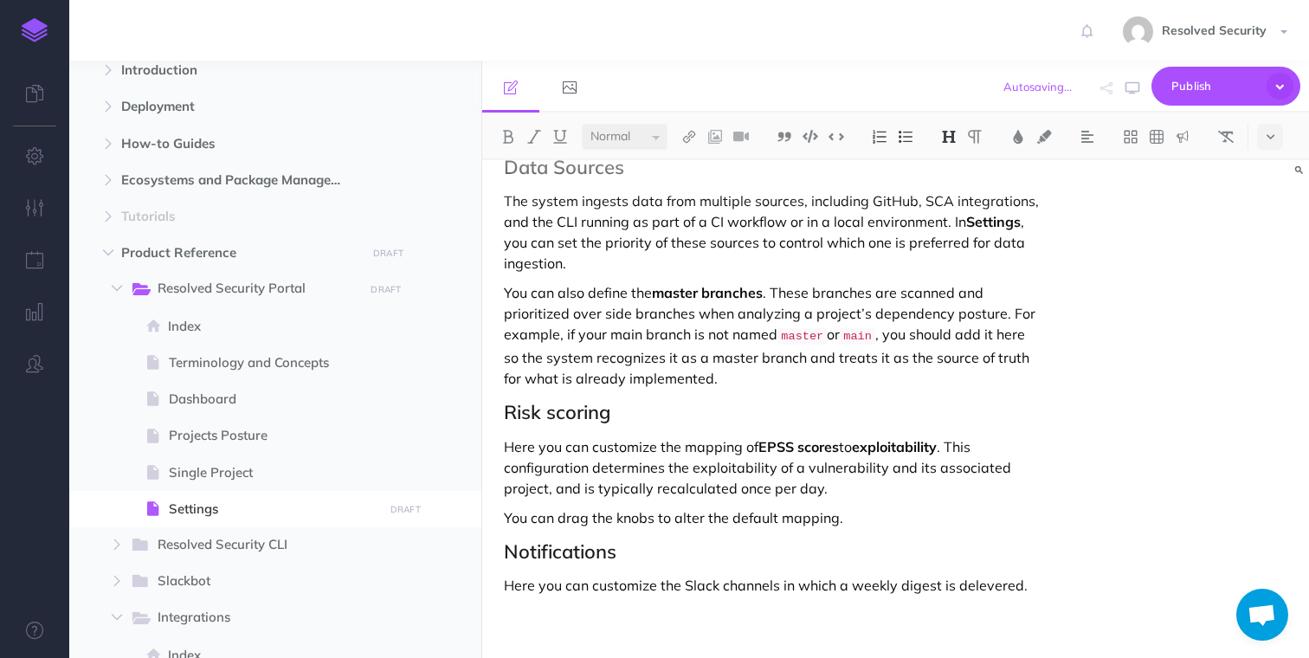
click at [519, 582] on p "Here you can customize the Slack channels in which a weekly digest is delevered." at bounding box center [771, 585] width 535 height 21
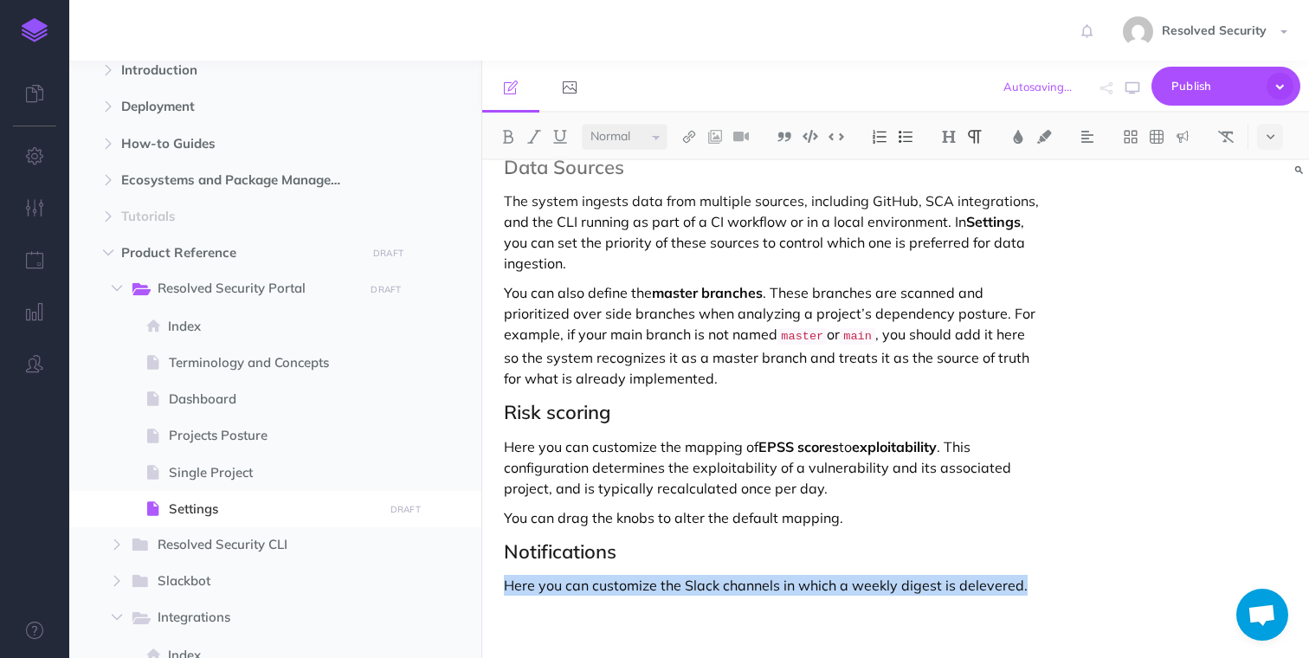
click at [519, 582] on p "Here you can customize the Slack channels in which a weekly digest is delevered." at bounding box center [771, 585] width 535 height 21
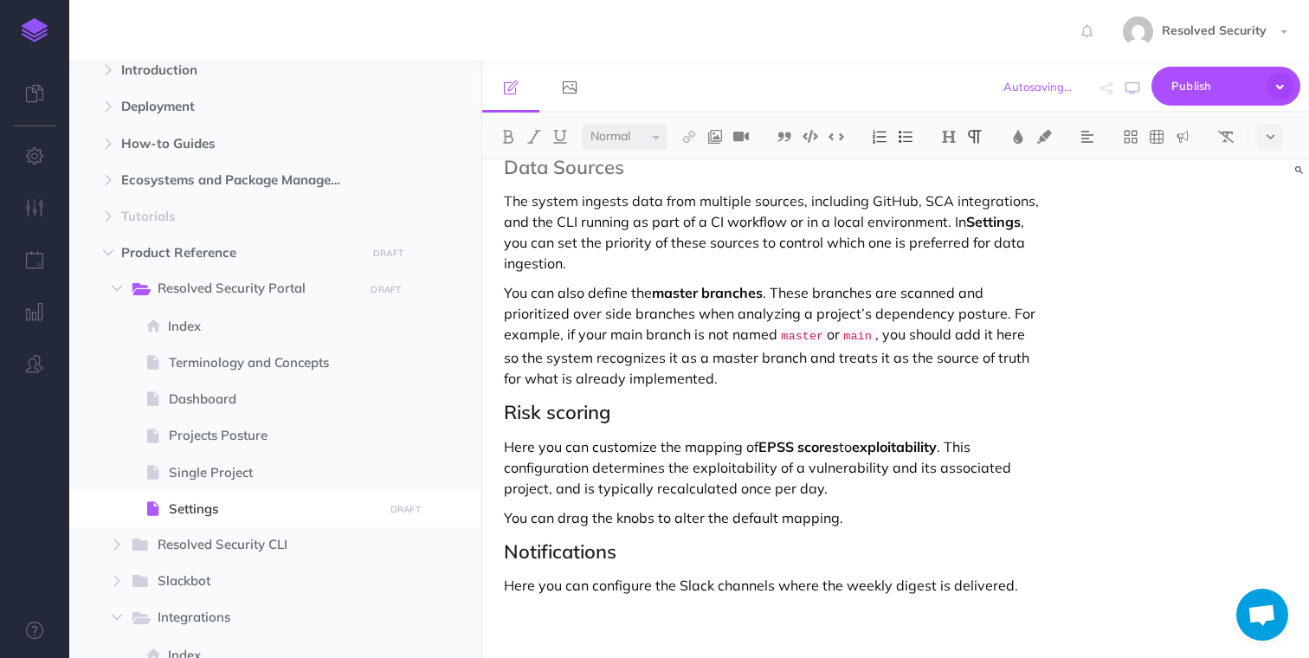
click at [695, 585] on p "Here you can configure the Slack channels where the weekly digest is delivered." at bounding box center [771, 585] width 535 height 21
drag, startPoint x: 695, startPoint y: 585, endPoint x: 735, endPoint y: 582, distance: 39.9
click at [735, 582] on p "Here you can configure the Slack channels where the weekly digest is delivered." at bounding box center [771, 585] width 535 height 21
click at [690, 138] on img at bounding box center [689, 137] width 16 height 14
click at [695, 199] on icon at bounding box center [689, 193] width 14 height 12
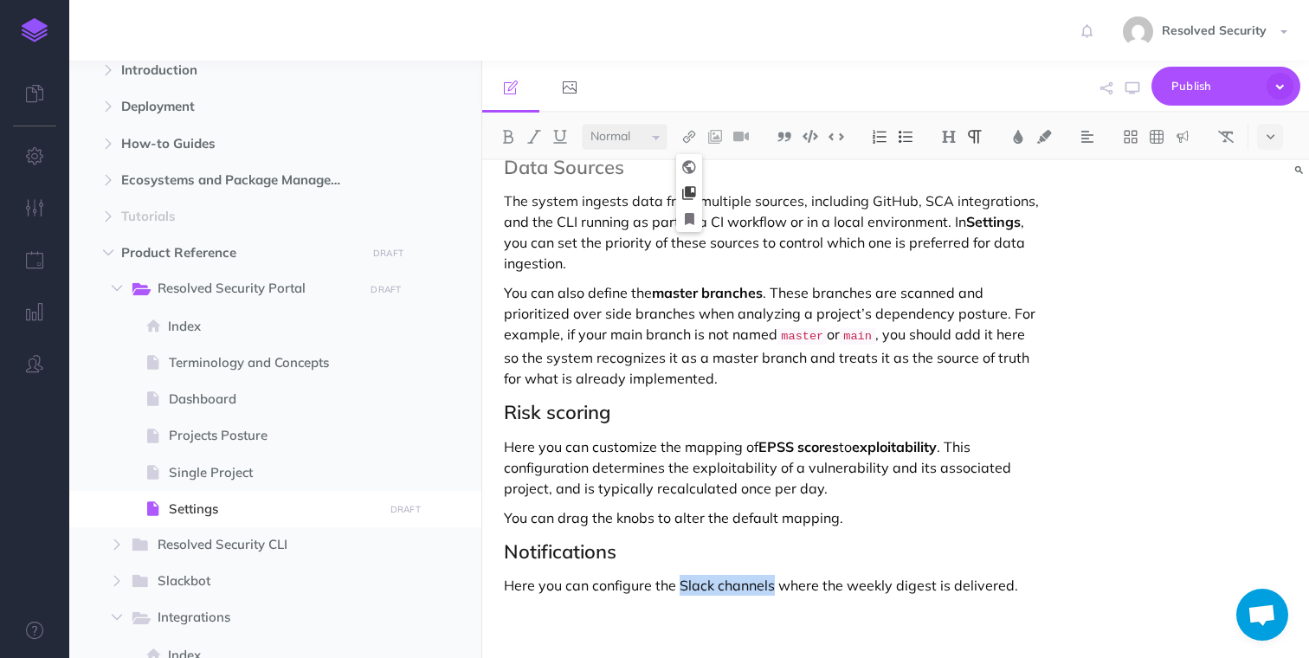
select select
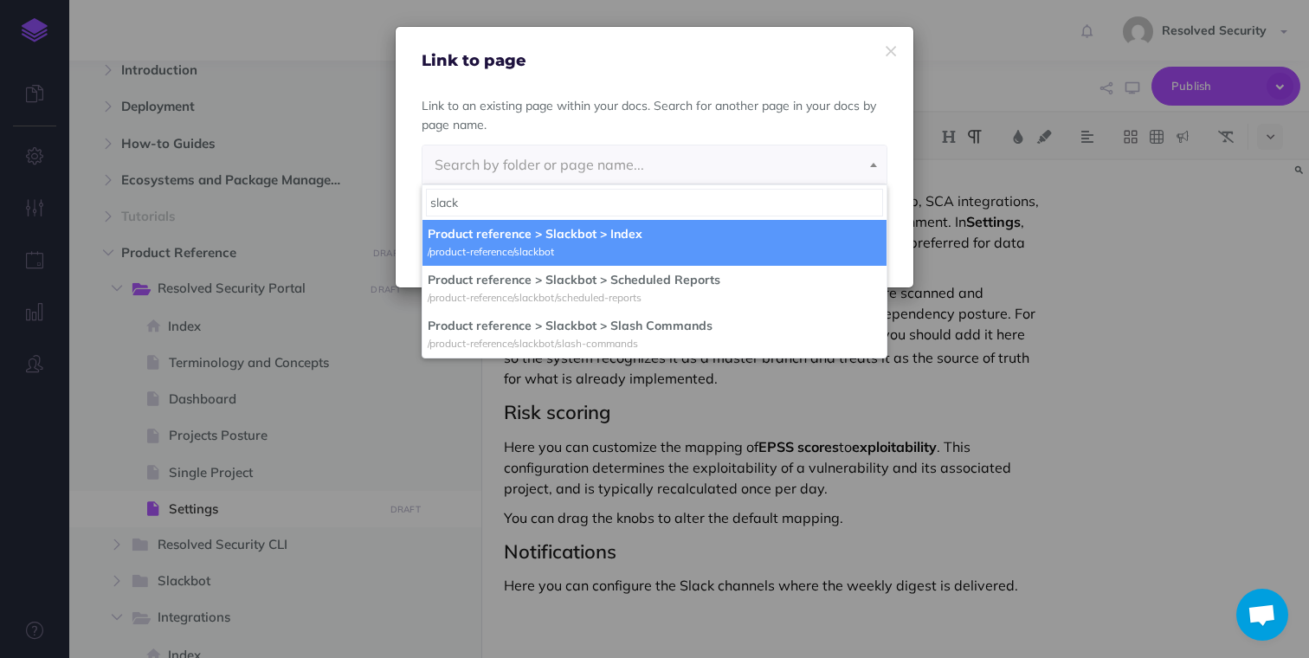
type input "slack"
select select "CQD-85FV-IRU-OR7"
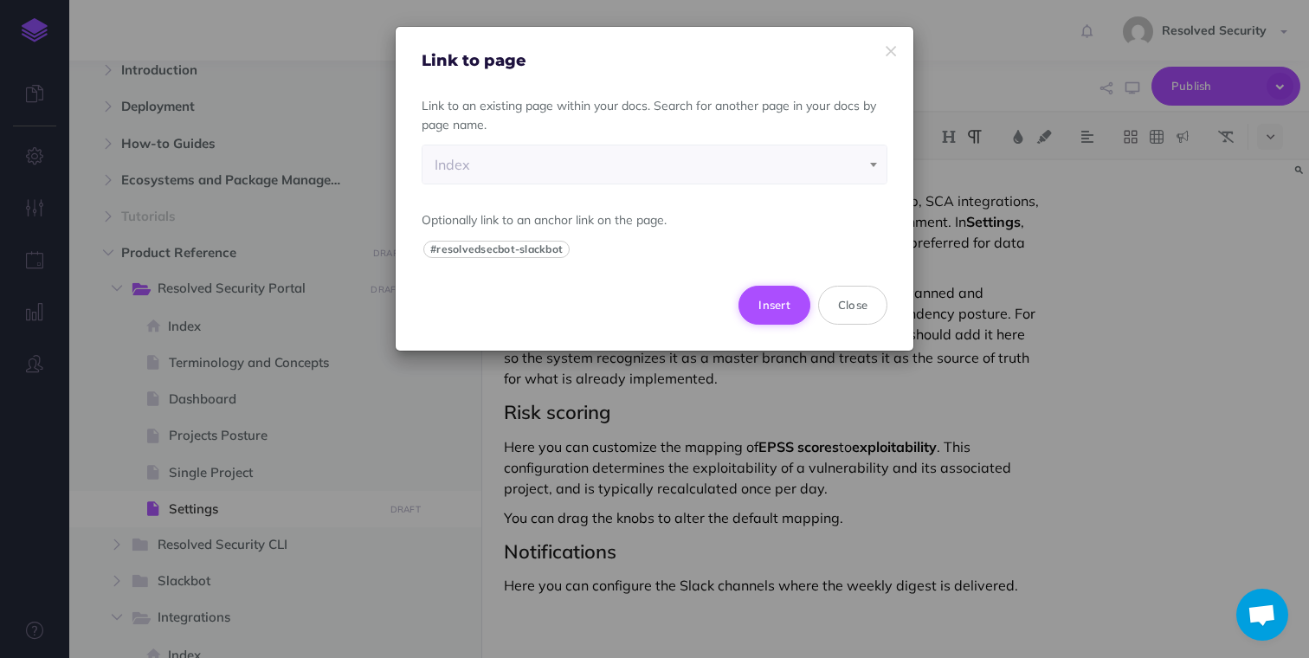
click at [763, 306] on button "Insert" at bounding box center [774, 305] width 72 height 38
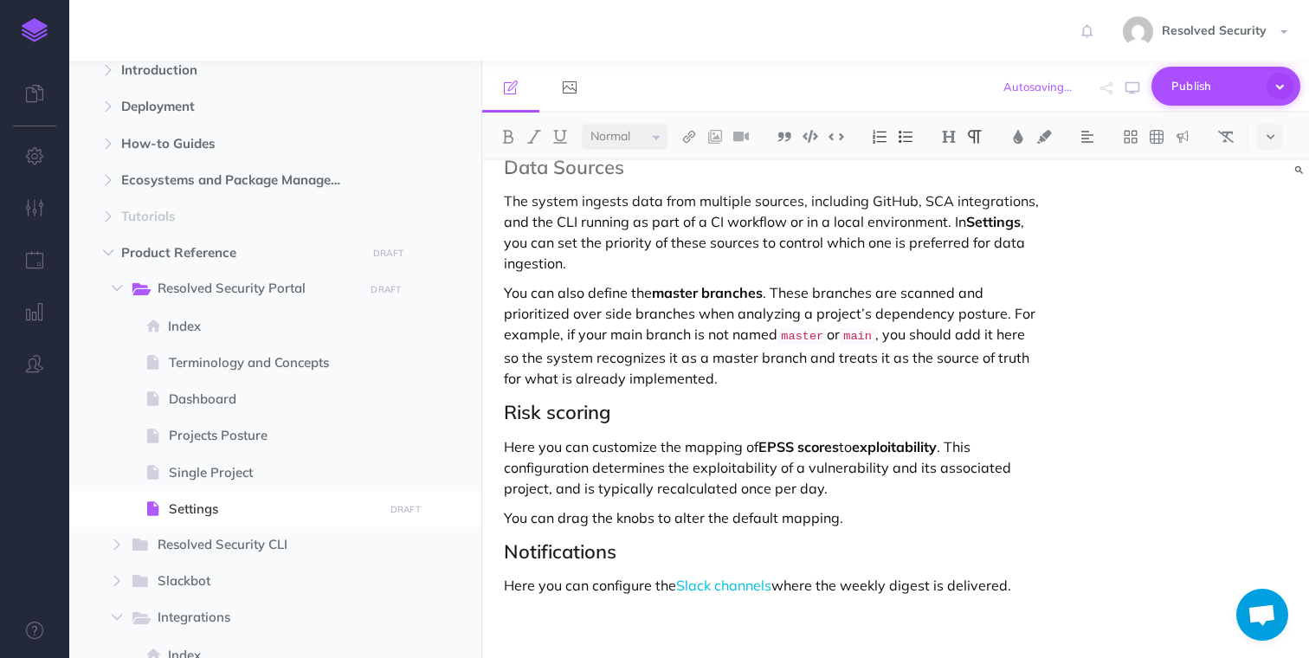
click at [1186, 86] on span "Publish" at bounding box center [1214, 86] width 87 height 27
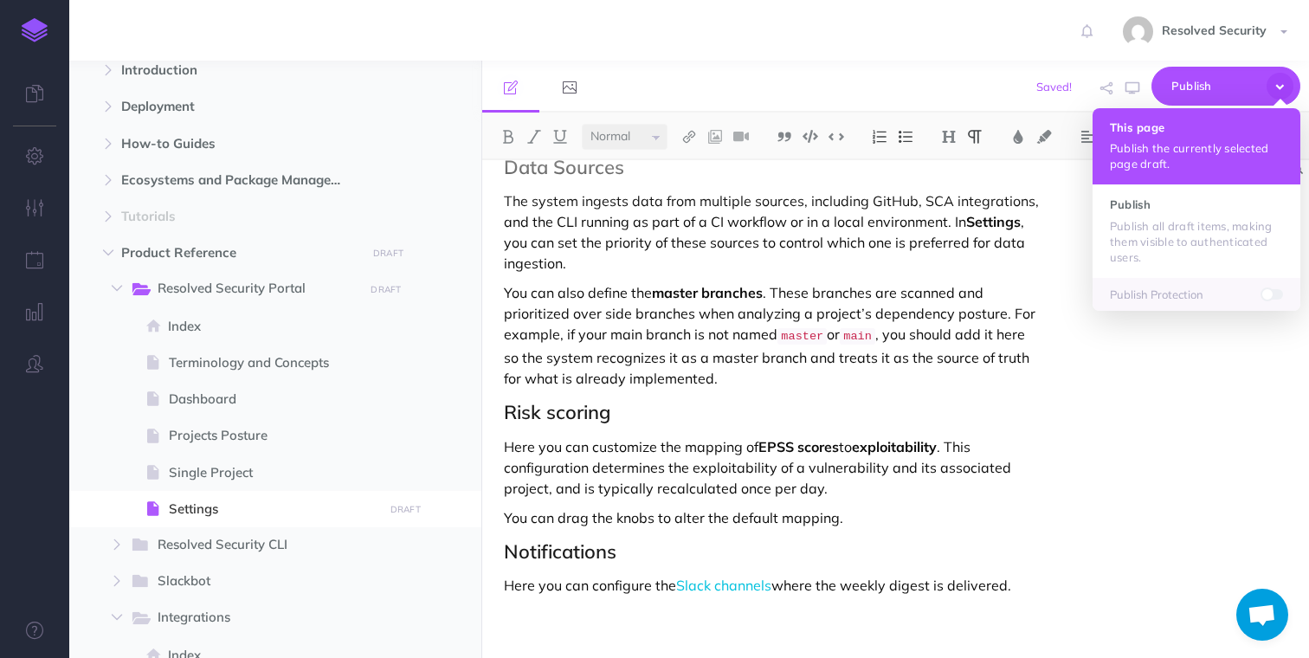
click at [1152, 151] on p "Publish the currently selected page draft." at bounding box center [1196, 155] width 173 height 31
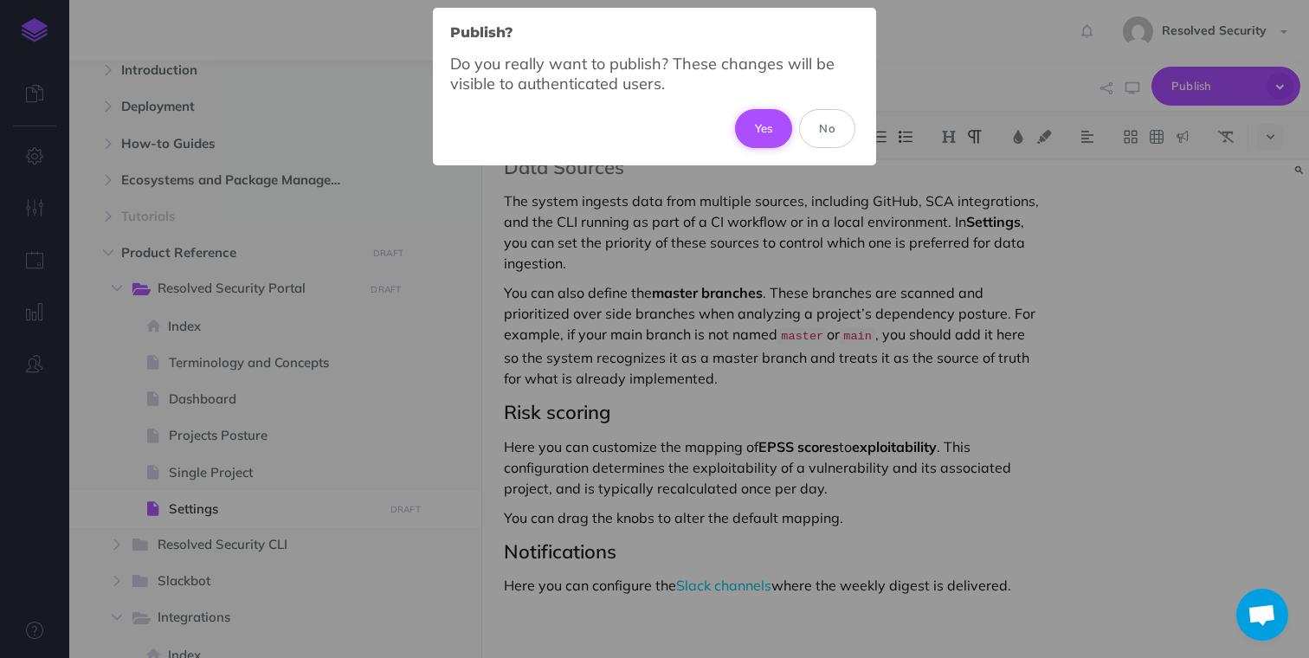
click at [764, 129] on button "Yes" at bounding box center [764, 128] width 58 height 38
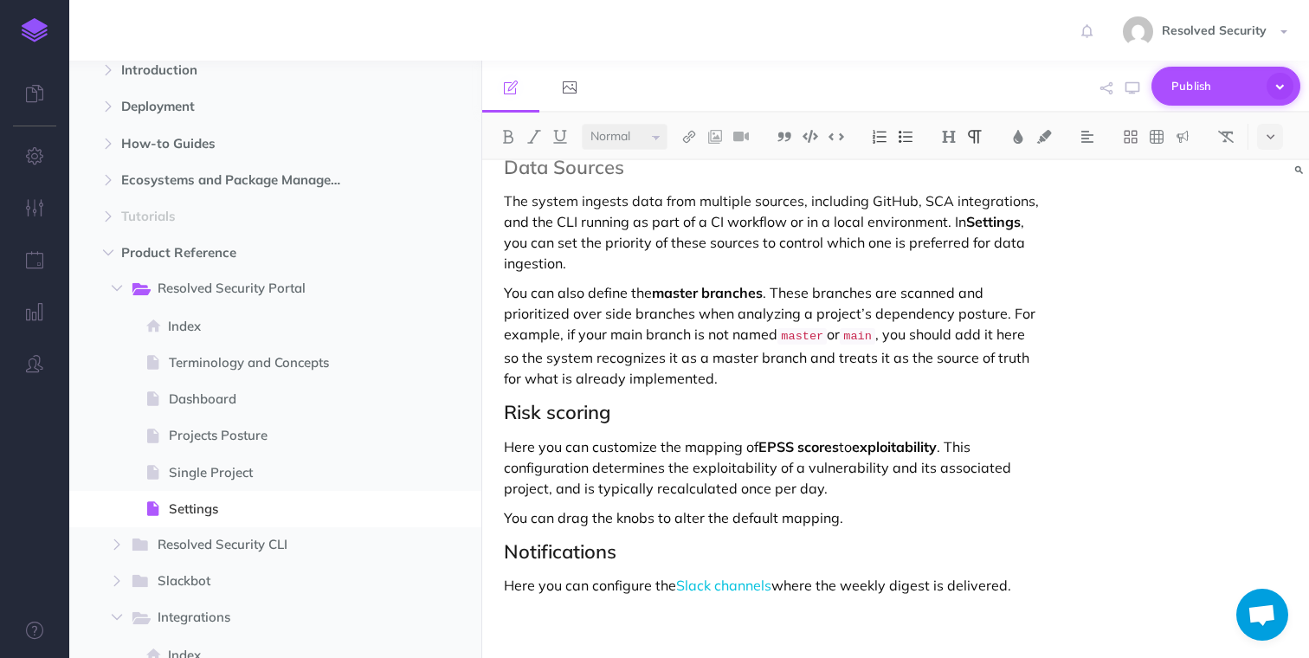
click at [1198, 83] on span "Publish" at bounding box center [1214, 86] width 87 height 27
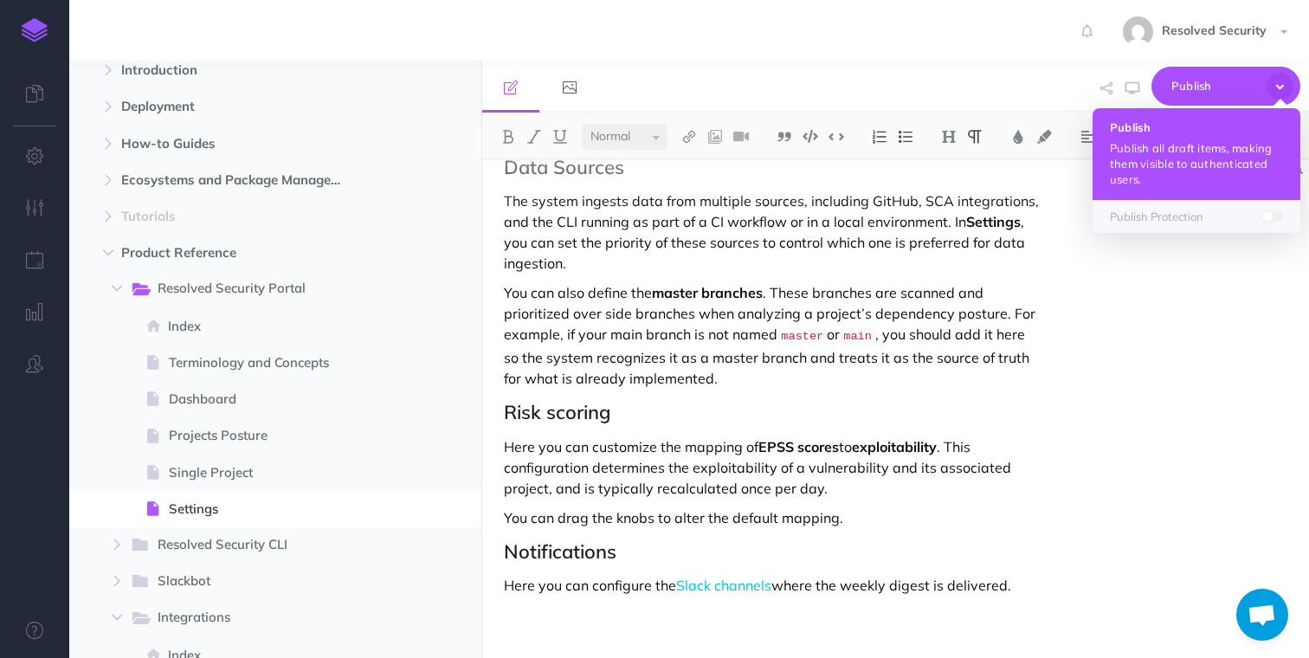
click at [1164, 137] on button "Publish Publish all draft items, making them visible to authenticated users." at bounding box center [1196, 154] width 208 height 92
